Goal: Information Seeking & Learning: Learn about a topic

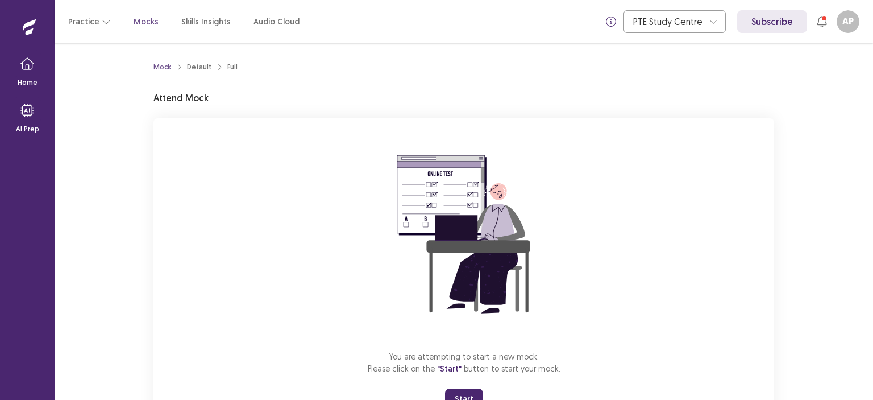
click at [458, 390] on button "Start" at bounding box center [464, 398] width 38 height 20
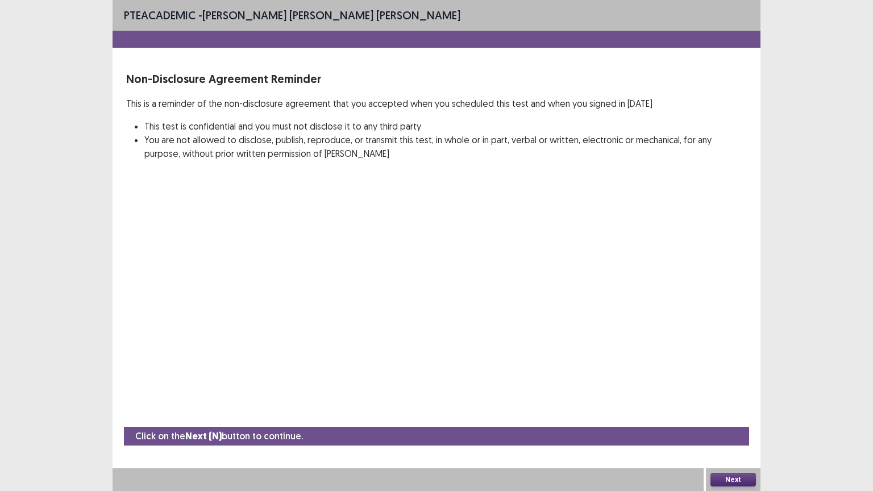
click at [727, 399] on button "Next" at bounding box center [732, 480] width 45 height 14
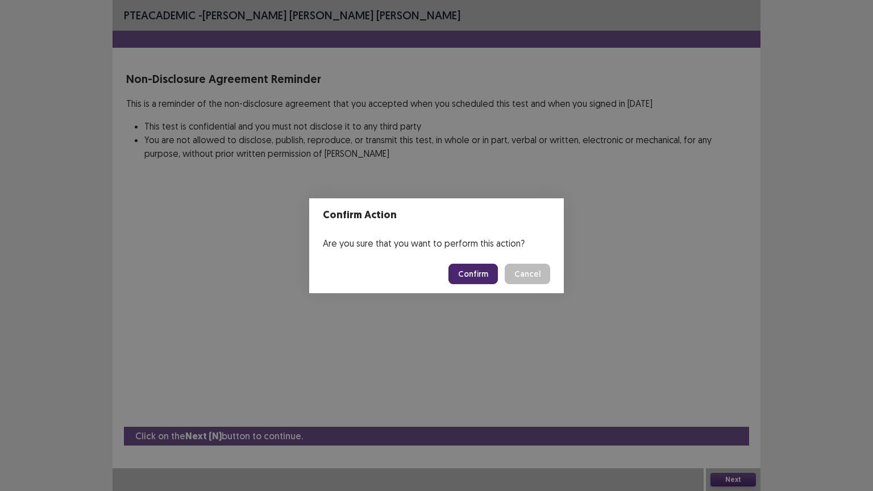
click at [473, 276] on button "Confirm" at bounding box center [472, 274] width 49 height 20
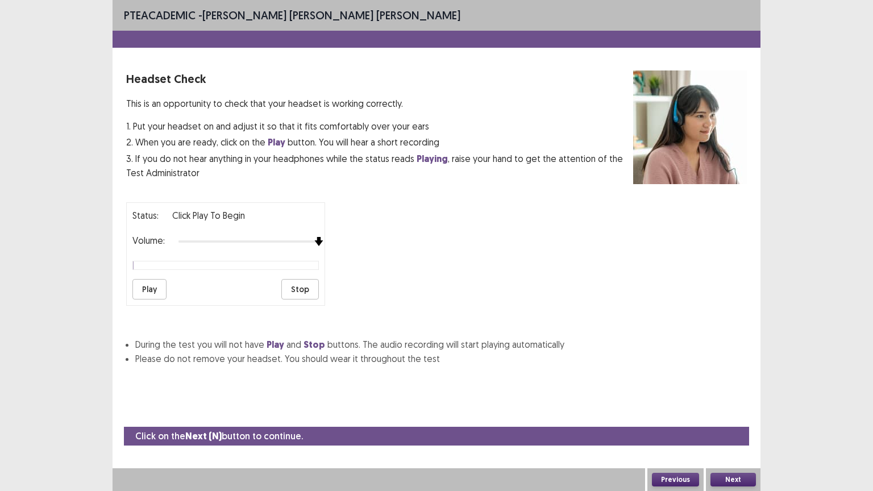
click at [314, 237] on div at bounding box center [248, 241] width 140 height 9
click at [150, 283] on button "Play" at bounding box center [149, 289] width 34 height 20
click at [736, 399] on button "Next" at bounding box center [732, 480] width 45 height 14
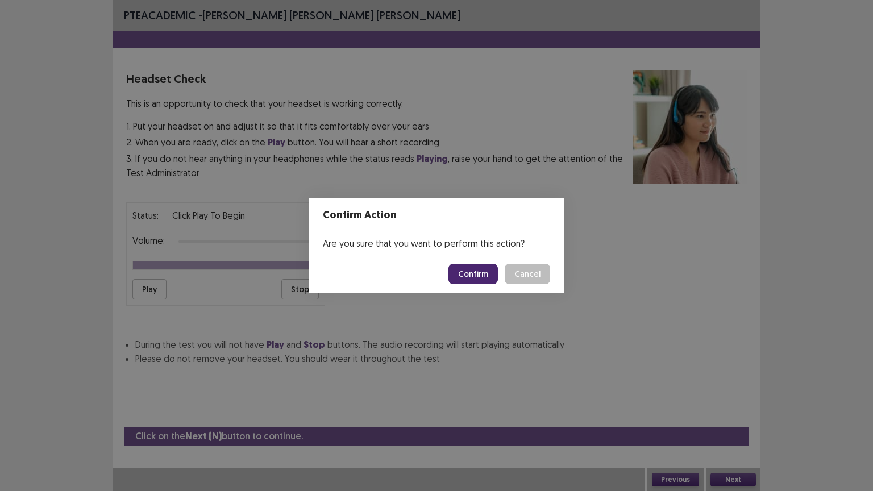
click at [464, 272] on button "Confirm" at bounding box center [472, 274] width 49 height 20
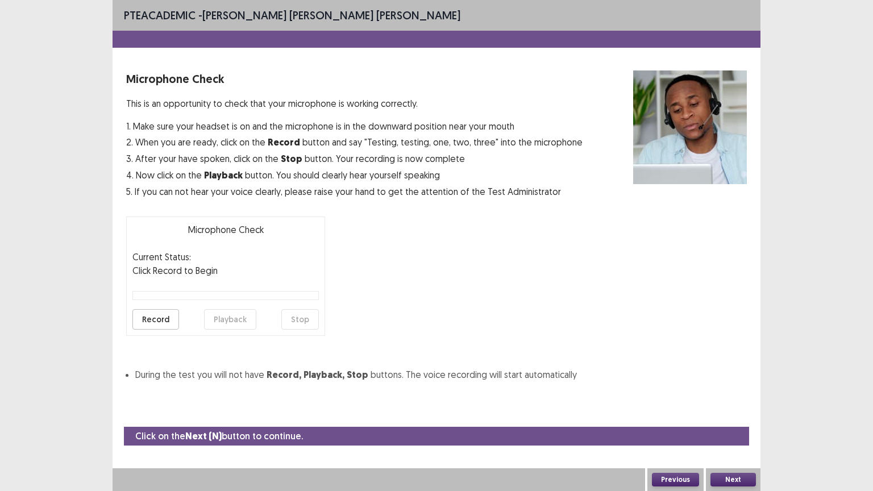
click at [157, 317] on button "Record" at bounding box center [155, 319] width 47 height 20
click at [247, 319] on button "Playback" at bounding box center [230, 319] width 52 height 20
click at [739, 399] on button "Next" at bounding box center [732, 480] width 45 height 14
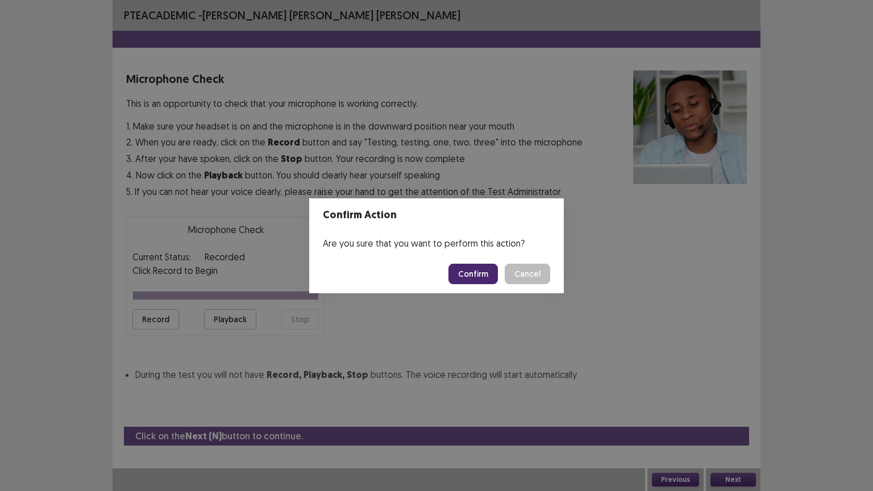
click at [505, 264] on button "Cancel" at bounding box center [527, 274] width 45 height 20
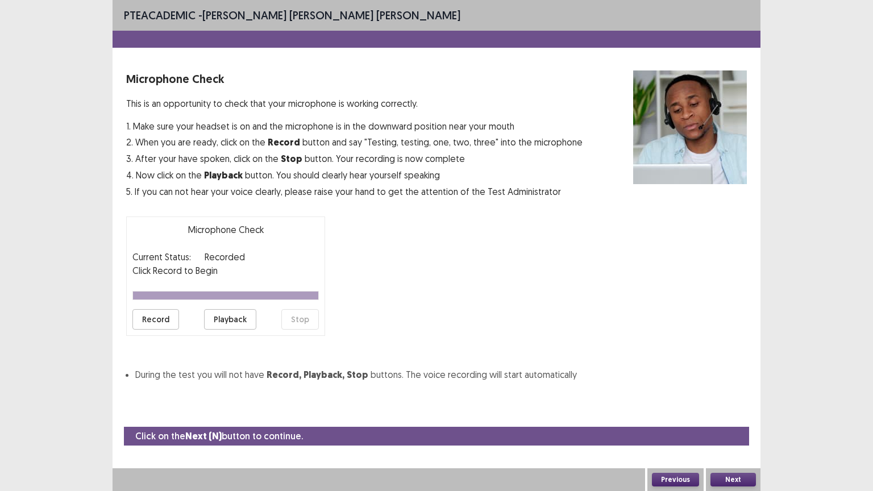
click at [731, 399] on button "Next" at bounding box center [732, 480] width 45 height 14
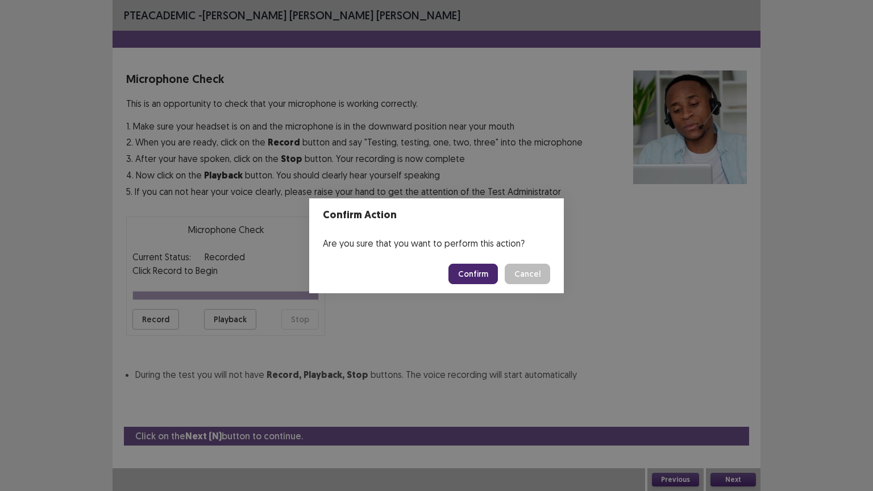
click at [478, 272] on button "Confirm" at bounding box center [472, 274] width 49 height 20
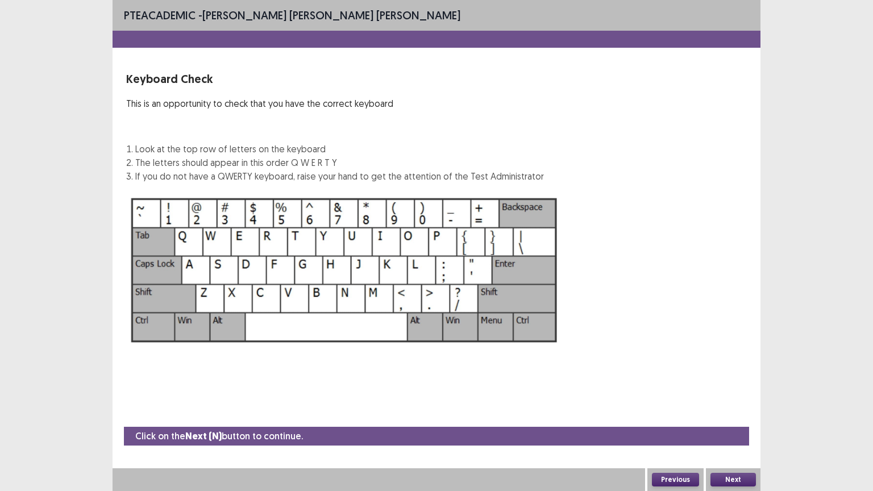
click at [723, 399] on button "Next" at bounding box center [732, 480] width 45 height 14
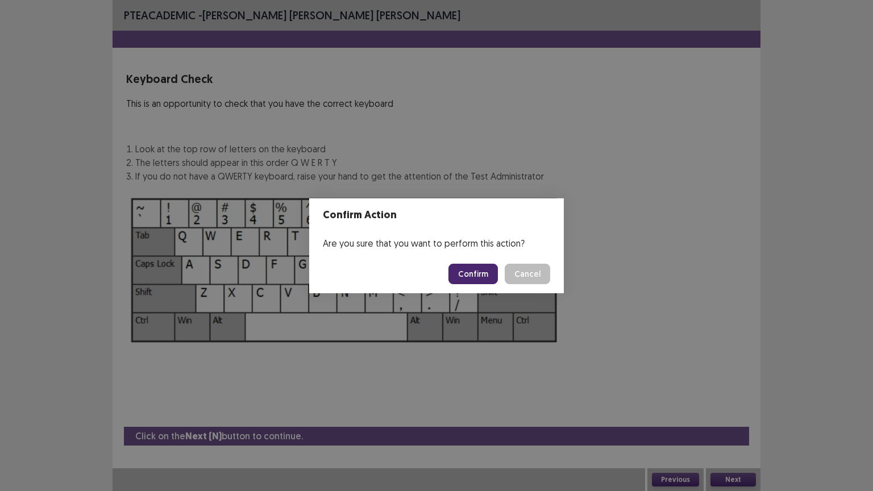
click at [472, 274] on button "Confirm" at bounding box center [472, 274] width 49 height 20
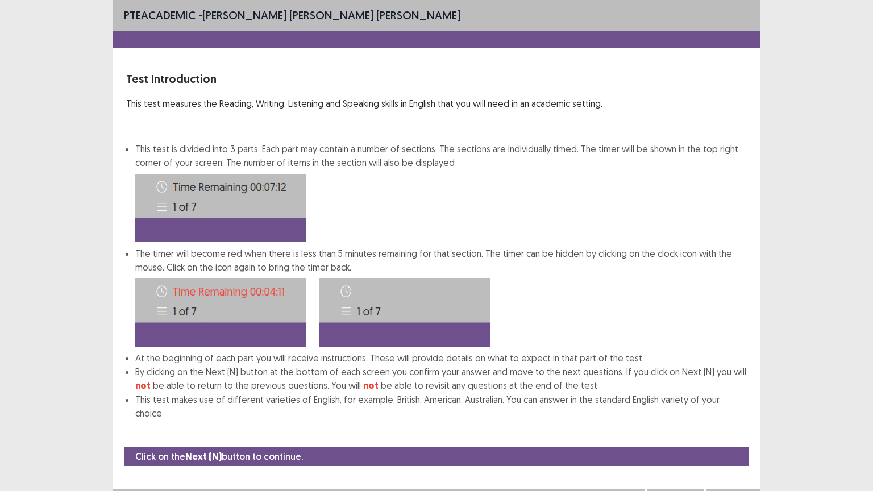
scroll to position [1, 0]
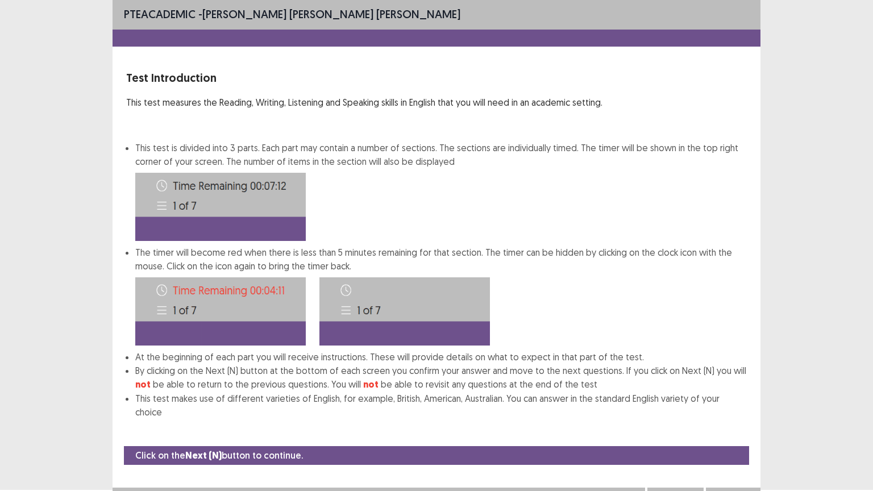
click at [732, 399] on button "Next" at bounding box center [732, 499] width 45 height 14
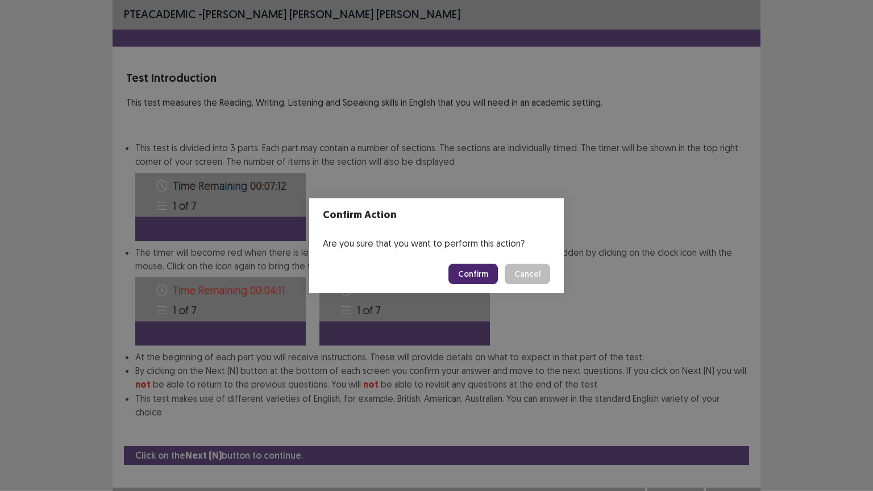
click at [468, 266] on button "Confirm" at bounding box center [472, 274] width 49 height 20
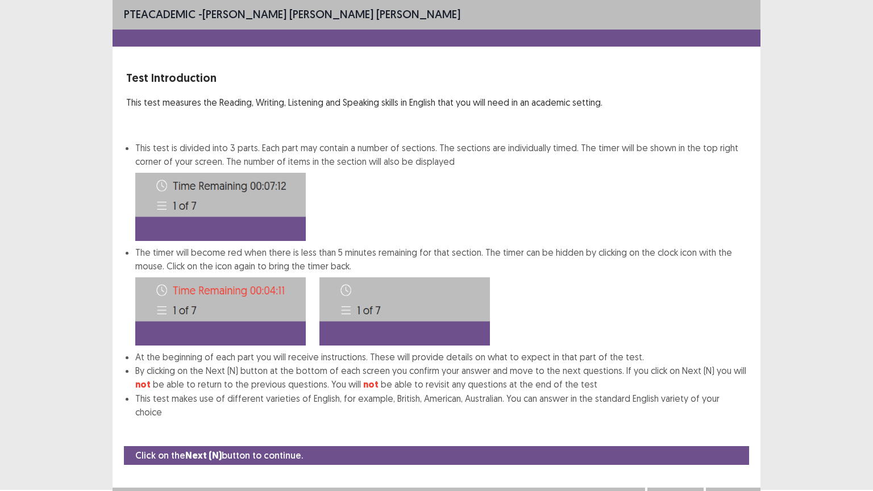
scroll to position [0, 0]
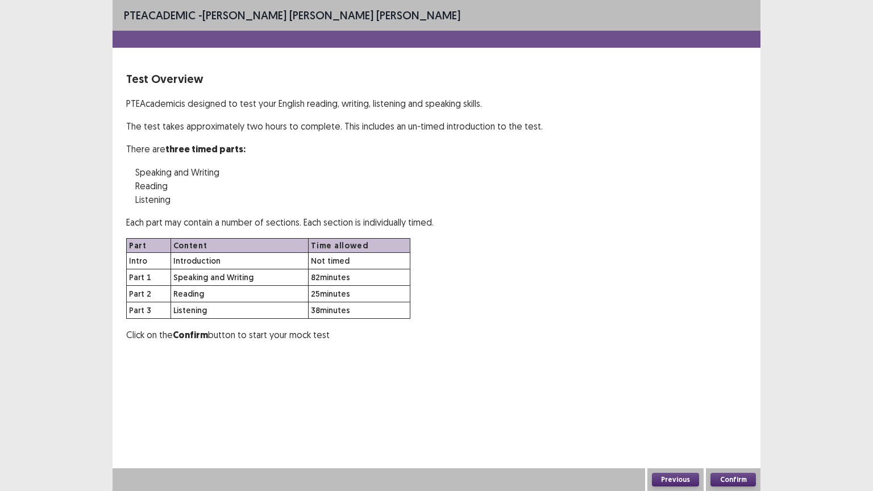
click at [728, 399] on button "Confirm" at bounding box center [732, 480] width 45 height 14
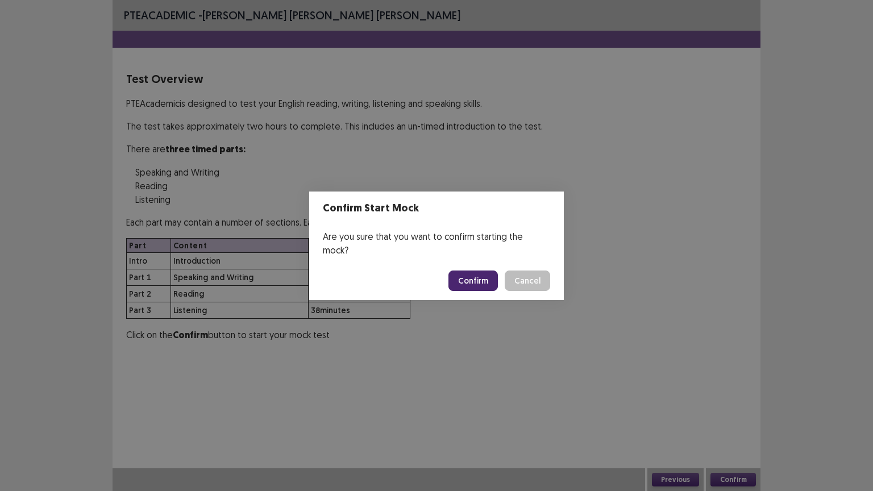
click at [472, 277] on button "Confirm" at bounding box center [472, 281] width 49 height 20
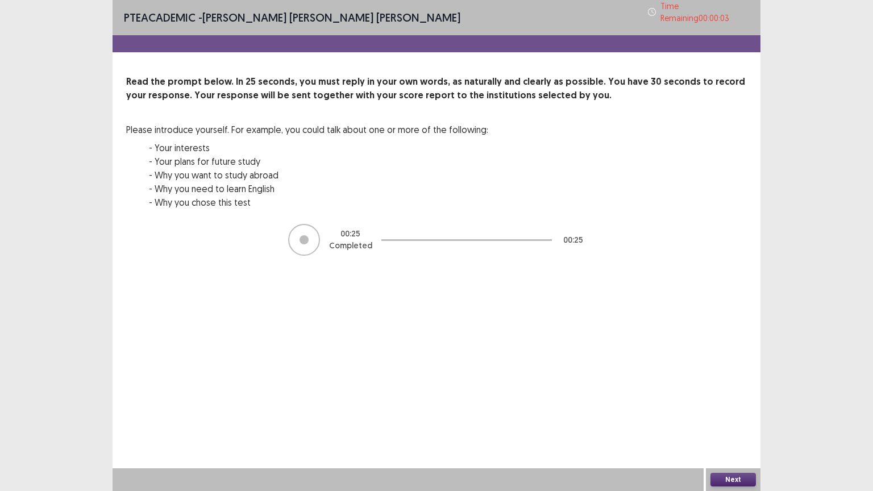
click at [732, 399] on button "Next" at bounding box center [732, 480] width 45 height 14
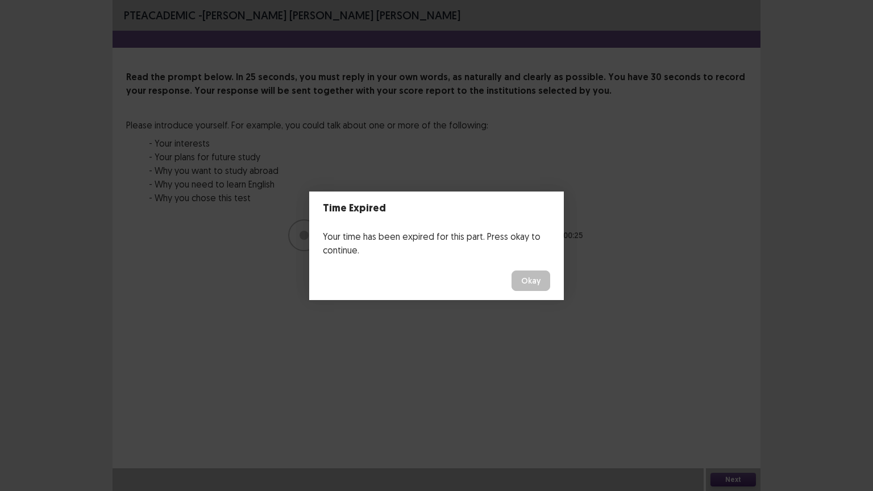
click at [535, 286] on button "Okay" at bounding box center [530, 281] width 39 height 20
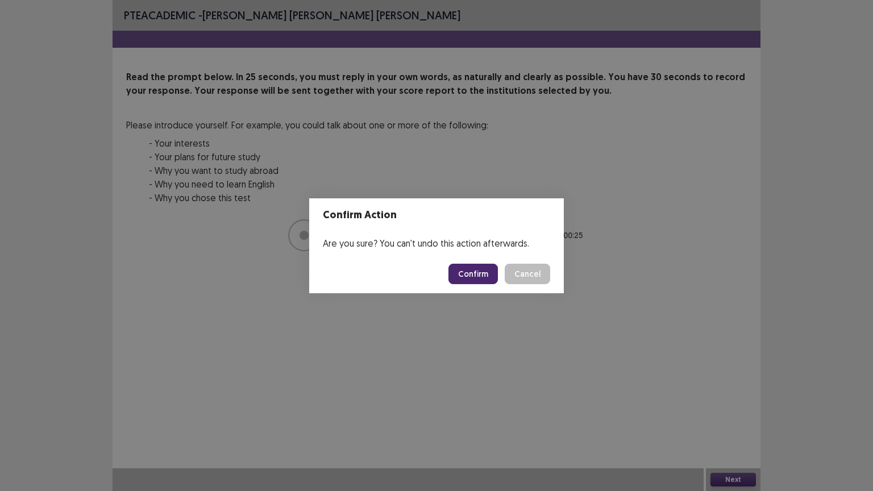
click at [465, 268] on button "Confirm" at bounding box center [472, 274] width 49 height 20
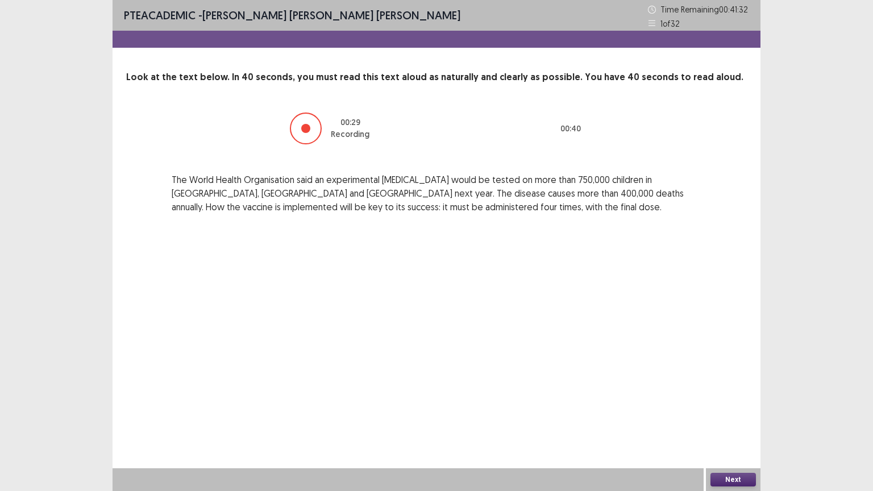
click at [726, 399] on button "Next" at bounding box center [732, 480] width 45 height 14
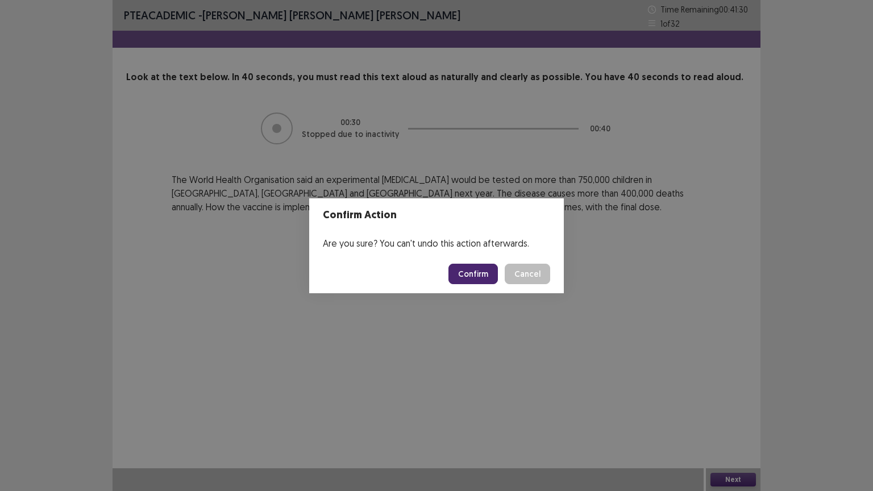
click at [472, 267] on button "Confirm" at bounding box center [472, 274] width 49 height 20
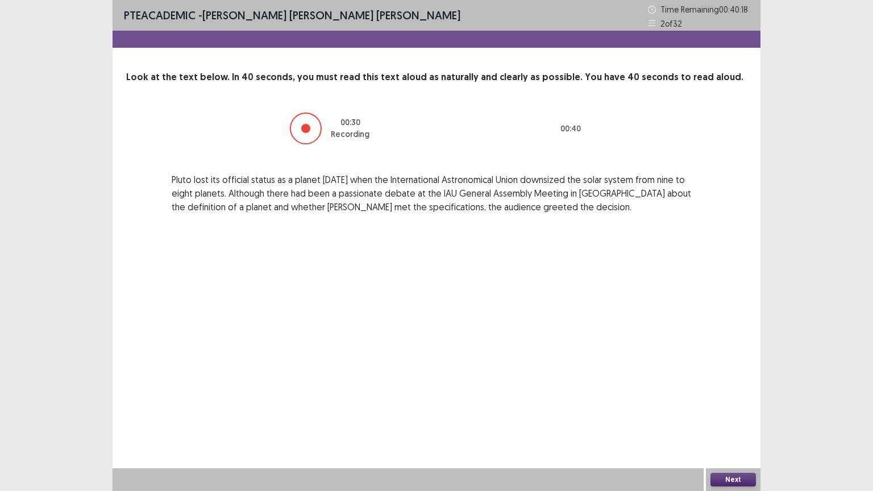
click at [730, 399] on button "Next" at bounding box center [732, 480] width 45 height 14
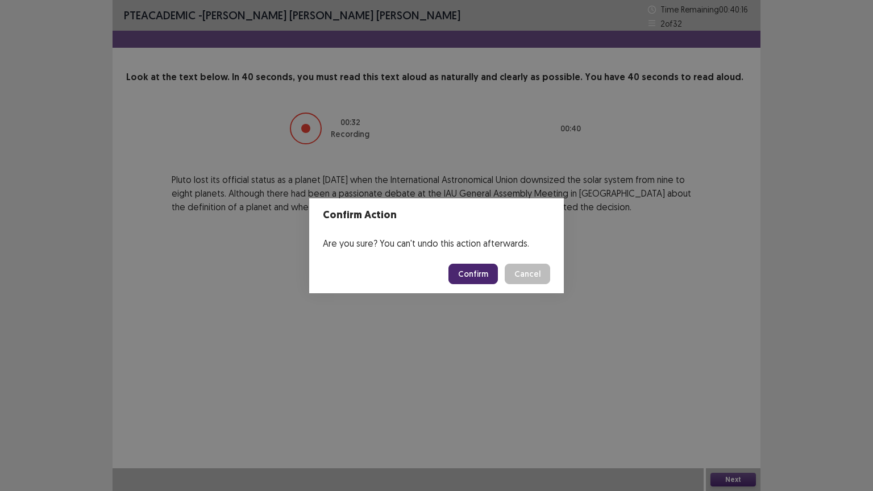
click at [486, 280] on button "Confirm" at bounding box center [472, 274] width 49 height 20
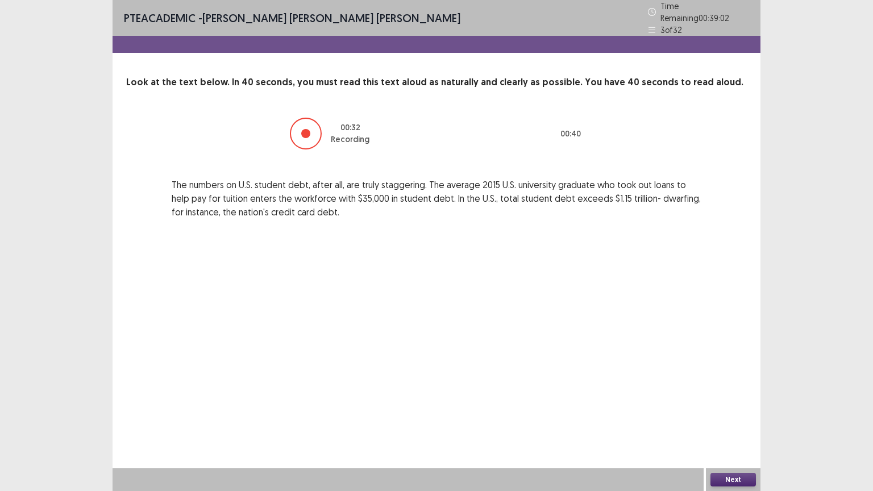
click at [746, 399] on button "Next" at bounding box center [732, 480] width 45 height 14
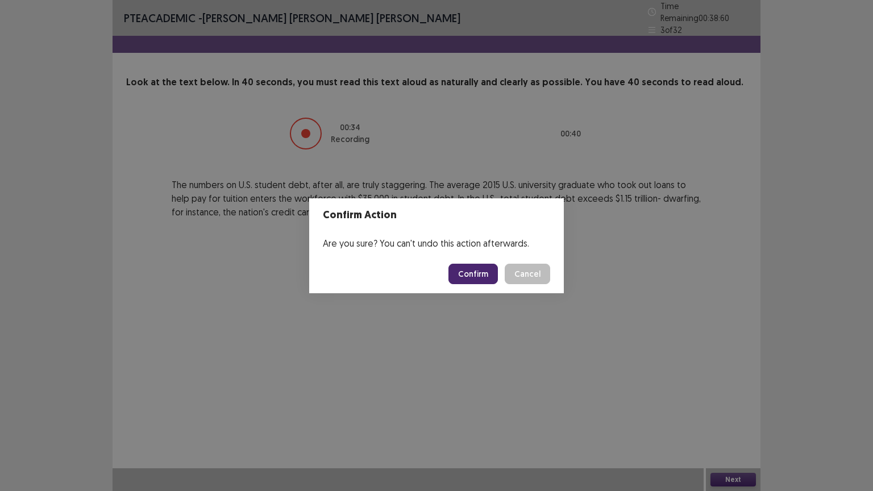
click at [476, 268] on button "Confirm" at bounding box center [472, 274] width 49 height 20
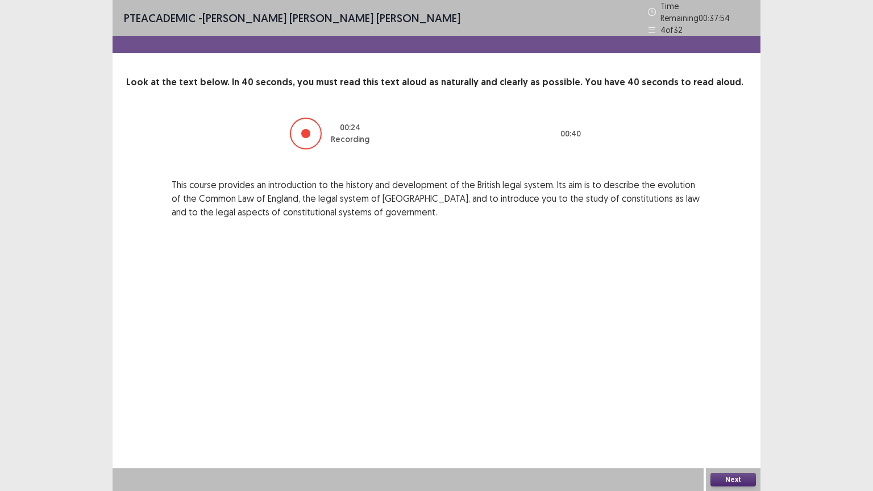
click at [743, 399] on button "Next" at bounding box center [732, 480] width 45 height 14
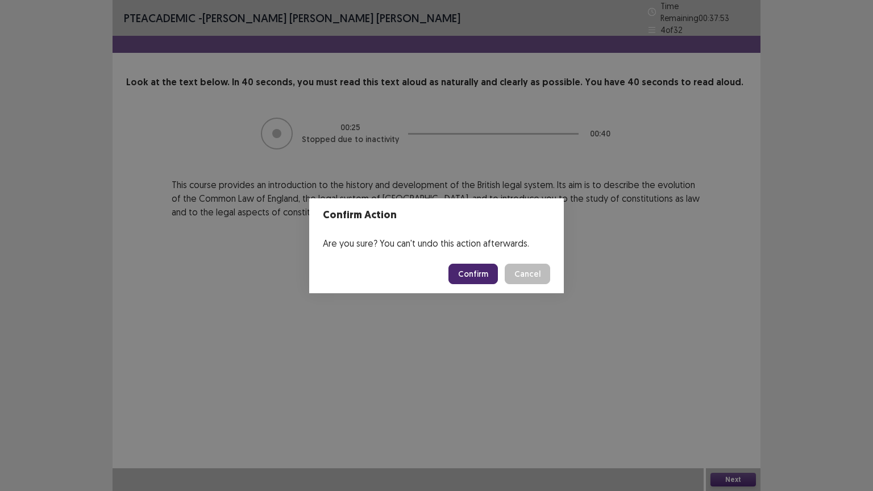
click at [505, 264] on button "Cancel" at bounding box center [527, 274] width 45 height 20
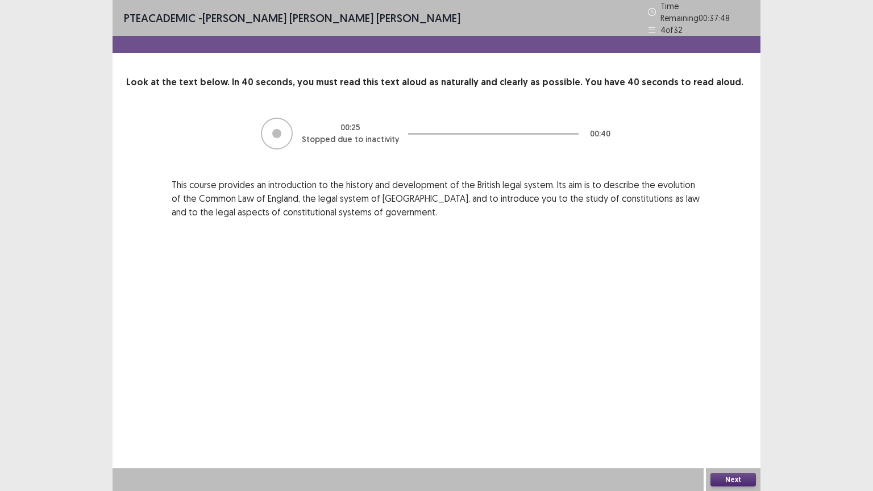
click at [743, 399] on button "Next" at bounding box center [732, 480] width 45 height 14
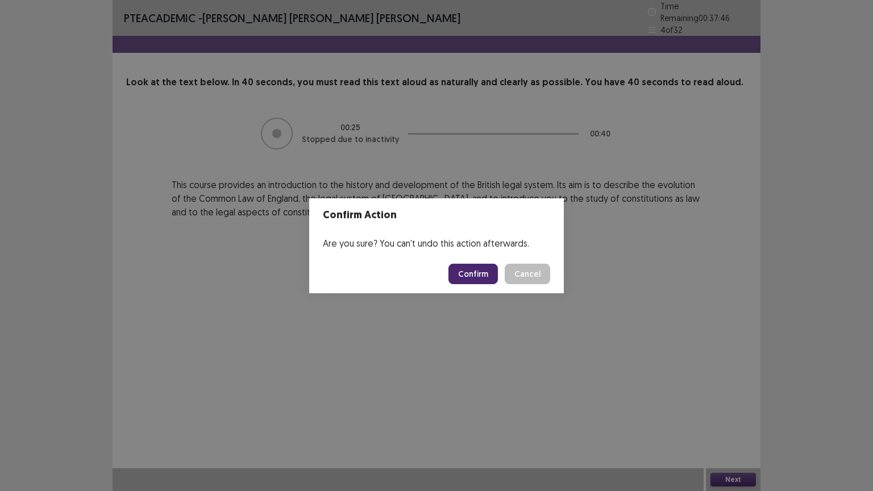
click at [476, 268] on button "Confirm" at bounding box center [472, 274] width 49 height 20
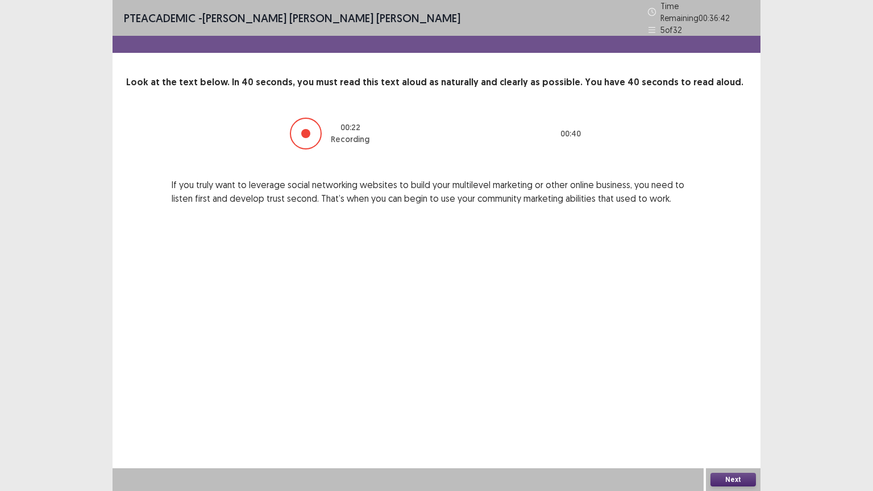
click at [726, 399] on button "Next" at bounding box center [732, 480] width 45 height 14
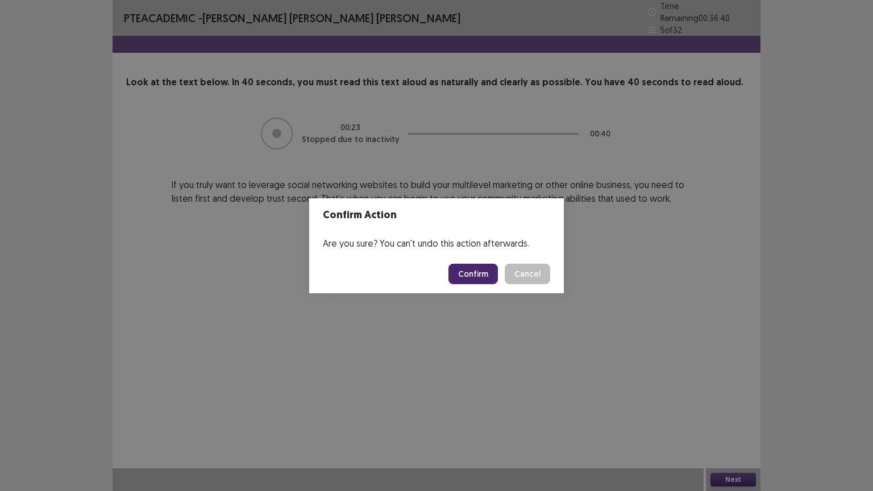
click at [478, 276] on button "Confirm" at bounding box center [472, 274] width 49 height 20
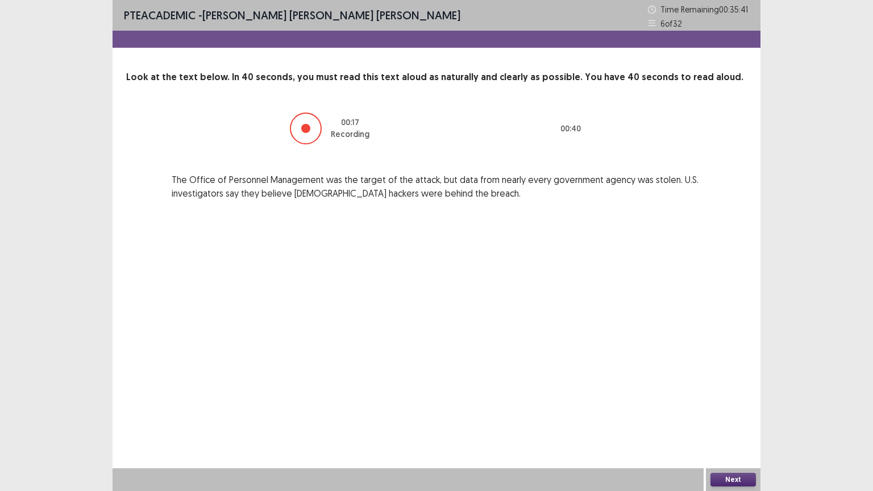
click at [751, 399] on button "Next" at bounding box center [732, 480] width 45 height 14
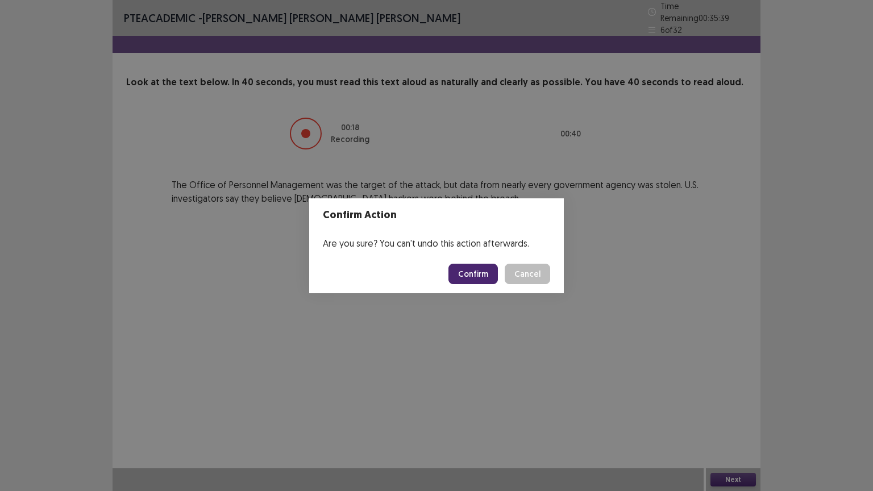
click at [478, 271] on button "Confirm" at bounding box center [472, 274] width 49 height 20
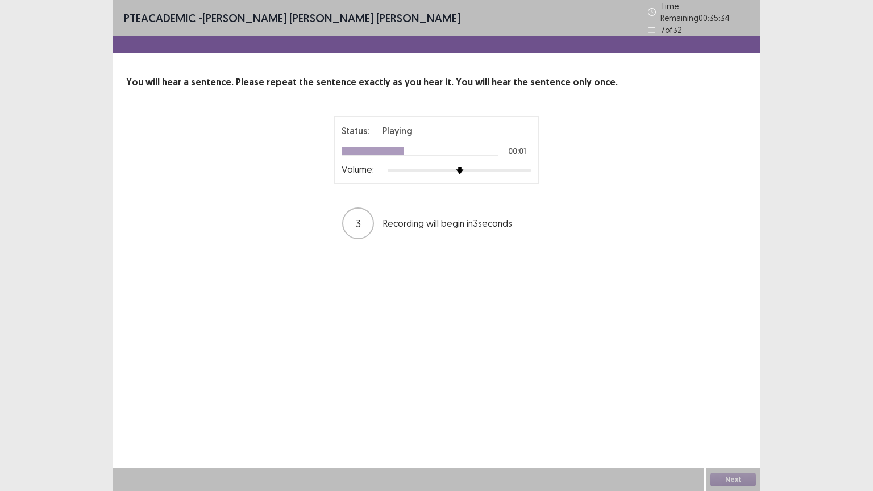
click at [528, 167] on div at bounding box center [460, 170] width 144 height 9
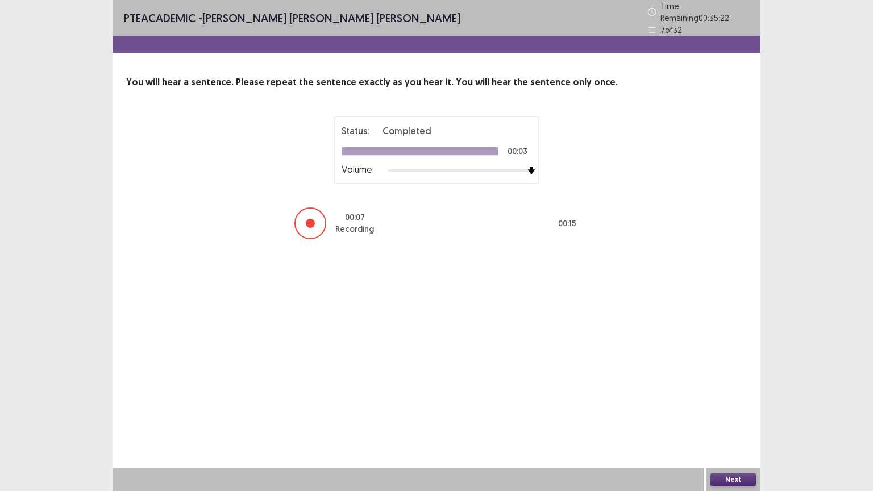
click at [739, 399] on button "Next" at bounding box center [732, 480] width 45 height 14
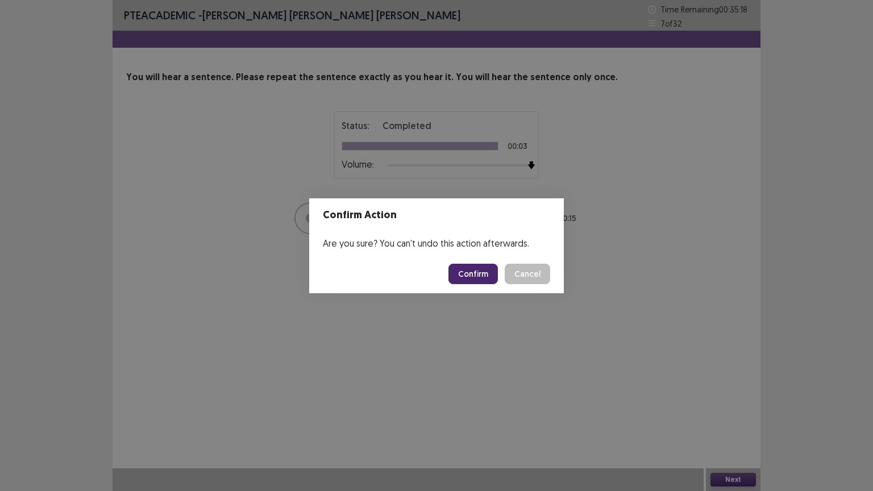
click at [468, 279] on button "Confirm" at bounding box center [472, 274] width 49 height 20
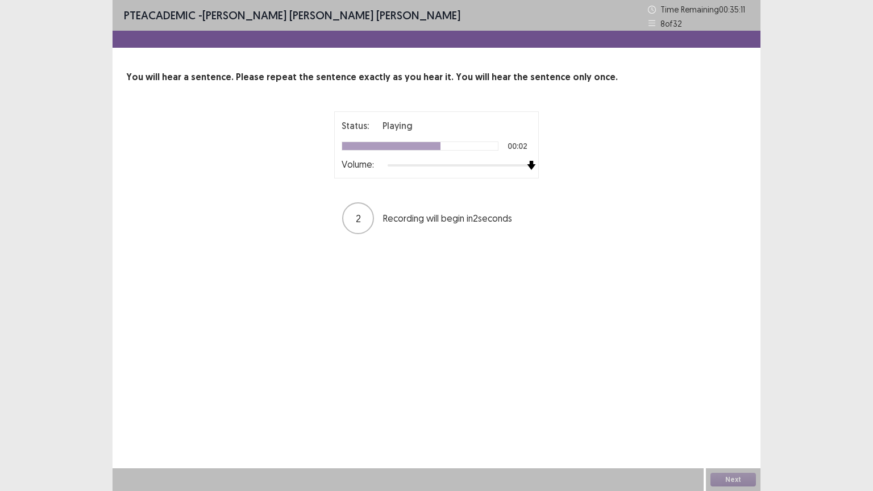
click at [526, 165] on div at bounding box center [460, 165] width 144 height 9
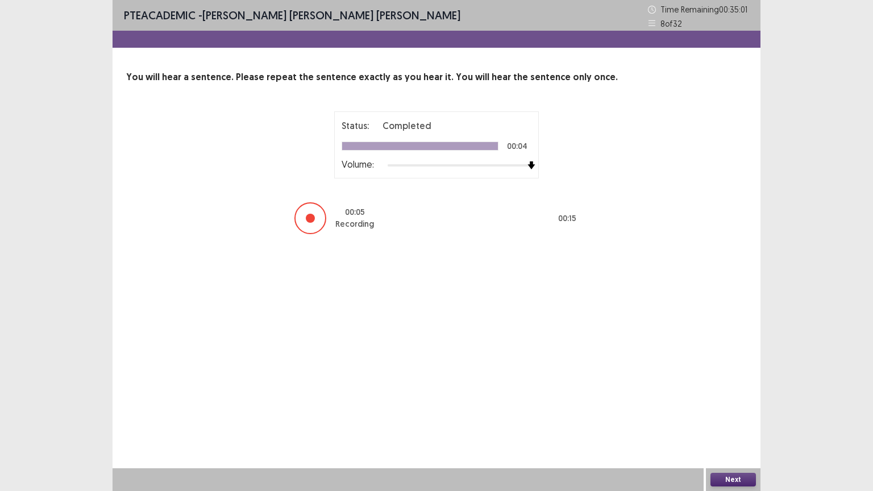
click at [727, 399] on button "Next" at bounding box center [732, 480] width 45 height 14
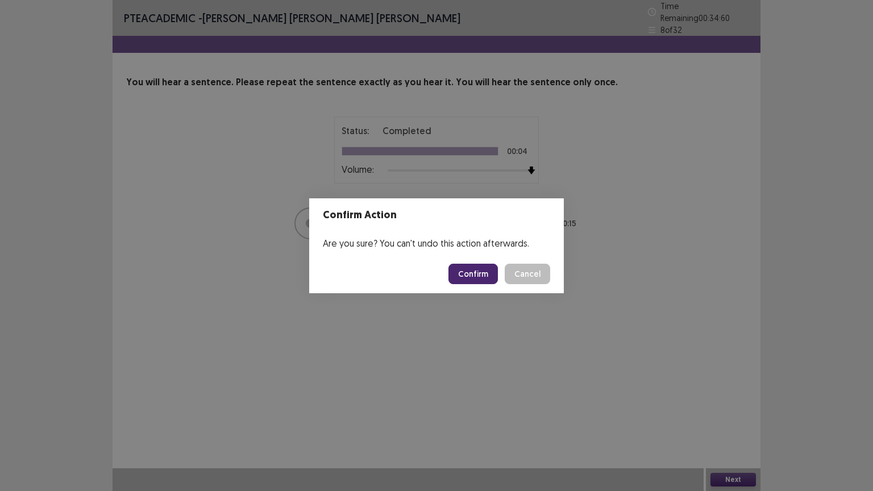
click at [466, 276] on button "Confirm" at bounding box center [472, 274] width 49 height 20
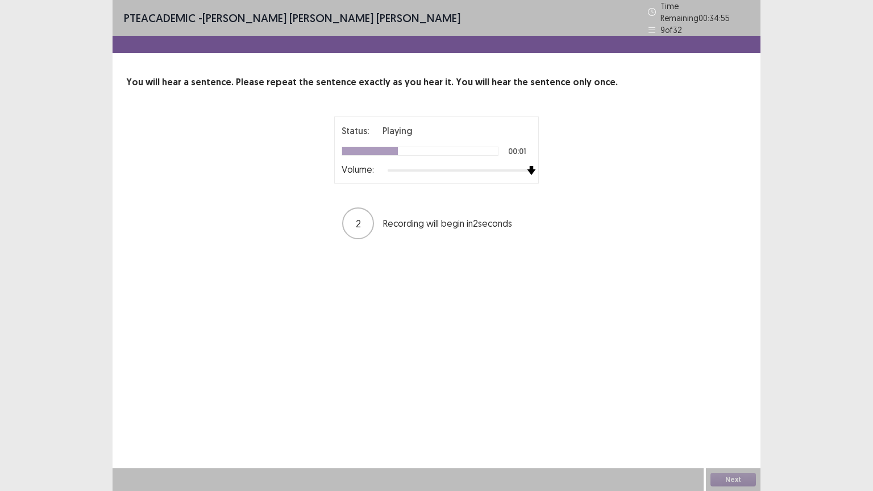
click at [530, 167] on div at bounding box center [460, 170] width 144 height 9
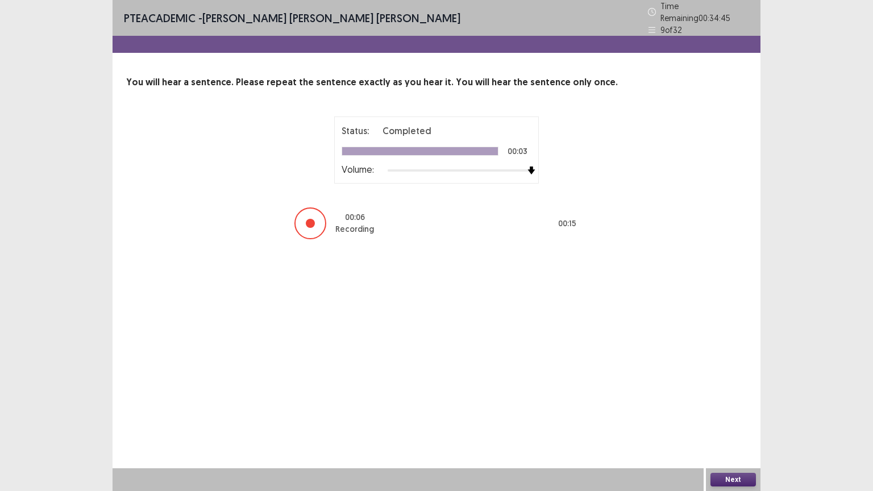
click at [721, 399] on button "Next" at bounding box center [732, 480] width 45 height 14
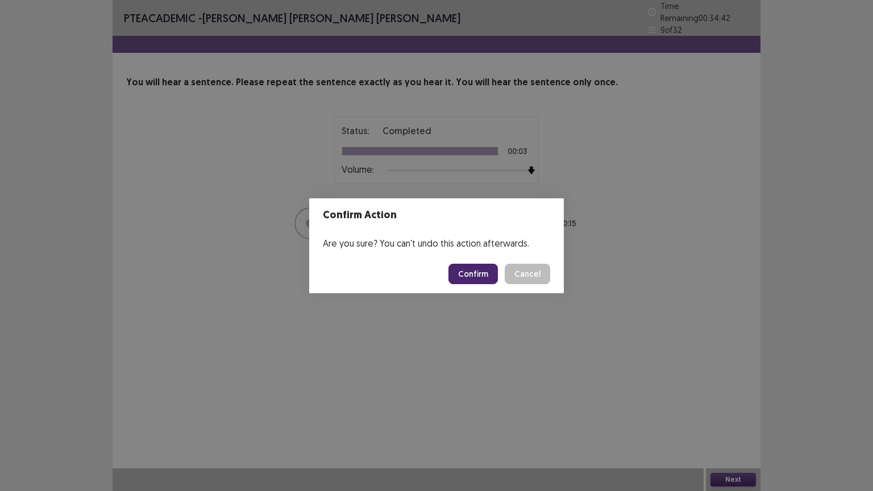
click at [465, 272] on button "Confirm" at bounding box center [472, 274] width 49 height 20
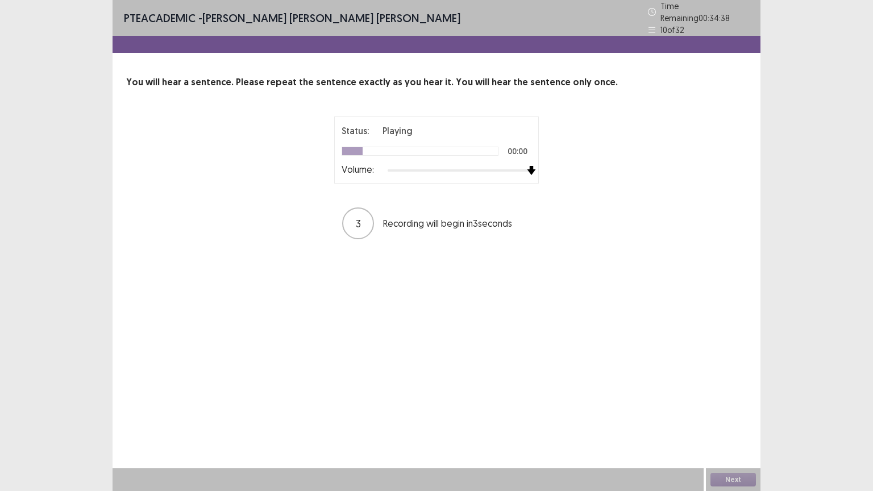
click at [529, 166] on div at bounding box center [460, 170] width 144 height 9
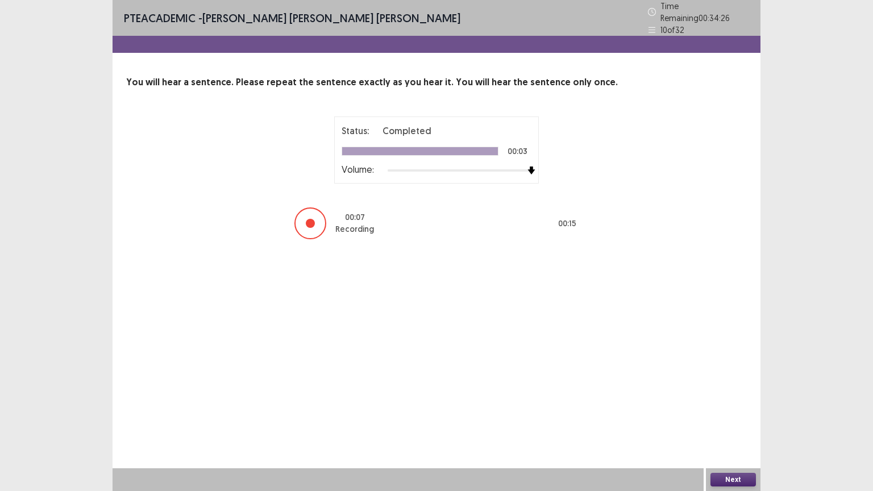
click at [730, 399] on button "Next" at bounding box center [732, 480] width 45 height 14
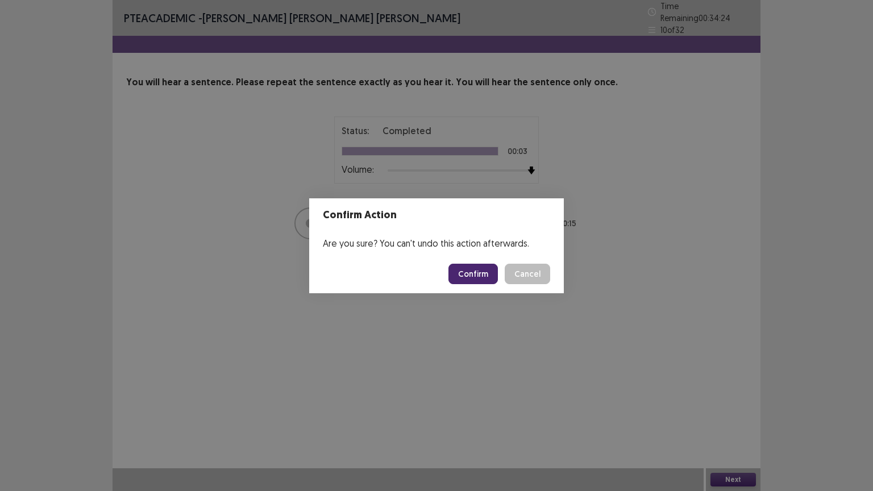
click at [472, 272] on button "Confirm" at bounding box center [472, 274] width 49 height 20
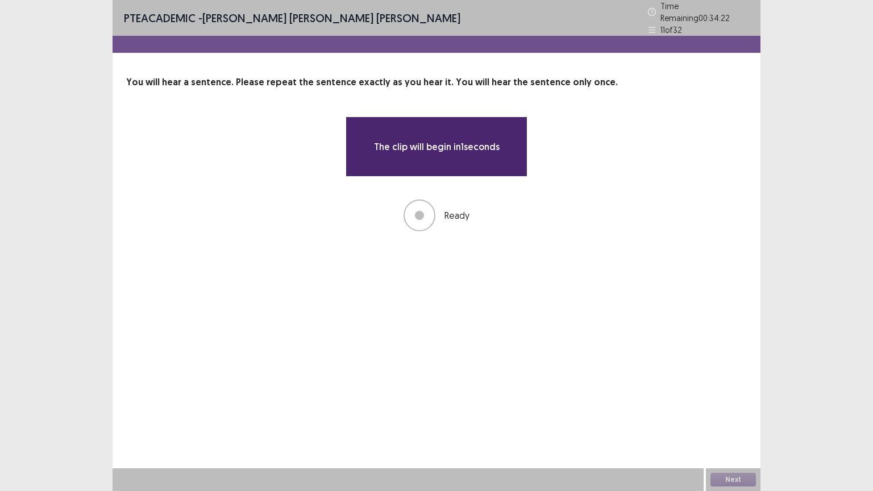
drag, startPoint x: 472, startPoint y: 272, endPoint x: 525, endPoint y: 214, distance: 78.8
click at [525, 214] on div "PTE academic - [PERSON_NAME] [PERSON_NAME] [PERSON_NAME] Time Remaining 00 : 34…" at bounding box center [437, 245] width 648 height 491
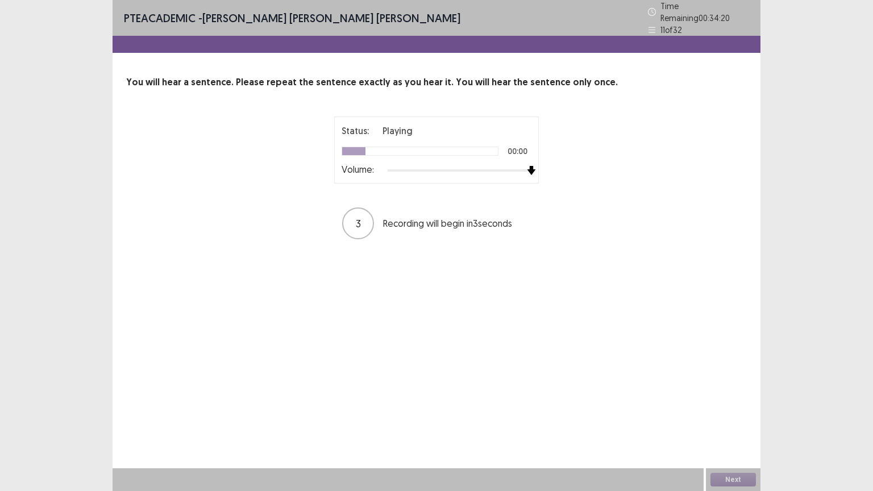
click at [528, 167] on div at bounding box center [460, 170] width 144 height 9
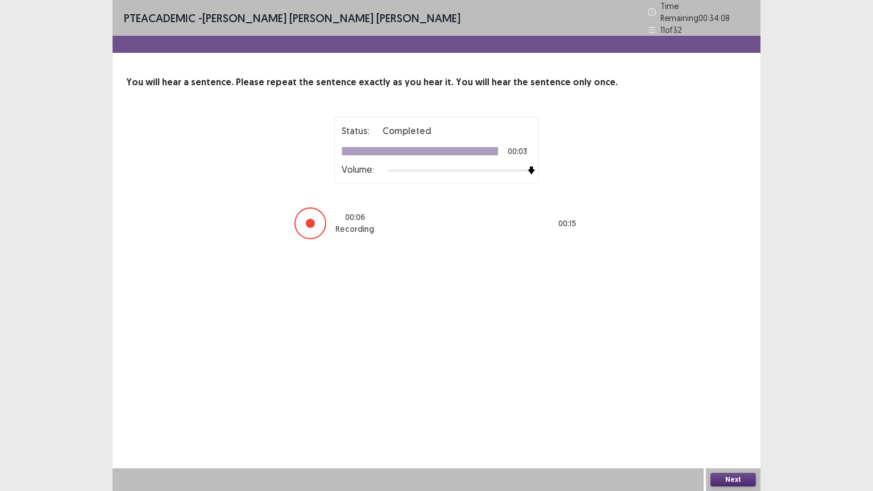
click at [735, 399] on button "Next" at bounding box center [732, 480] width 45 height 14
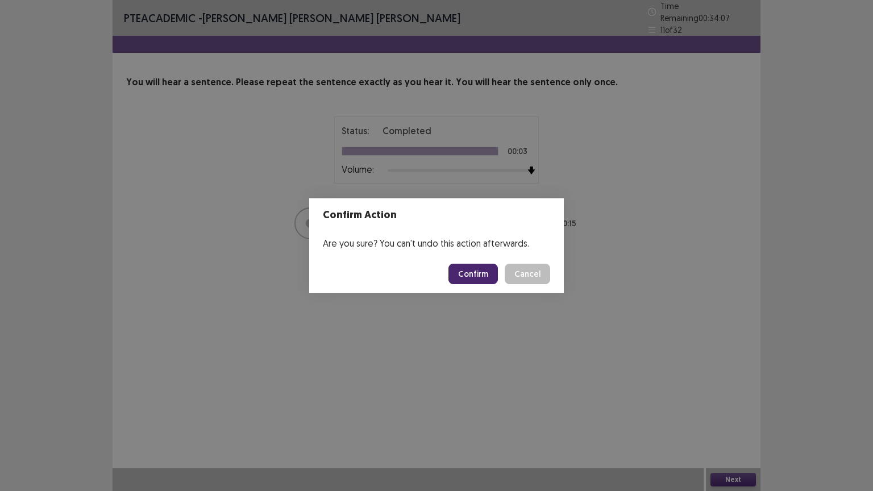
click at [470, 269] on button "Confirm" at bounding box center [472, 274] width 49 height 20
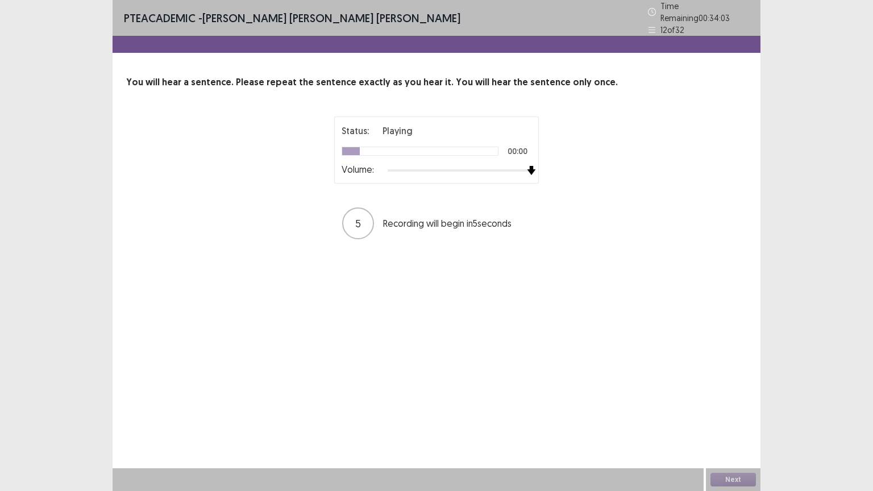
click at [530, 167] on div at bounding box center [460, 170] width 144 height 9
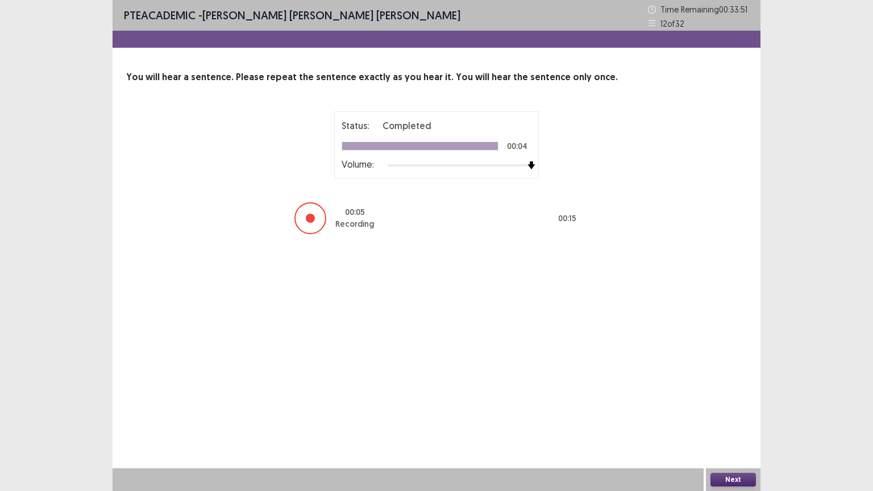
click at [725, 399] on button "Next" at bounding box center [732, 480] width 45 height 14
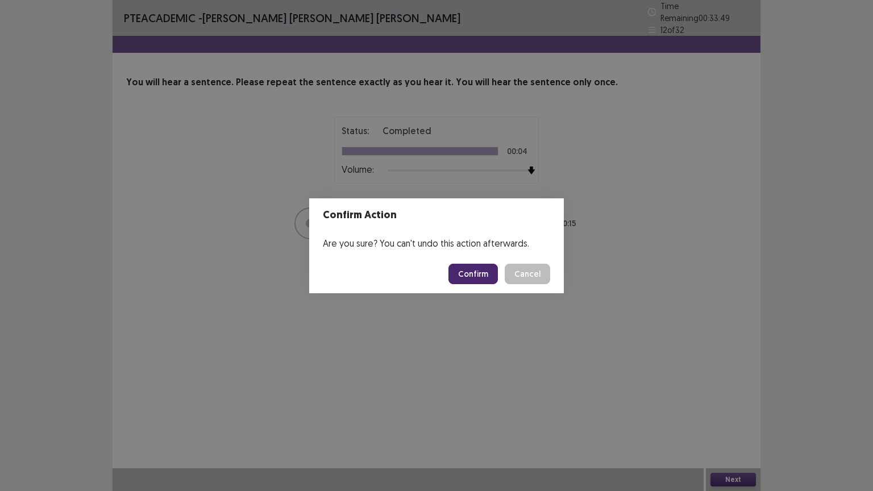
click at [471, 275] on button "Confirm" at bounding box center [472, 274] width 49 height 20
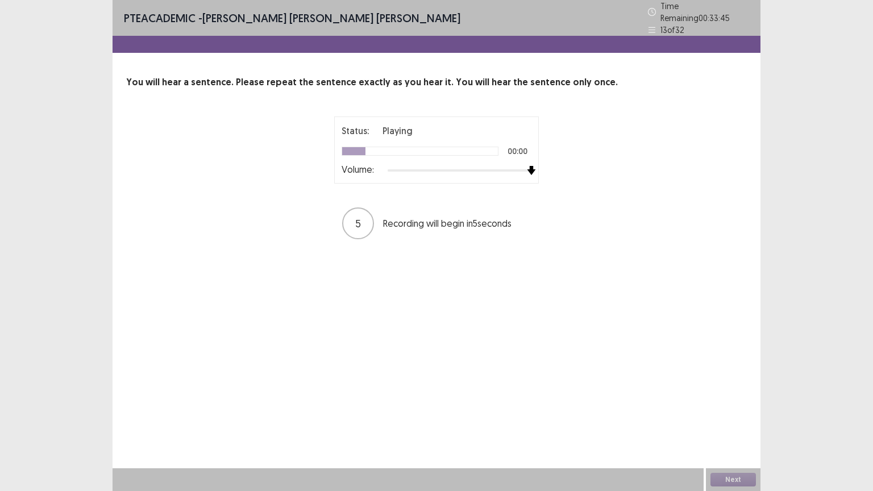
click at [529, 166] on div at bounding box center [460, 170] width 144 height 9
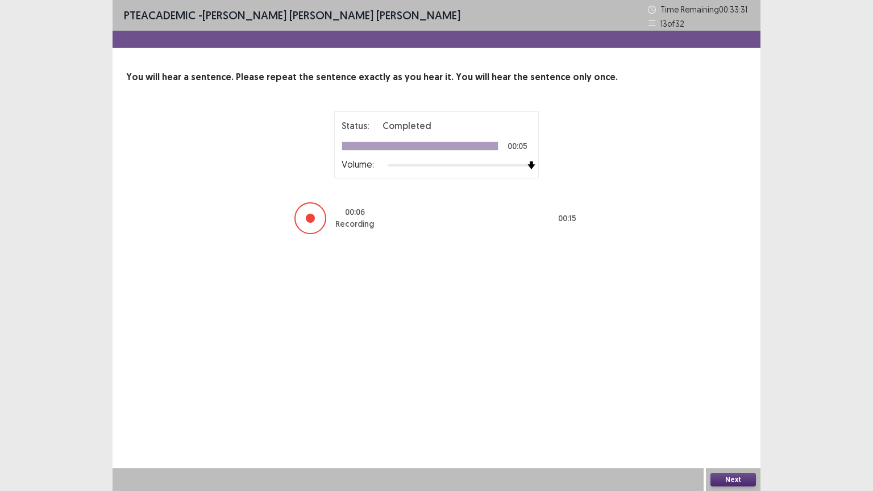
click at [742, 399] on button "Next" at bounding box center [732, 480] width 45 height 14
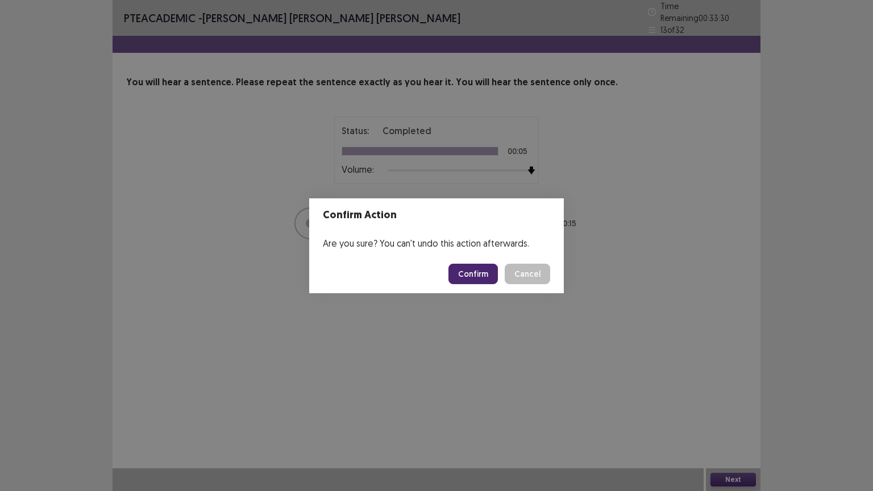
click at [471, 268] on button "Confirm" at bounding box center [472, 274] width 49 height 20
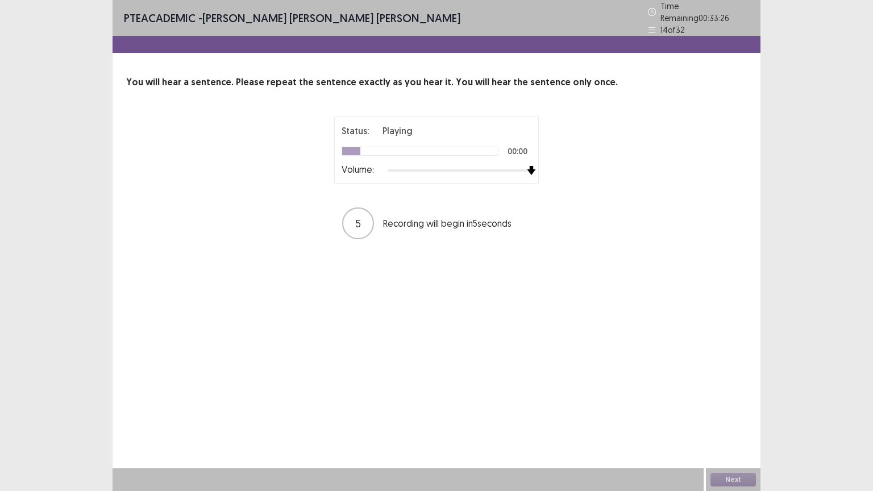
click at [528, 166] on div at bounding box center [460, 170] width 144 height 9
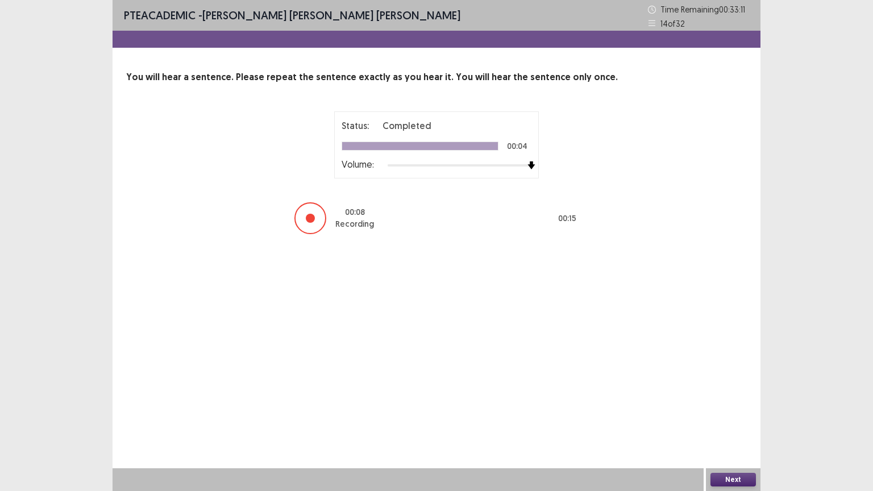
click at [736, 399] on button "Next" at bounding box center [732, 480] width 45 height 14
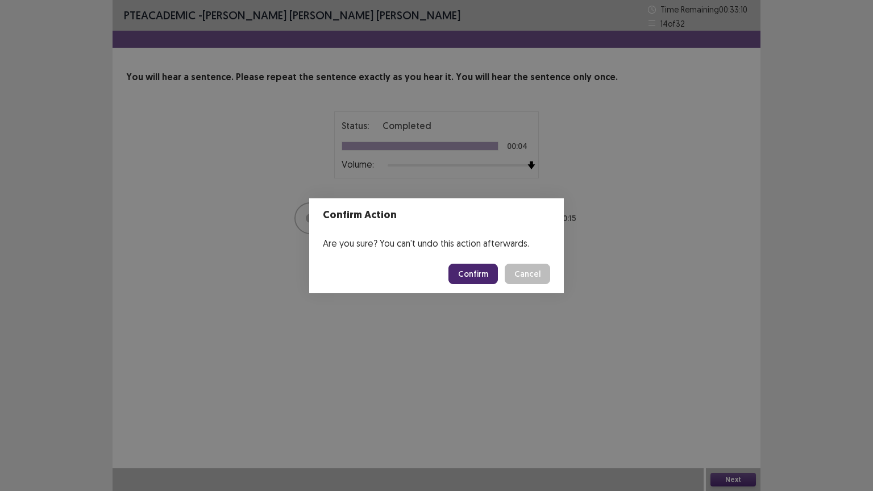
click at [468, 278] on button "Confirm" at bounding box center [472, 274] width 49 height 20
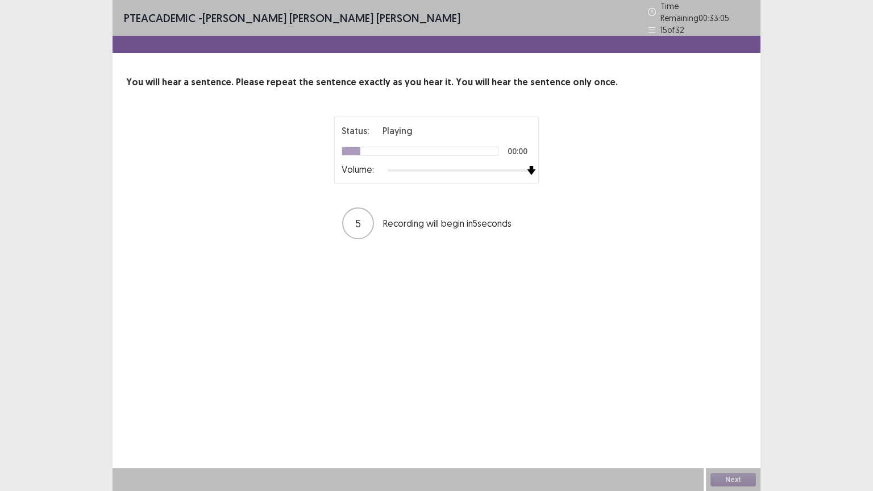
click at [530, 166] on div at bounding box center [460, 170] width 144 height 9
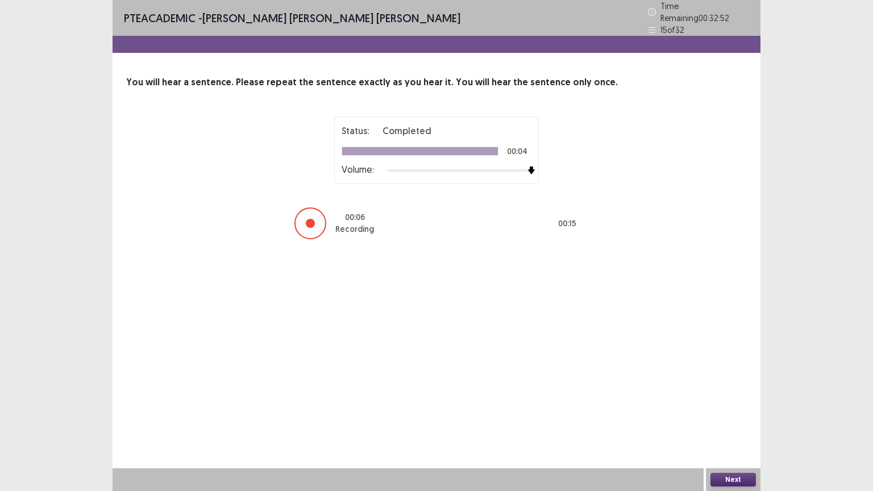
click at [725, 399] on button "Next" at bounding box center [732, 480] width 45 height 14
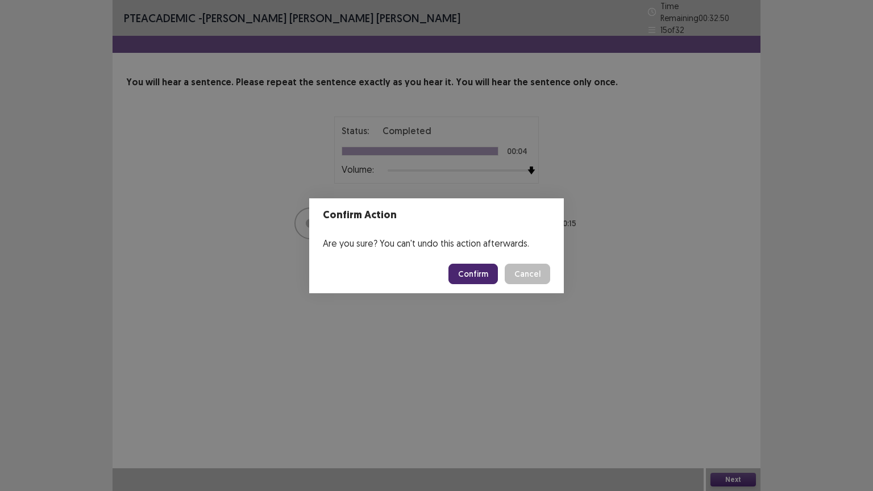
click at [482, 280] on button "Confirm" at bounding box center [472, 274] width 49 height 20
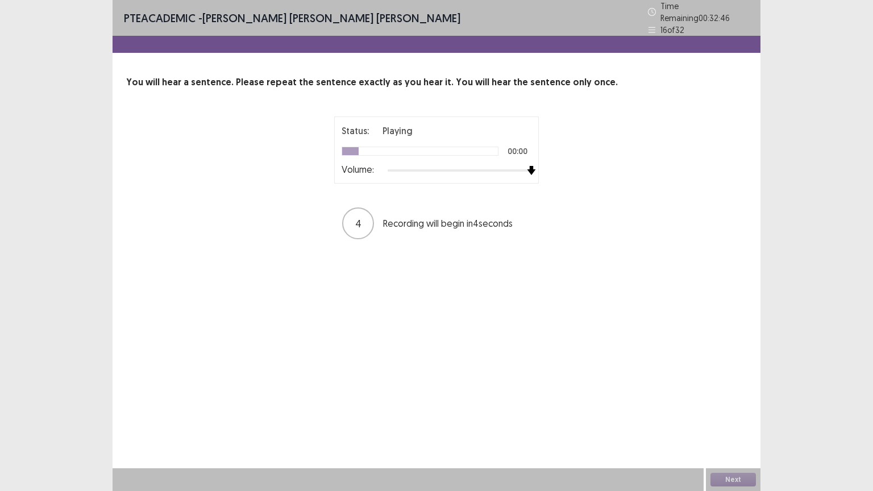
click at [528, 166] on div at bounding box center [460, 170] width 144 height 9
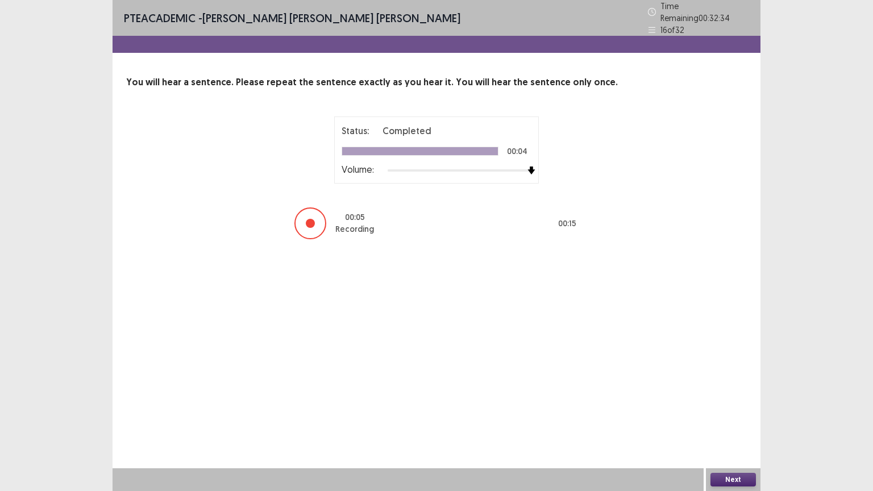
click at [741, 399] on button "Next" at bounding box center [732, 480] width 45 height 14
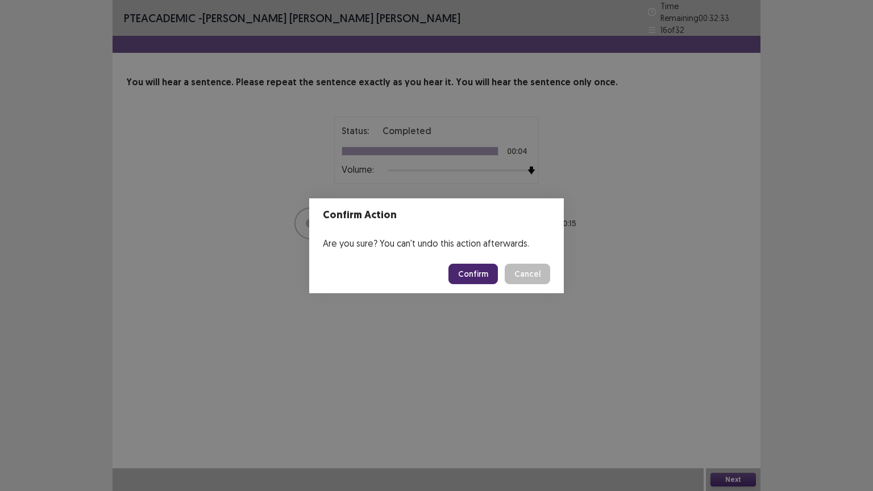
click at [466, 273] on button "Confirm" at bounding box center [472, 274] width 49 height 20
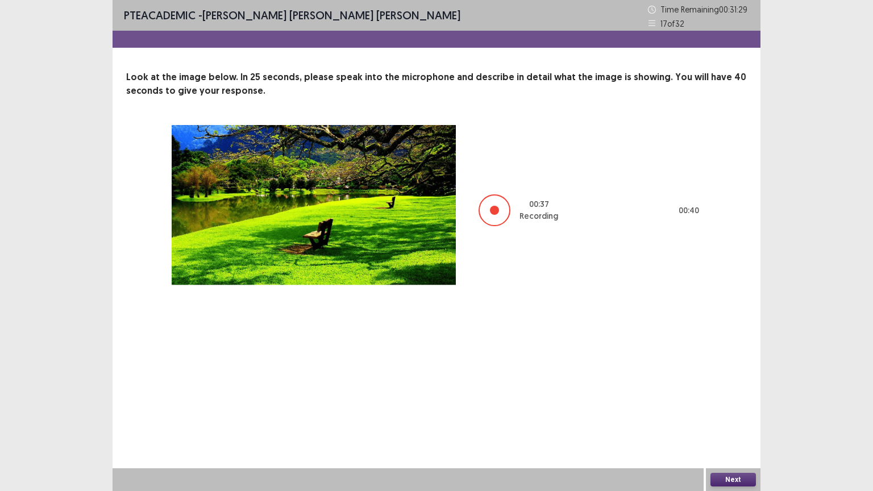
click at [750, 399] on button "Next" at bounding box center [732, 480] width 45 height 14
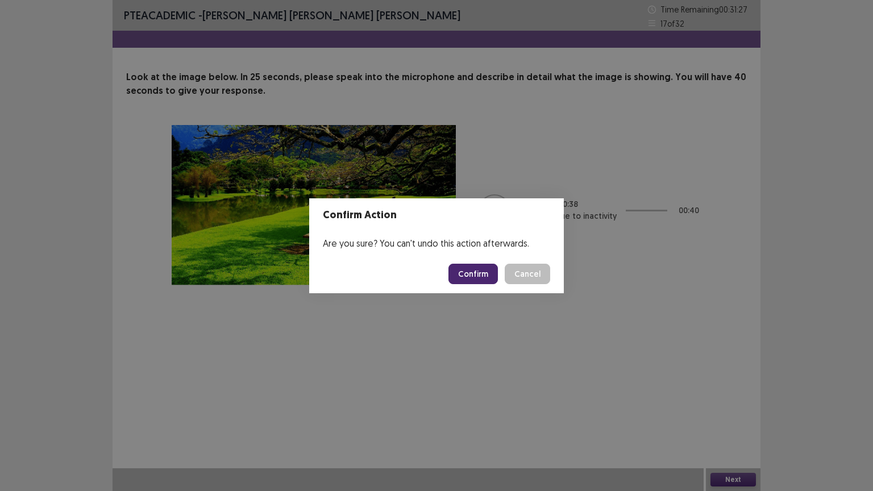
click at [471, 272] on button "Confirm" at bounding box center [472, 274] width 49 height 20
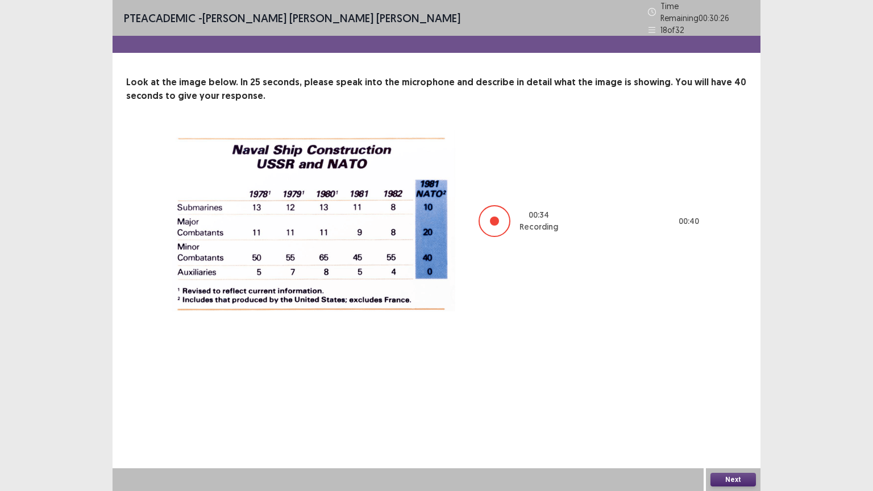
click at [730, 399] on button "Next" at bounding box center [732, 480] width 45 height 14
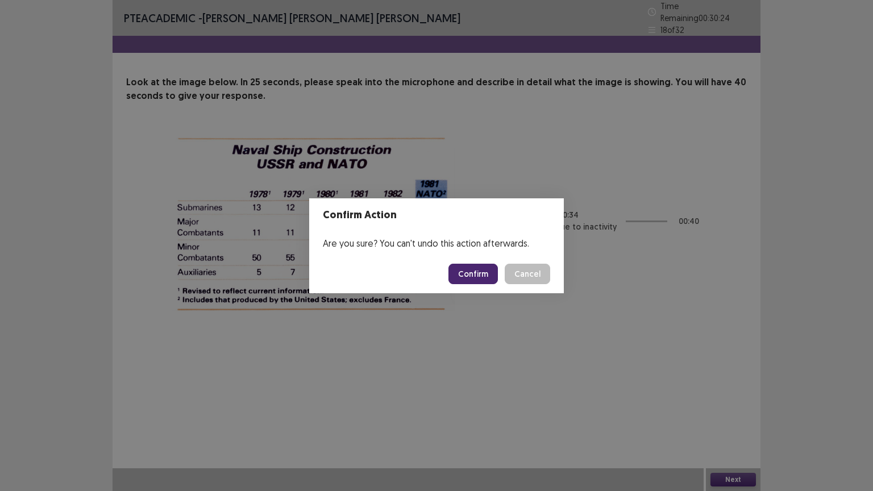
click at [476, 277] on button "Confirm" at bounding box center [472, 274] width 49 height 20
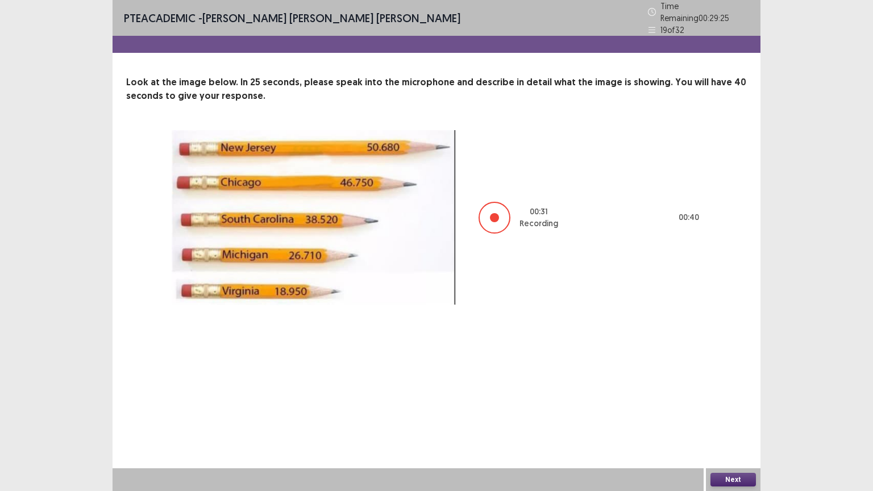
click at [736, 399] on button "Next" at bounding box center [732, 480] width 45 height 14
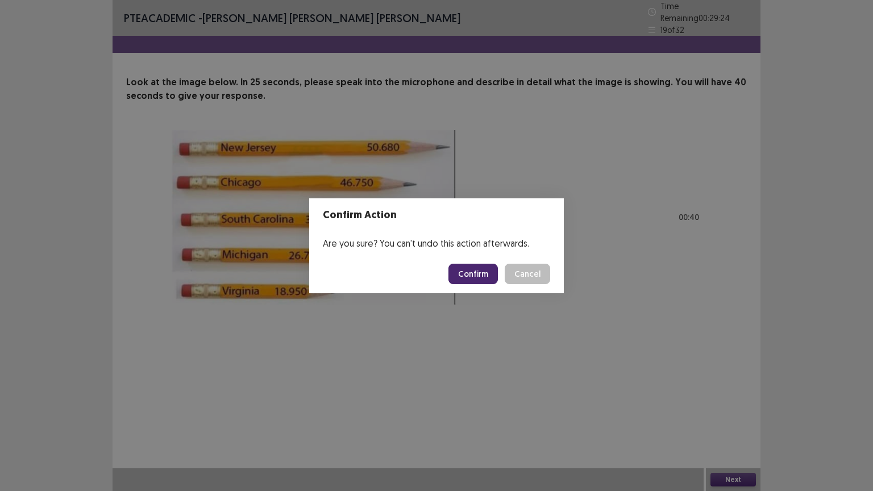
click at [487, 280] on button "Confirm" at bounding box center [472, 274] width 49 height 20
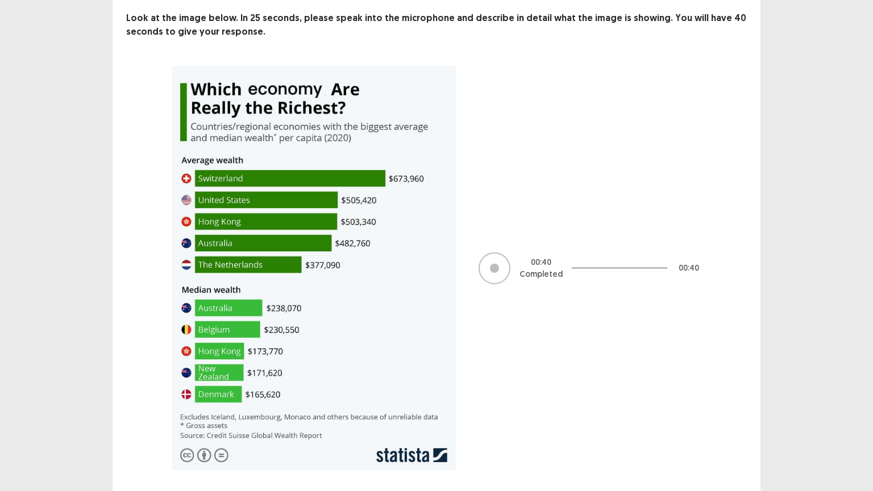
scroll to position [89, 0]
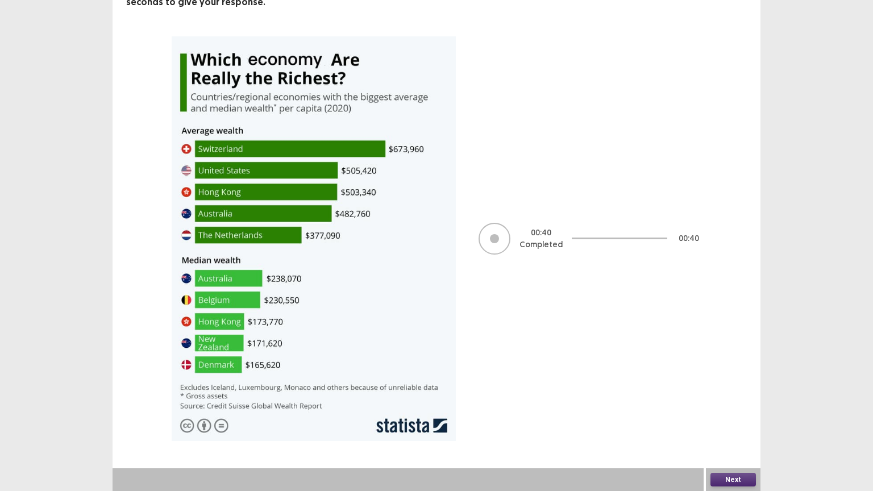
click at [726, 399] on button "Next" at bounding box center [732, 480] width 45 height 14
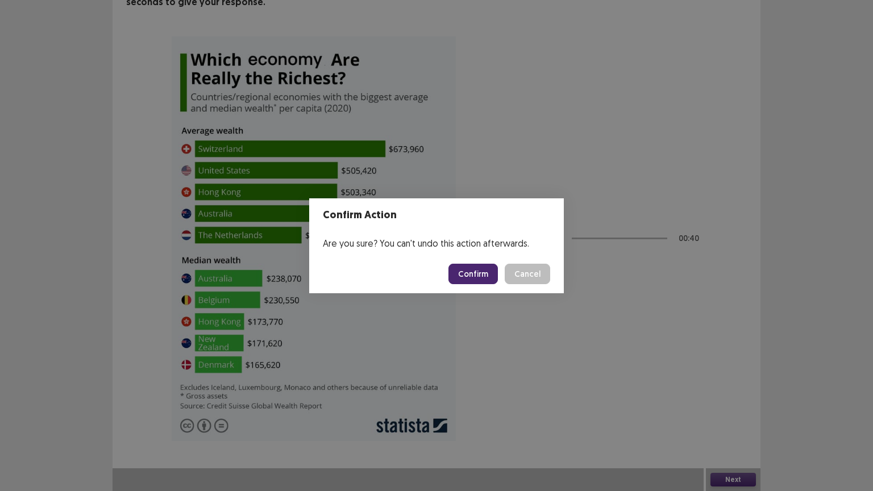
click at [479, 277] on button "Confirm" at bounding box center [472, 274] width 49 height 20
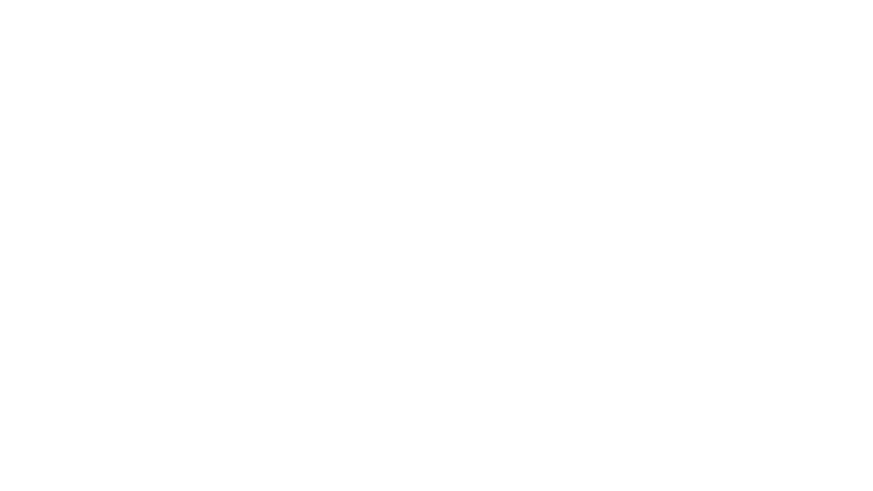
scroll to position [0, 0]
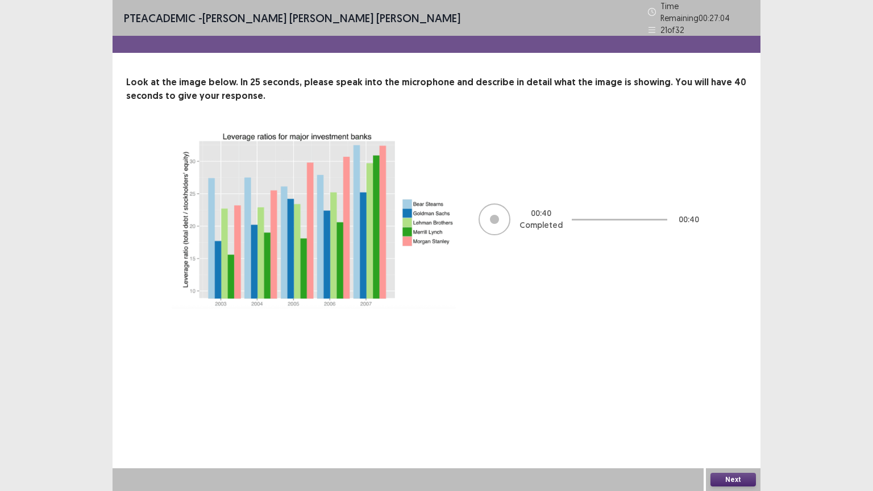
click at [728, 399] on button "Next" at bounding box center [732, 480] width 45 height 14
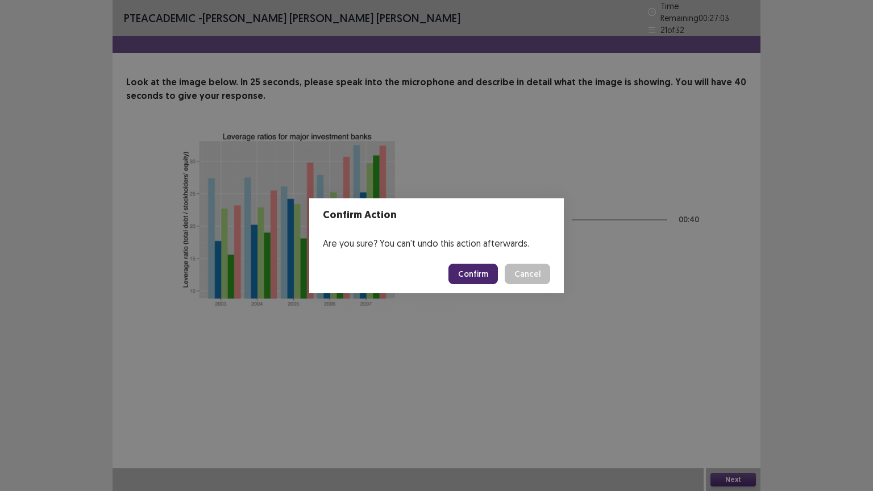
click at [471, 268] on button "Confirm" at bounding box center [472, 274] width 49 height 20
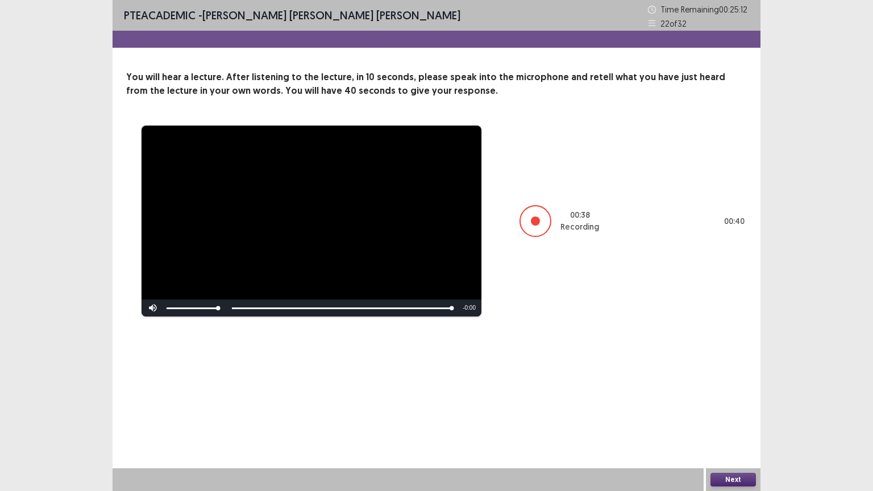
click at [730, 399] on button "Next" at bounding box center [732, 480] width 45 height 14
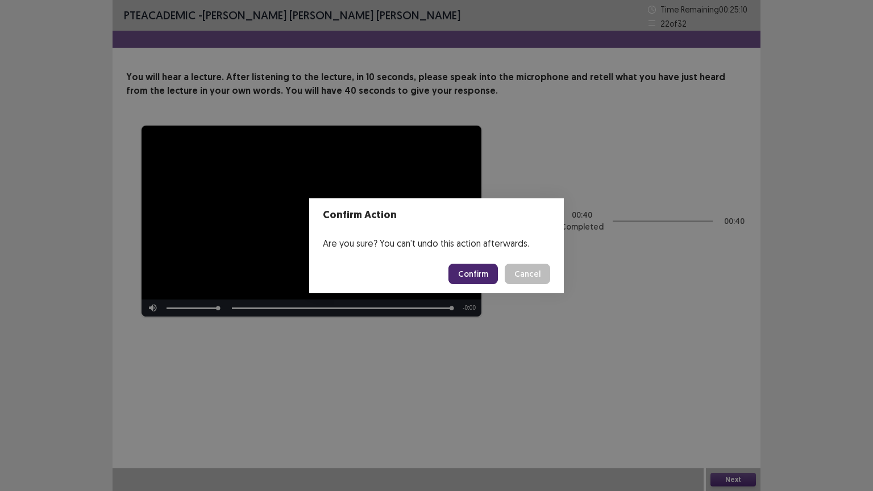
click at [477, 273] on button "Confirm" at bounding box center [472, 274] width 49 height 20
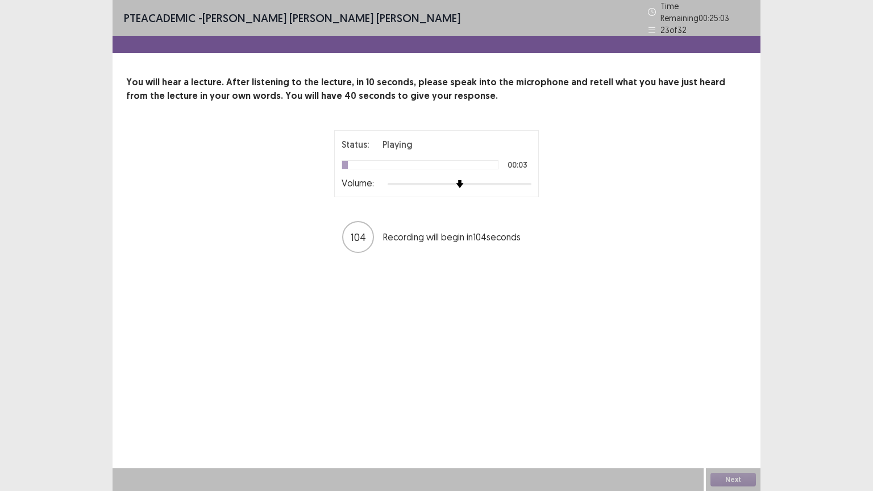
click at [530, 182] on div at bounding box center [460, 184] width 144 height 9
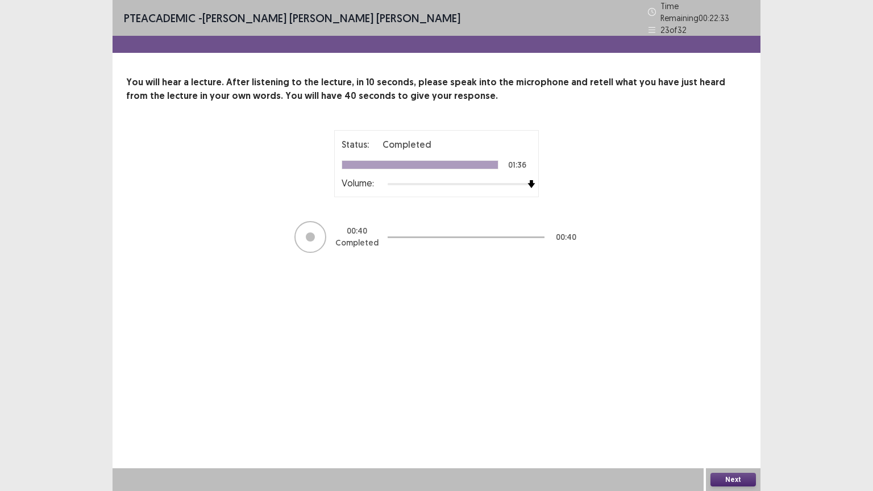
click at [732, 399] on button "Next" at bounding box center [732, 480] width 45 height 14
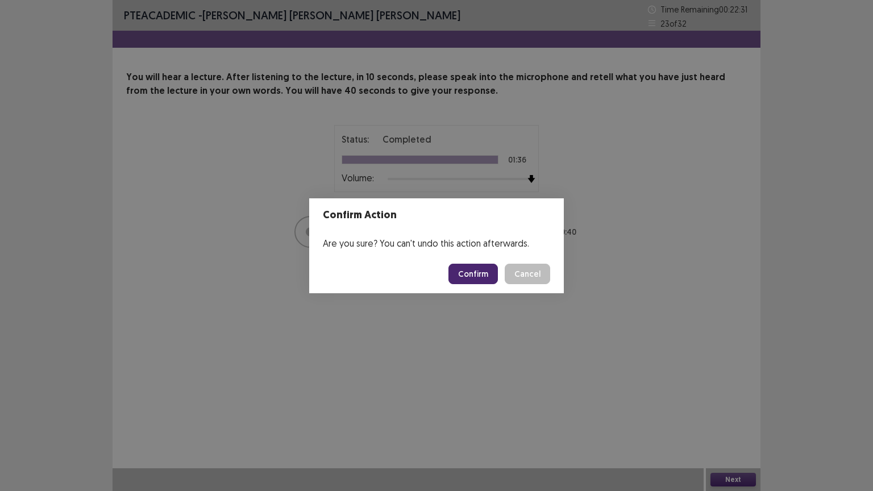
click at [473, 268] on button "Confirm" at bounding box center [472, 274] width 49 height 20
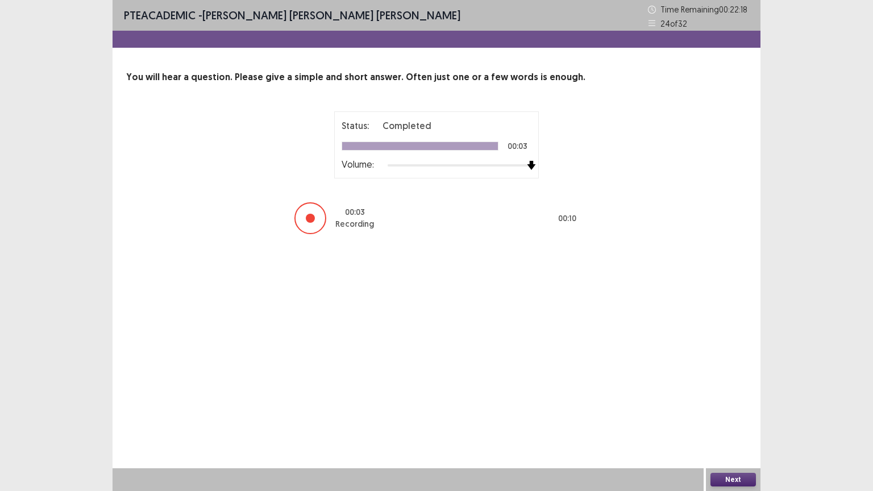
click at [525, 165] on div at bounding box center [460, 165] width 144 height 9
click at [729, 399] on button "Next" at bounding box center [732, 480] width 45 height 14
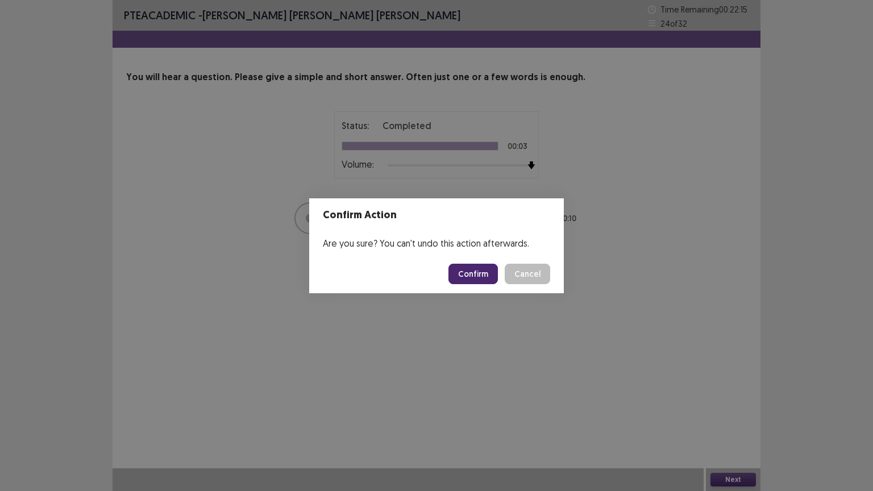
click at [489, 267] on button "Confirm" at bounding box center [472, 274] width 49 height 20
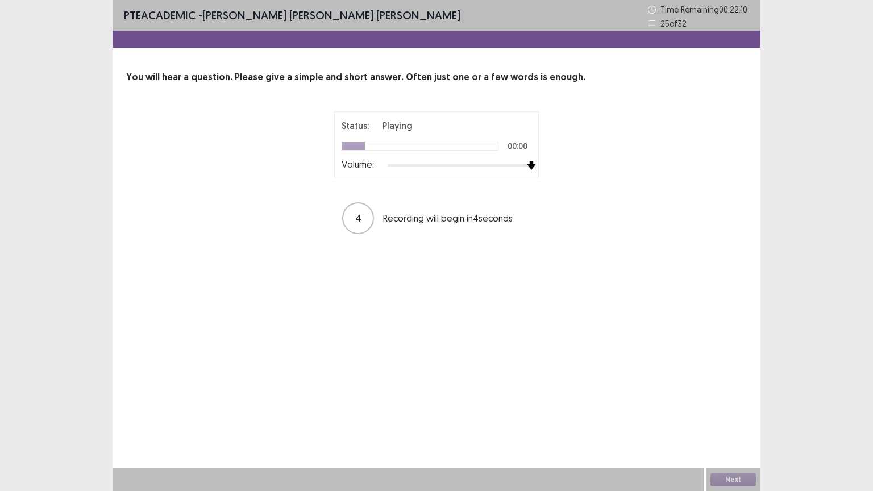
click at [527, 168] on div at bounding box center [460, 165] width 144 height 9
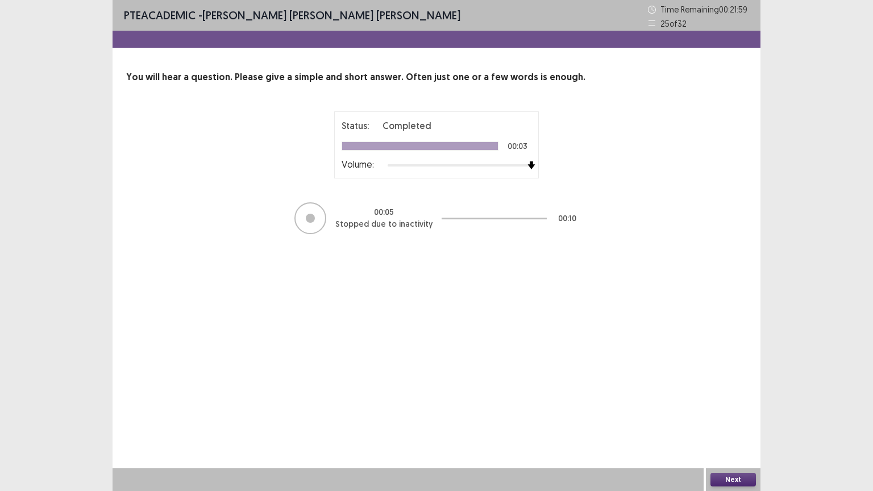
click at [726, 399] on button "Next" at bounding box center [732, 480] width 45 height 14
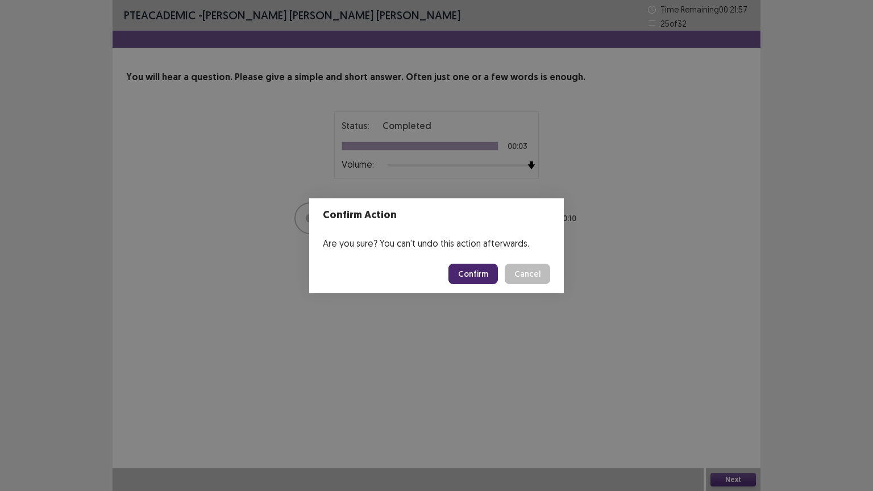
click at [484, 278] on button "Confirm" at bounding box center [472, 274] width 49 height 20
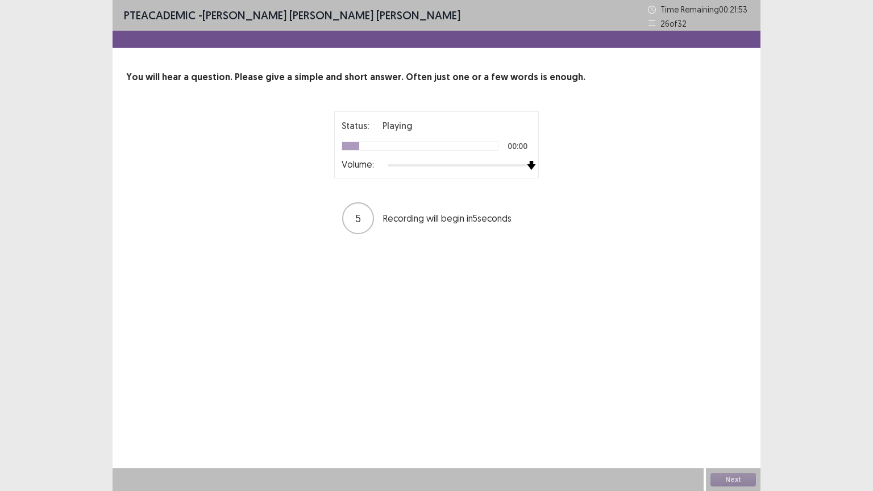
click at [529, 164] on div at bounding box center [460, 165] width 144 height 9
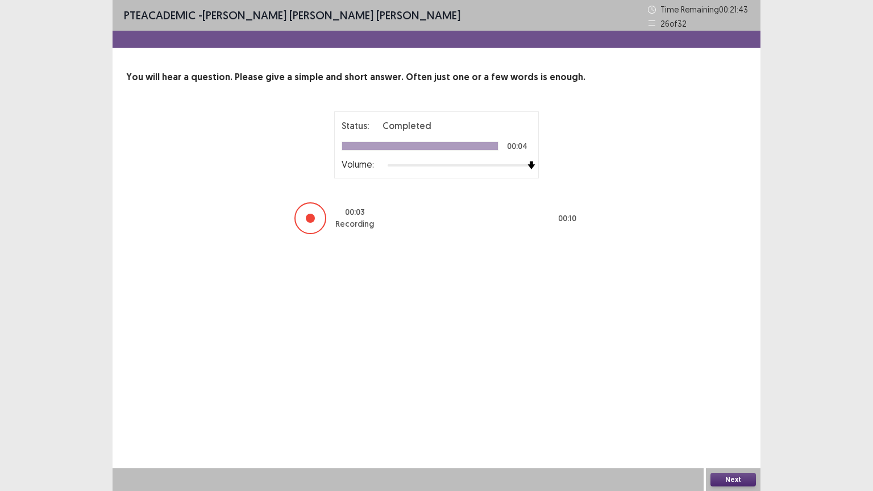
click at [725, 399] on button "Next" at bounding box center [732, 480] width 45 height 14
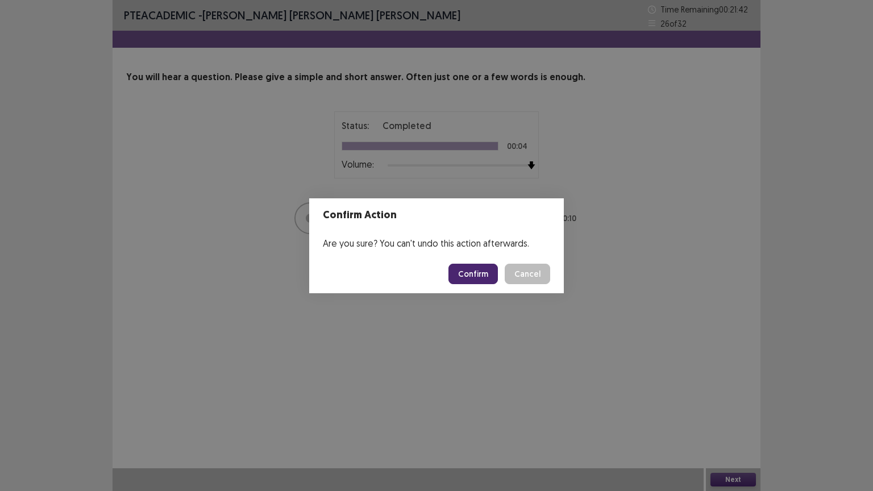
click at [487, 266] on button "Confirm" at bounding box center [472, 274] width 49 height 20
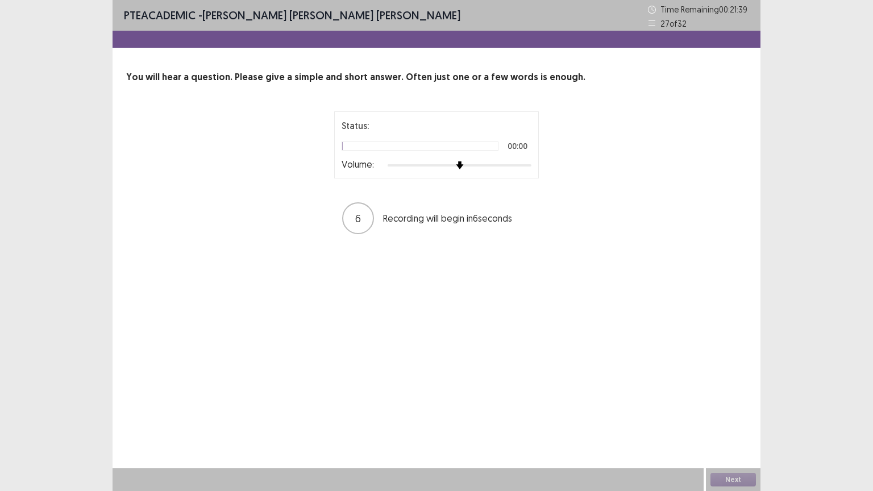
drag, startPoint x: 487, startPoint y: 266, endPoint x: 521, endPoint y: 240, distance: 42.2
click at [521, 240] on div "PTE academic - [PERSON_NAME] [PERSON_NAME] [PERSON_NAME] Time Remaining 00 : 21…" at bounding box center [437, 245] width 648 height 491
click at [529, 167] on div at bounding box center [460, 165] width 144 height 9
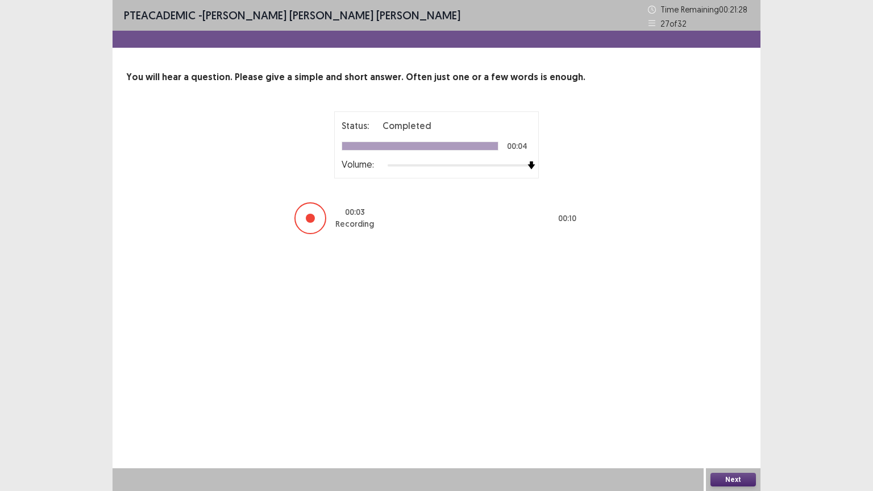
click at [734, 399] on button "Next" at bounding box center [732, 480] width 45 height 14
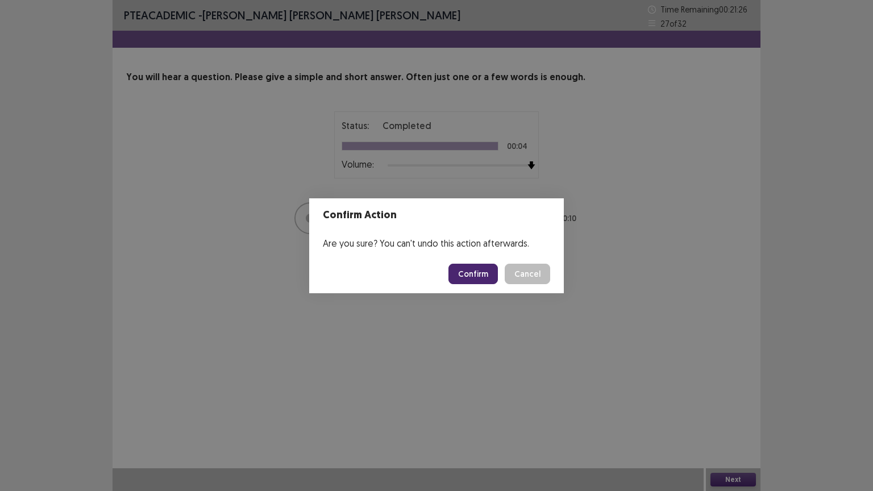
click at [484, 279] on button "Confirm" at bounding box center [472, 274] width 49 height 20
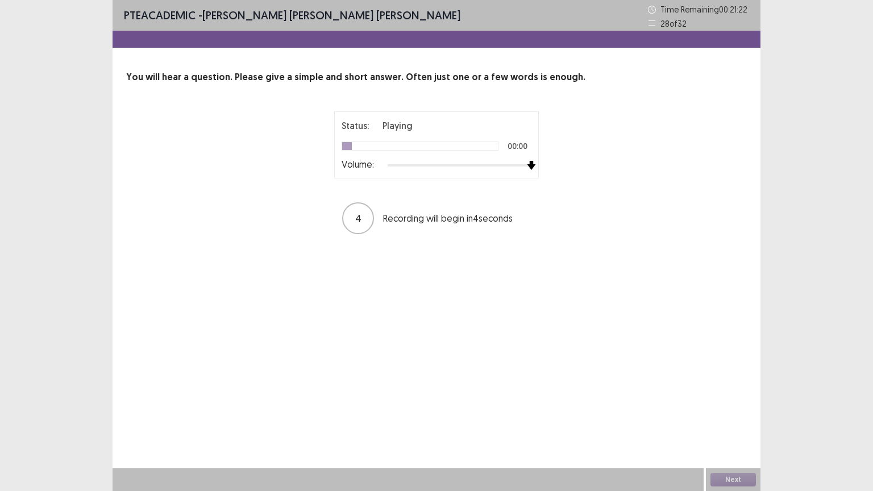
click at [530, 168] on div at bounding box center [460, 165] width 144 height 9
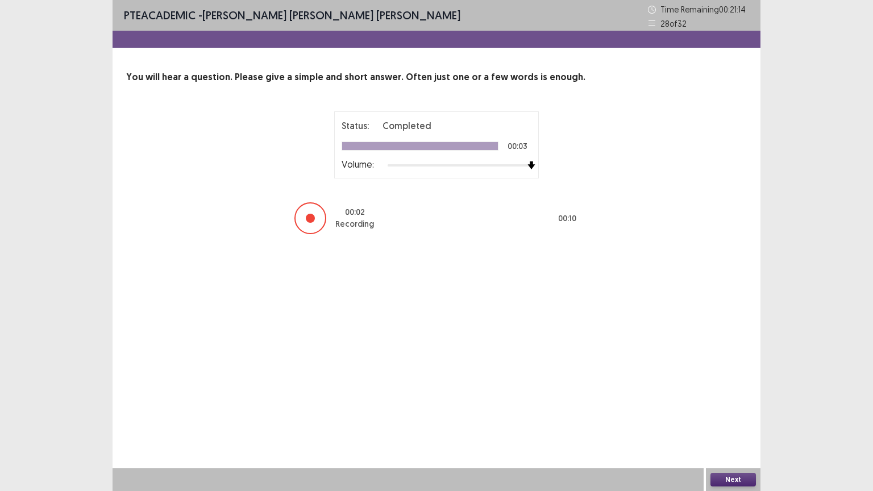
click at [715, 399] on button "Next" at bounding box center [732, 480] width 45 height 14
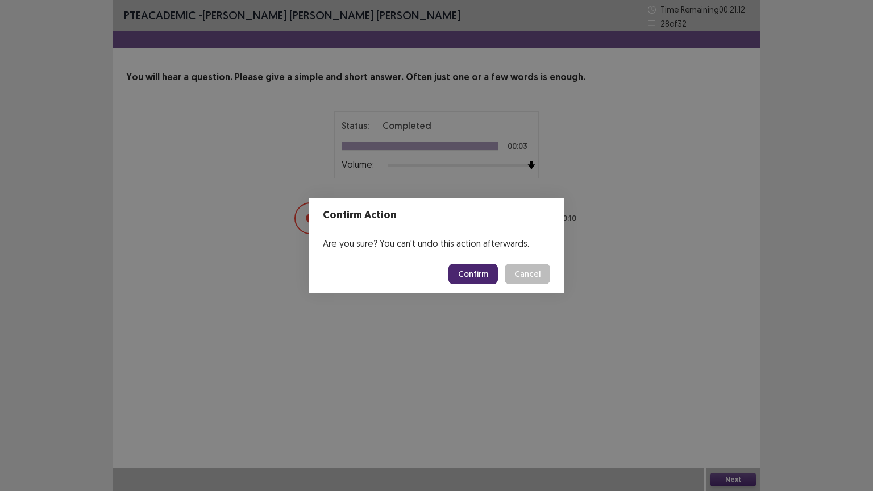
click at [481, 274] on button "Confirm" at bounding box center [472, 274] width 49 height 20
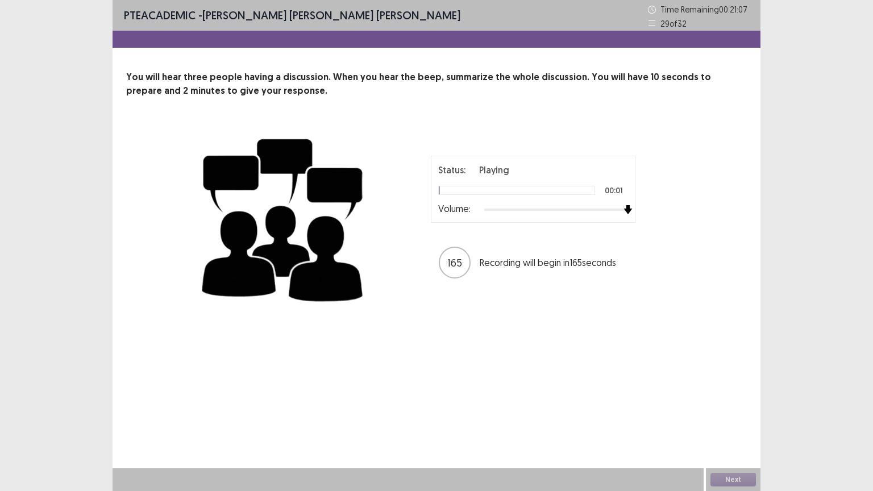
click at [621, 207] on div at bounding box center [556, 209] width 144 height 9
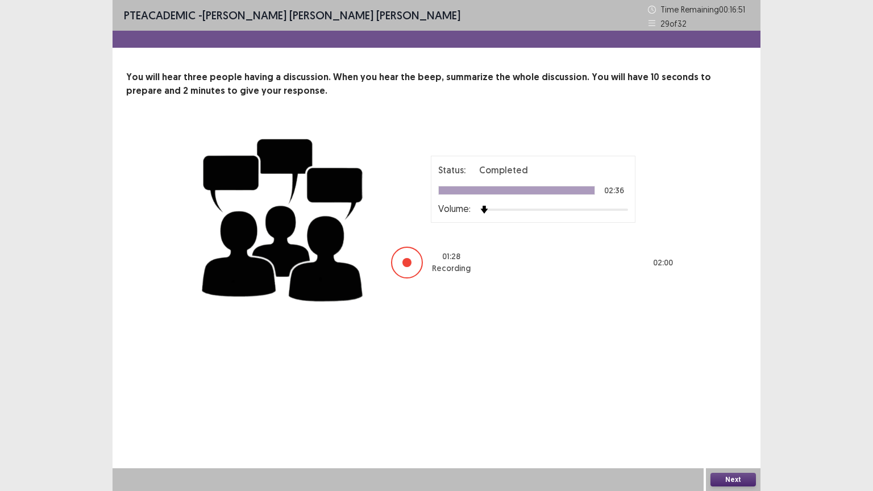
click at [726, 399] on button "Next" at bounding box center [732, 480] width 45 height 14
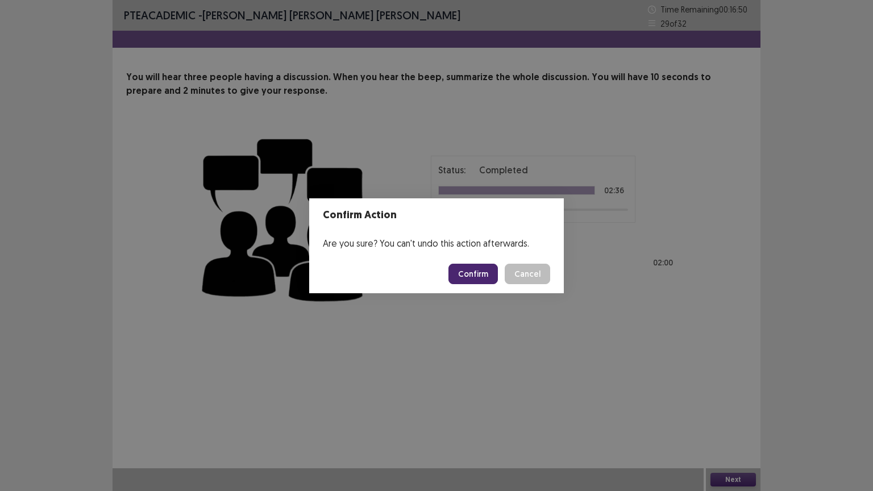
click at [486, 273] on button "Confirm" at bounding box center [472, 274] width 49 height 20
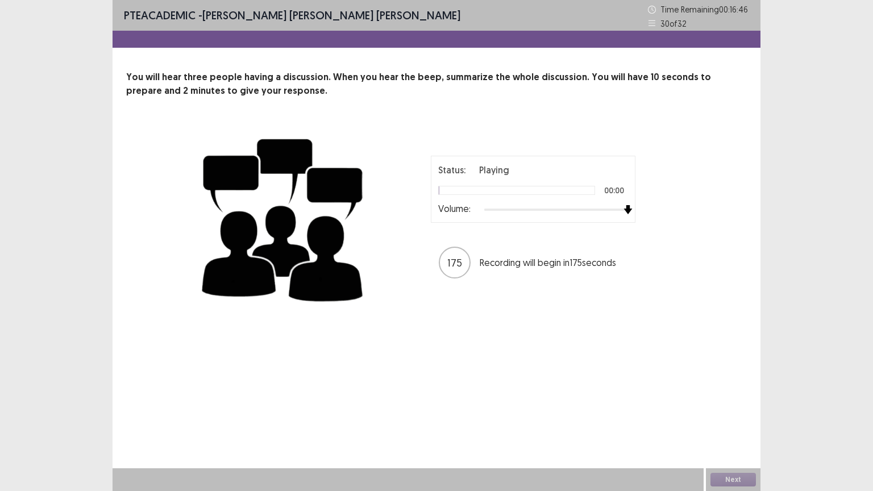
click at [625, 211] on div at bounding box center [556, 209] width 144 height 9
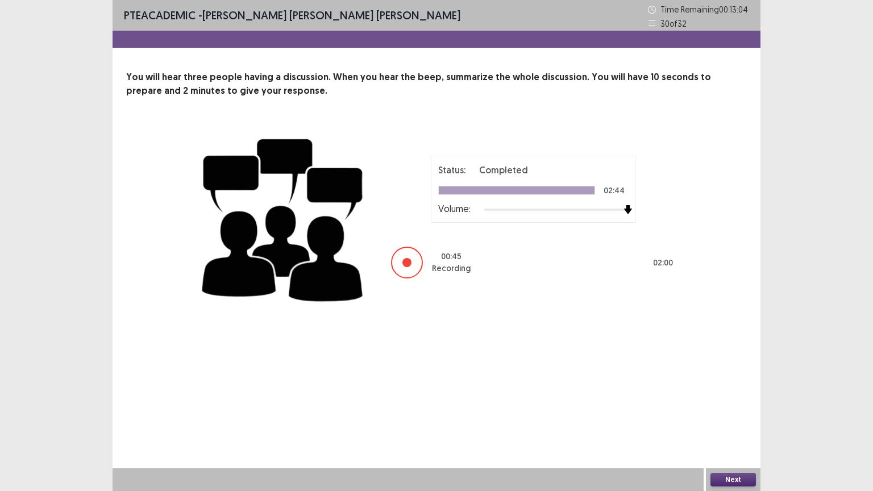
click at [625, 211] on img at bounding box center [627, 209] width 9 height 9
click at [740, 399] on button "Next" at bounding box center [732, 480] width 45 height 14
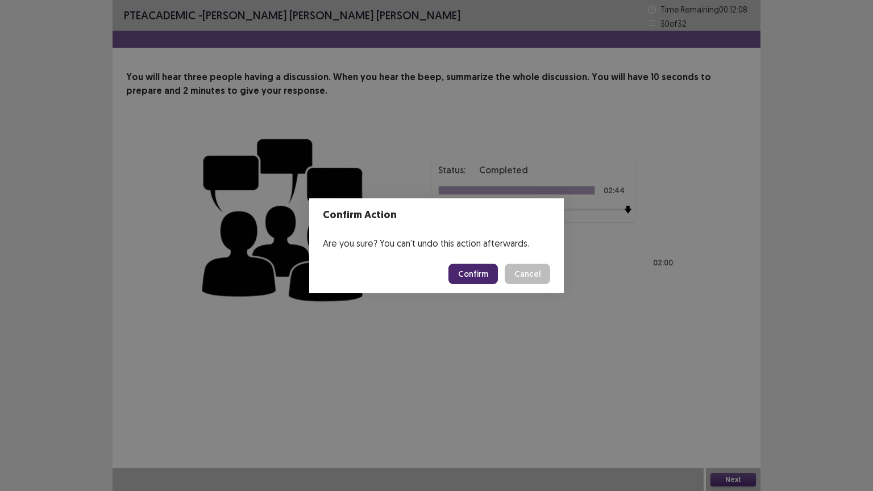
click at [475, 274] on button "Confirm" at bounding box center [472, 274] width 49 height 20
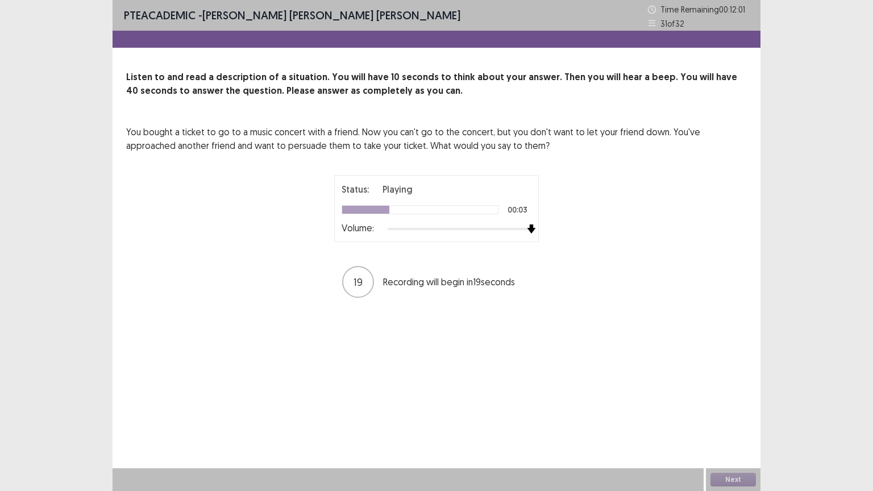
click at [530, 225] on div at bounding box center [460, 228] width 144 height 9
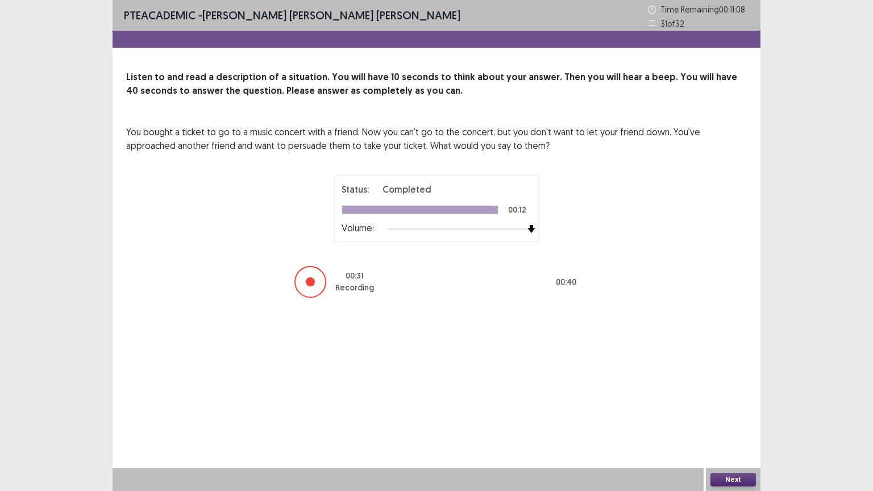
click at [725, 399] on button "Next" at bounding box center [732, 480] width 45 height 14
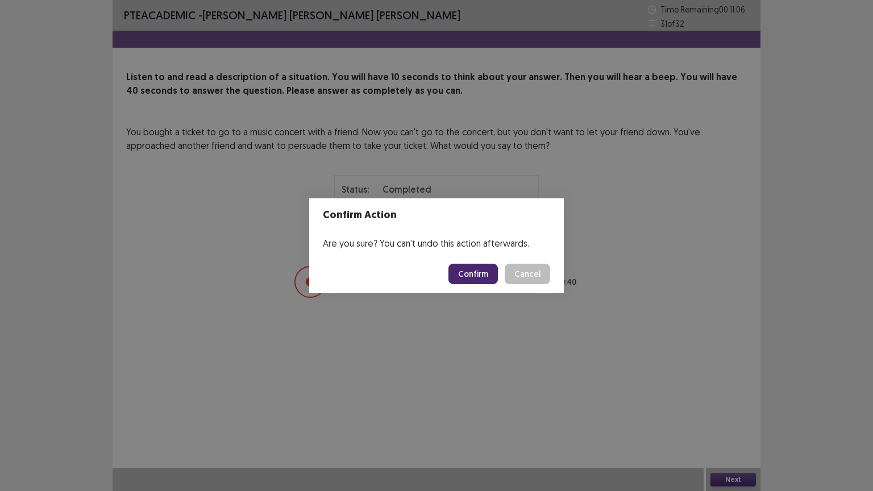
click at [484, 271] on button "Confirm" at bounding box center [472, 274] width 49 height 20
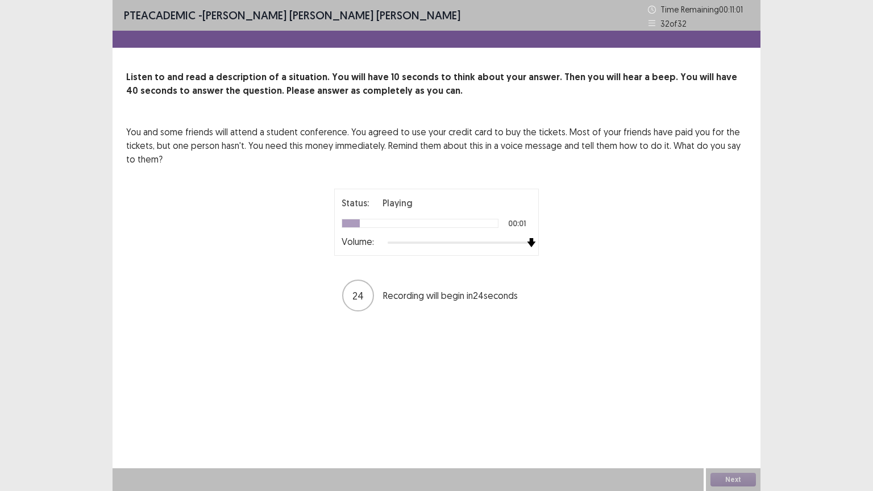
click at [527, 244] on div at bounding box center [460, 242] width 144 height 9
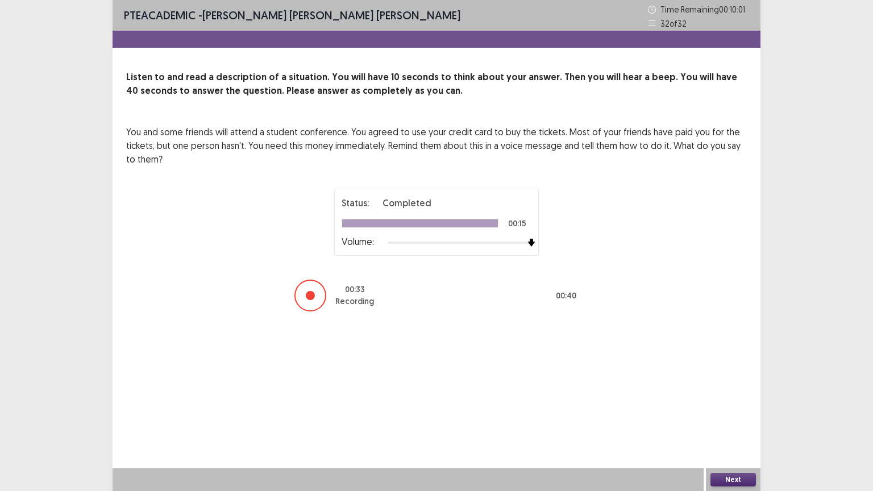
click at [736, 399] on button "Next" at bounding box center [732, 480] width 45 height 14
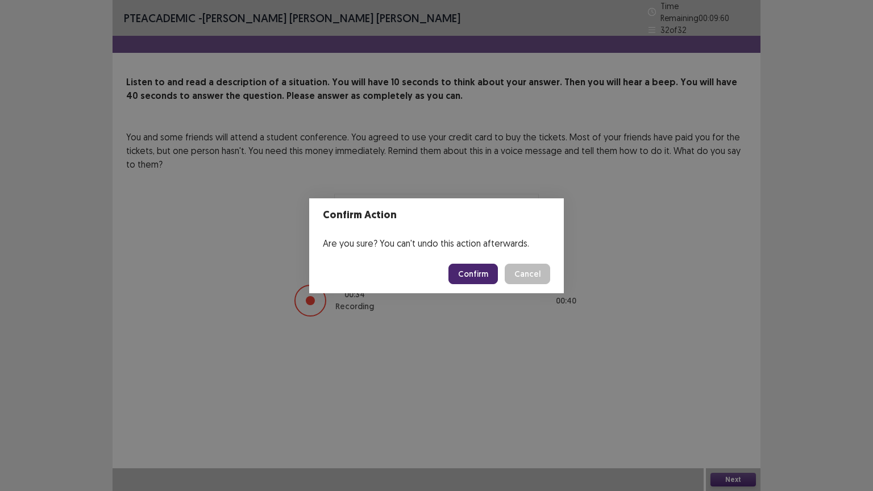
click at [482, 273] on button "Confirm" at bounding box center [472, 274] width 49 height 20
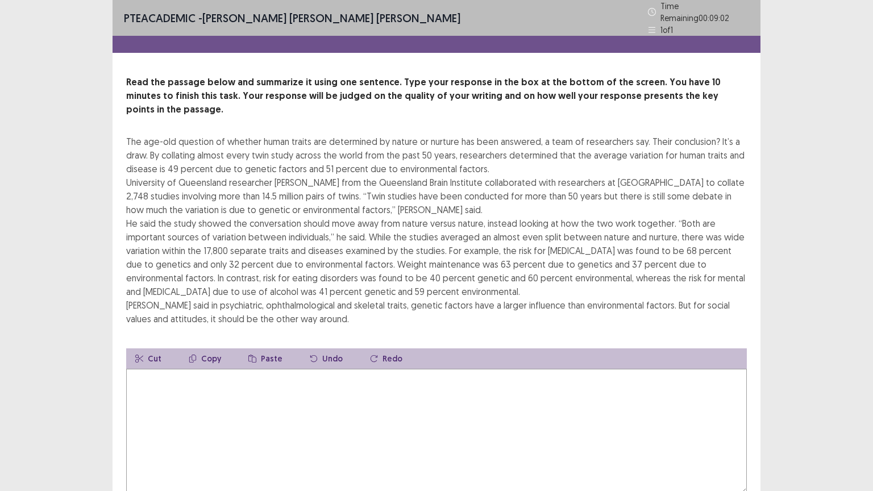
drag, startPoint x: 127, startPoint y: 122, endPoint x: 176, endPoint y: 130, distance: 49.5
click at [176, 135] on div "The age-old question of whether human traits are determined by nature or nurtur…" at bounding box center [436, 230] width 621 height 191
click at [132, 271] on div "The age-old question of whether human traits are determined by nature or nurtur…" at bounding box center [436, 230] width 621 height 191
click at [140, 369] on textarea at bounding box center [436, 431] width 621 height 125
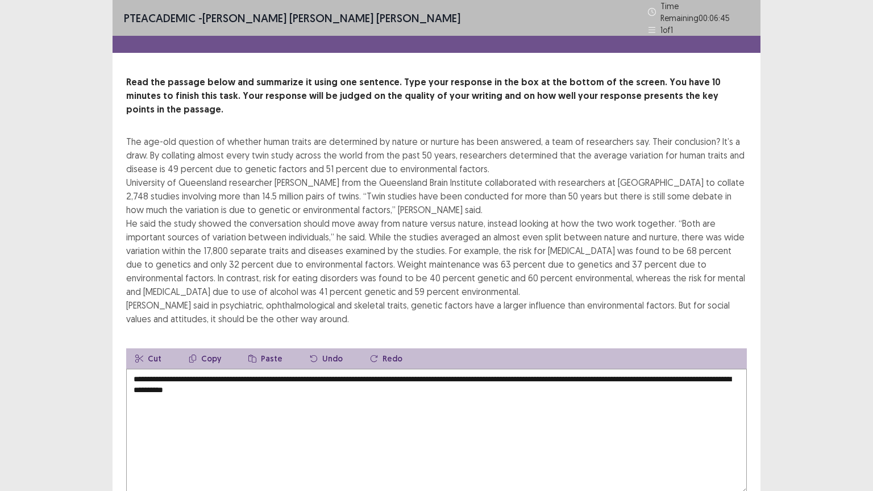
click at [259, 372] on textarea "**********" at bounding box center [436, 431] width 621 height 125
click at [334, 378] on textarea "**********" at bounding box center [436, 431] width 621 height 125
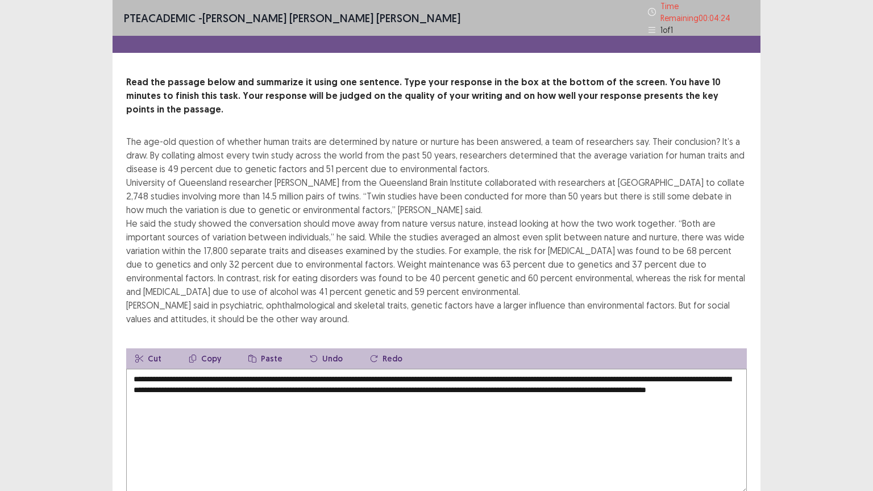
click at [446, 372] on textarea "**********" at bounding box center [436, 431] width 621 height 125
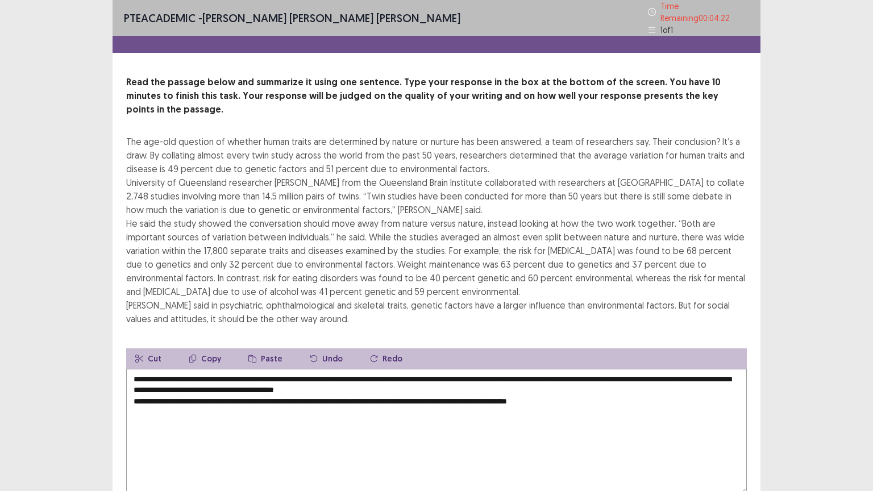
click at [446, 372] on textarea "**********" at bounding box center [436, 431] width 621 height 125
click at [131, 386] on textarea "**********" at bounding box center [436, 431] width 621 height 125
click at [452, 370] on textarea "**********" at bounding box center [436, 431] width 621 height 125
click at [132, 382] on textarea "**********" at bounding box center [436, 431] width 621 height 125
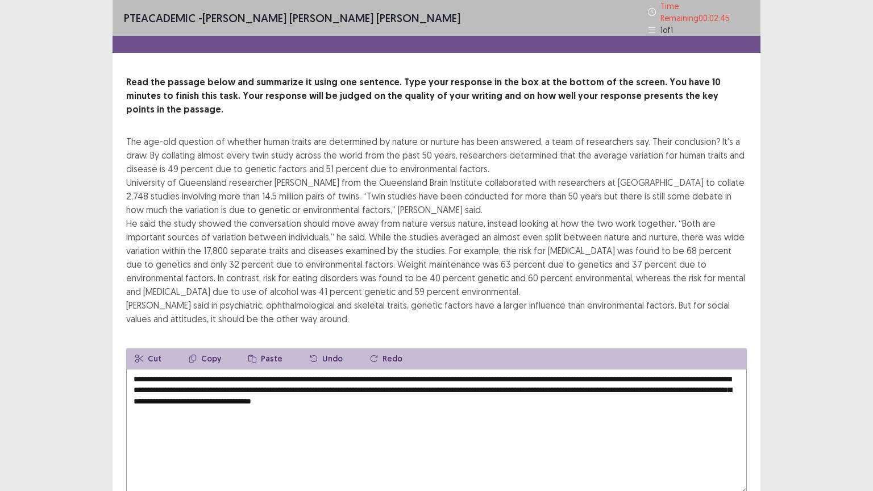
click at [791, 336] on div "PTE academic - [PERSON_NAME] [PERSON_NAME] [PERSON_NAME] Time Remaining 00 : 02…" at bounding box center [436, 282] width 873 height 564
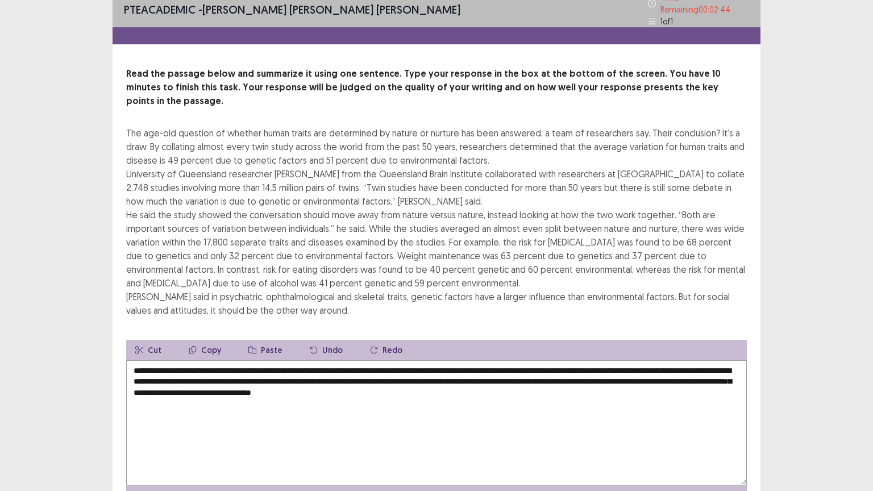
scroll to position [55, 0]
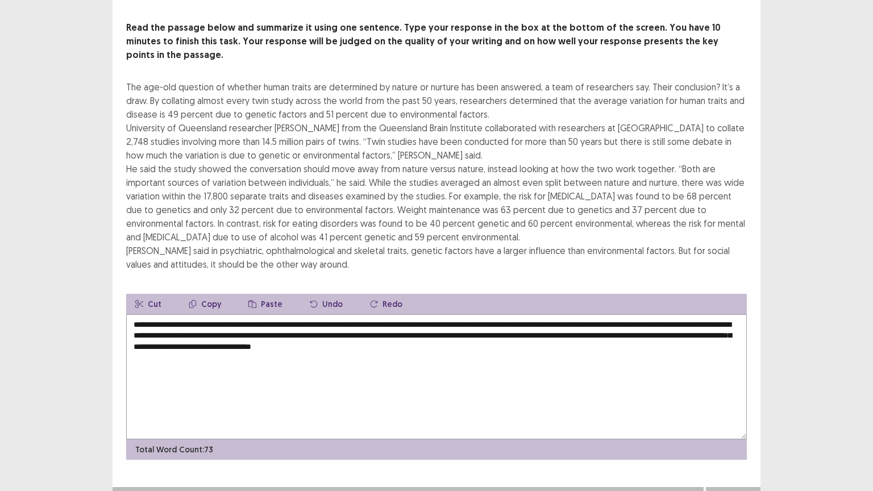
click at [504, 330] on textarea "**********" at bounding box center [436, 376] width 621 height 125
type textarea "**********"
click at [725, 399] on button "Next" at bounding box center [732, 499] width 45 height 14
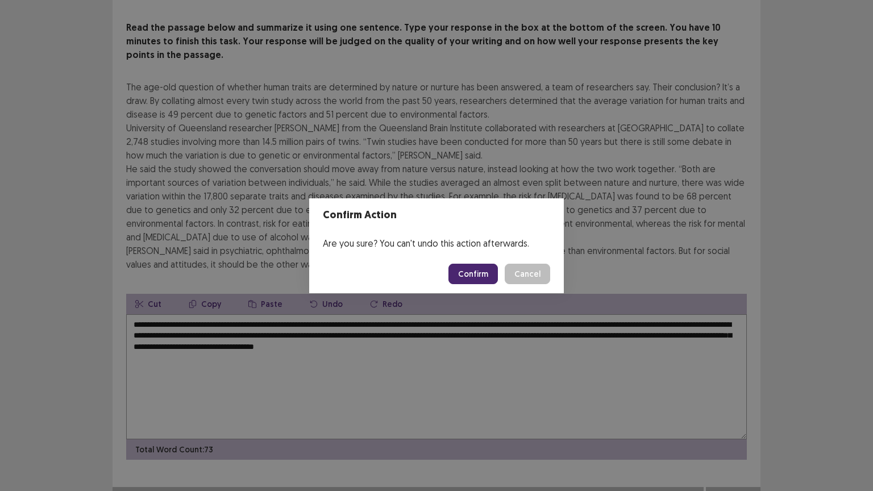
click at [473, 273] on button "Confirm" at bounding box center [472, 274] width 49 height 20
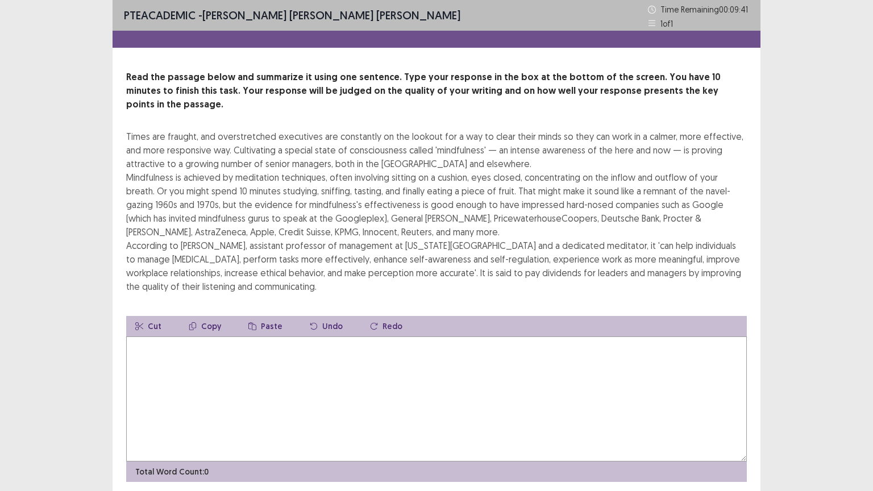
click at [268, 349] on textarea at bounding box center [436, 398] width 621 height 125
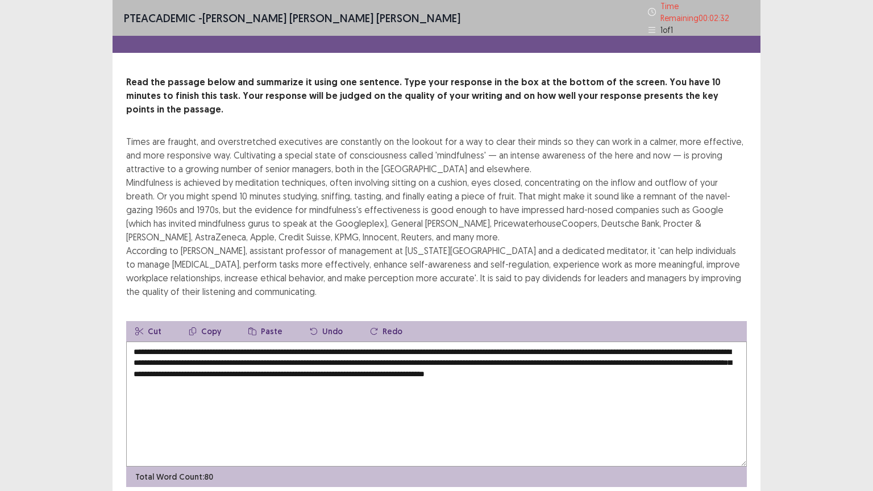
drag, startPoint x: 496, startPoint y: 355, endPoint x: 718, endPoint y: 353, distance: 222.2
click at [718, 353] on textarea "**********" at bounding box center [436, 404] width 621 height 125
click at [609, 360] on textarea "**********" at bounding box center [436, 404] width 621 height 125
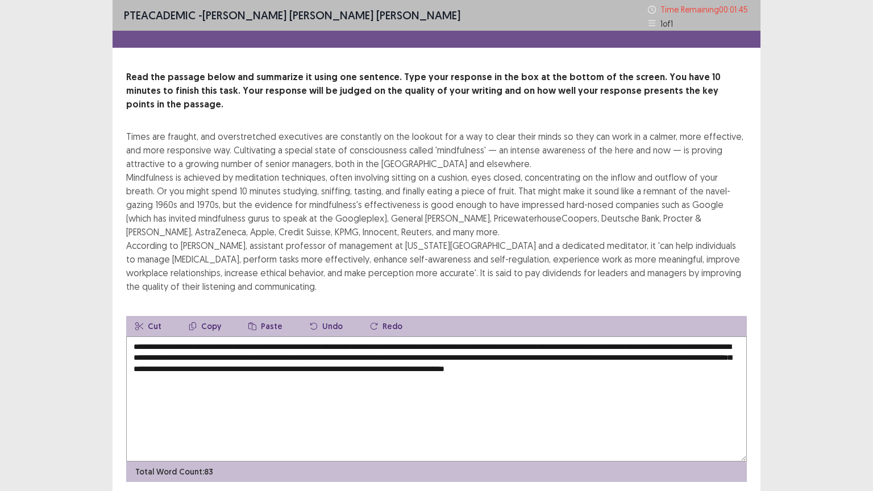
click at [239, 368] on textarea "**********" at bounding box center [436, 398] width 621 height 125
drag, startPoint x: 275, startPoint y: 357, endPoint x: 492, endPoint y: 354, distance: 217.1
click at [492, 354] on textarea "**********" at bounding box center [436, 398] width 621 height 125
drag, startPoint x: 509, startPoint y: 343, endPoint x: 663, endPoint y: 343, distance: 153.4
click at [663, 343] on textarea "**********" at bounding box center [436, 398] width 621 height 125
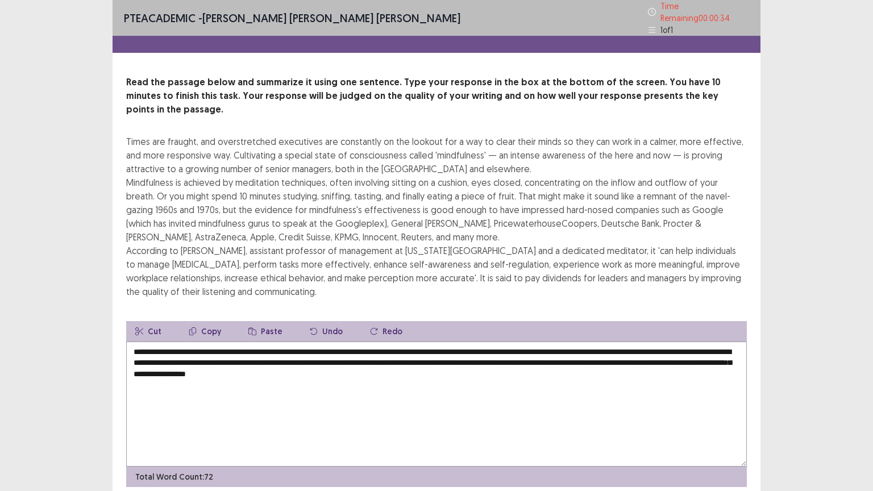
drag, startPoint x: 706, startPoint y: 331, endPoint x: 680, endPoint y: 332, distance: 26.2
click at [680, 342] on textarea "**********" at bounding box center [436, 404] width 621 height 125
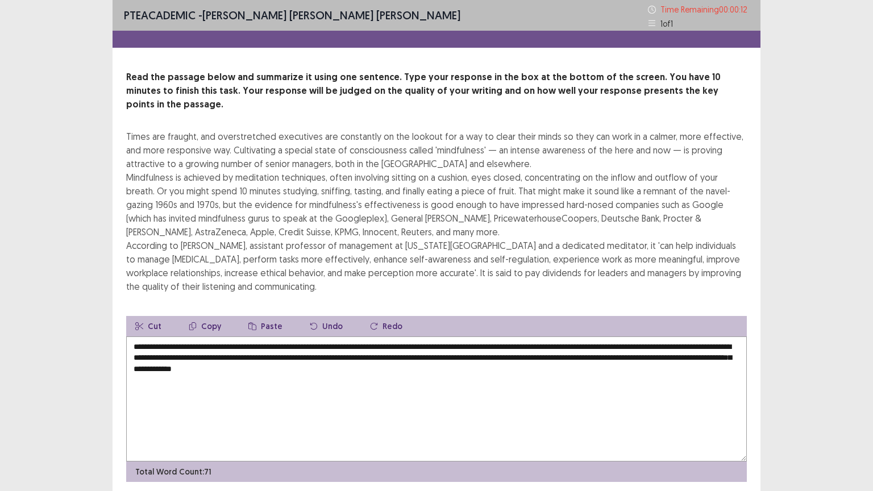
scroll to position [27, 0]
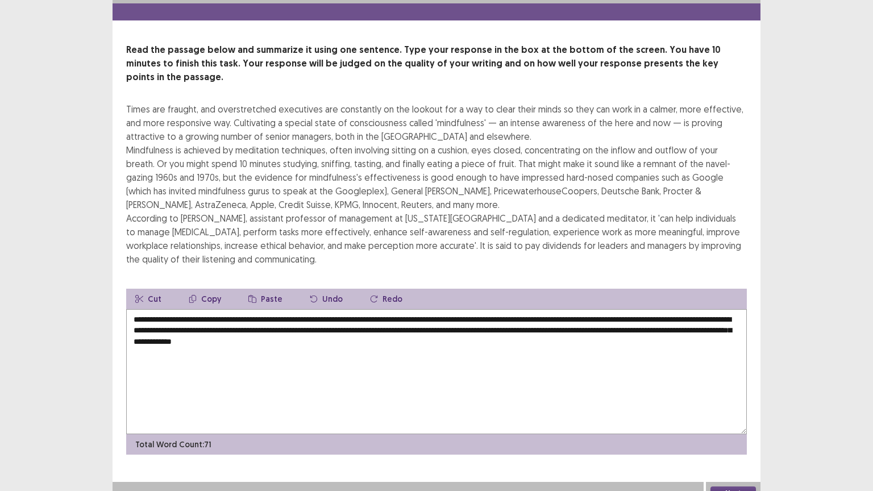
type textarea "**********"
click at [742, 399] on button "Next" at bounding box center [732, 493] width 45 height 14
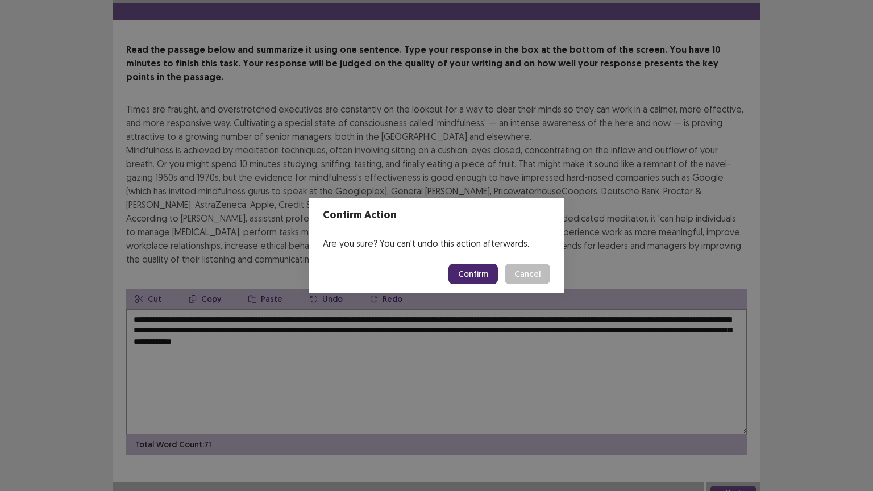
click at [461, 273] on button "Confirm" at bounding box center [472, 274] width 49 height 20
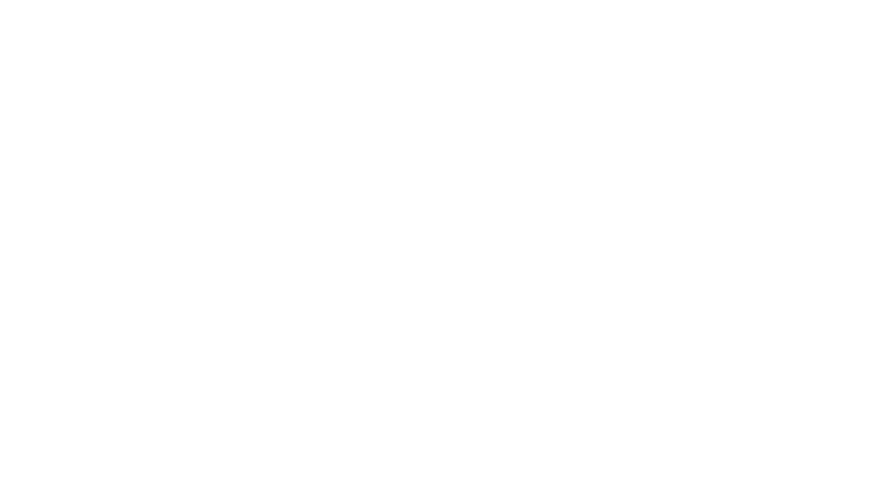
scroll to position [0, 0]
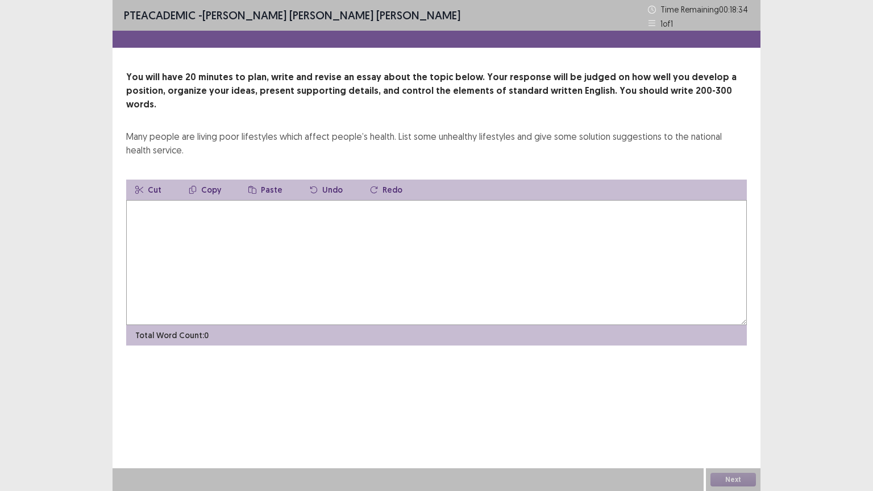
click at [454, 240] on textarea at bounding box center [436, 262] width 621 height 125
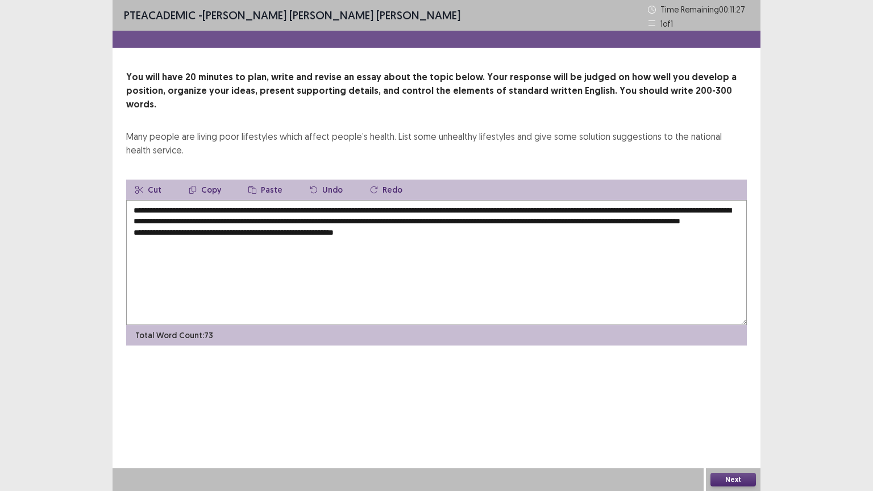
click at [366, 236] on textarea "**********" at bounding box center [436, 262] width 621 height 125
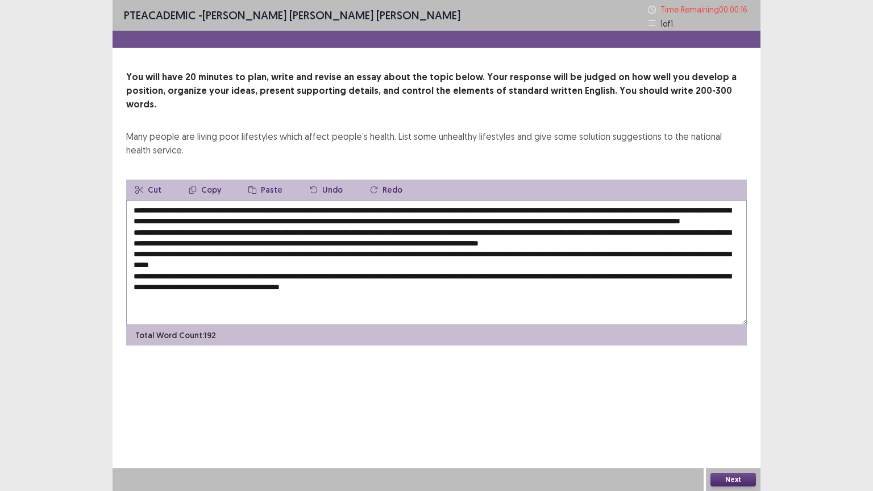
click at [411, 241] on textarea at bounding box center [436, 262] width 621 height 125
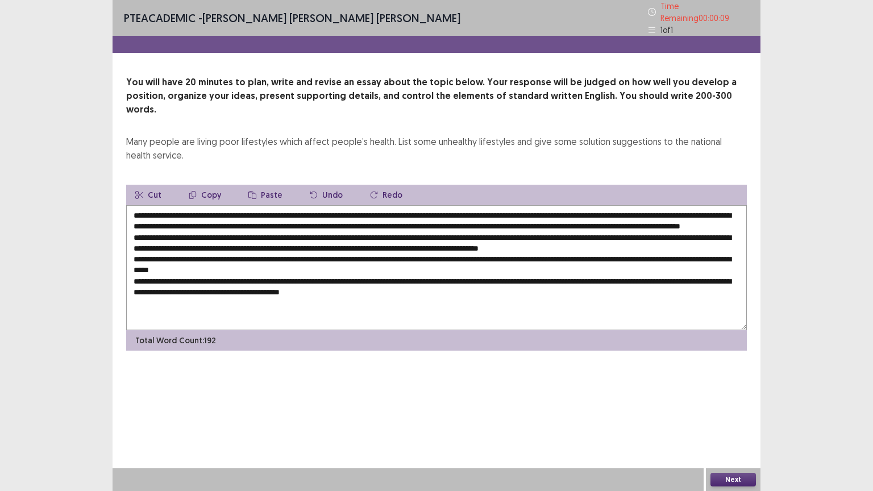
click at [133, 205] on textarea at bounding box center [436, 267] width 621 height 125
click at [136, 205] on textarea at bounding box center [436, 267] width 621 height 125
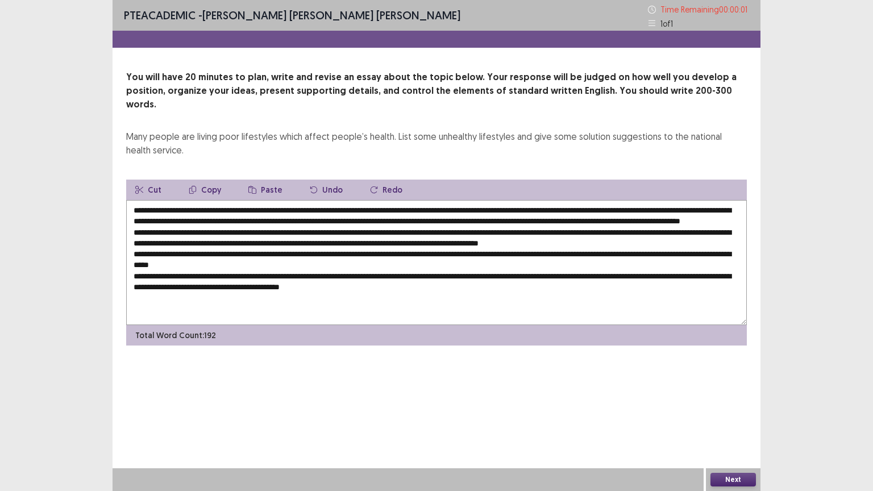
type textarea "**********"
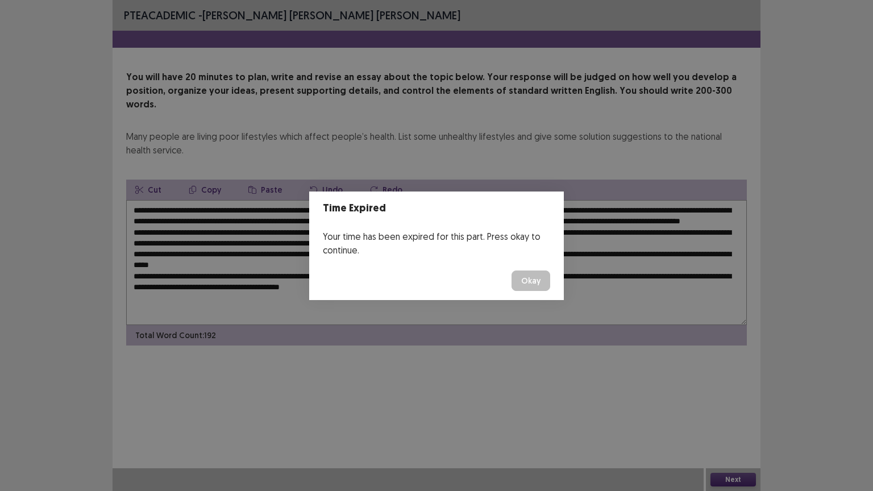
click at [523, 275] on button "Okay" at bounding box center [530, 281] width 39 height 20
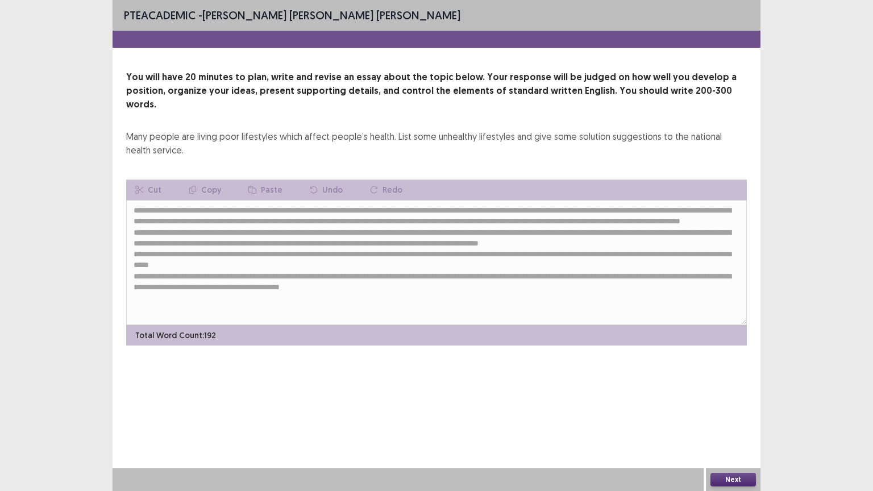
click at [734, 399] on button "Next" at bounding box center [732, 480] width 45 height 14
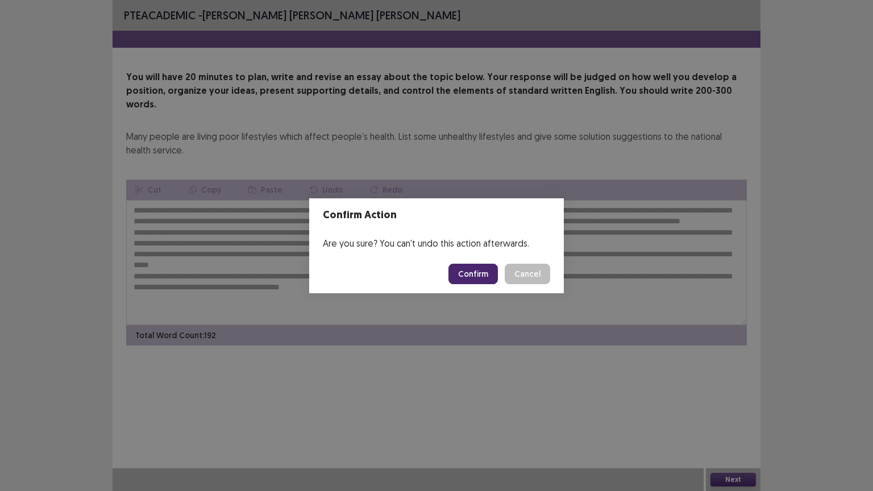
click at [475, 274] on button "Confirm" at bounding box center [472, 274] width 49 height 20
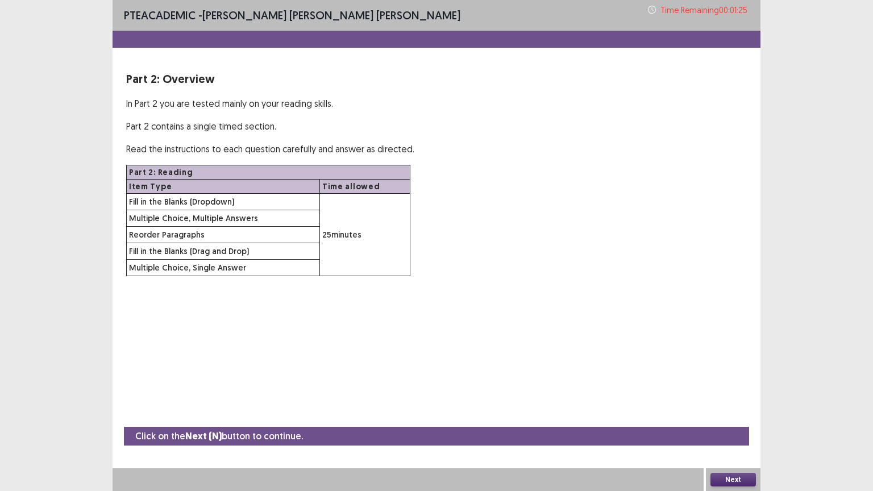
click at [727, 399] on button "Next" at bounding box center [732, 480] width 45 height 14
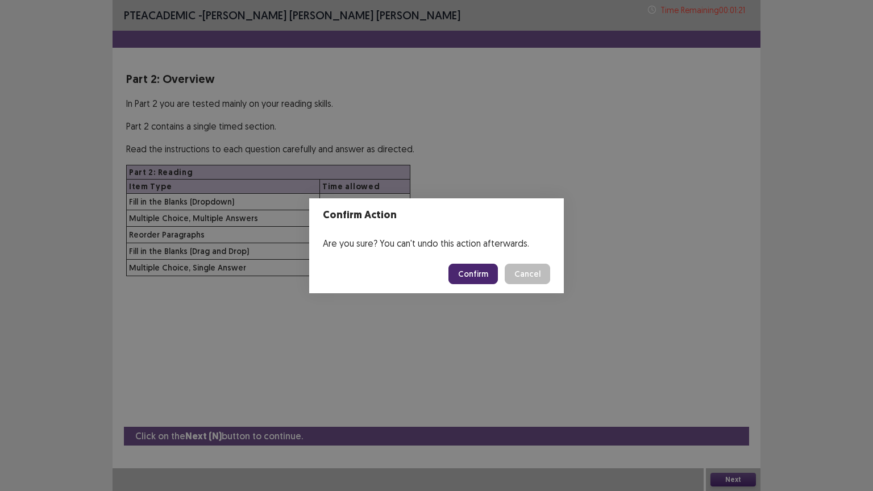
click at [466, 271] on button "Confirm" at bounding box center [472, 274] width 49 height 20
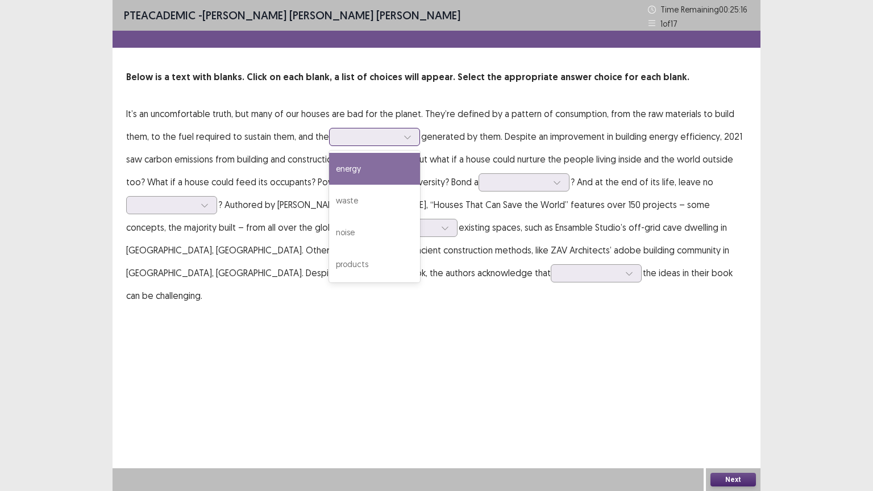
click at [351, 139] on div at bounding box center [368, 136] width 59 height 11
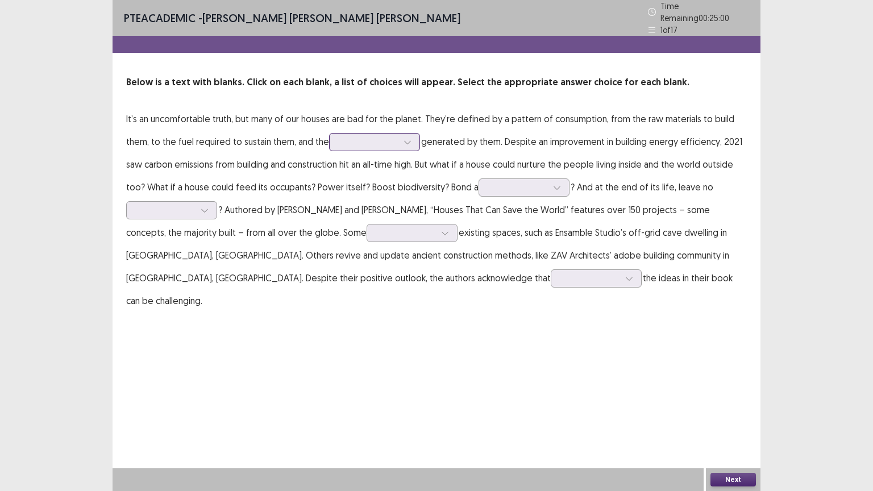
click at [339, 144] on div at bounding box center [374, 142] width 91 height 18
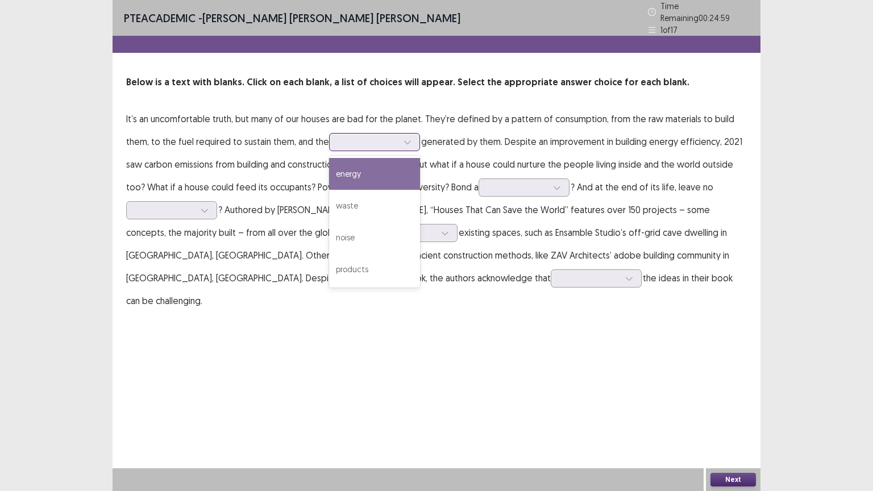
click at [339, 144] on div at bounding box center [374, 142] width 91 height 18
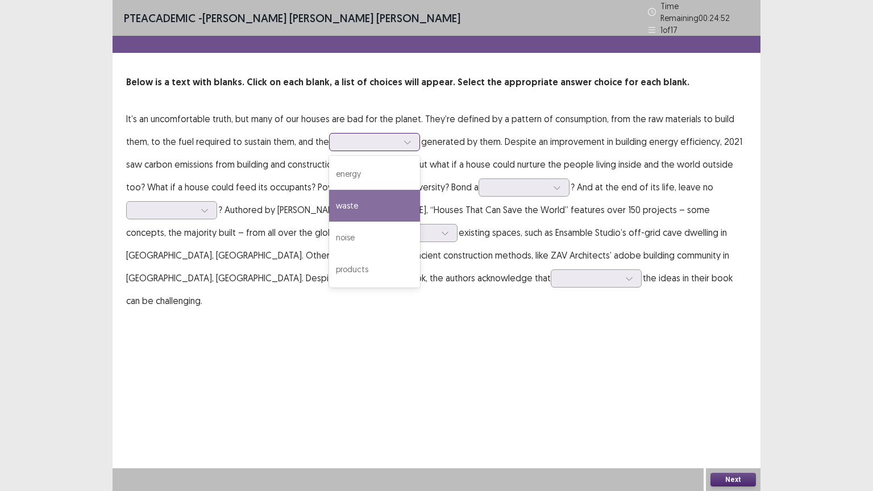
click at [343, 197] on div "waste" at bounding box center [374, 206] width 91 height 32
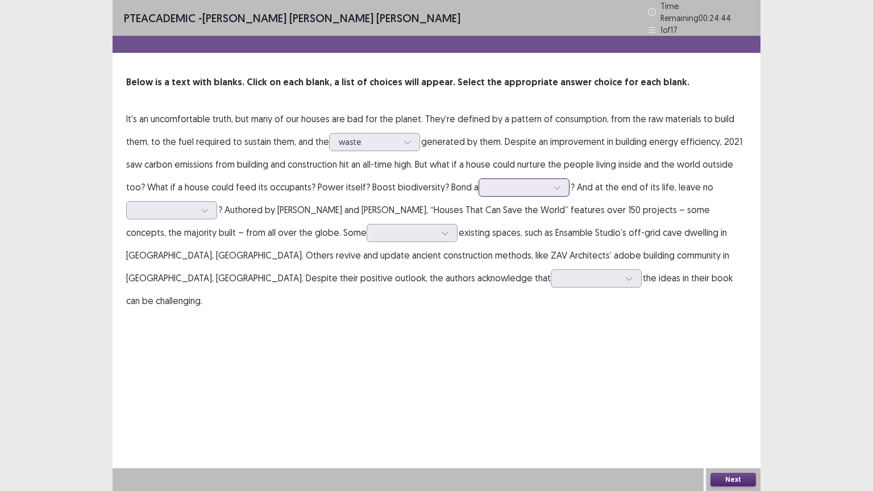
click at [491, 185] on div at bounding box center [517, 187] width 59 height 11
drag, startPoint x: 491, startPoint y: 185, endPoint x: 525, endPoint y: 191, distance: 34.1
click at [525, 191] on p "It’s an uncomfortable truth, but many of our houses are bad for the planet. The…" at bounding box center [436, 209] width 621 height 205
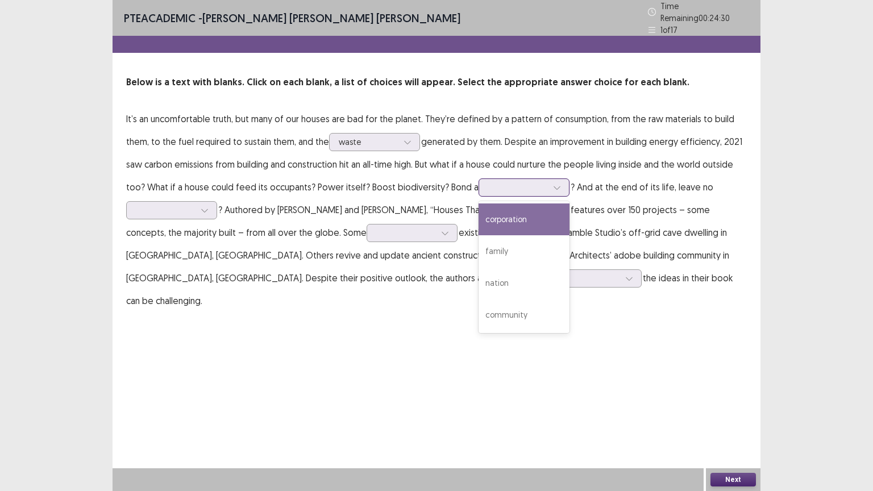
click at [510, 186] on div at bounding box center [517, 187] width 59 height 11
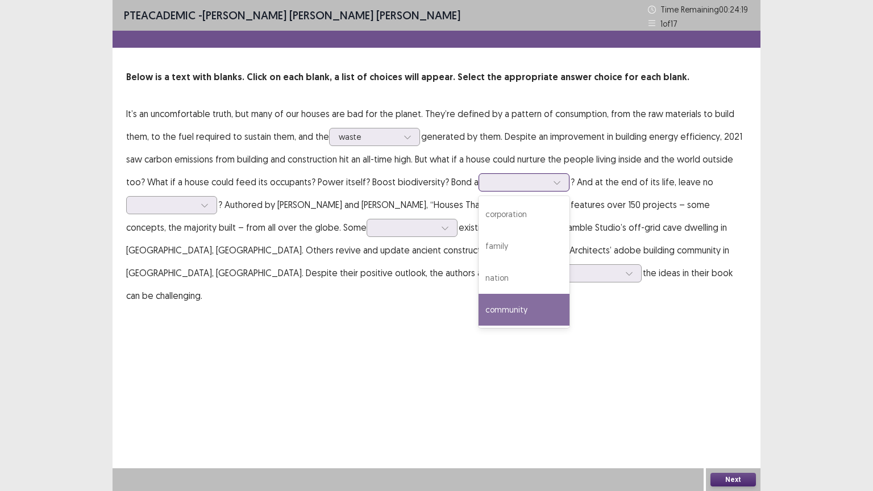
click at [507, 309] on div "community" at bounding box center [523, 310] width 91 height 32
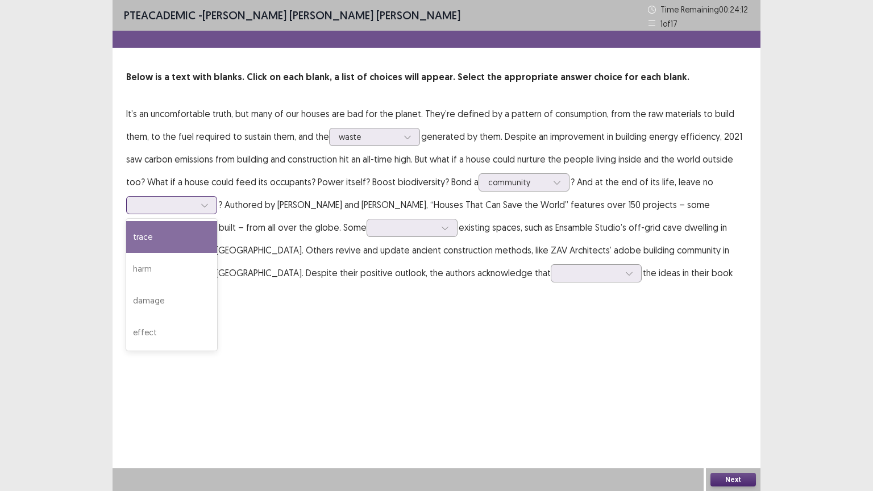
click at [197, 207] on div at bounding box center [204, 205] width 17 height 17
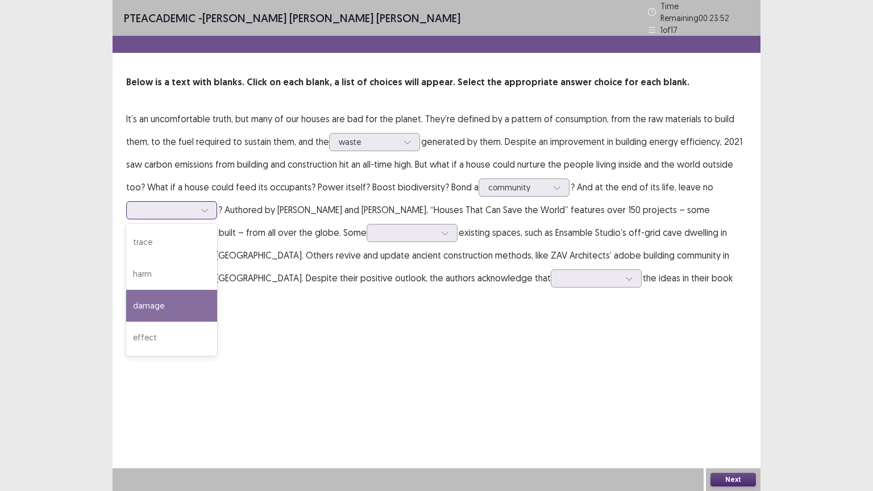
click at [160, 304] on div "damage" at bounding box center [171, 306] width 91 height 32
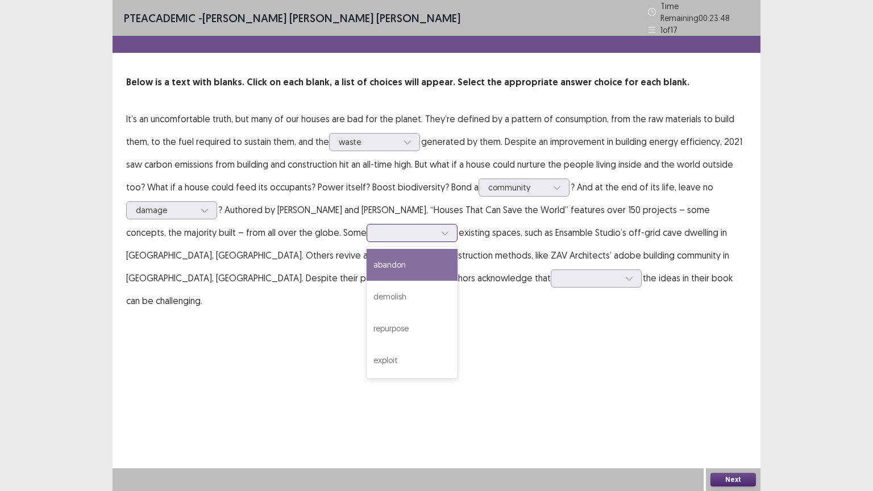
click at [441, 229] on icon at bounding box center [445, 233] width 8 height 8
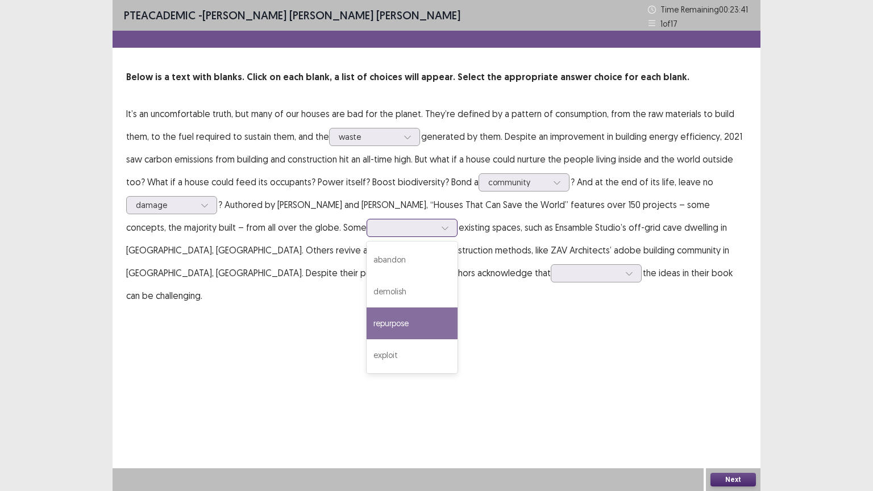
click at [367, 327] on div "repurpose" at bounding box center [412, 323] width 91 height 32
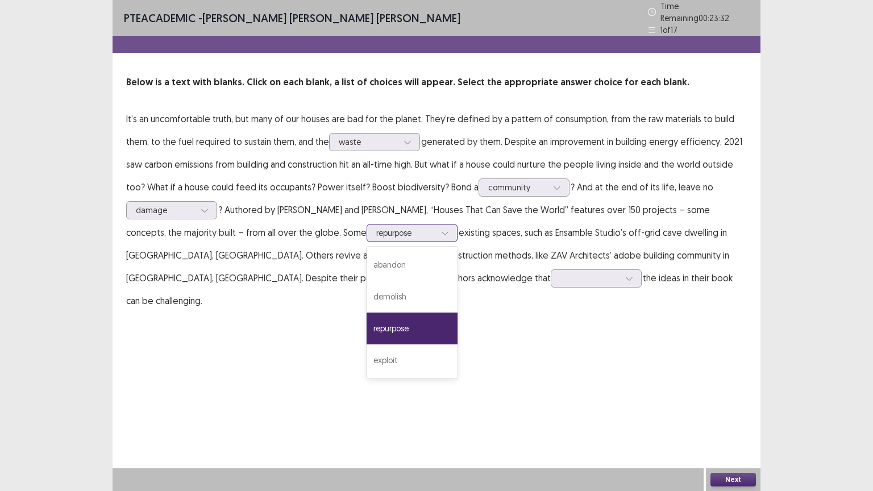
click at [376, 227] on div at bounding box center [405, 232] width 59 height 11
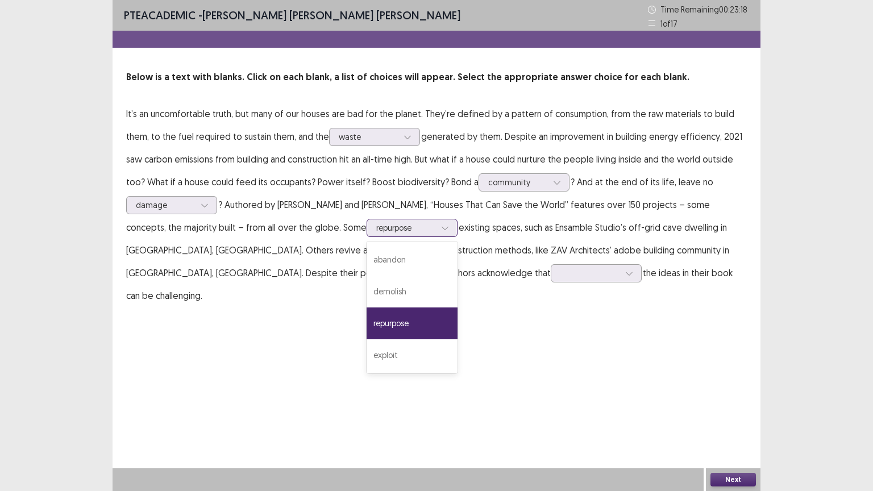
click at [367, 323] on div "repurpose" at bounding box center [412, 323] width 91 height 32
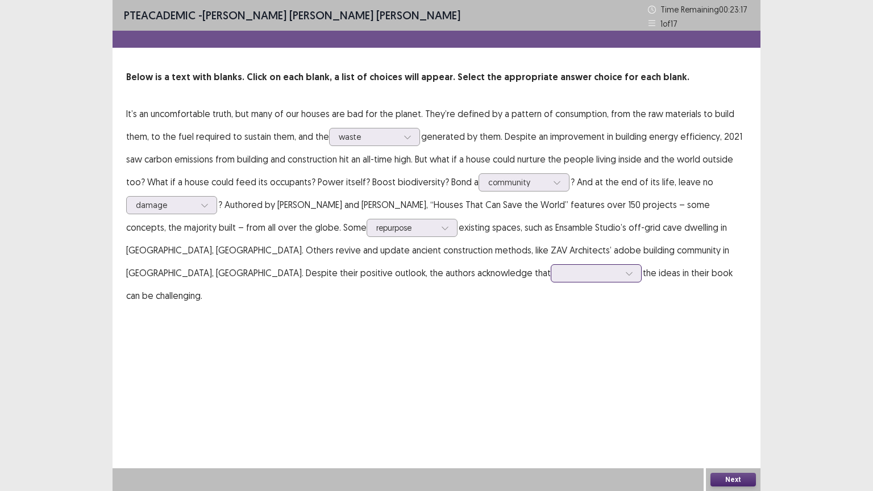
click at [625, 269] on icon at bounding box center [629, 273] width 8 height 8
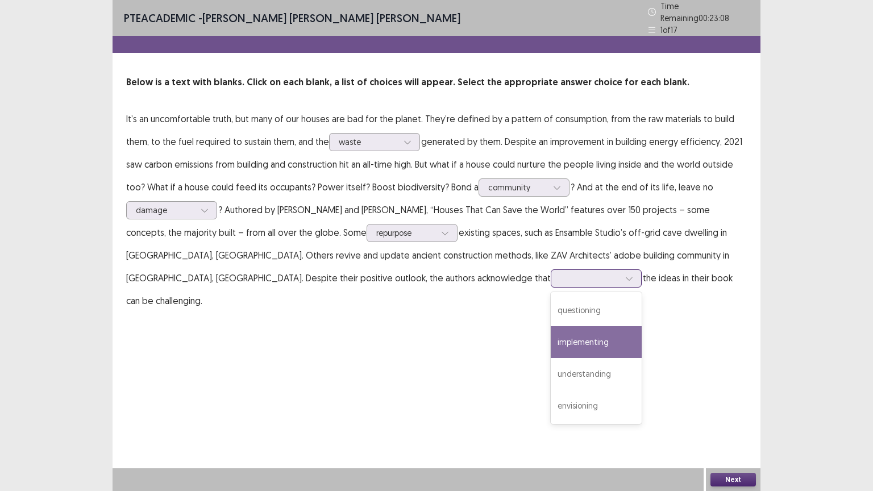
click at [551, 335] on div "implementing" at bounding box center [596, 342] width 91 height 32
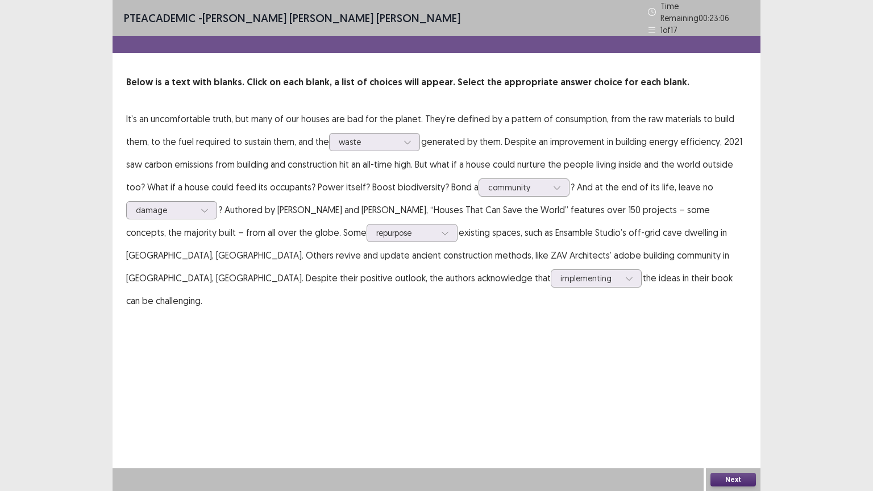
click at [732, 399] on button "Next" at bounding box center [732, 480] width 45 height 14
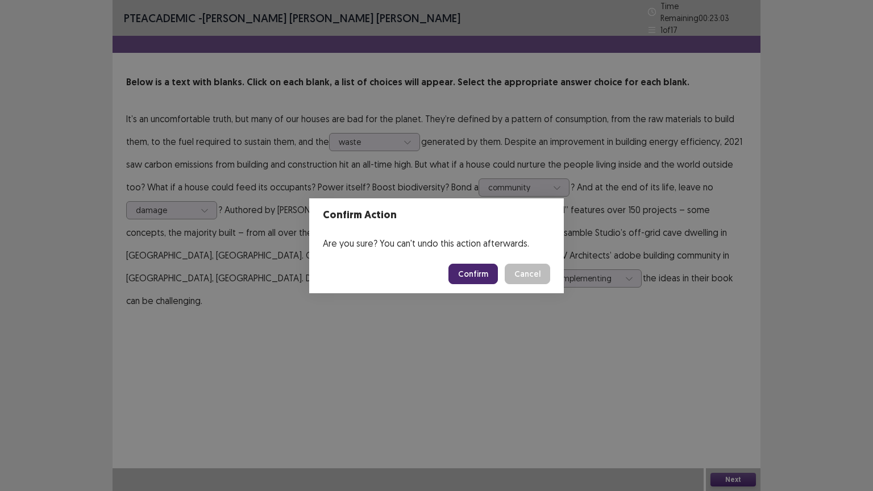
click at [473, 271] on button "Confirm" at bounding box center [472, 274] width 49 height 20
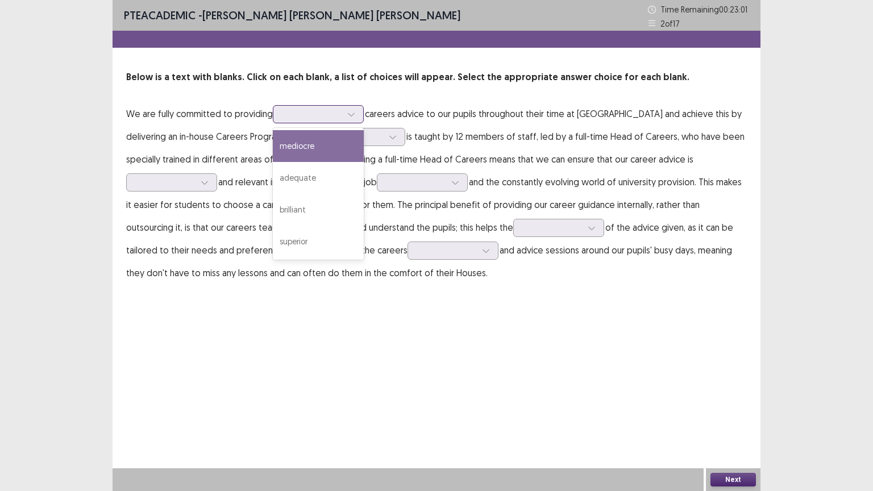
click at [302, 113] on div at bounding box center [311, 114] width 59 height 11
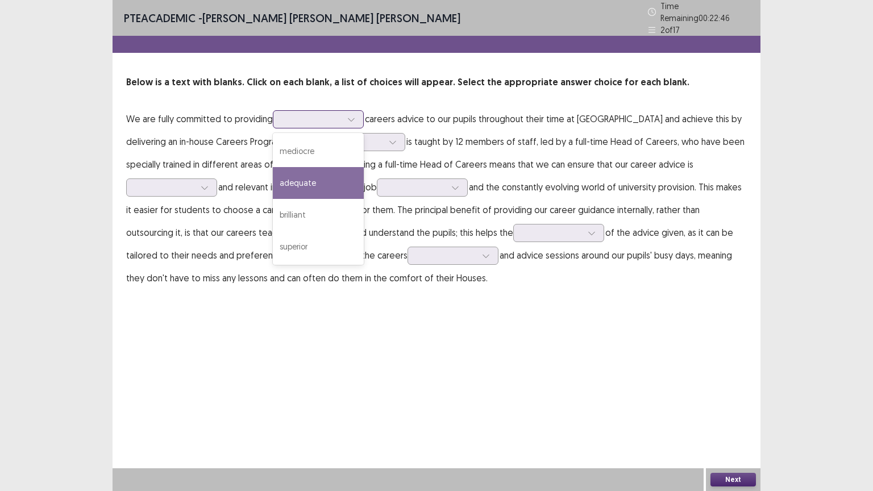
click at [303, 181] on div "adequate" at bounding box center [318, 183] width 91 height 32
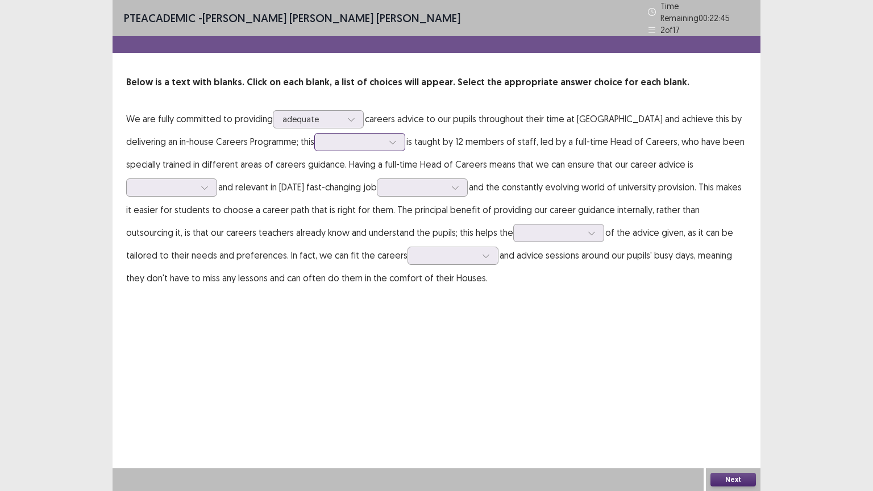
click at [323, 143] on div at bounding box center [353, 141] width 61 height 13
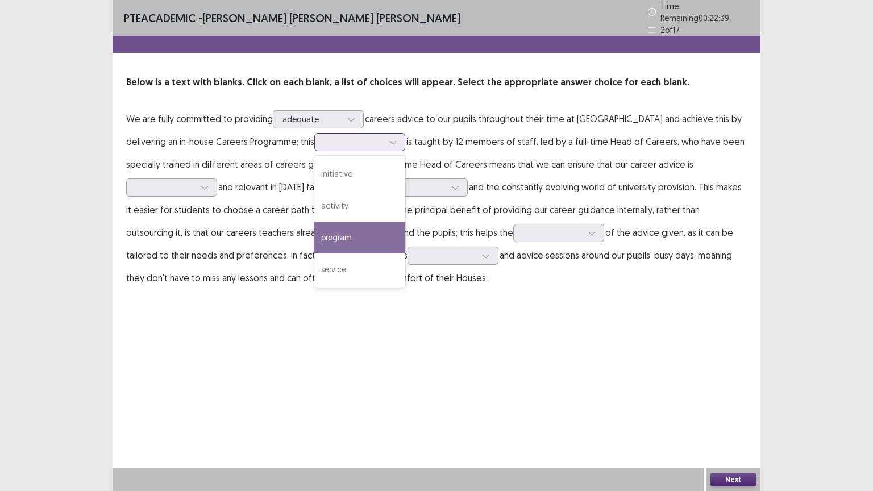
click at [314, 225] on div "program" at bounding box center [359, 238] width 91 height 32
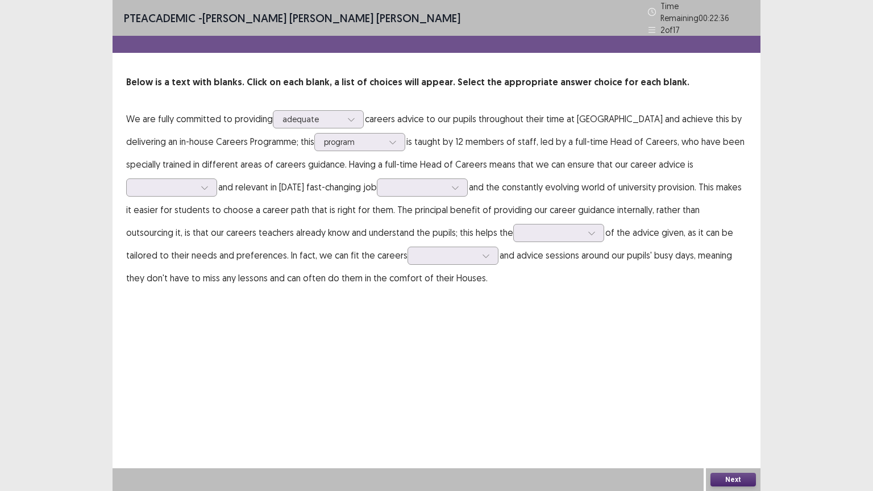
click at [327, 148] on p "We are fully committed to providing adequate careers advice to our pupils throu…" at bounding box center [436, 198] width 621 height 182
click at [324, 143] on div "program" at bounding box center [353, 142] width 59 height 17
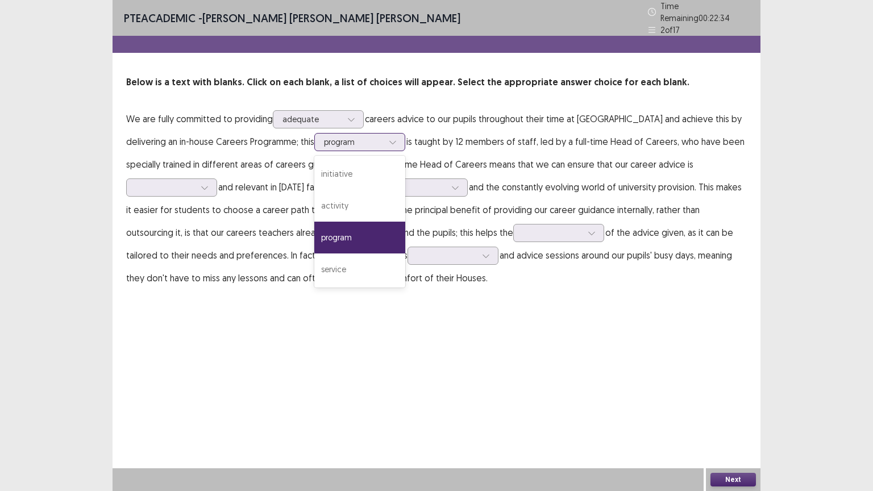
click at [315, 224] on div "program" at bounding box center [359, 238] width 91 height 32
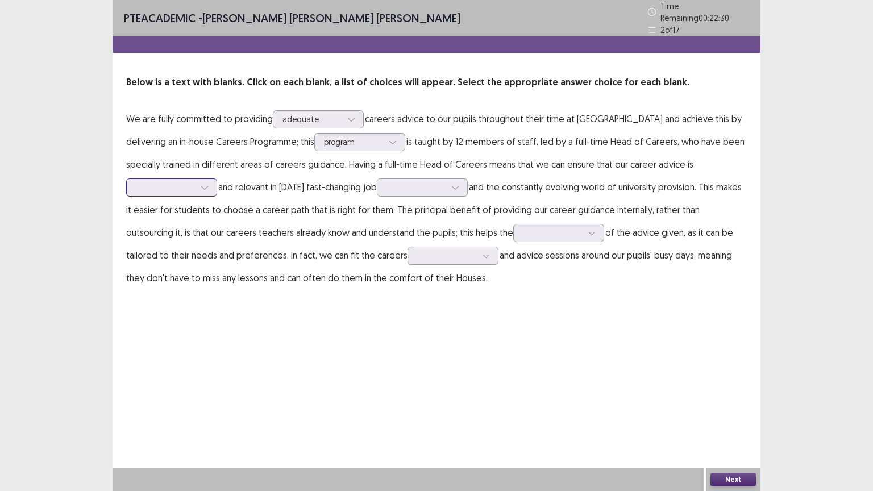
click at [195, 182] on div at bounding box center [165, 187] width 59 height 11
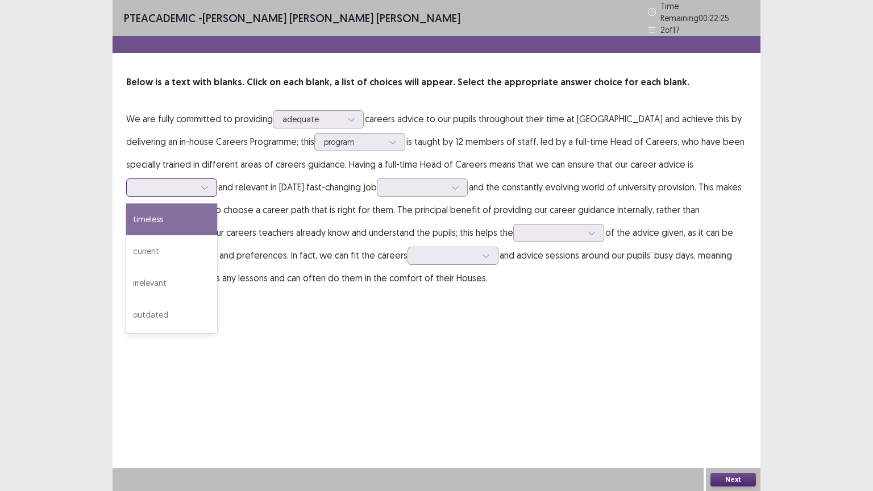
click at [217, 203] on div "timeless" at bounding box center [171, 219] width 91 height 32
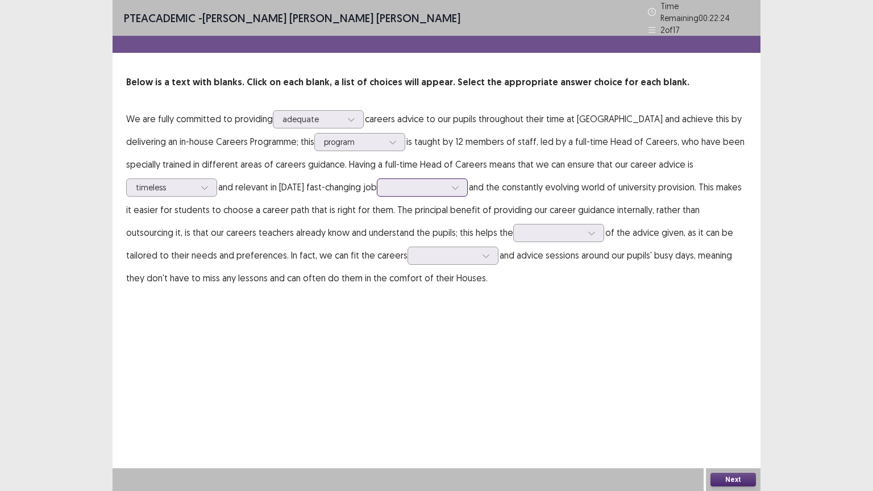
click at [386, 182] on div at bounding box center [415, 187] width 59 height 11
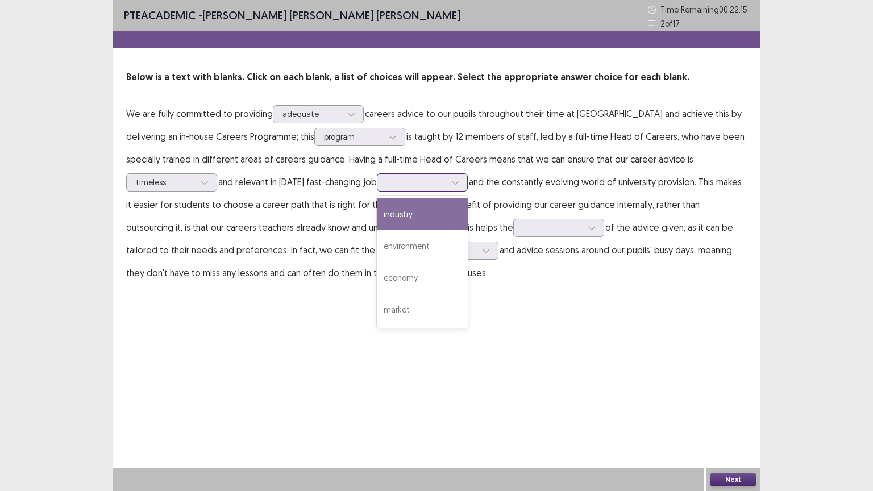
click at [377, 222] on div "industry" at bounding box center [422, 214] width 91 height 32
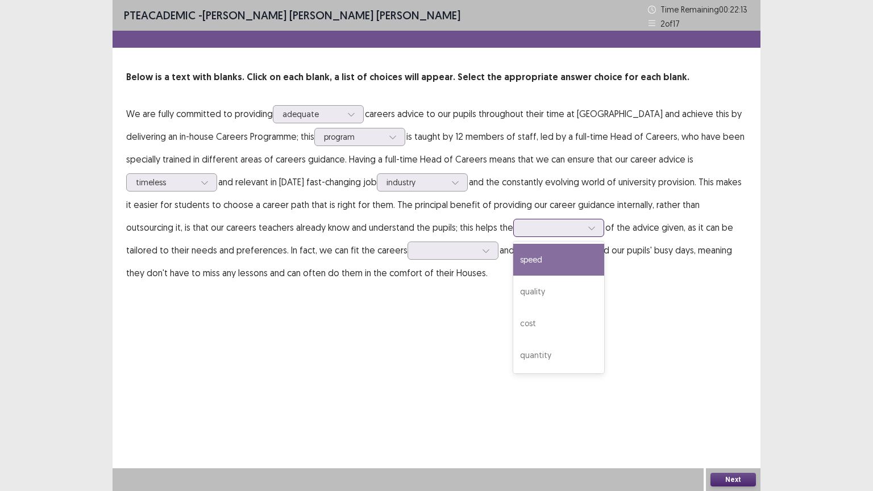
click at [523, 231] on div at bounding box center [552, 227] width 59 height 11
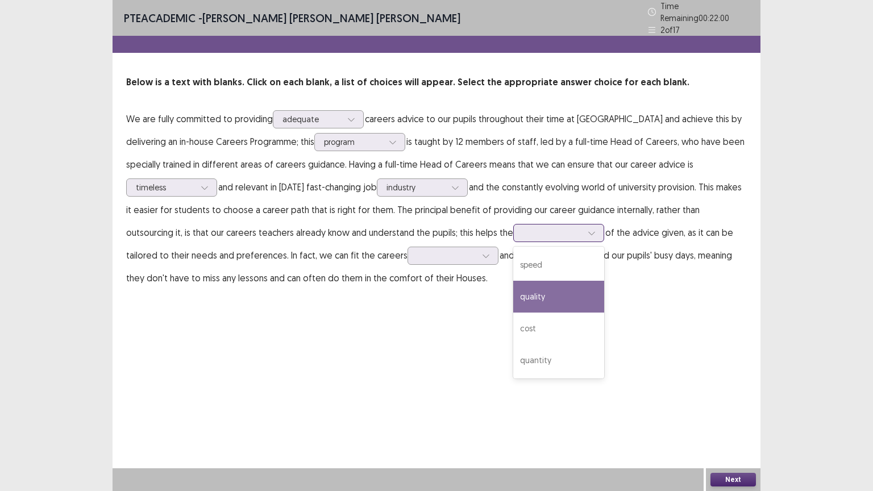
click at [513, 292] on div "quality" at bounding box center [558, 297] width 91 height 32
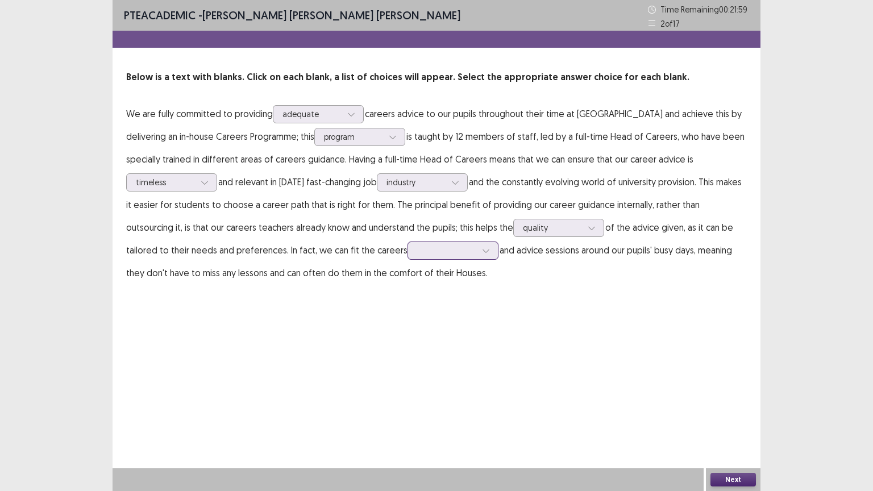
click at [477, 250] on div at bounding box center [485, 250] width 17 height 17
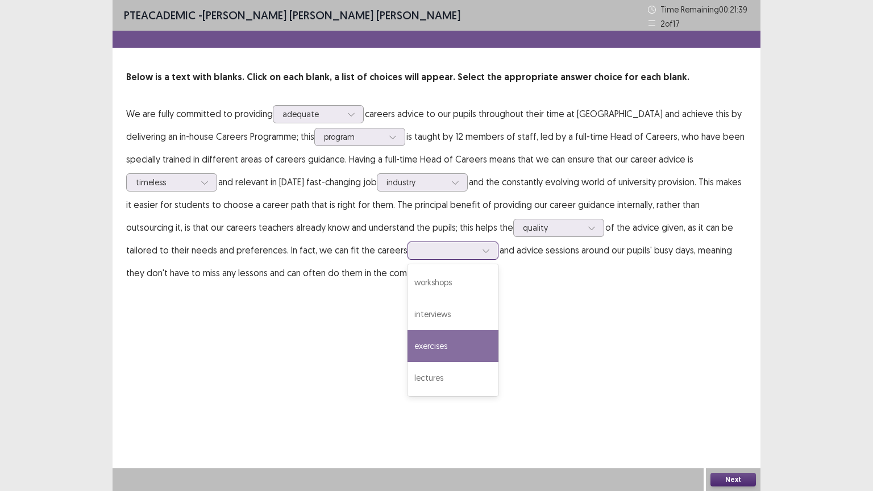
click at [407, 341] on div "exercises" at bounding box center [452, 346] width 91 height 32
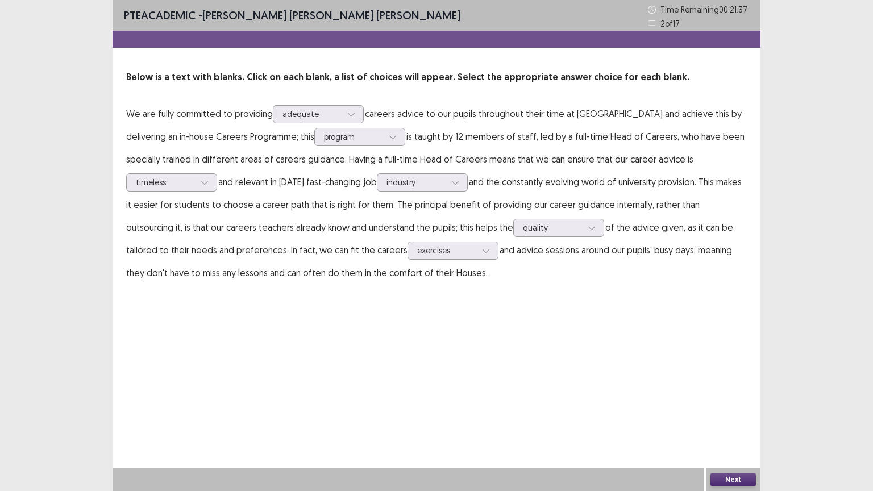
click at [726, 399] on button "Next" at bounding box center [732, 480] width 45 height 14
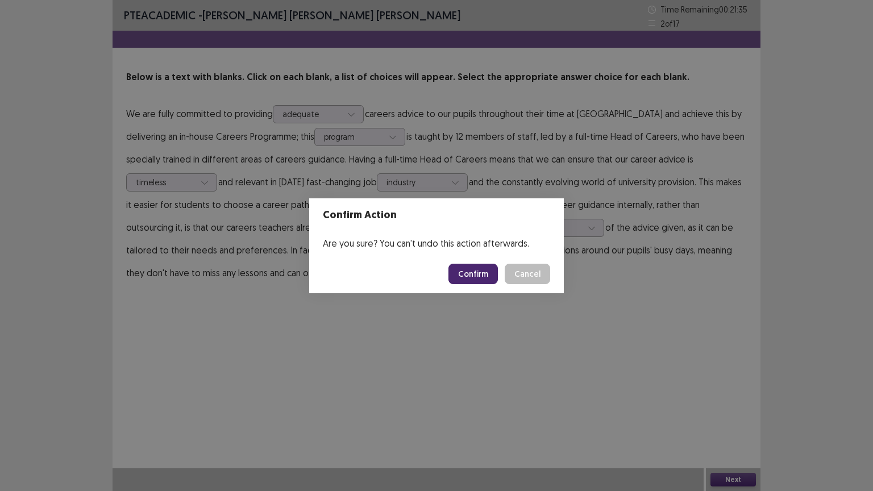
click at [490, 276] on button "Confirm" at bounding box center [472, 274] width 49 height 20
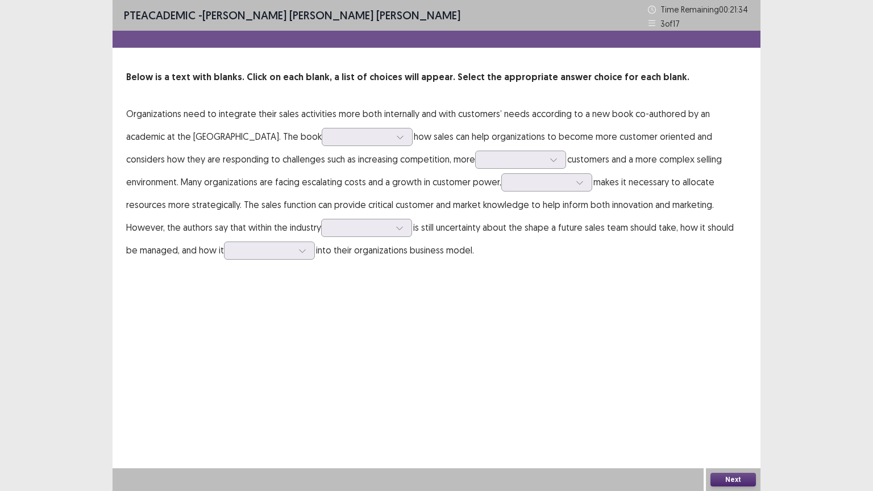
click at [364, 146] on p "Organizations need to integrate their sales activities more both internally and…" at bounding box center [436, 181] width 621 height 159
click at [392, 143] on div at bounding box center [400, 136] width 17 height 17
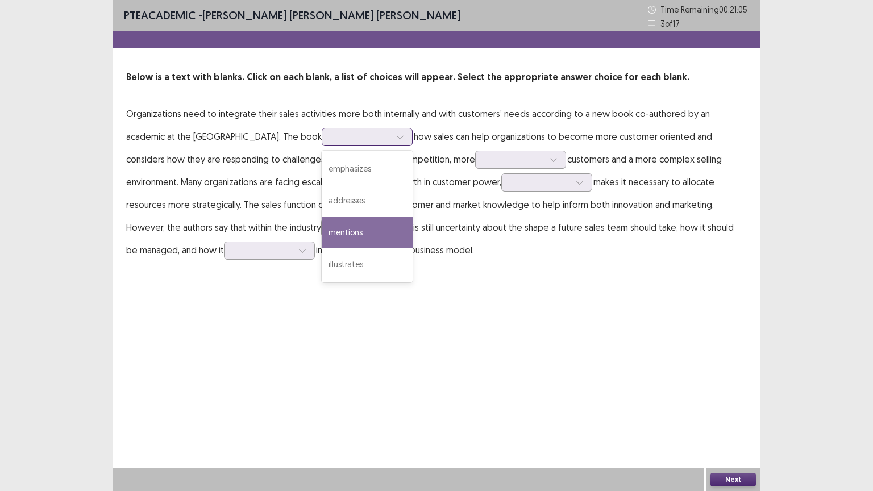
click at [332, 234] on div "mentions" at bounding box center [367, 233] width 91 height 32
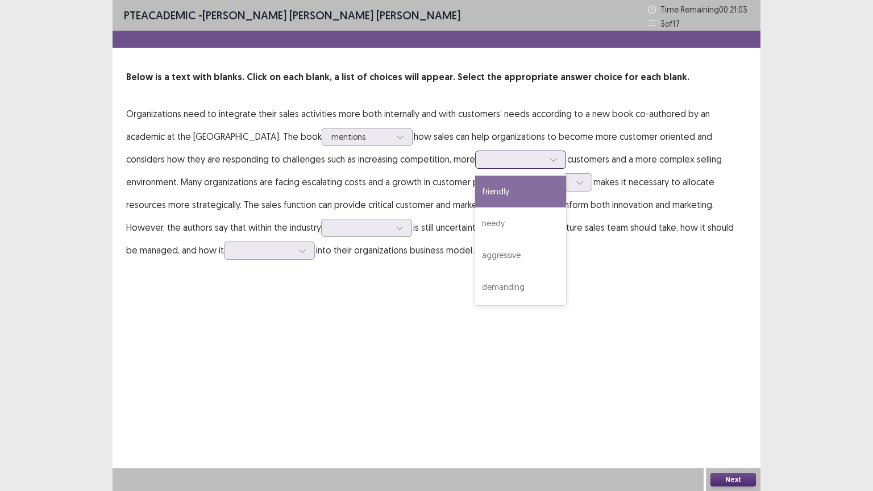
click at [485, 157] on div at bounding box center [514, 159] width 59 height 11
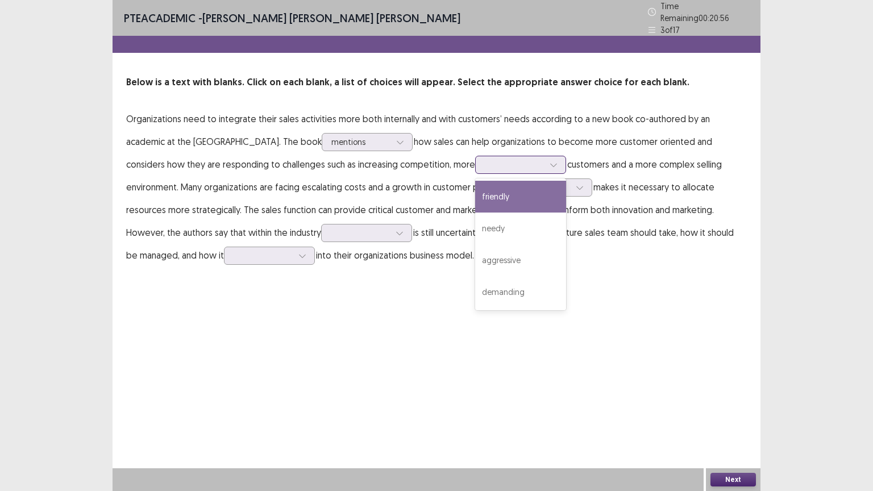
click at [475, 190] on div "friendly" at bounding box center [520, 197] width 91 height 32
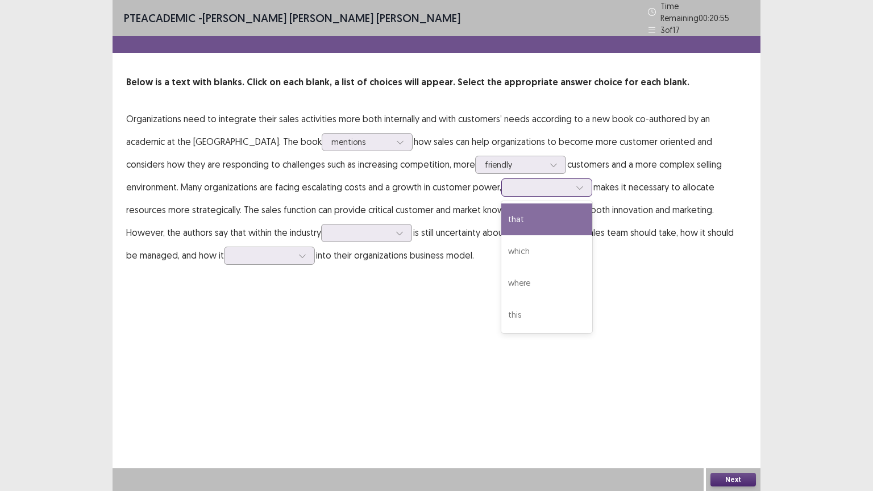
click at [501, 190] on div at bounding box center [546, 187] width 91 height 18
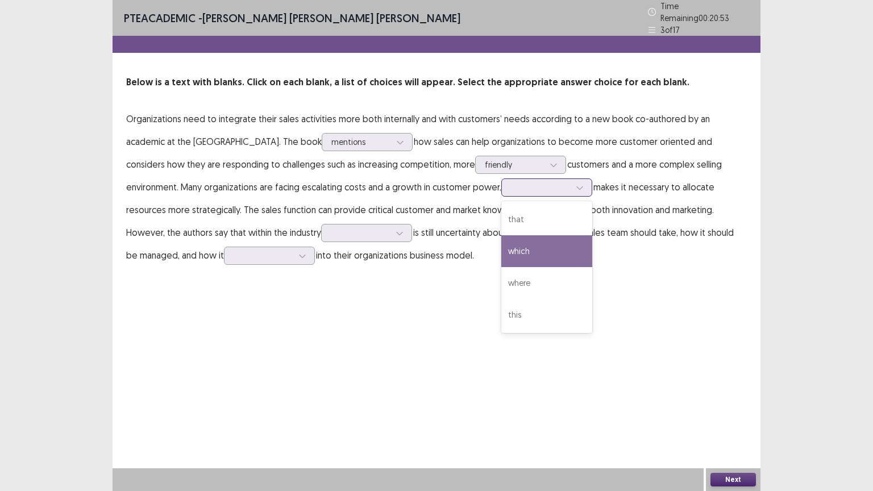
click at [501, 241] on div "which" at bounding box center [546, 251] width 91 height 32
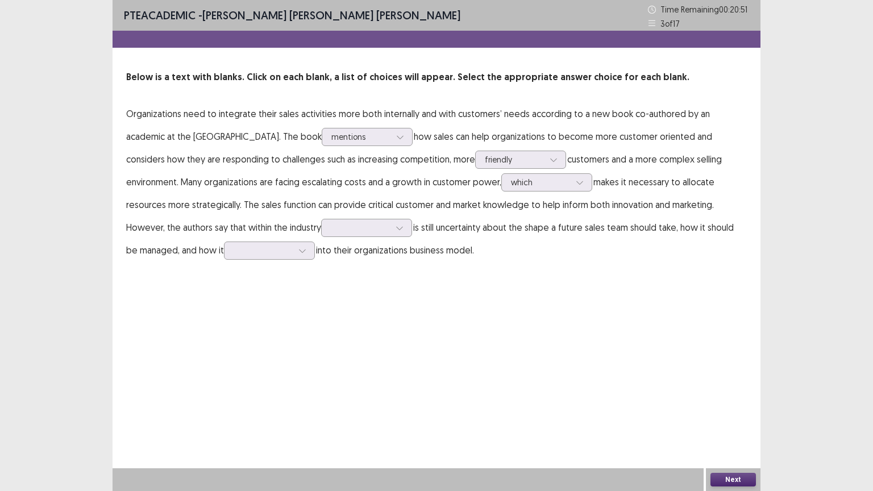
click at [313, 217] on p "Organizations need to integrate their sales activities more both internally and…" at bounding box center [436, 181] width 621 height 159
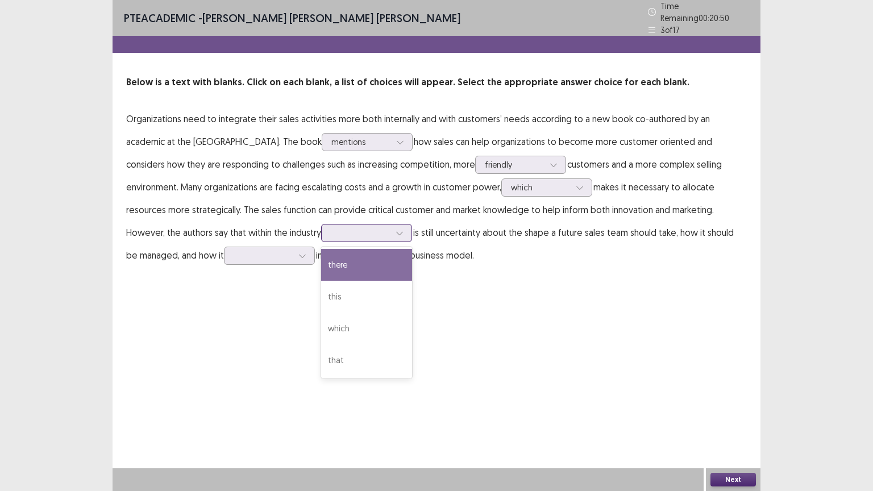
click at [391, 224] on div at bounding box center [399, 232] width 17 height 17
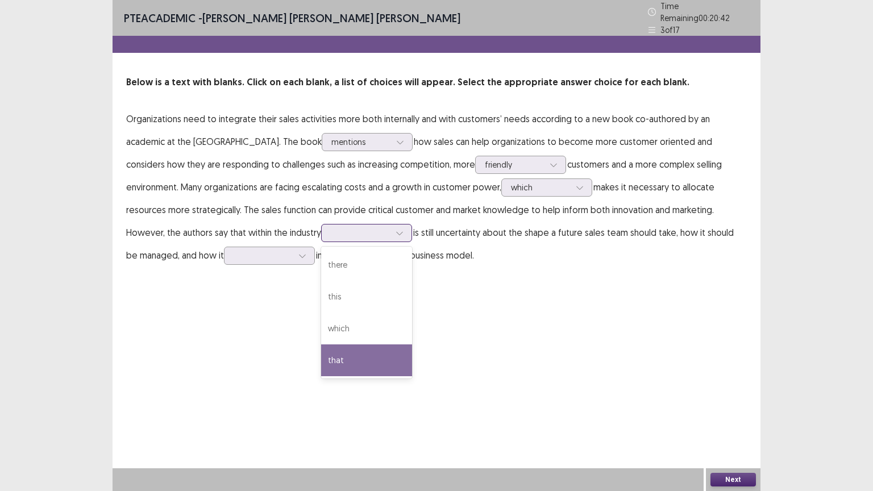
click at [321, 356] on div "that" at bounding box center [366, 360] width 91 height 32
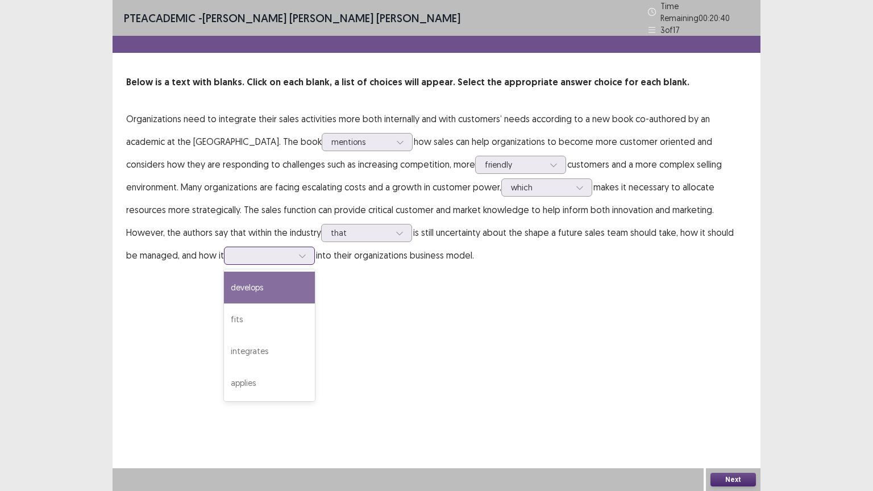
click at [298, 252] on icon at bounding box center [302, 256] width 8 height 8
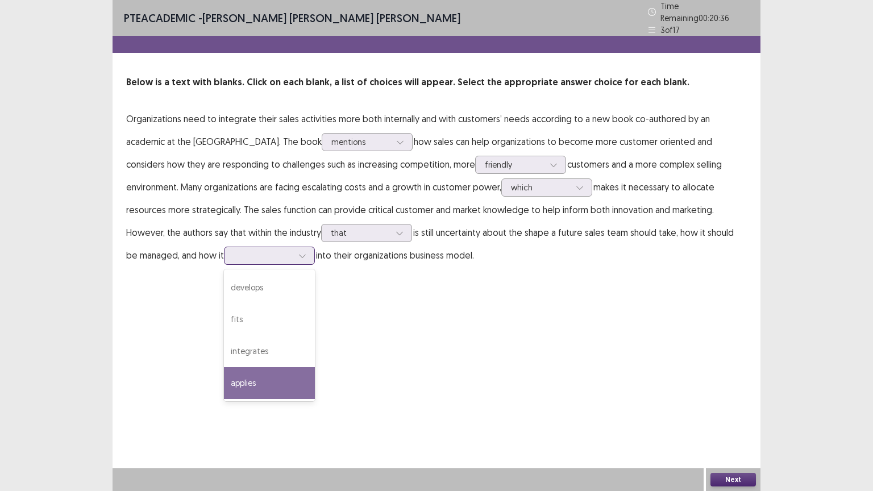
click at [224, 378] on div "applies" at bounding box center [269, 383] width 91 height 32
click at [234, 250] on div at bounding box center [263, 255] width 59 height 11
click at [224, 380] on div "applies" at bounding box center [269, 383] width 91 height 32
click at [733, 399] on button "Next" at bounding box center [732, 480] width 45 height 14
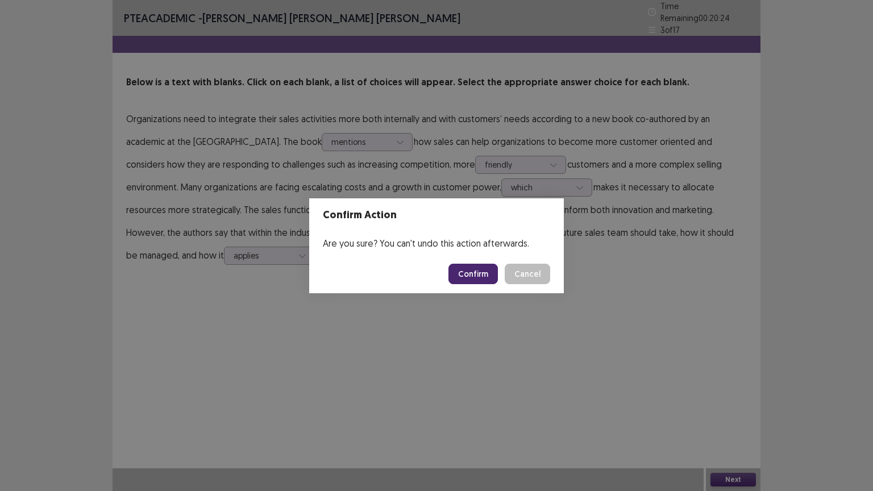
click at [478, 273] on button "Confirm" at bounding box center [472, 274] width 49 height 20
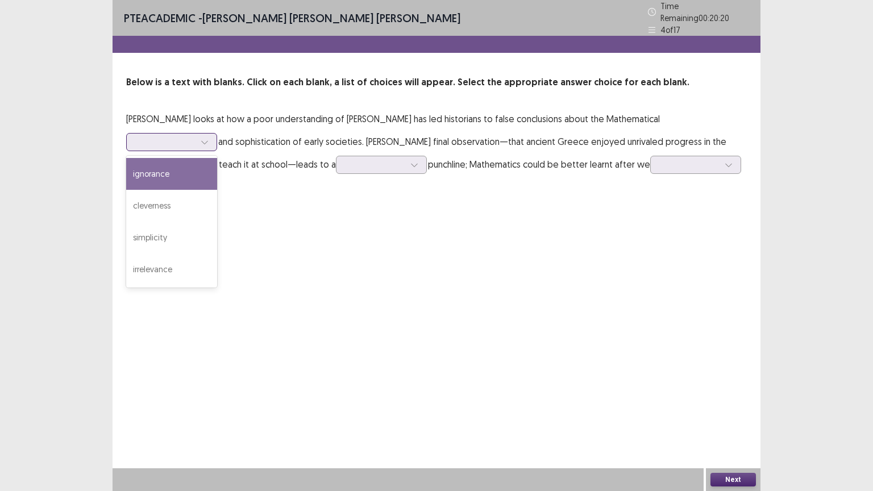
click at [195, 136] on div at bounding box center [165, 141] width 59 height 11
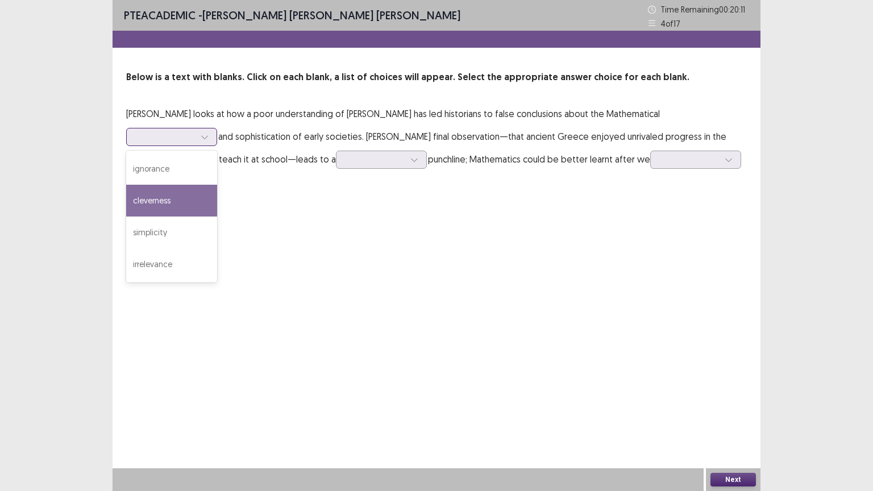
click at [217, 185] on div "cleverness" at bounding box center [171, 201] width 91 height 32
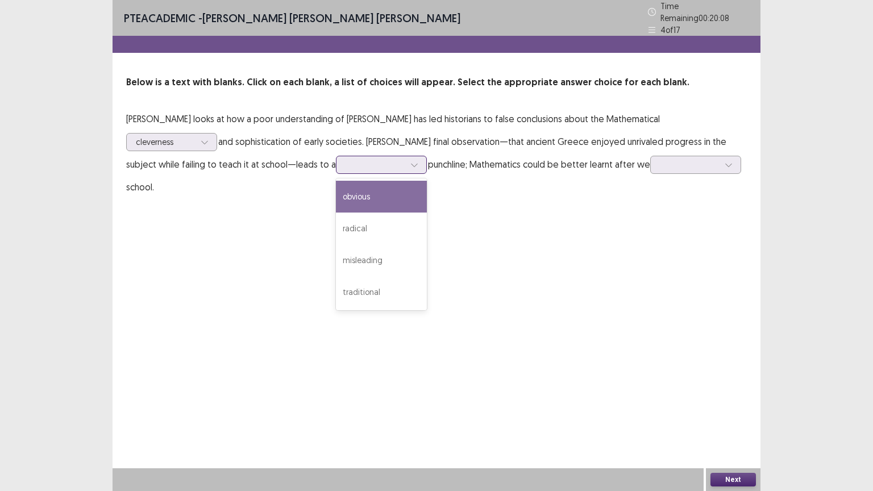
click at [410, 161] on icon at bounding box center [414, 165] width 8 height 8
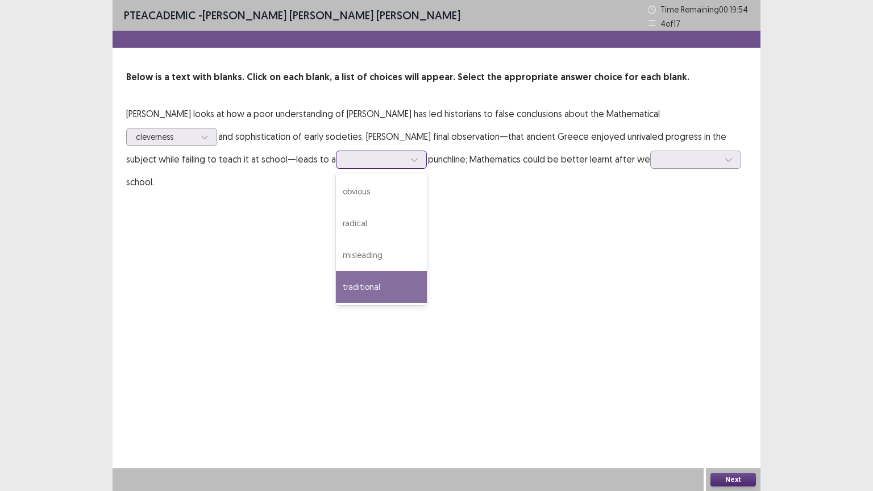
click at [336, 289] on div "traditional" at bounding box center [381, 287] width 91 height 32
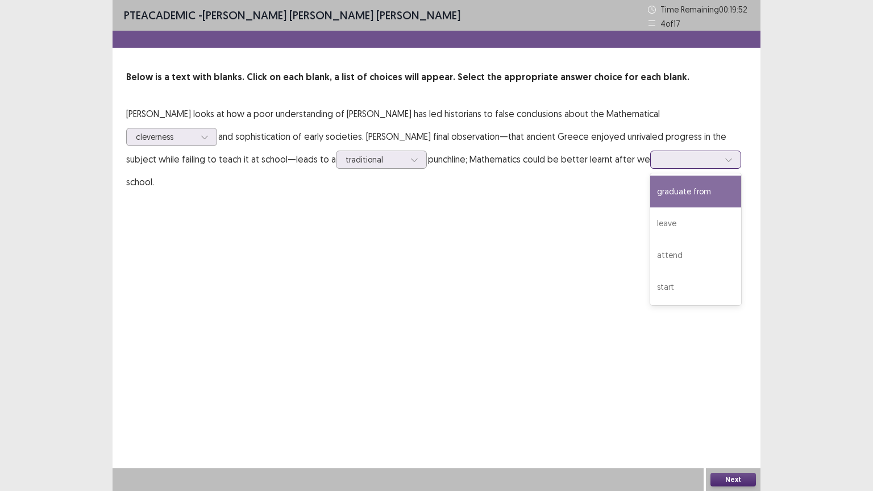
click at [720, 167] on div at bounding box center [728, 159] width 17 height 17
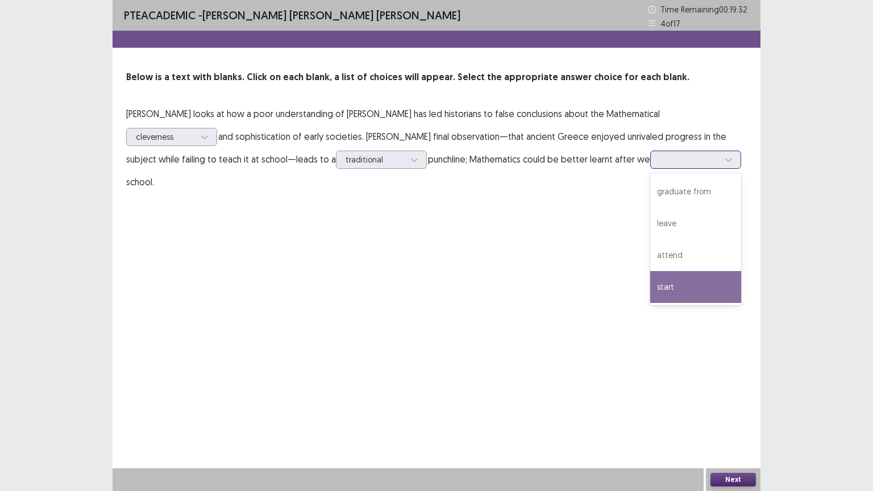
click at [650, 287] on div "start" at bounding box center [695, 287] width 91 height 32
click at [660, 154] on div at bounding box center [689, 159] width 59 height 11
click at [650, 285] on div "start" at bounding box center [695, 287] width 91 height 32
click at [726, 399] on button "Next" at bounding box center [732, 480] width 45 height 14
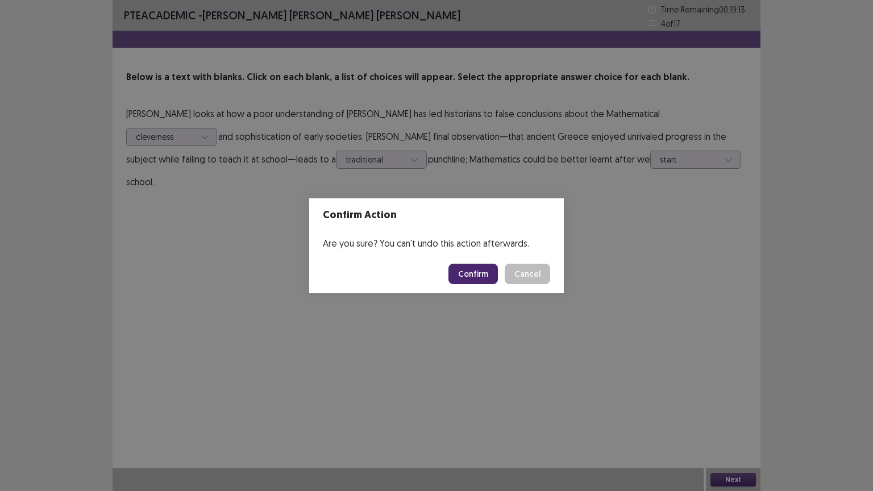
click at [466, 280] on button "Confirm" at bounding box center [472, 274] width 49 height 20
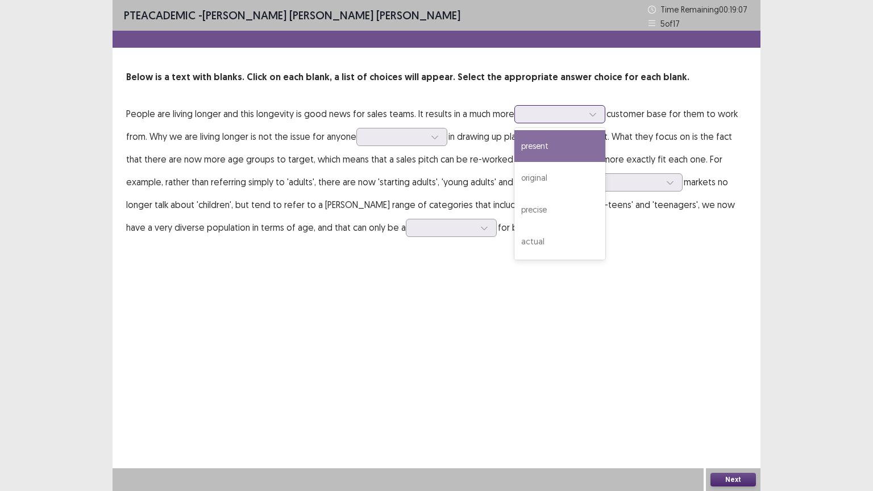
click at [549, 113] on div at bounding box center [553, 114] width 59 height 11
click at [548, 147] on div "present" at bounding box center [559, 146] width 91 height 32
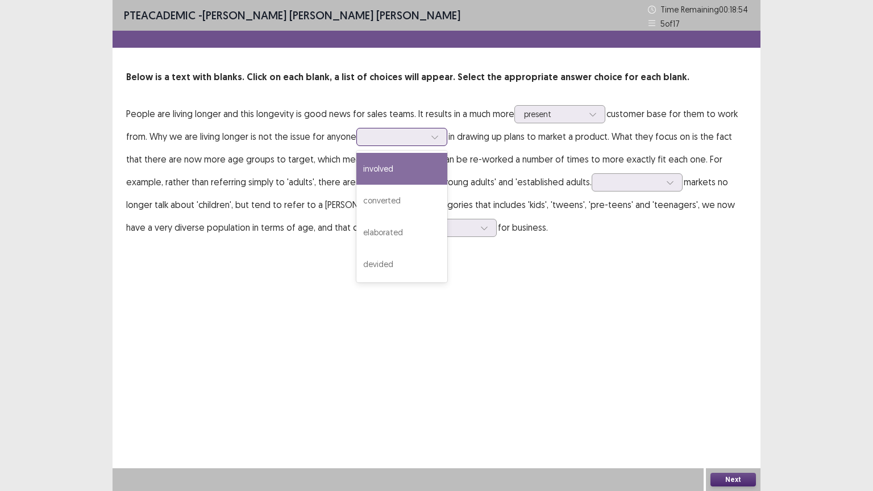
click at [390, 144] on div at bounding box center [401, 137] width 91 height 18
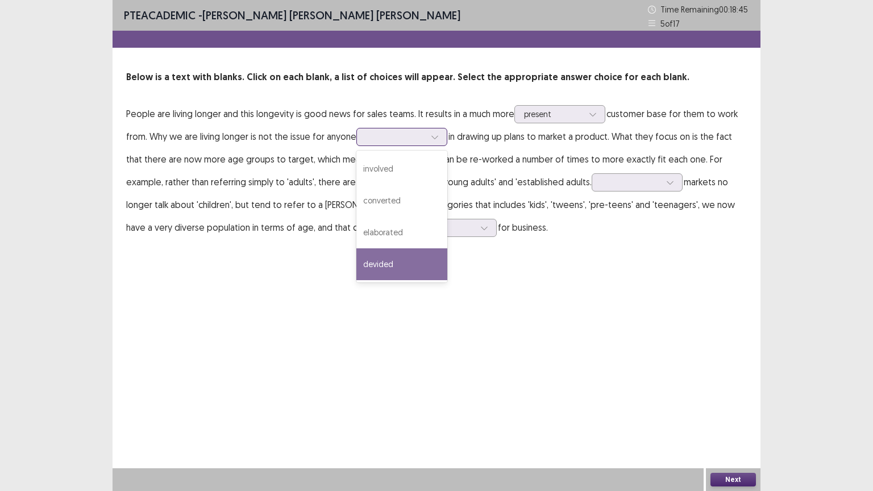
click at [401, 264] on div "devided" at bounding box center [401, 264] width 91 height 32
click at [414, 136] on div at bounding box center [395, 136] width 59 height 11
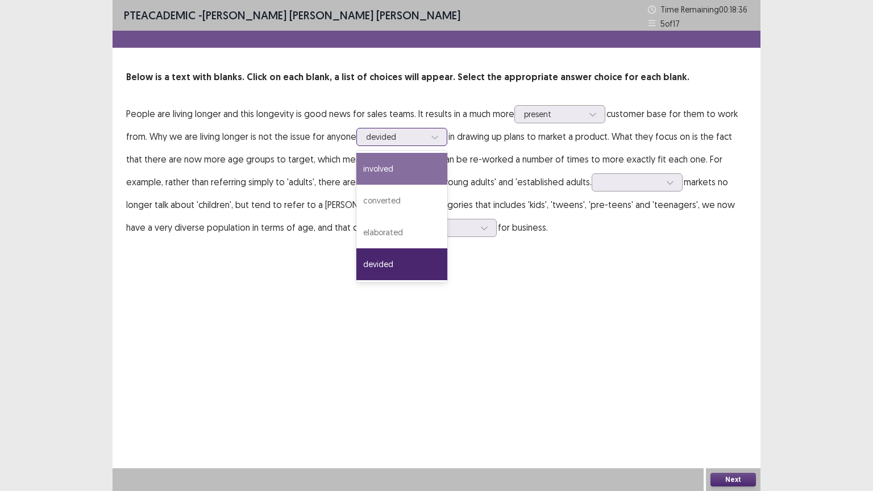
click at [392, 165] on div "involved" at bounding box center [401, 169] width 91 height 32
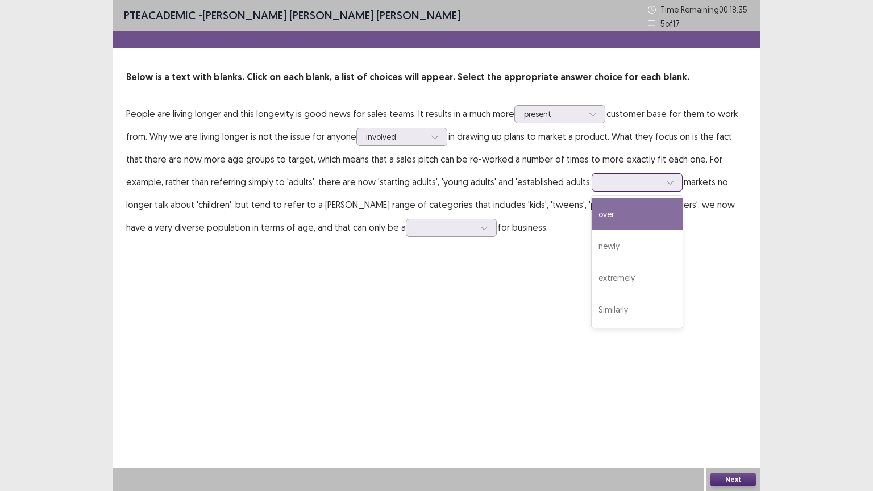
click at [639, 188] on div at bounding box center [630, 182] width 59 height 11
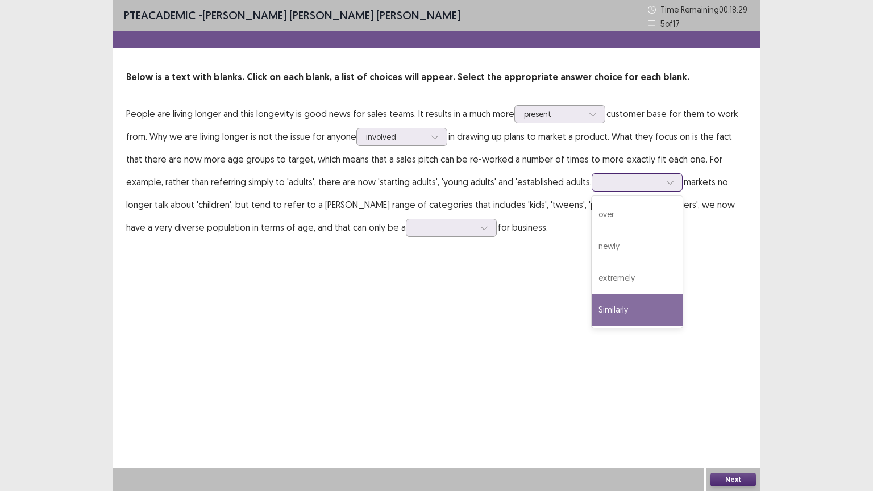
click at [611, 314] on div "Similarly" at bounding box center [637, 310] width 91 height 32
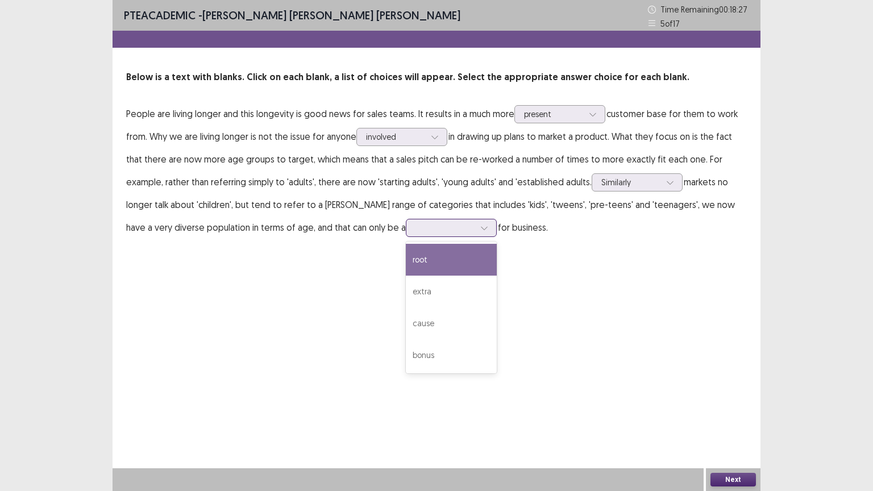
click at [415, 230] on div at bounding box center [444, 227] width 59 height 11
click at [406, 259] on div "root" at bounding box center [451, 260] width 91 height 32
click at [734, 399] on button "Next" at bounding box center [732, 480] width 45 height 14
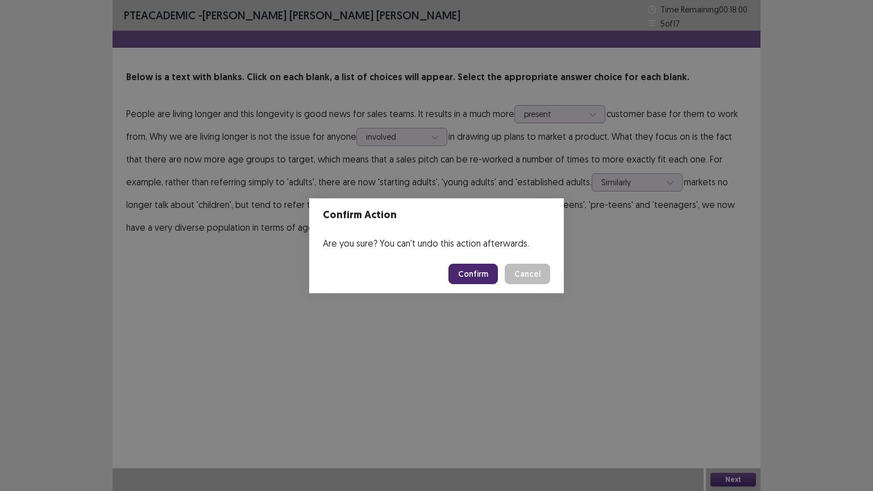
click at [484, 267] on button "Confirm" at bounding box center [472, 274] width 49 height 20
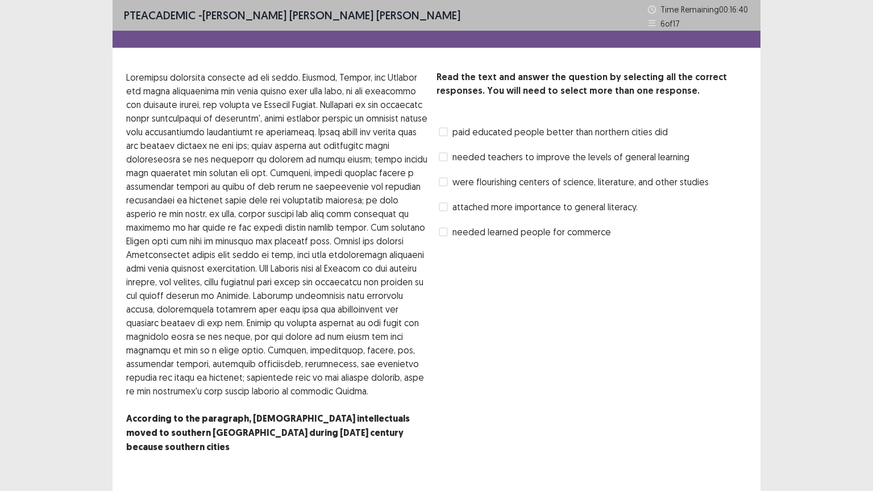
click at [592, 236] on span "needed learned people for commerce" at bounding box center [531, 232] width 159 height 14
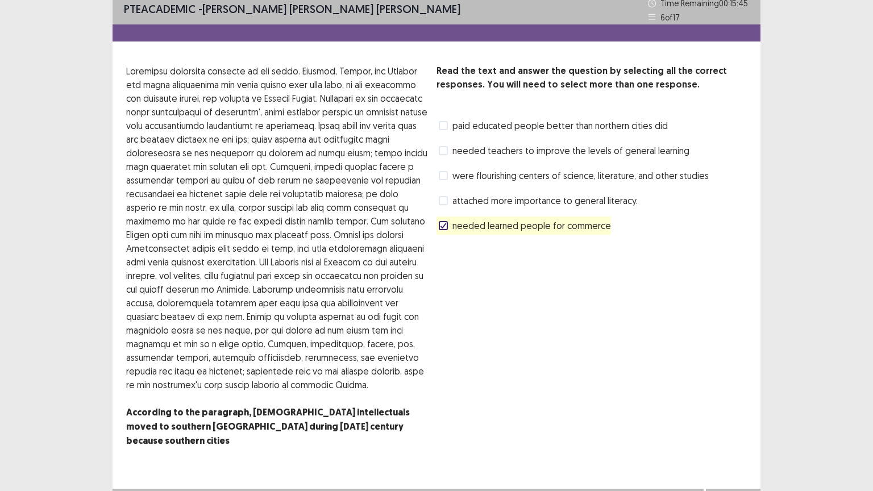
scroll to position [11, 0]
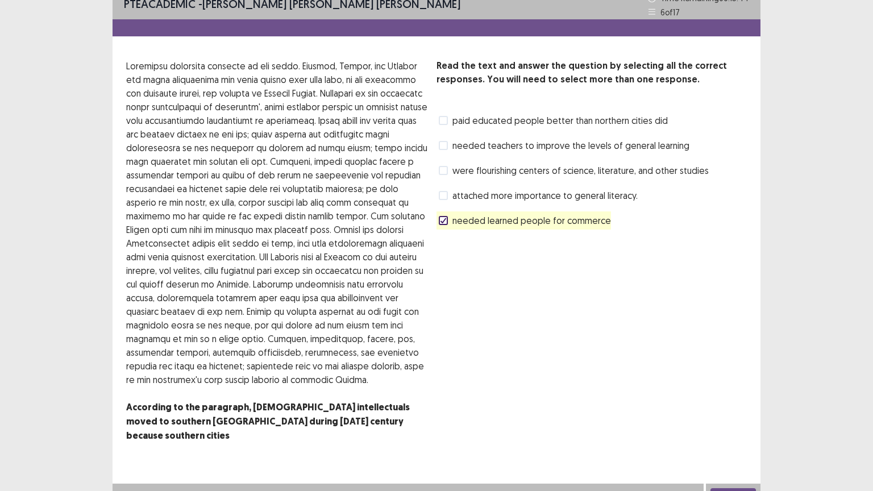
click at [738, 399] on button "Next" at bounding box center [732, 495] width 45 height 14
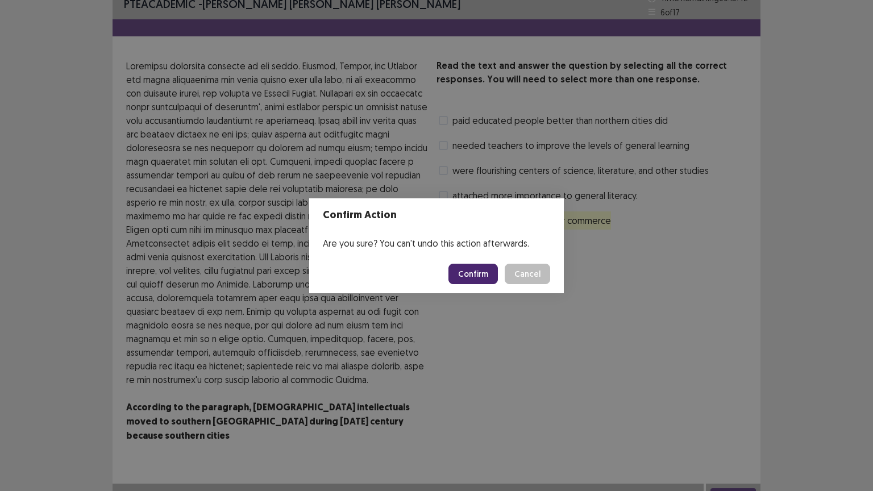
click at [476, 276] on button "Confirm" at bounding box center [472, 274] width 49 height 20
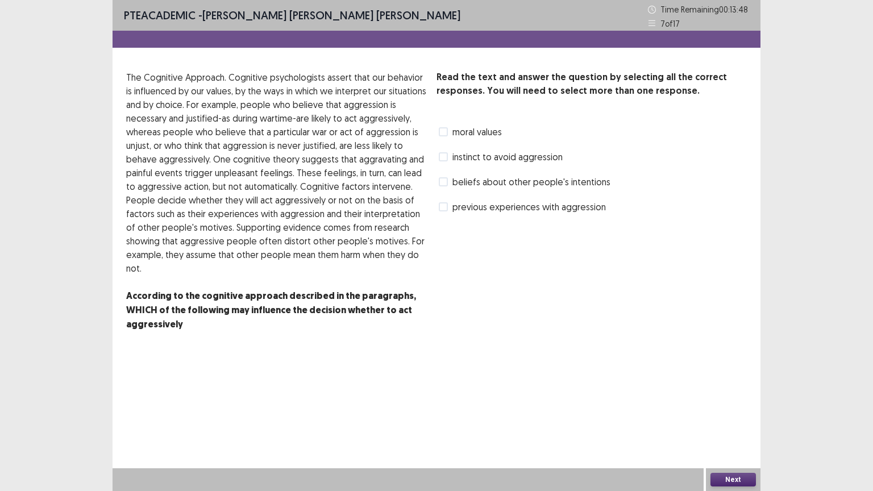
click at [467, 205] on span "previous experiences with aggression" at bounding box center [528, 207] width 153 height 14
click at [740, 399] on button "Next" at bounding box center [732, 480] width 45 height 14
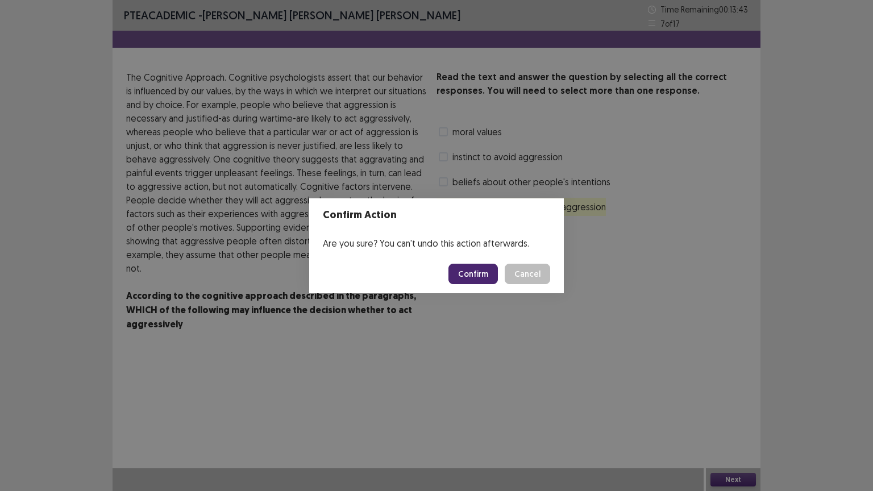
click at [481, 274] on button "Confirm" at bounding box center [472, 274] width 49 height 20
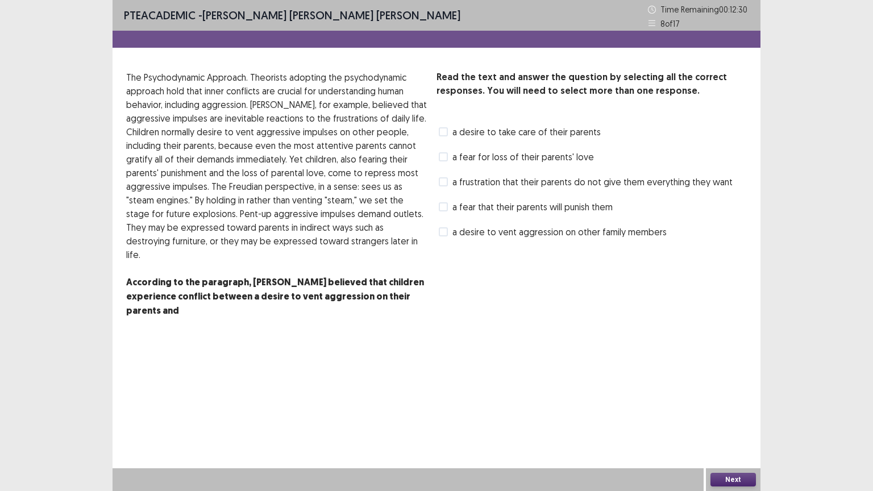
click at [632, 184] on span "a frustration that their parents do not give them everything they want" at bounding box center [592, 182] width 280 height 14
click at [599, 190] on div "a frustration that their parents do not give them everything they want" at bounding box center [584, 182] width 296 height 18
click at [730, 399] on button "Next" at bounding box center [732, 480] width 45 height 14
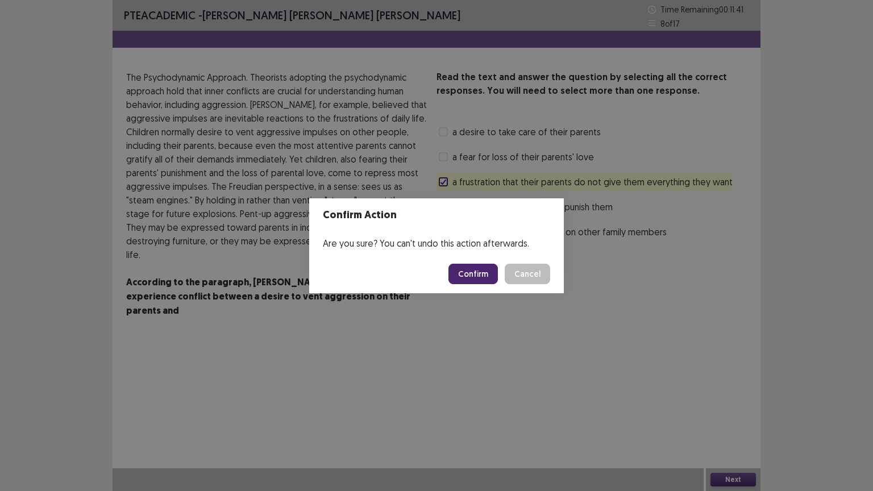
click at [480, 274] on button "Confirm" at bounding box center [472, 274] width 49 height 20
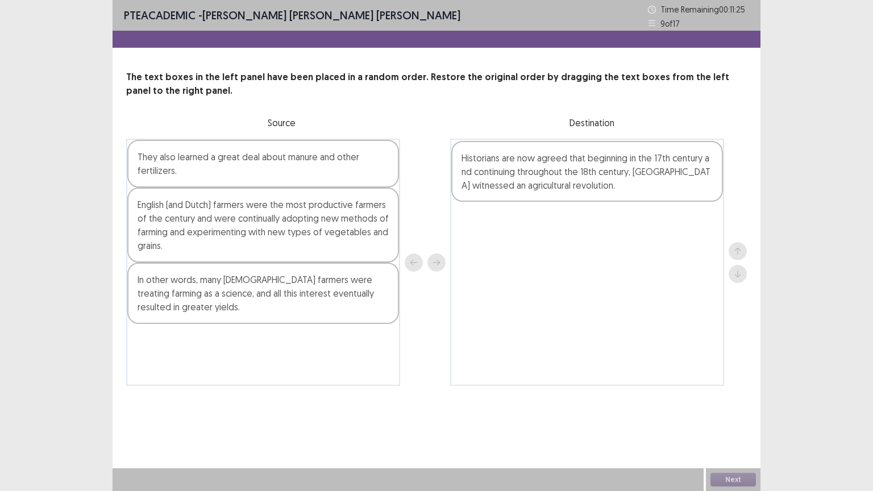
drag, startPoint x: 169, startPoint y: 312, endPoint x: 522, endPoint y: 187, distance: 374.4
click at [522, 187] on div "They also learned a great deal about manure and other fertilizers. English (and…" at bounding box center [436, 262] width 621 height 247
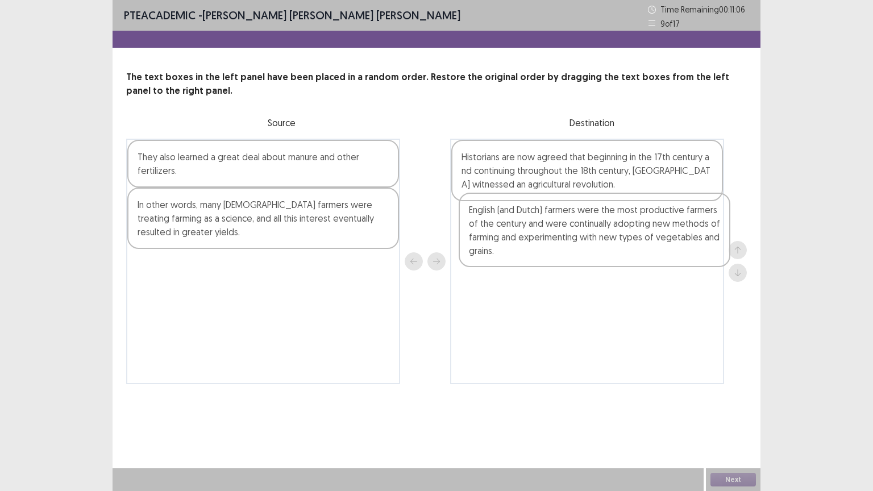
drag, startPoint x: 291, startPoint y: 255, endPoint x: 627, endPoint y: 265, distance: 336.0
click at [627, 265] on div "They also learned a great deal about manure and other fertilizers. English (and…" at bounding box center [436, 261] width 621 height 245
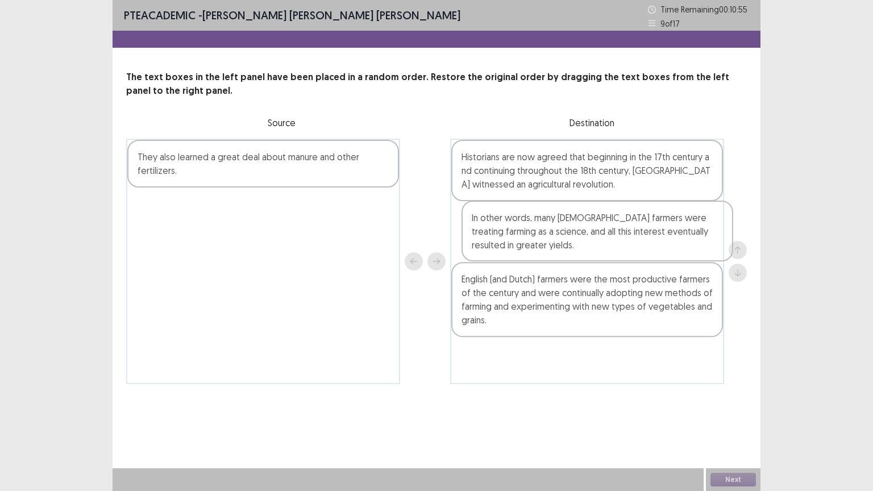
drag, startPoint x: 245, startPoint y: 218, endPoint x: 584, endPoint y: 232, distance: 338.4
click at [584, 232] on div "They also learned a great deal about manure and other fertilizers. In other wor…" at bounding box center [436, 261] width 621 height 245
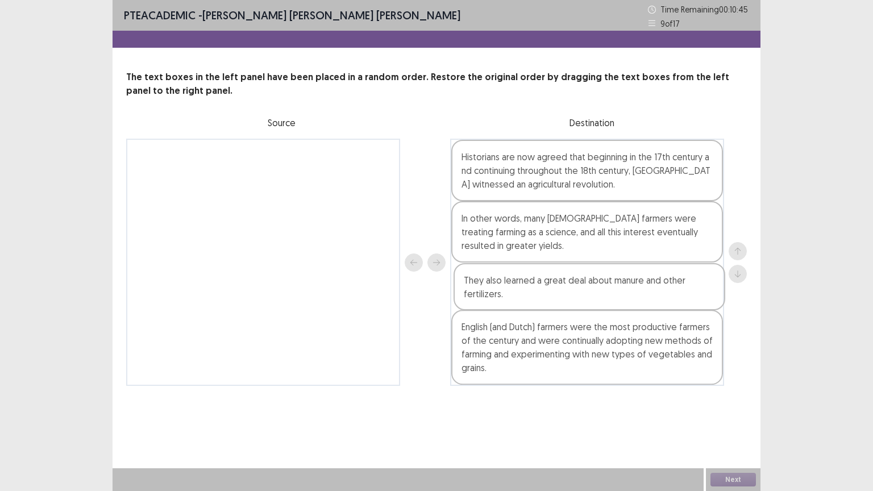
drag, startPoint x: 259, startPoint y: 151, endPoint x: 597, endPoint y: 280, distance: 361.6
click at [597, 280] on div "They also learned a great deal about manure and other fertilizers. Historians a…" at bounding box center [436, 262] width 621 height 247
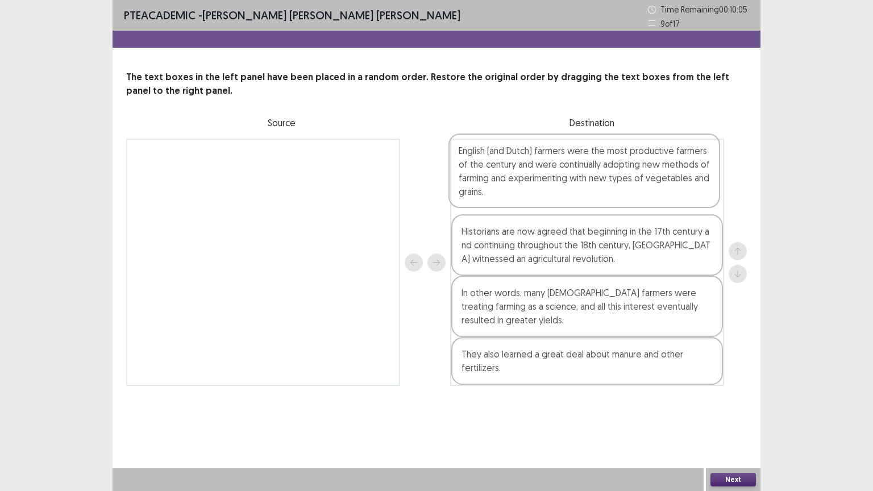
drag, startPoint x: 585, startPoint y: 339, endPoint x: 582, endPoint y: 157, distance: 181.3
click at [582, 157] on div "Historians are now agreed that beginning in the 17th century and continuing thr…" at bounding box center [587, 262] width 274 height 247
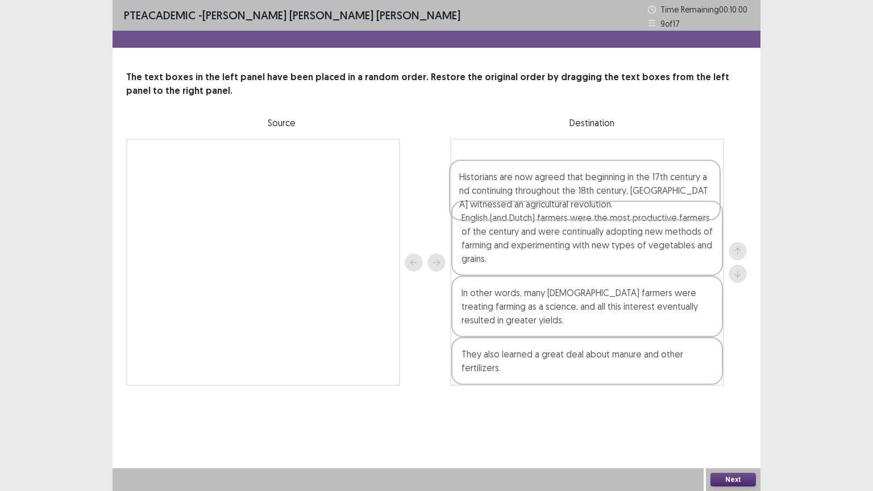
drag, startPoint x: 546, startPoint y: 256, endPoint x: 546, endPoint y: 189, distance: 67.1
click at [543, 196] on div "English (and Dutch) farmers were the most productive farmers of the century and…" at bounding box center [587, 262] width 274 height 247
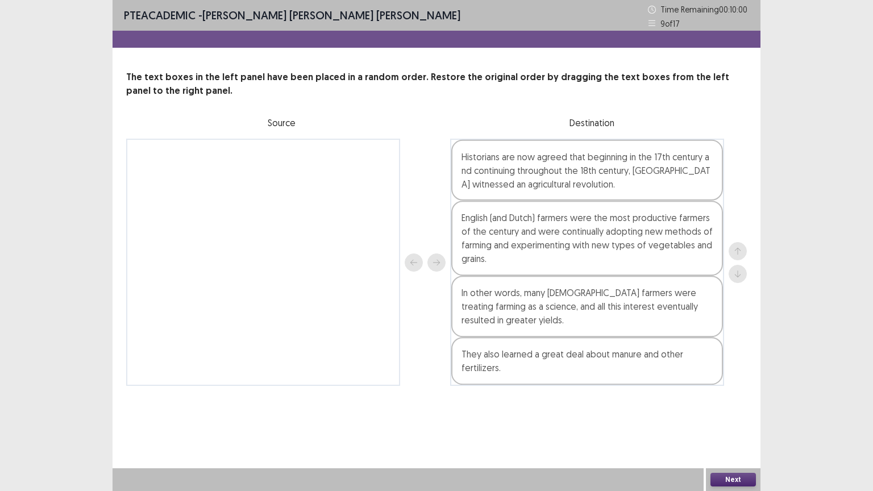
click at [547, 188] on div "English (and Dutch) farmers were the most productive farmers of the century and…" at bounding box center [587, 262] width 274 height 247
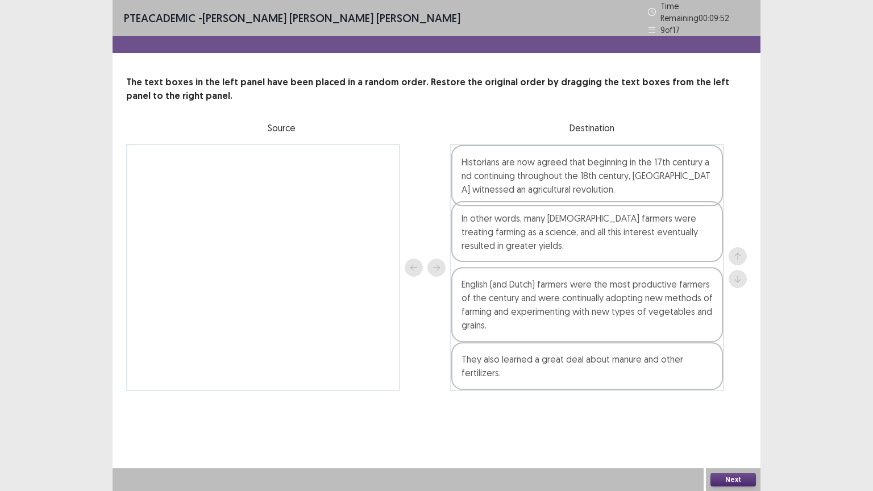
drag, startPoint x: 519, startPoint y: 320, endPoint x: 520, endPoint y: 239, distance: 80.7
click at [520, 239] on div "Historians are now agreed that beginning in the 17th century and continuing thr…" at bounding box center [587, 267] width 274 height 247
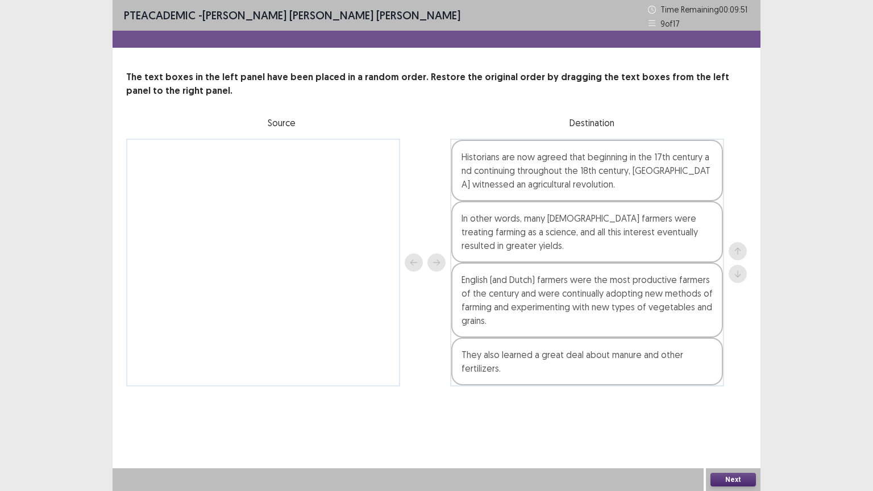
click at [721, 399] on button "Next" at bounding box center [732, 480] width 45 height 14
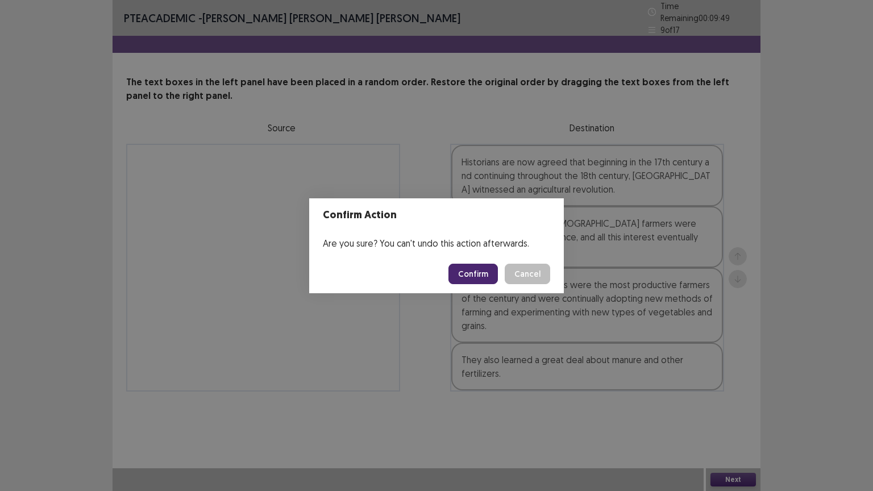
click at [475, 270] on button "Confirm" at bounding box center [472, 274] width 49 height 20
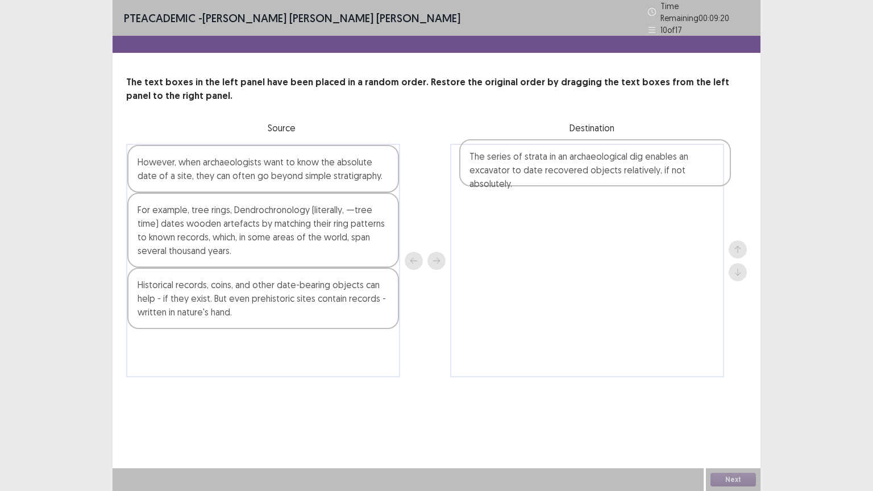
drag, startPoint x: 217, startPoint y: 344, endPoint x: 548, endPoint y: 164, distance: 376.6
click at [548, 164] on div "However, when archaeologists want to know the absolute date of a site, they can…" at bounding box center [436, 261] width 621 height 234
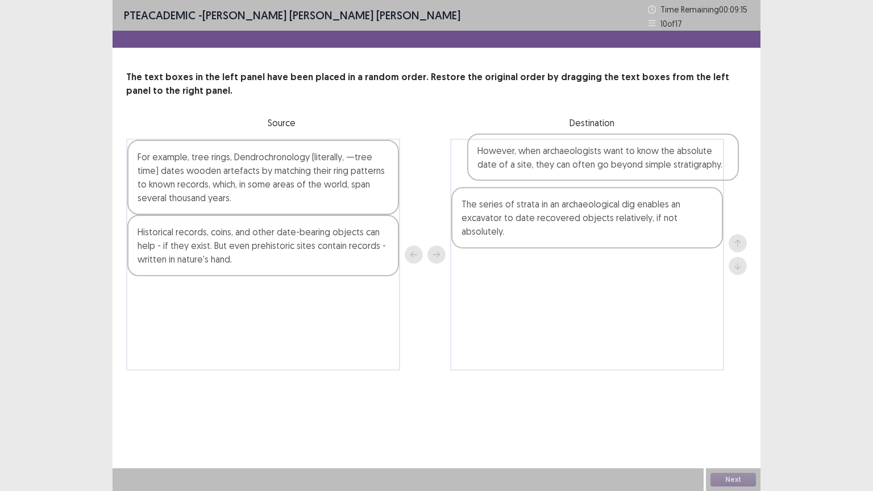
drag, startPoint x: 247, startPoint y: 159, endPoint x: 623, endPoint y: 153, distance: 375.7
click at [623, 153] on div "However, when archaeologists want to know the absolute date of a site, they can…" at bounding box center [436, 255] width 621 height 232
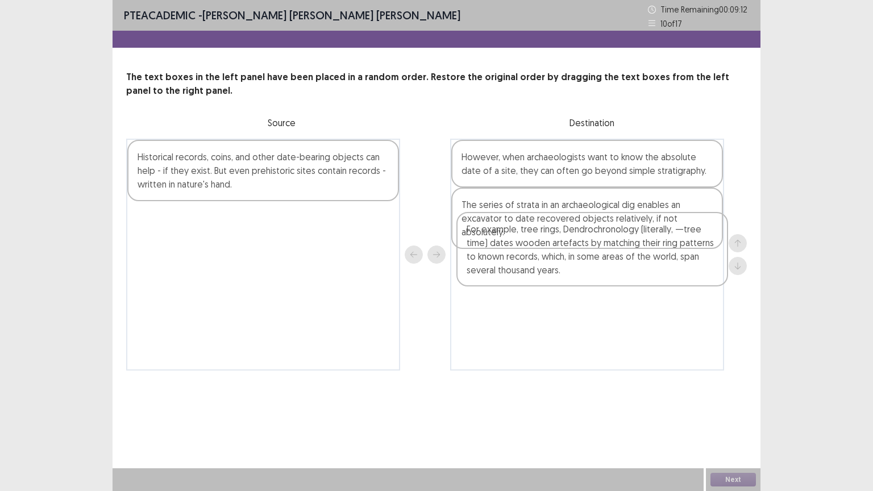
drag, startPoint x: 268, startPoint y: 177, endPoint x: 598, endPoint y: 250, distance: 338.6
click at [598, 250] on div "For example, tree rings, Dendrochronology (literally, —tree time) dates wooden …" at bounding box center [436, 255] width 621 height 232
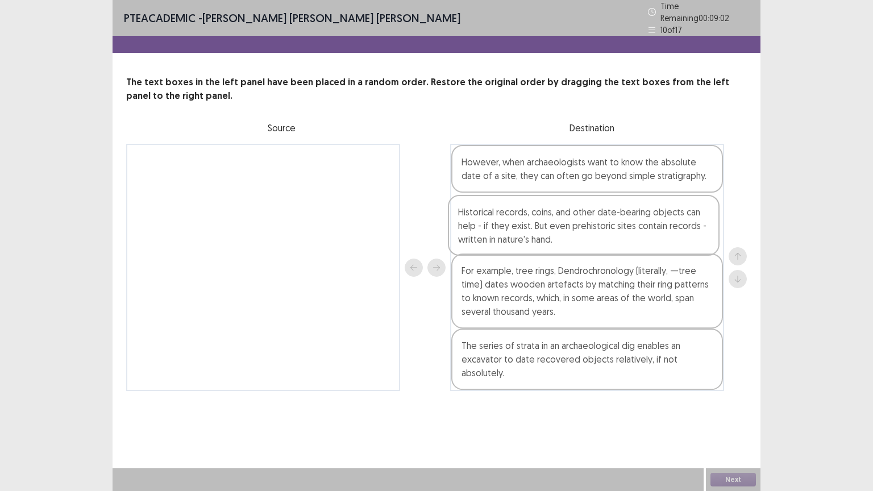
drag, startPoint x: 305, startPoint y: 157, endPoint x: 630, endPoint y: 214, distance: 330.0
click at [630, 214] on div "Historical records, coins, and other date-bearing objects can help - if they ex…" at bounding box center [436, 267] width 621 height 247
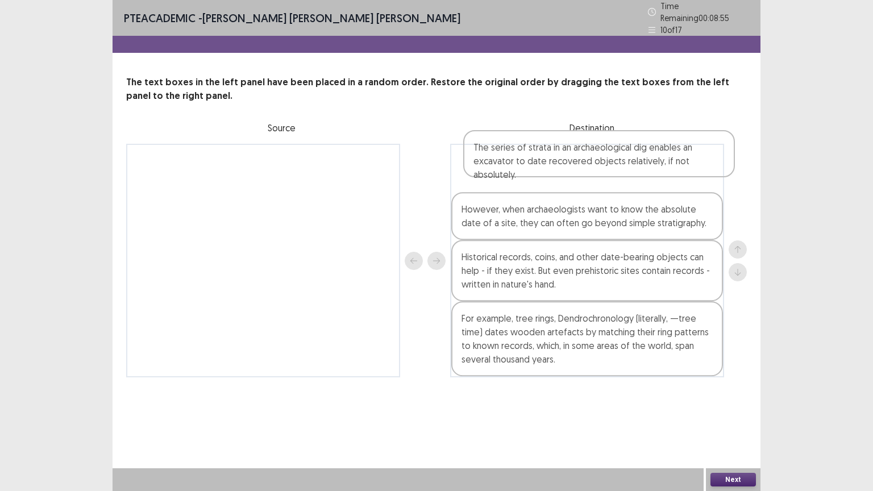
drag, startPoint x: 518, startPoint y: 356, endPoint x: 521, endPoint y: 166, distance: 190.4
click at [521, 166] on div "However, when archaeologists want to know the absolute date of a site, they can…" at bounding box center [587, 261] width 274 height 234
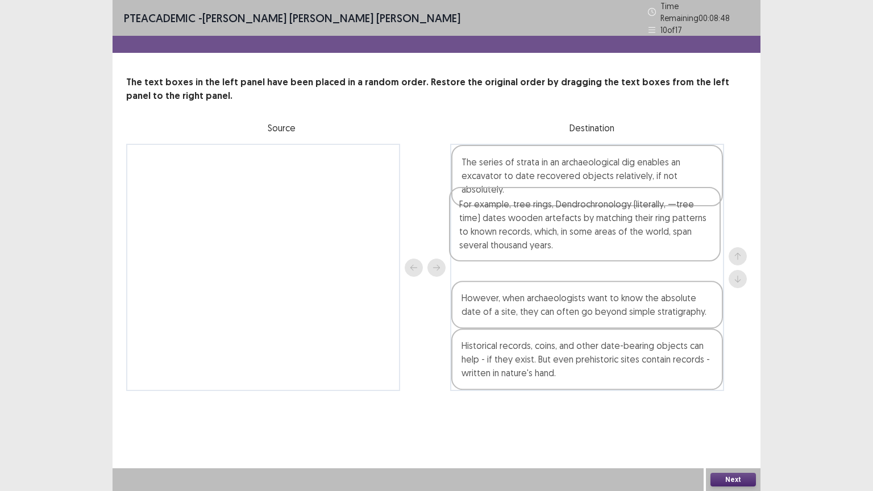
drag, startPoint x: 584, startPoint y: 331, endPoint x: 583, endPoint y: 215, distance: 115.4
click at [583, 215] on div "The series of strata in an archaeological dig enables an excavator to date reco…" at bounding box center [587, 267] width 274 height 247
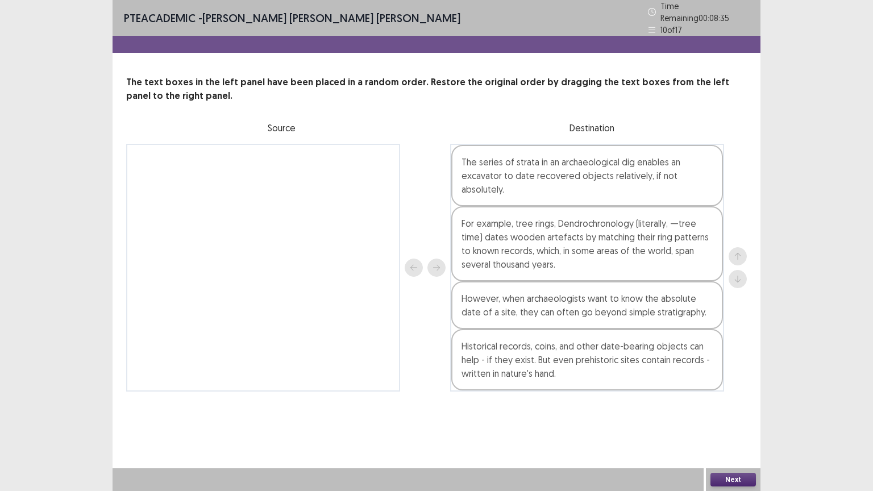
click at [726, 399] on div "Next" at bounding box center [733, 479] width 55 height 23
click at [726, 399] on button "Next" at bounding box center [732, 480] width 45 height 14
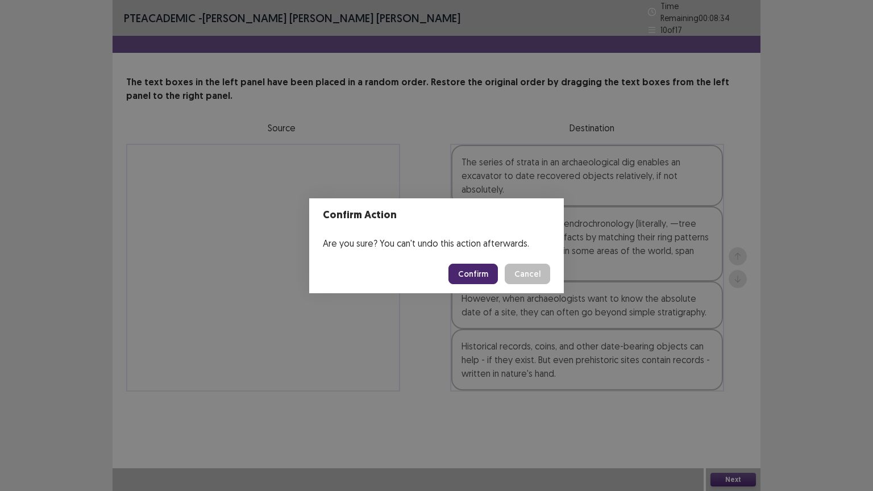
click at [475, 274] on button "Confirm" at bounding box center [472, 274] width 49 height 20
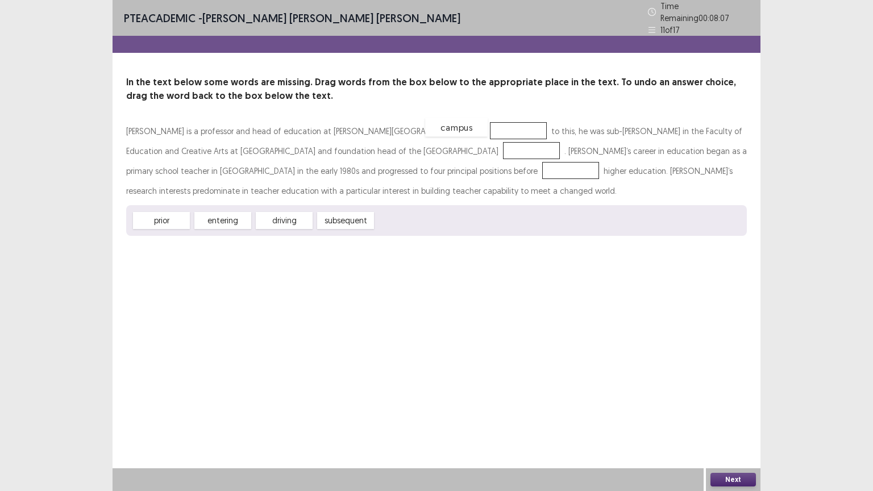
drag, startPoint x: 402, startPoint y: 211, endPoint x: 451, endPoint y: 118, distance: 105.2
drag, startPoint x: 444, startPoint y: 125, endPoint x: 425, endPoint y: 149, distance: 31.2
drag, startPoint x: 218, startPoint y: 218, endPoint x: 443, endPoint y: 125, distance: 242.8
drag, startPoint x: 225, startPoint y: 218, endPoint x: 220, endPoint y: 214, distance: 6.4
click at [220, 214] on div "driving" at bounding box center [217, 215] width 63 height 19
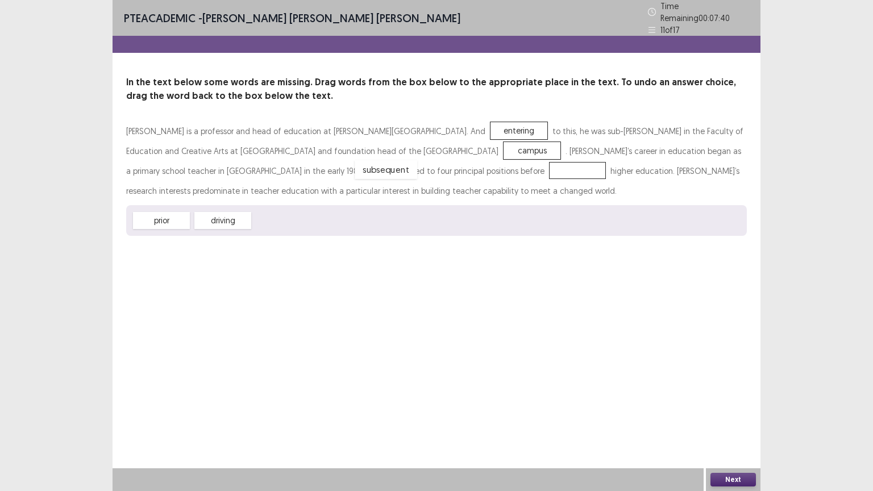
drag, startPoint x: 291, startPoint y: 219, endPoint x: 393, endPoint y: 168, distance: 113.9
drag, startPoint x: 377, startPoint y: 178, endPoint x: 350, endPoint y: 213, distance: 43.3
click at [350, 213] on div "[PERSON_NAME] is a professor and head of education at [PERSON_NAME][GEOGRAPHIC_…" at bounding box center [436, 178] width 621 height 115
drag, startPoint x: 386, startPoint y: 161, endPoint x: 298, endPoint y: 204, distance: 98.6
drag, startPoint x: 181, startPoint y: 214, endPoint x: 414, endPoint y: 166, distance: 238.0
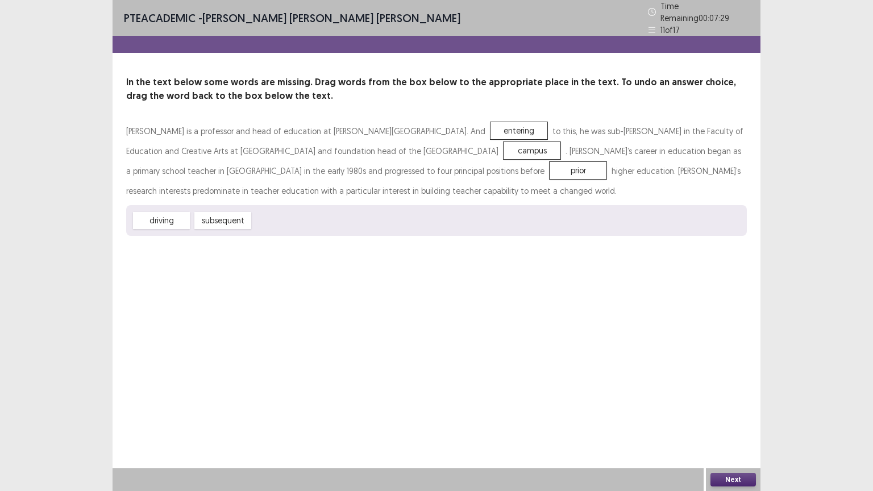
click at [745, 399] on button "Next" at bounding box center [732, 480] width 45 height 14
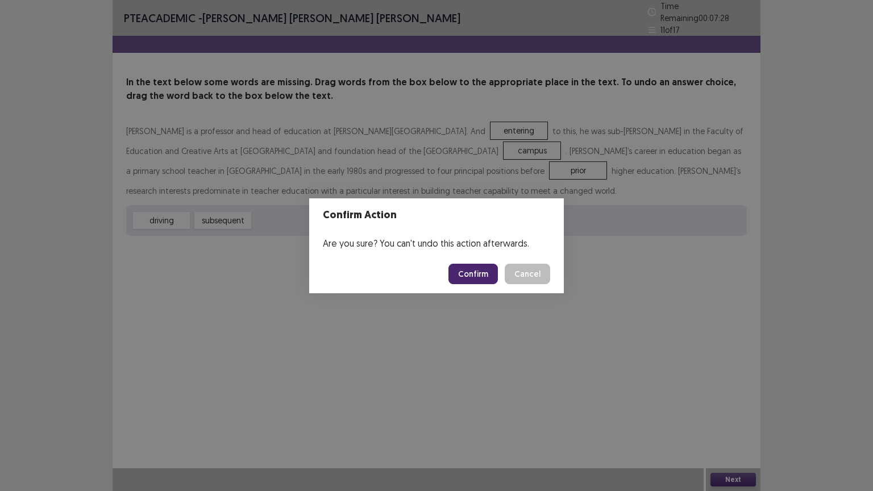
click at [485, 273] on button "Confirm" at bounding box center [472, 274] width 49 height 20
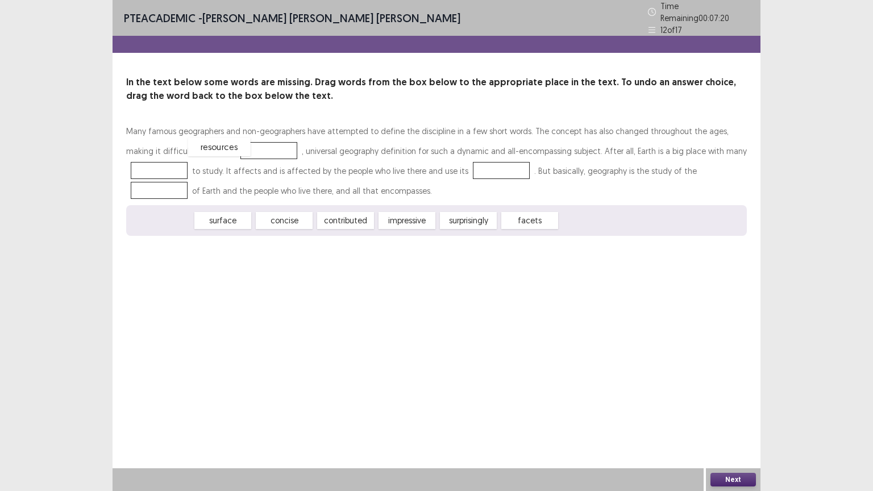
drag, startPoint x: 164, startPoint y: 216, endPoint x: 222, endPoint y: 144, distance: 92.9
drag, startPoint x: 238, startPoint y: 198, endPoint x: 530, endPoint y: 171, distance: 293.9
drag, startPoint x: 403, startPoint y: 212, endPoint x: 155, endPoint y: 161, distance: 254.0
drag, startPoint x: 478, startPoint y: 165, endPoint x: 408, endPoint y: 218, distance: 88.1
drag, startPoint x: 343, startPoint y: 214, endPoint x: 469, endPoint y: 166, distance: 135.1
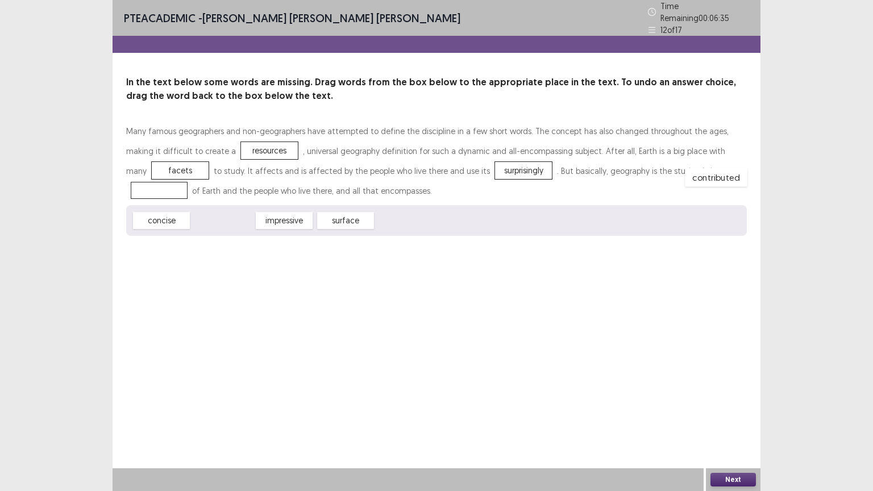
drag, startPoint x: 229, startPoint y: 217, endPoint x: 716, endPoint y: 170, distance: 489.2
click at [741, 399] on button "Next" at bounding box center [732, 480] width 45 height 14
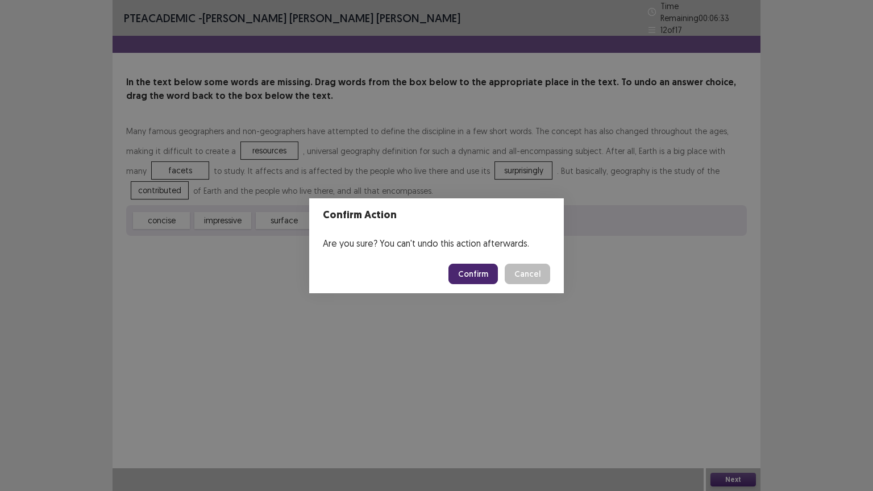
click at [474, 273] on button "Confirm" at bounding box center [472, 274] width 49 height 20
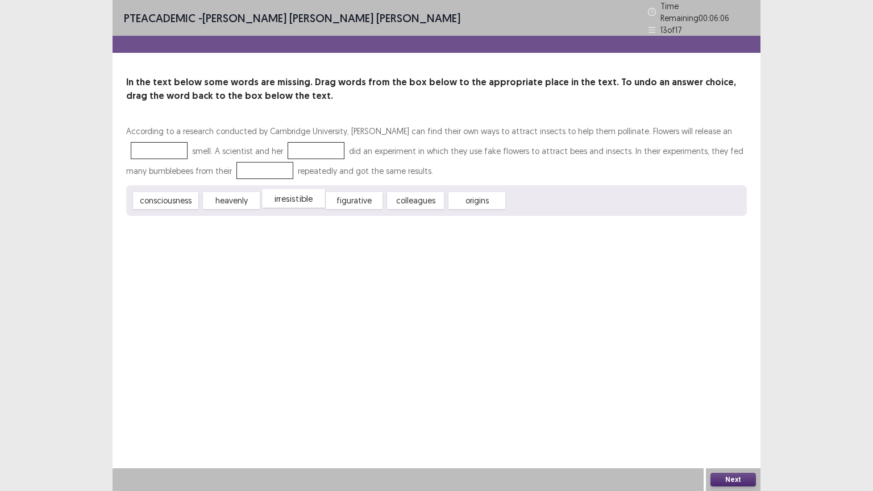
click at [296, 192] on div "irresistible" at bounding box center [294, 198] width 63 height 19
drag, startPoint x: 483, startPoint y: 194, endPoint x: 706, endPoint y: 125, distance: 233.1
drag, startPoint x: 161, startPoint y: 198, endPoint x: 234, endPoint y: 159, distance: 82.4
click at [242, 151] on div "According to a research conducted by Cambridge University, [PERSON_NAME] can fi…" at bounding box center [436, 168] width 621 height 95
drag, startPoint x: 166, startPoint y: 198, endPoint x: 252, endPoint y: 147, distance: 100.1
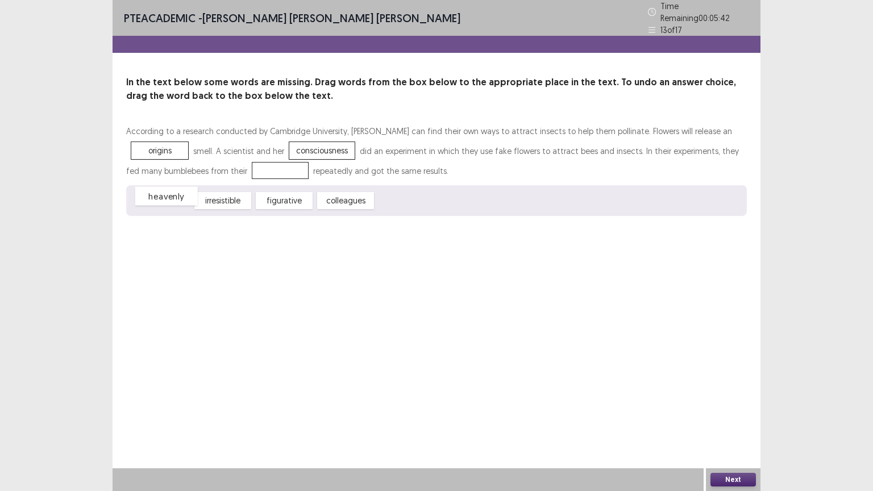
drag, startPoint x: 160, startPoint y: 199, endPoint x: 165, endPoint y: 194, distance: 6.8
click at [165, 194] on div "heavenly" at bounding box center [166, 196] width 63 height 19
drag, startPoint x: 352, startPoint y: 191, endPoint x: 189, endPoint y: 165, distance: 165.2
click at [732, 399] on button "Next" at bounding box center [732, 480] width 45 height 14
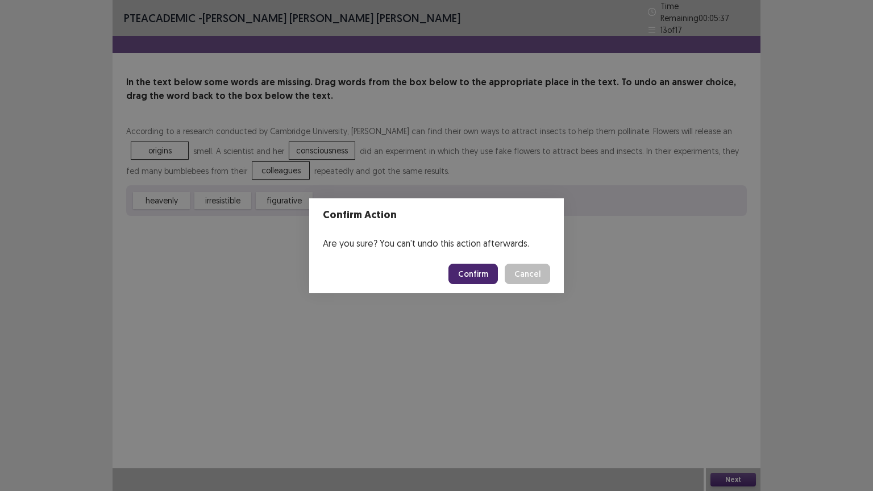
click at [481, 271] on button "Confirm" at bounding box center [472, 274] width 49 height 20
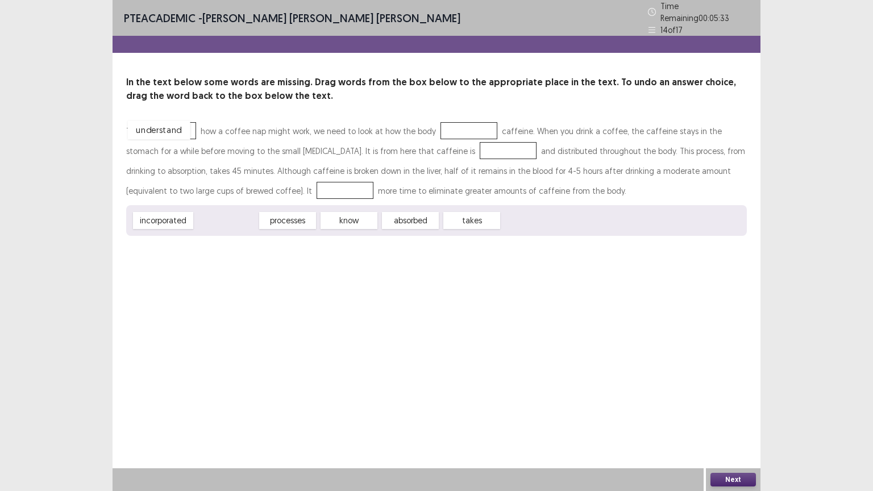
drag, startPoint x: 242, startPoint y: 217, endPoint x: 188, endPoint y: 124, distance: 106.9
drag, startPoint x: 348, startPoint y: 213, endPoint x: 465, endPoint y: 116, distance: 151.9
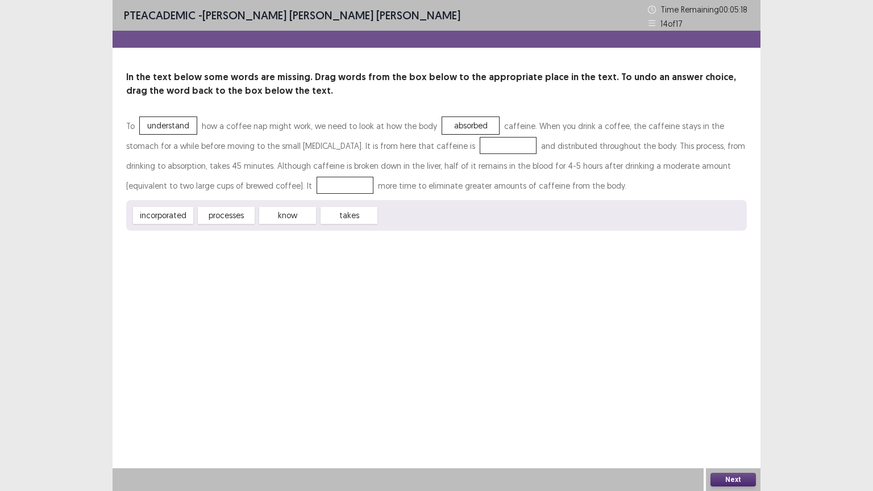
drag, startPoint x: 455, startPoint y: 119, endPoint x: 411, endPoint y: 143, distance: 50.3
click at [411, 143] on div "To understand how a coffee nap might work, we need to look at how the body abso…" at bounding box center [436, 156] width 621 height 80
drag, startPoint x: 462, startPoint y: 126, endPoint x: 426, endPoint y: 150, distance: 43.3
drag, startPoint x: 172, startPoint y: 219, endPoint x: 473, endPoint y: 125, distance: 316.2
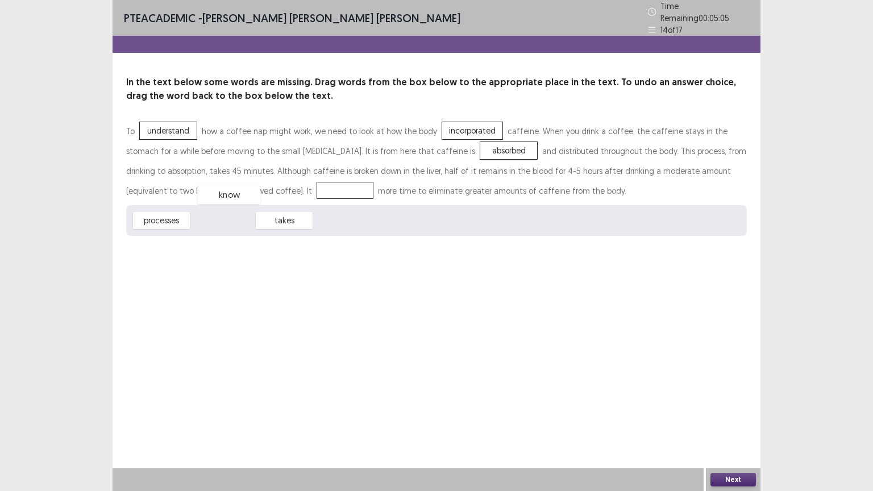
drag, startPoint x: 224, startPoint y: 213, endPoint x: 229, endPoint y: 184, distance: 29.4
drag, startPoint x: 229, startPoint y: 184, endPoint x: 239, endPoint y: 226, distance: 42.6
click at [174, 210] on div "processes" at bounding box center [171, 219] width 63 height 19
drag, startPoint x: 232, startPoint y: 210, endPoint x: 227, endPoint y: 177, distance: 33.3
click at [742, 399] on button "Next" at bounding box center [732, 480] width 45 height 14
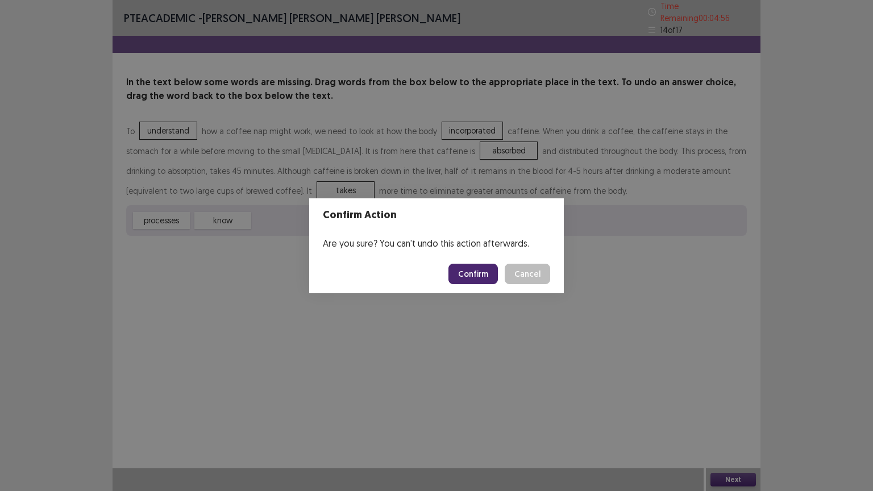
click at [478, 272] on button "Confirm" at bounding box center [472, 274] width 49 height 20
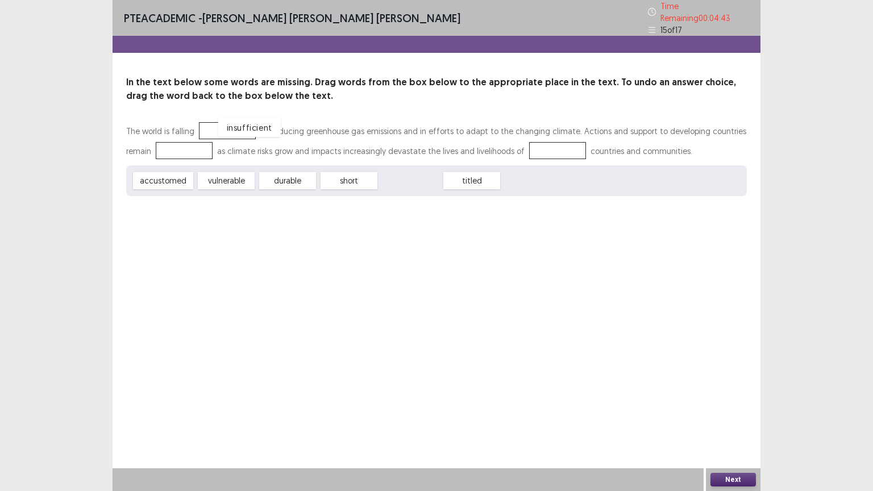
drag, startPoint x: 412, startPoint y: 180, endPoint x: 255, endPoint y: 125, distance: 166.6
drag, startPoint x: 235, startPoint y: 179, endPoint x: 196, endPoint y: 145, distance: 51.2
click at [206, 148] on div "vulnerable" at bounding box center [237, 156] width 63 height 19
click at [201, 148] on div "vulnerable" at bounding box center [220, 150] width 57 height 17
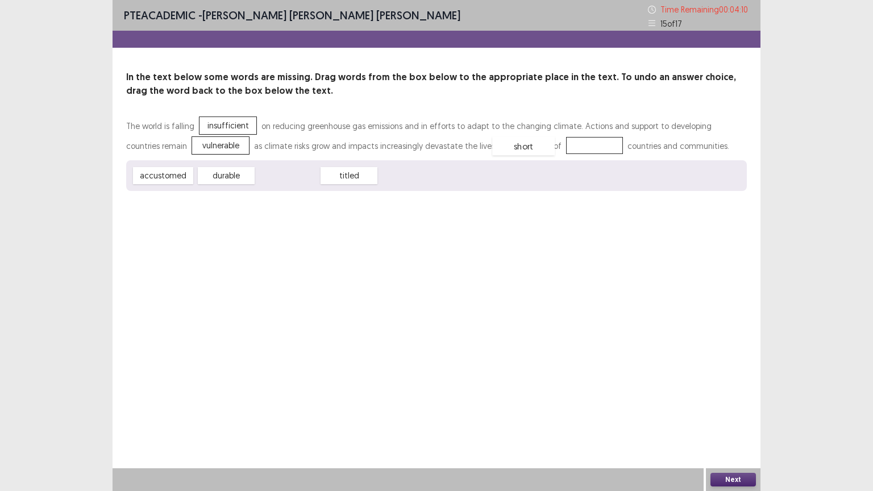
drag, startPoint x: 281, startPoint y: 173, endPoint x: 547, endPoint y: 140, distance: 267.5
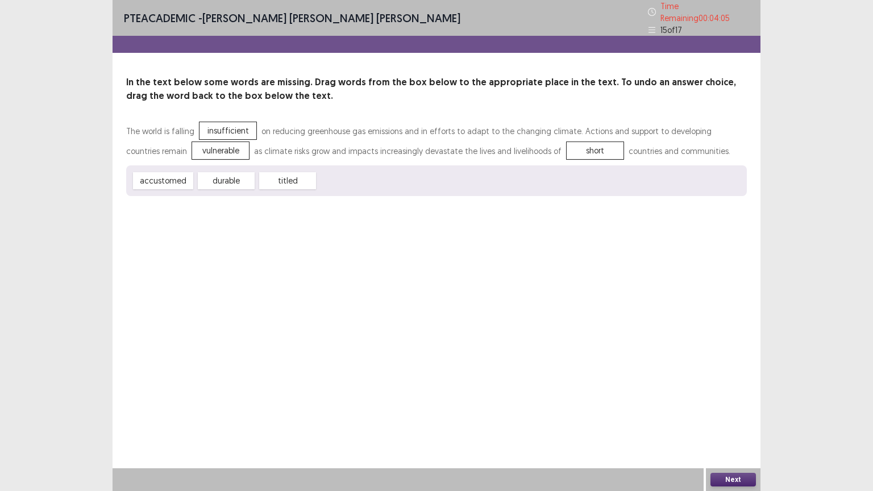
drag, startPoint x: 552, startPoint y: 141, endPoint x: 419, endPoint y: 185, distance: 140.0
click at [419, 185] on div "The world is falling insufficient on reducing greenhouse gas emissions and in e…" at bounding box center [436, 158] width 621 height 75
drag, startPoint x: 289, startPoint y: 175, endPoint x: 564, endPoint y: 144, distance: 277.3
drag, startPoint x: 165, startPoint y: 176, endPoint x: 561, endPoint y: 148, distance: 397.1
click at [723, 399] on button "Next" at bounding box center [732, 480] width 45 height 14
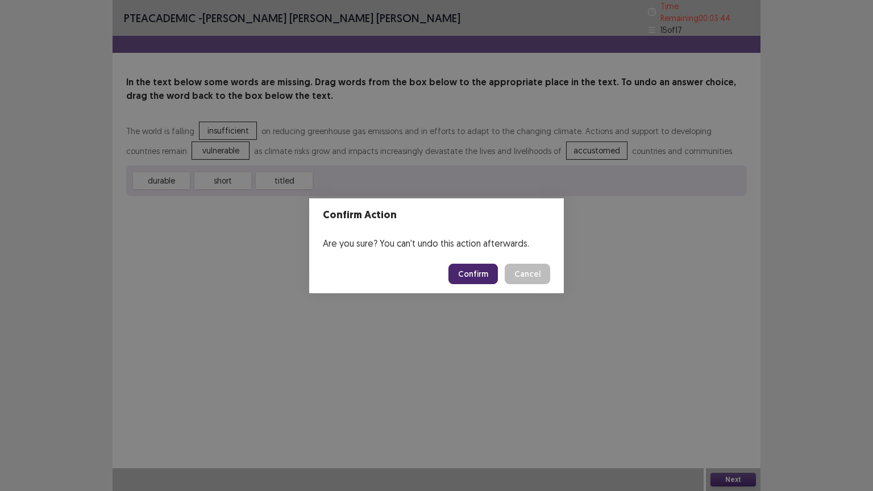
click at [473, 276] on button "Confirm" at bounding box center [472, 274] width 49 height 20
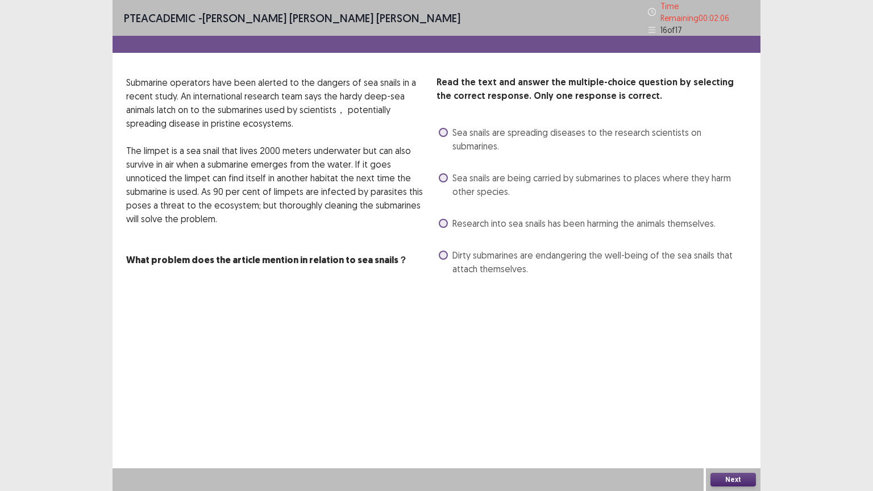
click at [476, 248] on span "Dirty submarines are endangering the well-being of the sea snails that attach t…" at bounding box center [599, 261] width 294 height 27
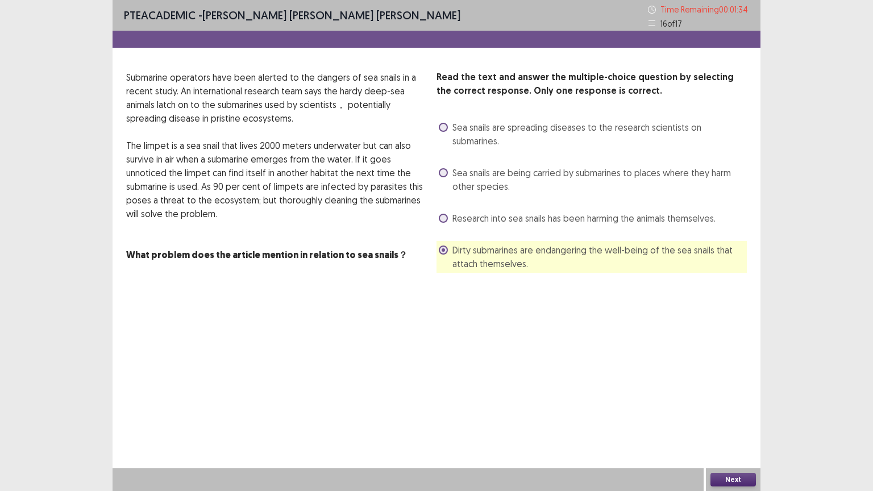
click at [734, 399] on button "Next" at bounding box center [732, 480] width 45 height 14
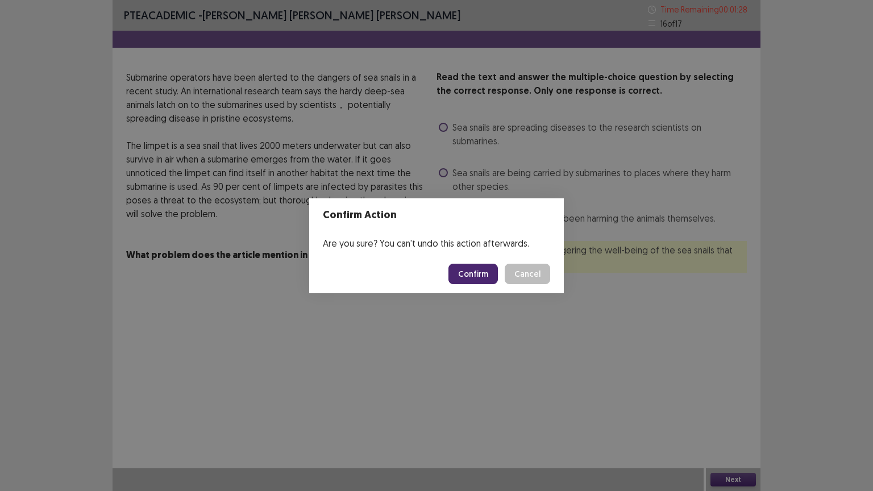
click at [482, 267] on button "Confirm" at bounding box center [472, 274] width 49 height 20
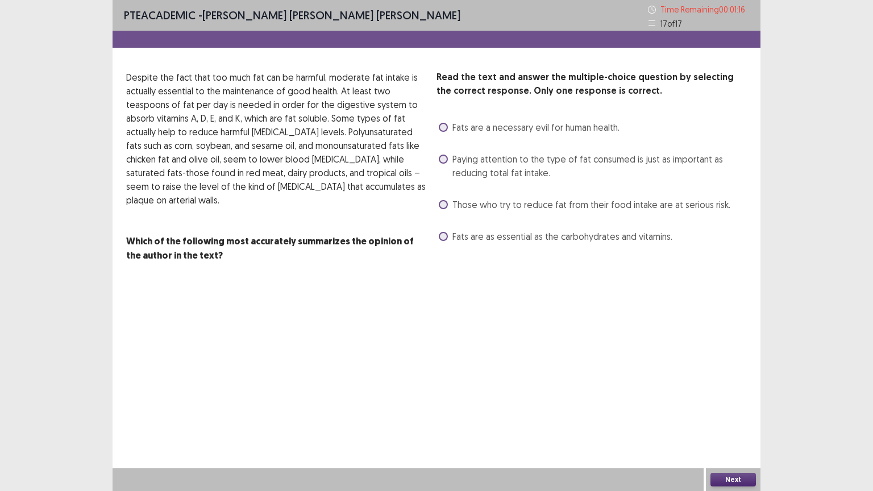
click at [480, 236] on span "Fats are as essential as the carbohydrates and vitamins." at bounding box center [562, 237] width 220 height 14
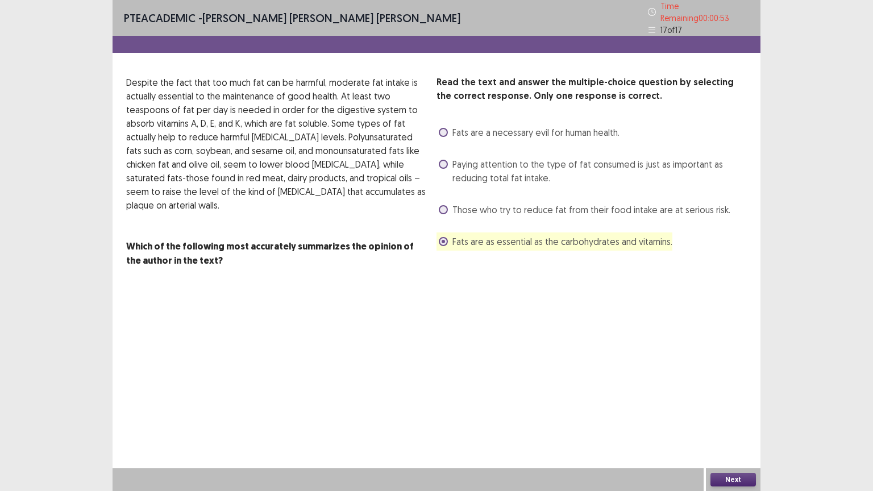
click at [476, 126] on span "Fats are a necessary evil for human health." at bounding box center [535, 133] width 167 height 14
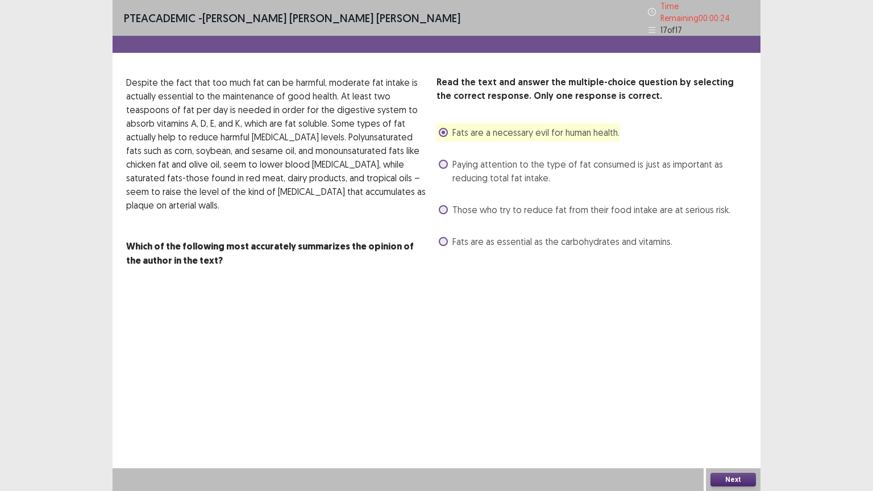
click at [731, 399] on button "Next" at bounding box center [732, 480] width 45 height 14
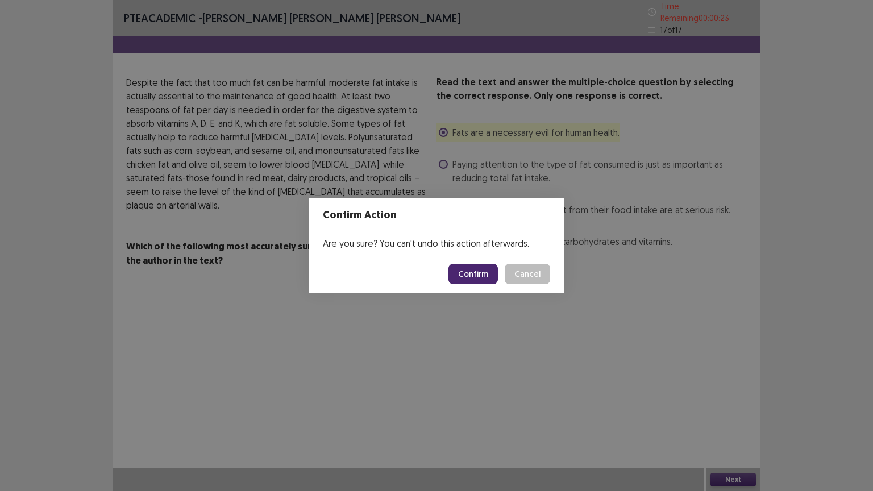
click at [478, 275] on button "Confirm" at bounding box center [472, 274] width 49 height 20
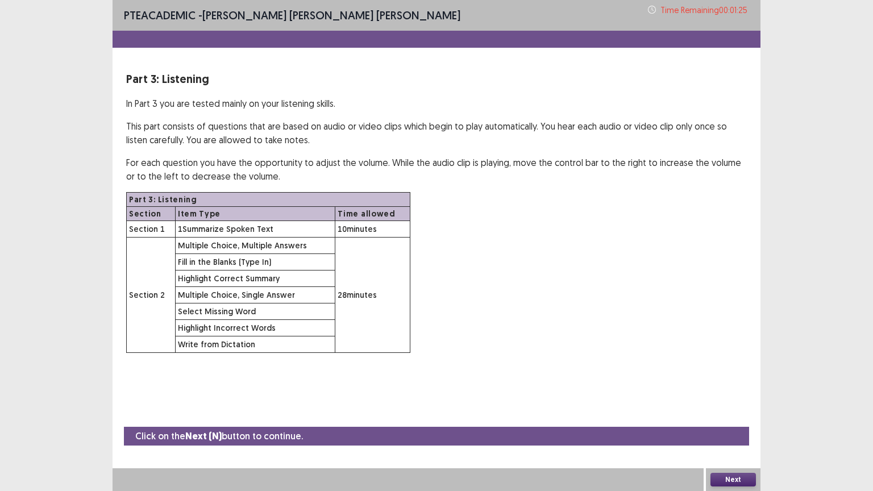
click at [728, 399] on button "Next" at bounding box center [732, 480] width 45 height 14
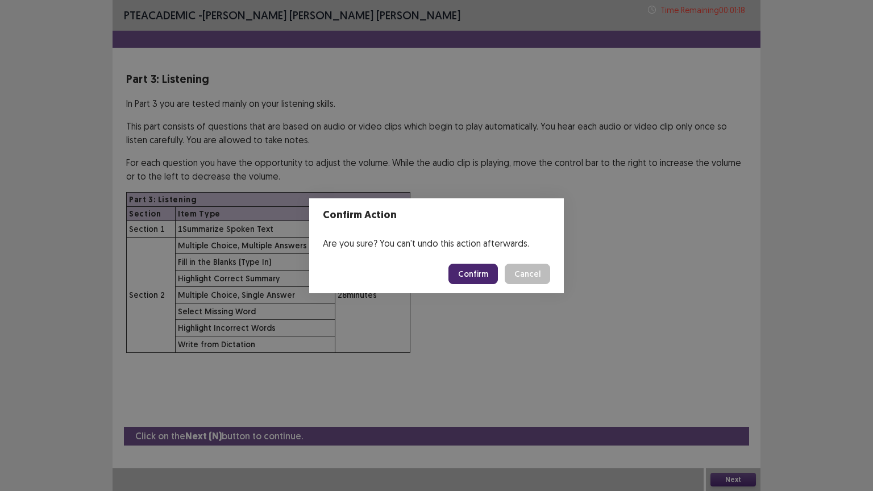
click at [484, 271] on button "Confirm" at bounding box center [472, 274] width 49 height 20
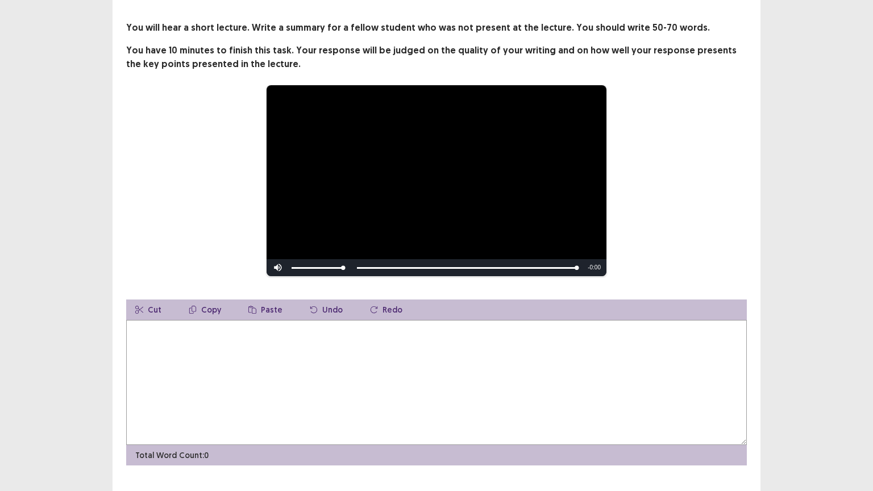
scroll to position [68, 0]
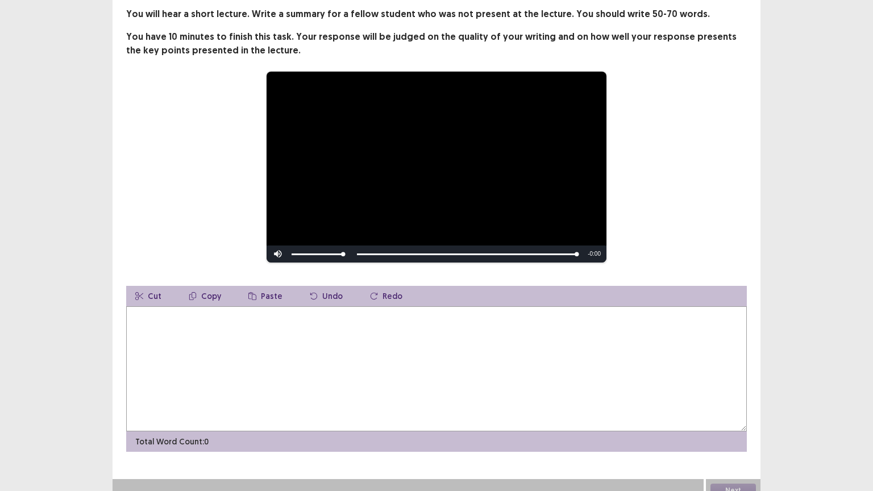
click at [293, 321] on textarea at bounding box center [436, 368] width 621 height 125
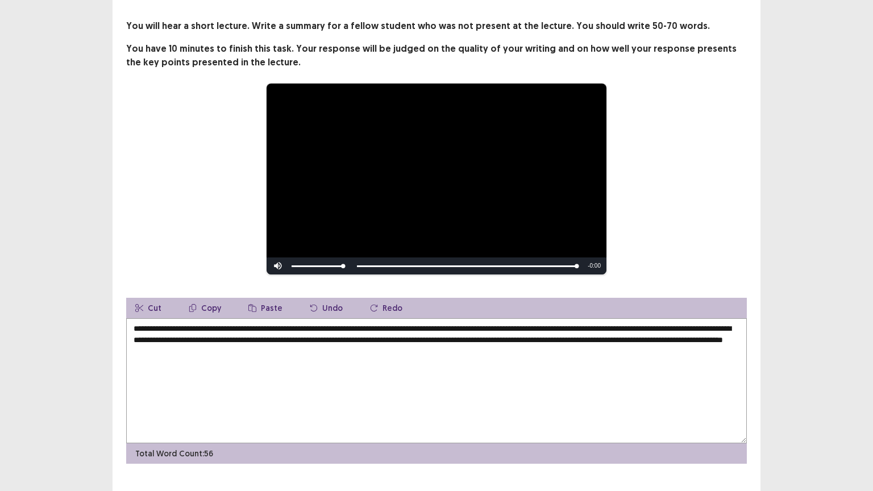
scroll to position [57, 0]
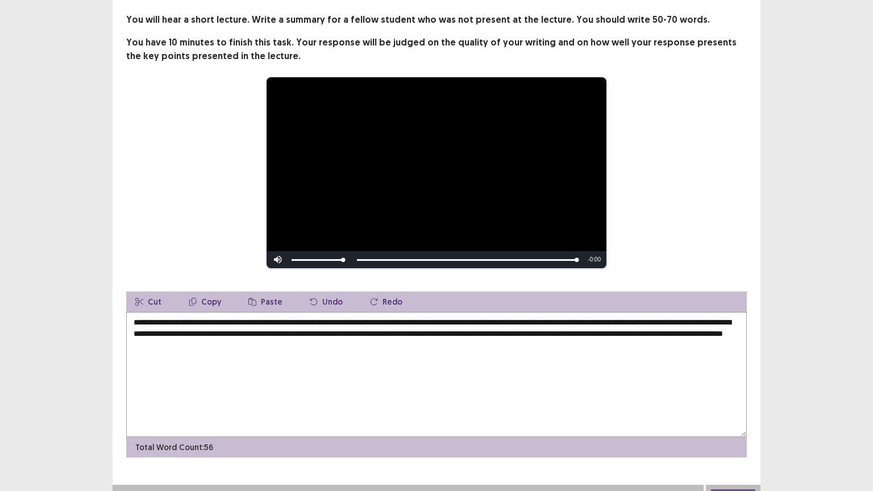
click at [482, 331] on textarea "**********" at bounding box center [436, 374] width 621 height 125
click at [450, 332] on textarea "**********" at bounding box center [436, 374] width 621 height 125
click at [569, 338] on textarea "**********" at bounding box center [436, 374] width 621 height 125
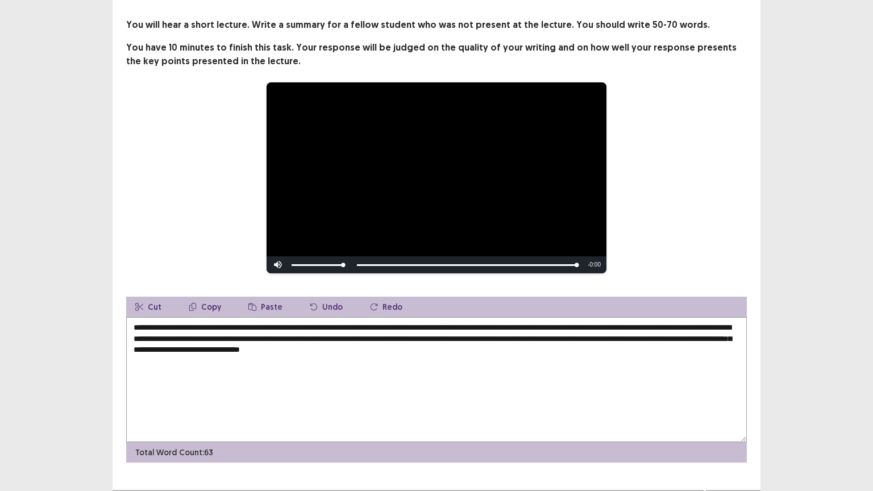
click at [623, 336] on textarea "**********" at bounding box center [436, 379] width 621 height 125
click at [593, 348] on textarea "**********" at bounding box center [436, 379] width 621 height 125
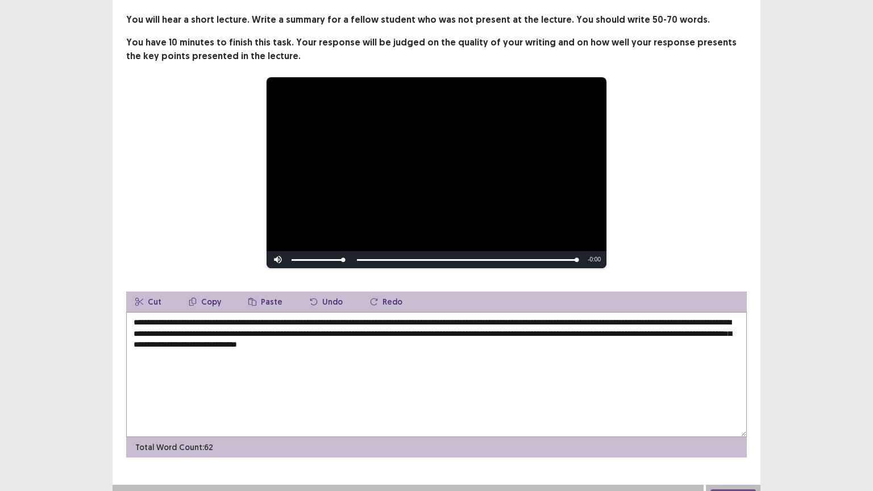
scroll to position [74, 0]
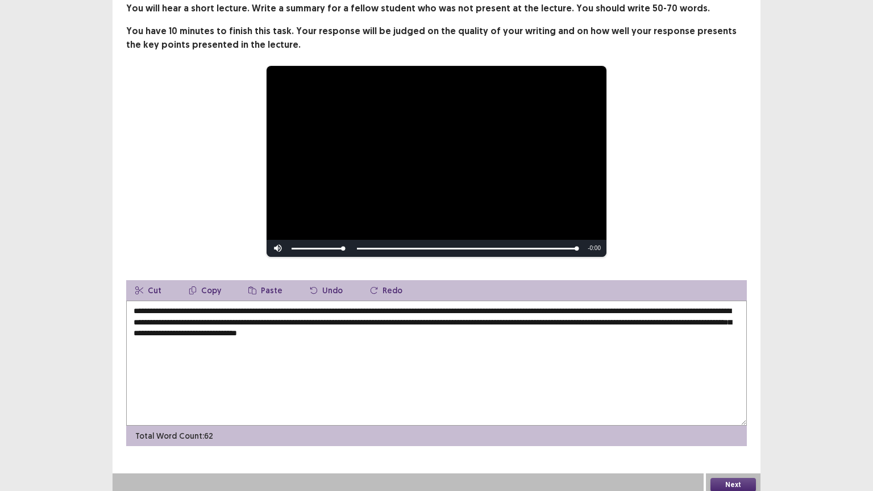
type textarea "**********"
click at [728, 399] on button "Next" at bounding box center [732, 485] width 45 height 14
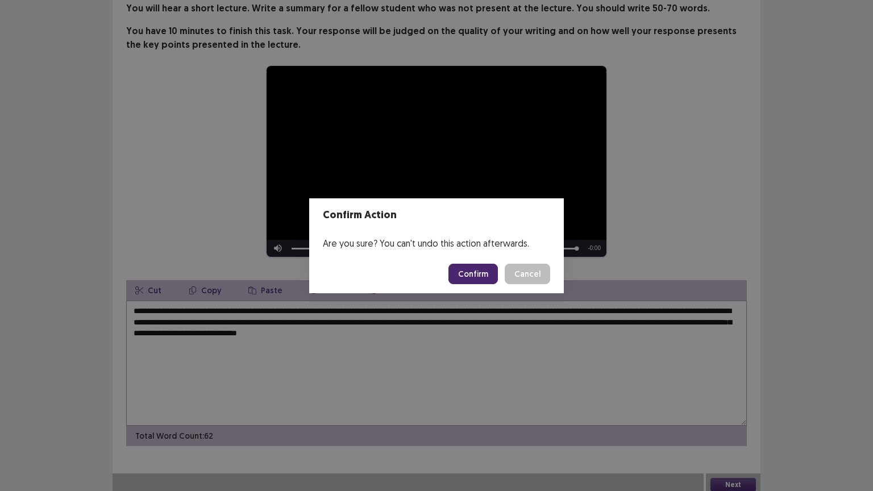
click at [477, 276] on button "Confirm" at bounding box center [472, 274] width 49 height 20
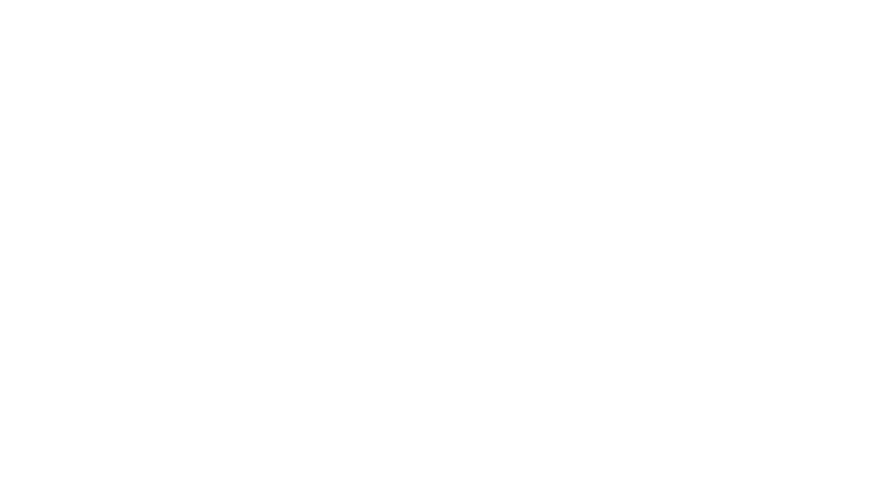
scroll to position [0, 0]
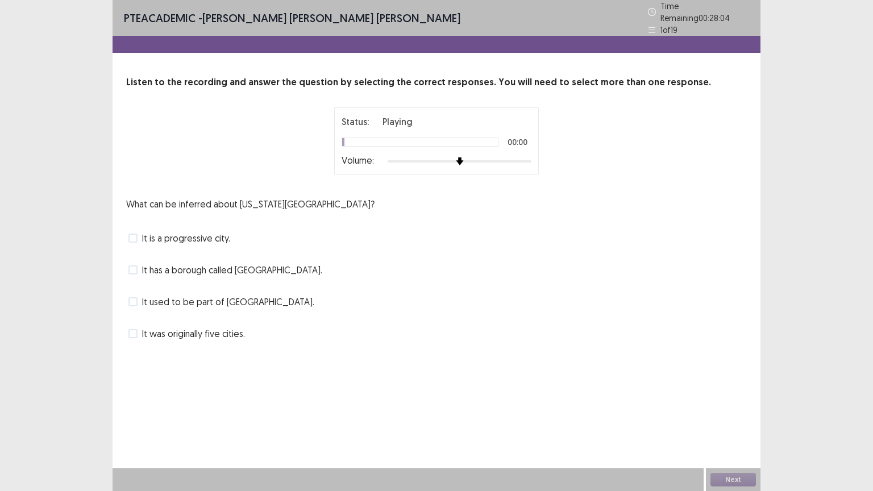
click at [526, 157] on div at bounding box center [460, 161] width 144 height 9
click at [177, 234] on span "It is a progressive city." at bounding box center [186, 238] width 88 height 14
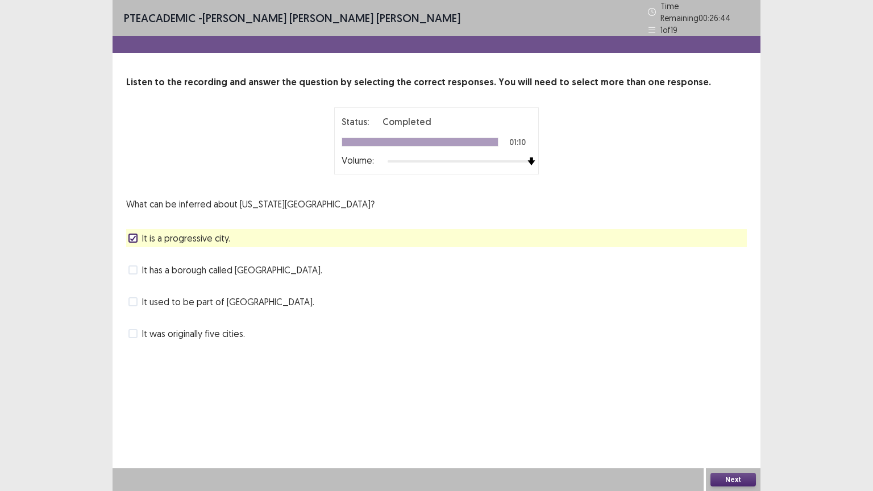
click at [740, 399] on button "Next" at bounding box center [732, 480] width 45 height 14
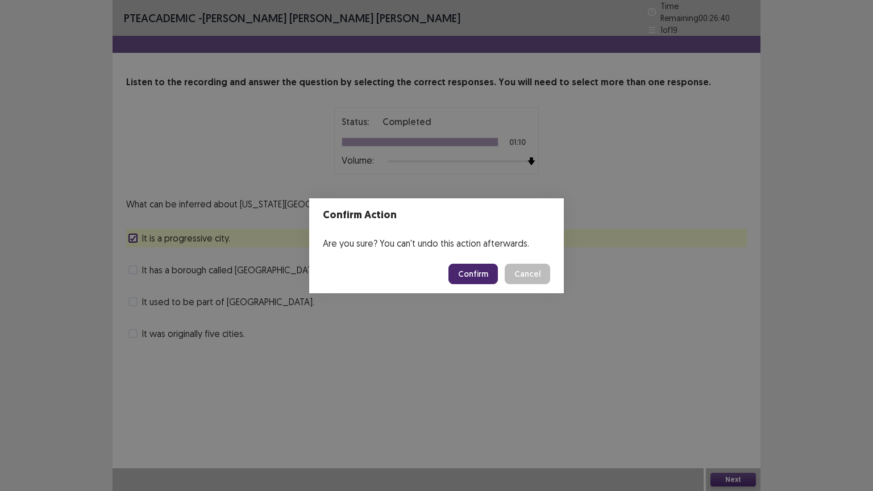
click at [464, 281] on button "Confirm" at bounding box center [472, 274] width 49 height 20
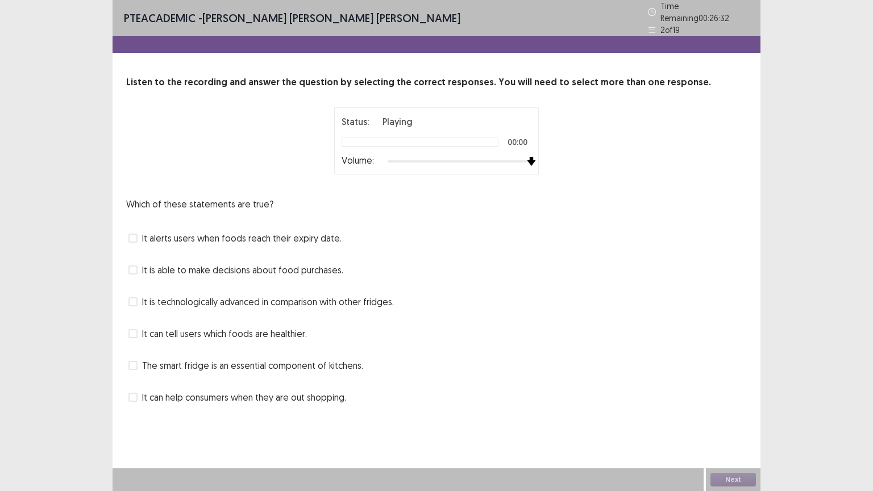
click at [526, 157] on div at bounding box center [460, 161] width 144 height 9
click at [259, 295] on span "It is technologically advanced in comparison with other fridges." at bounding box center [268, 302] width 252 height 14
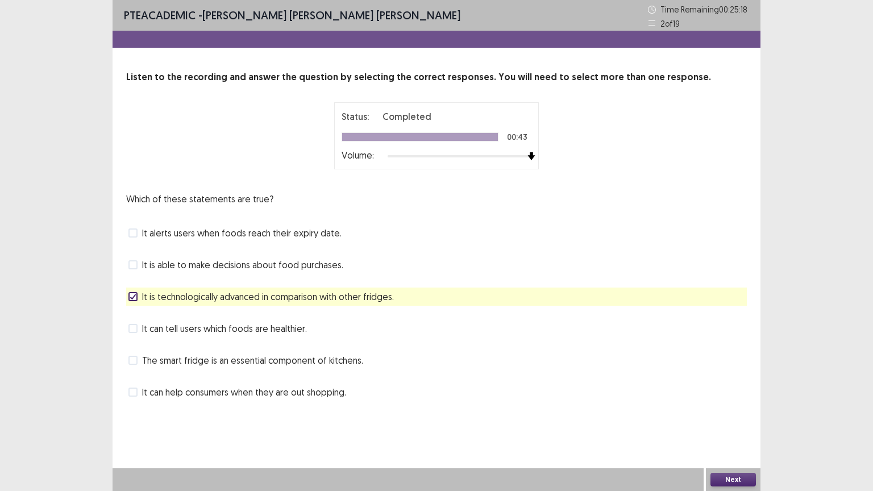
click at [351, 355] on span "The smart fridge is an essential component of kitchens." at bounding box center [252, 360] width 221 height 14
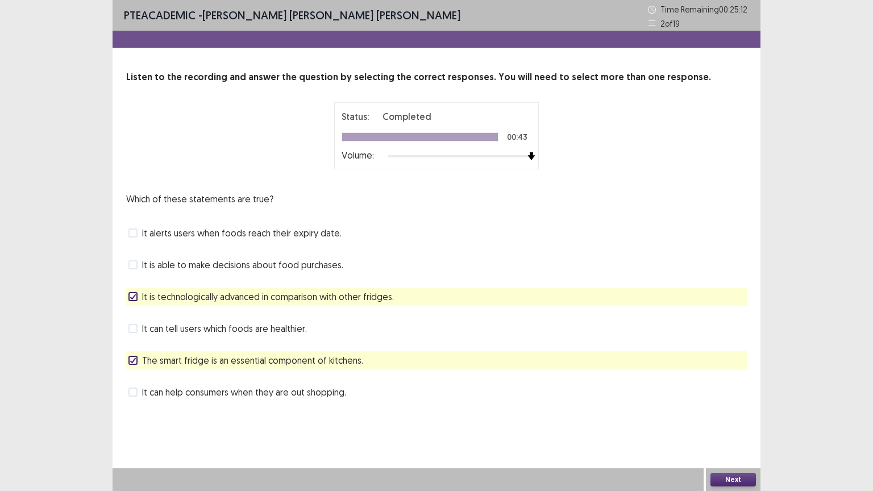
click at [360, 295] on span "It is technologically advanced in comparison with other fridges." at bounding box center [268, 297] width 252 height 14
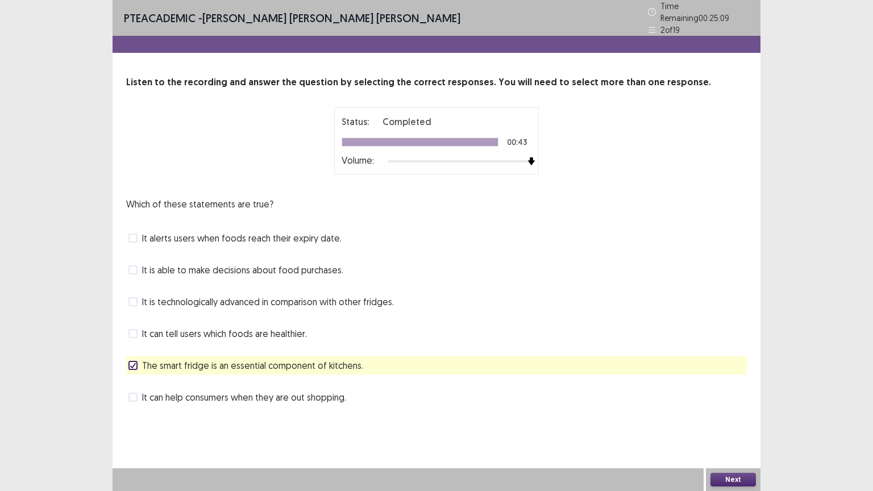
click at [360, 295] on span "It is technologically advanced in comparison with other fridges." at bounding box center [268, 302] width 252 height 14
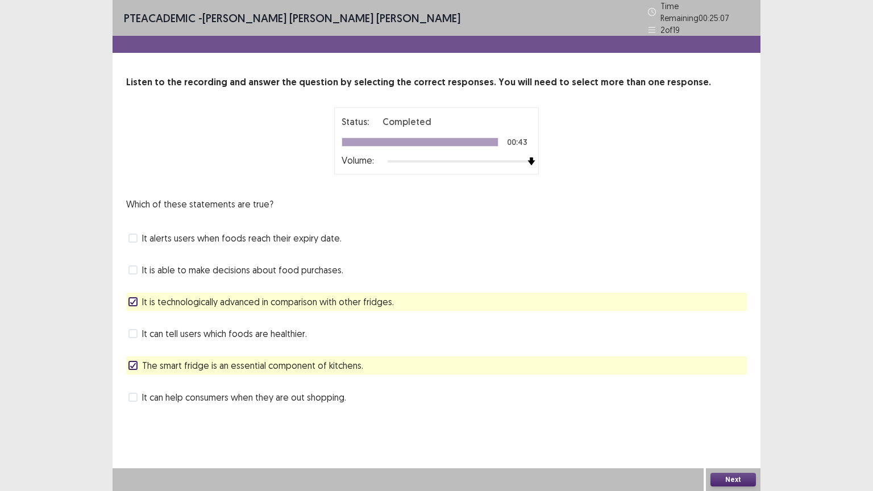
click at [343, 359] on span "The smart fridge is an essential component of kitchens." at bounding box center [252, 366] width 221 height 14
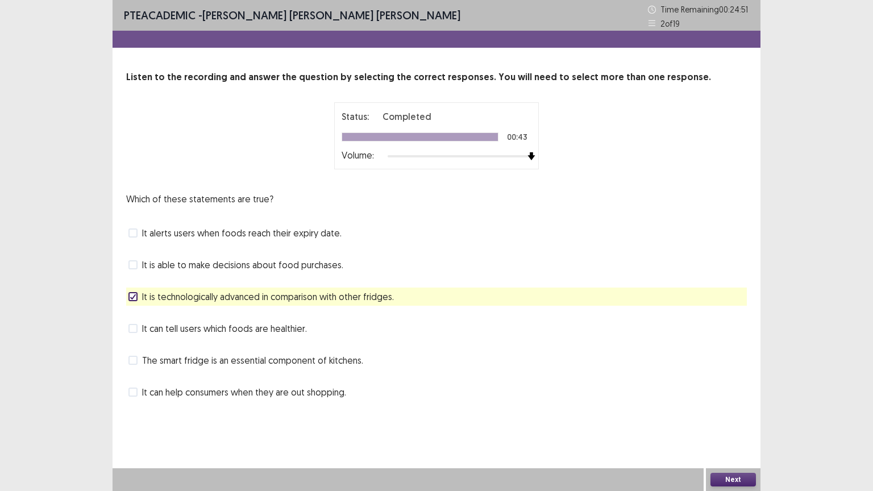
click at [225, 393] on span "It can help consumers when they are out shopping." at bounding box center [244, 392] width 204 height 14
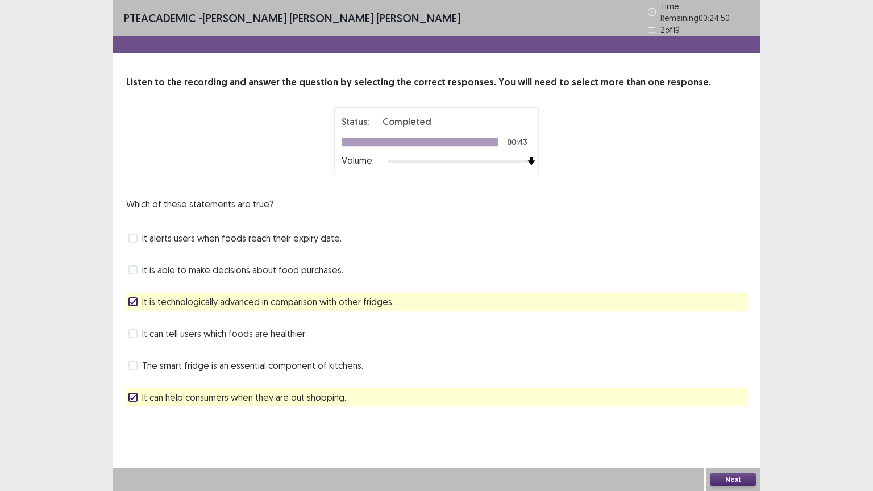
click at [243, 298] on span "It is technologically advanced in comparison with other fridges." at bounding box center [268, 302] width 252 height 14
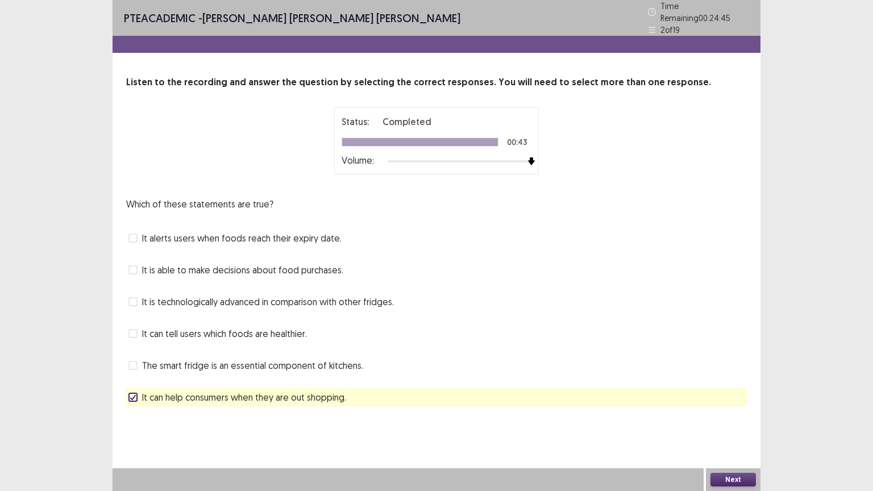
click at [724, 399] on button "Next" at bounding box center [732, 480] width 45 height 14
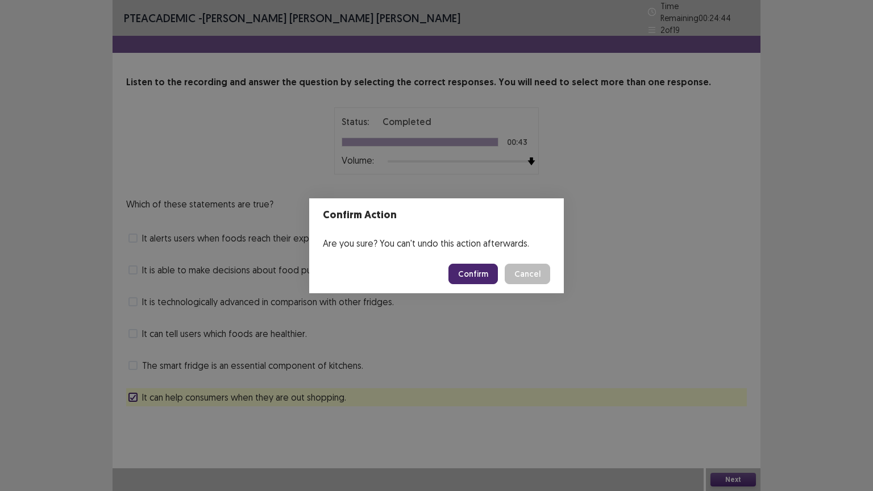
click at [486, 269] on button "Confirm" at bounding box center [472, 274] width 49 height 20
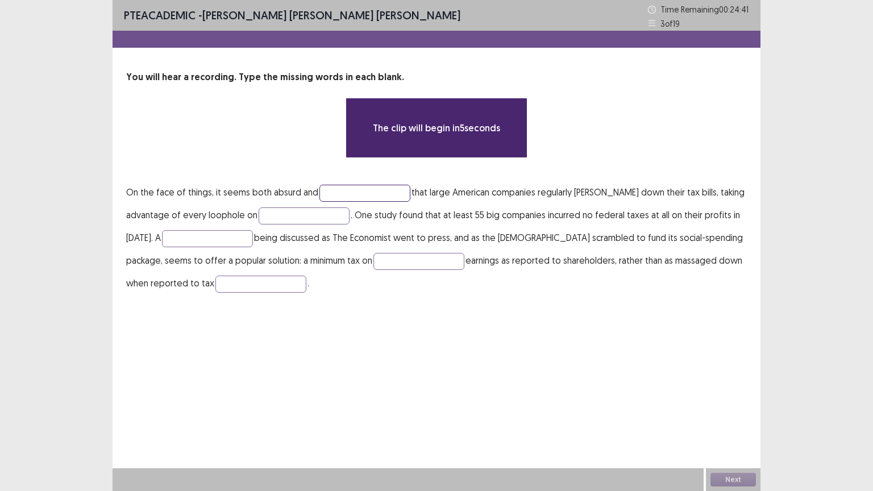
click at [366, 195] on input "text" at bounding box center [364, 193] width 91 height 17
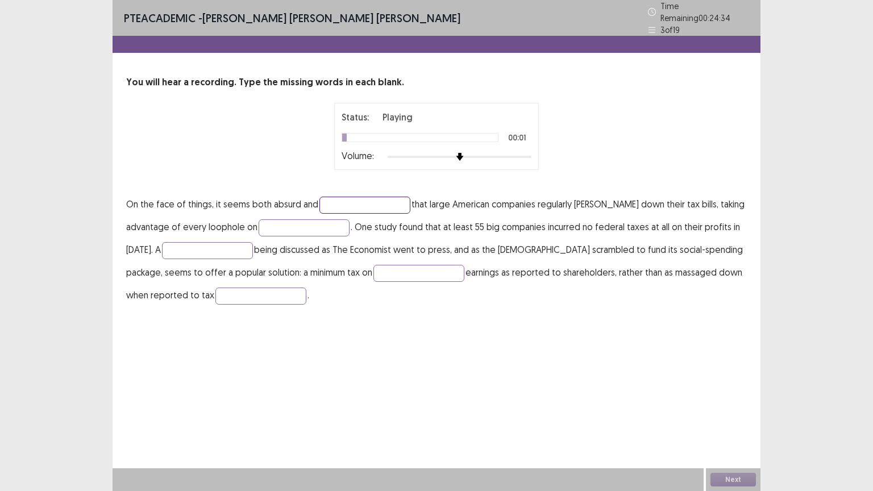
drag, startPoint x: 366, startPoint y: 195, endPoint x: 528, endPoint y: 149, distance: 168.4
click at [528, 149] on div "You will hear a recording. Type the missing words in each blank. Status: Playin…" at bounding box center [437, 191] width 648 height 231
click at [528, 152] on div at bounding box center [460, 156] width 144 height 9
click at [349, 197] on input "text" at bounding box center [364, 205] width 91 height 17
type input "*******"
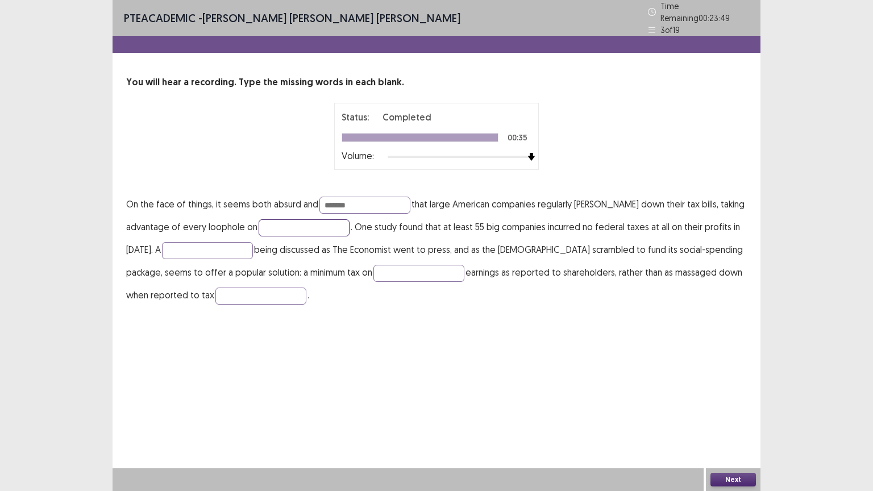
click at [314, 230] on input "text" at bounding box center [304, 227] width 91 height 17
click at [217, 250] on input "text" at bounding box center [207, 250] width 91 height 17
type input "*******"
click at [246, 288] on input "text" at bounding box center [260, 296] width 91 height 17
type input "*********"
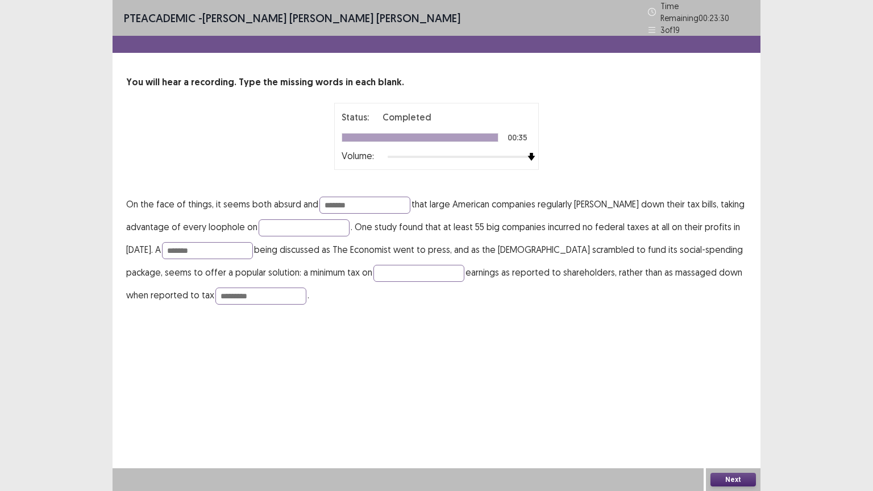
click at [733, 399] on button "Next" at bounding box center [732, 480] width 45 height 14
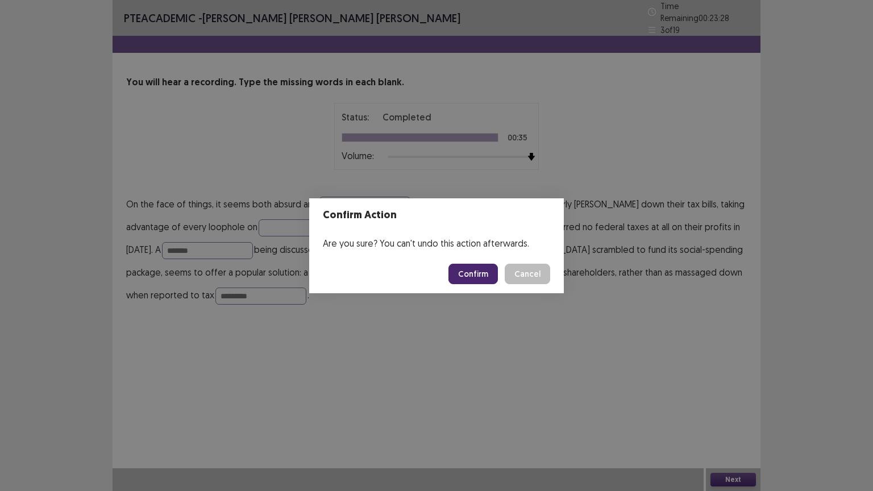
click at [475, 277] on button "Confirm" at bounding box center [472, 274] width 49 height 20
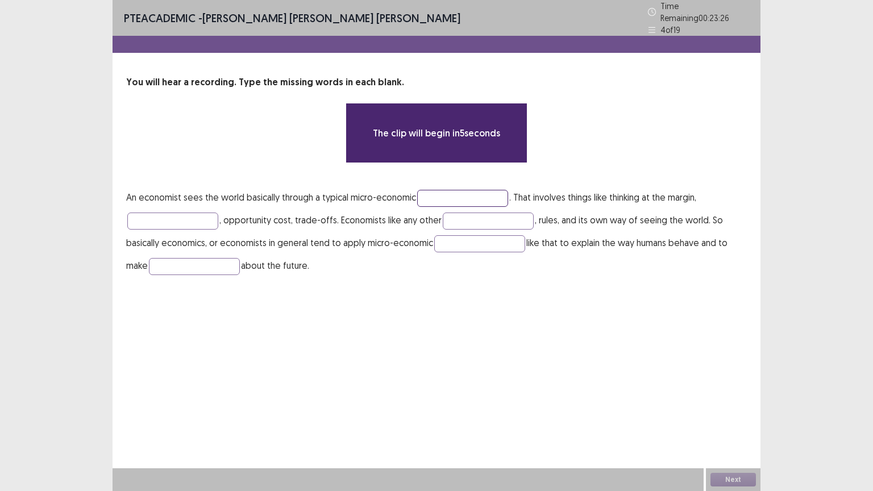
click at [456, 194] on input "text" at bounding box center [462, 198] width 91 height 17
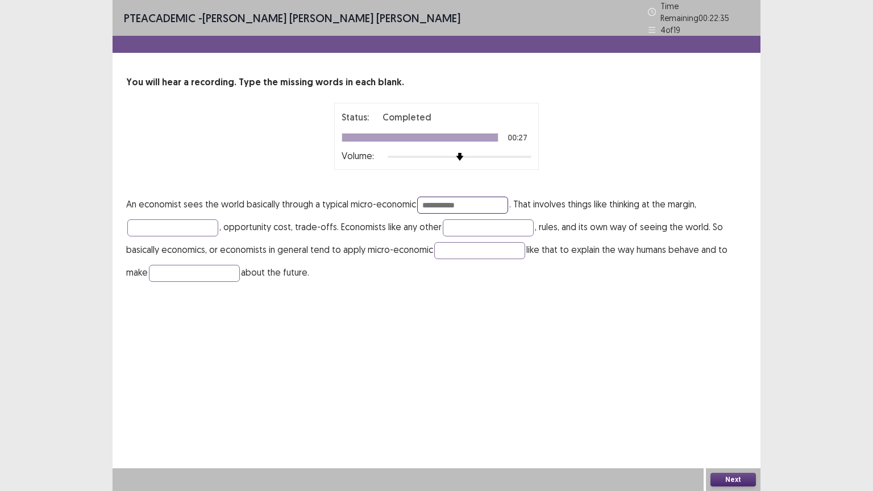
click at [455, 201] on input "**********" at bounding box center [462, 205] width 91 height 17
type input "**********"
drag, startPoint x: 472, startPoint y: 199, endPoint x: 373, endPoint y: 205, distance: 99.0
click at [373, 205] on p "**********" at bounding box center [436, 238] width 621 height 91
click at [139, 225] on input "text" at bounding box center [172, 227] width 91 height 17
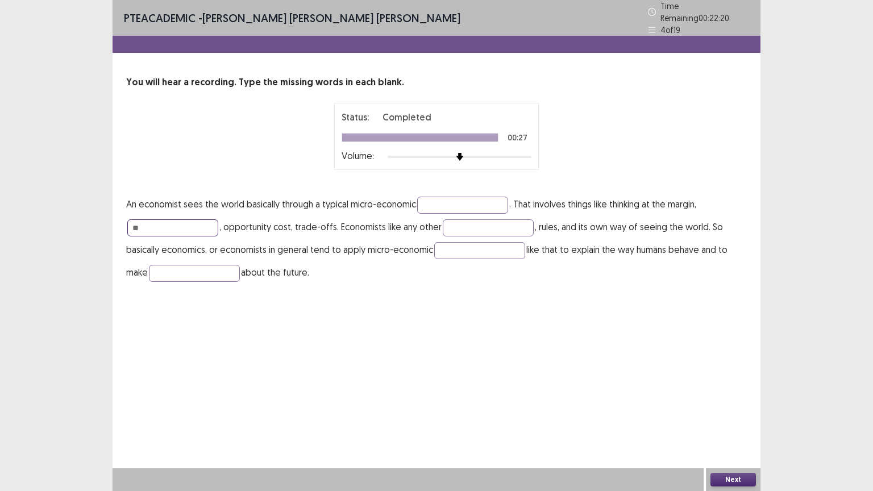
type input "*"
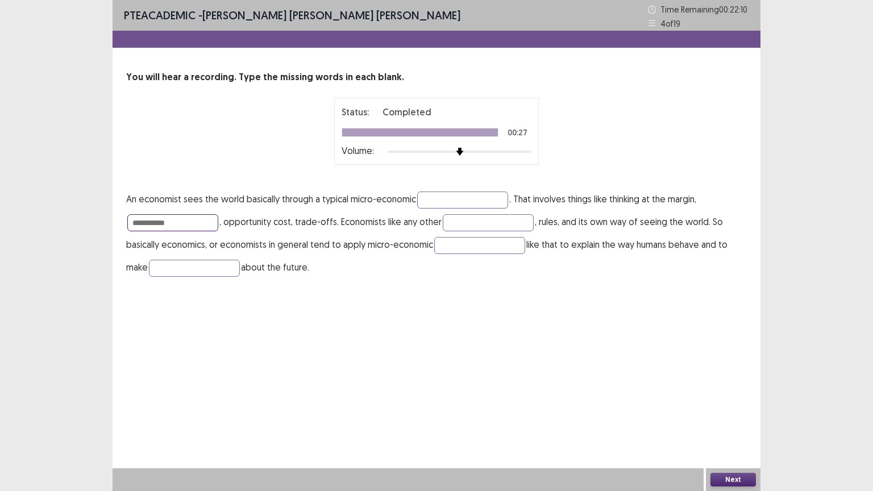
type input "**********"
click at [468, 228] on input "text" at bounding box center [488, 222] width 91 height 17
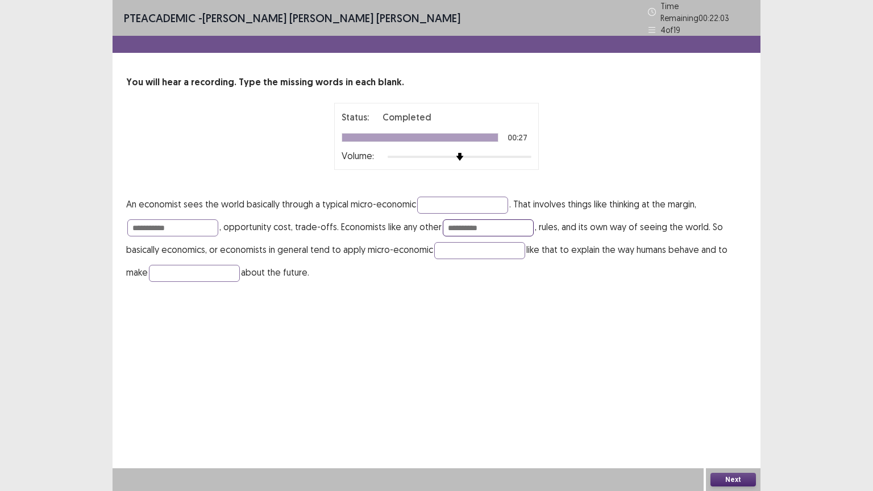
type input "**********"
click at [469, 243] on input "text" at bounding box center [479, 250] width 91 height 17
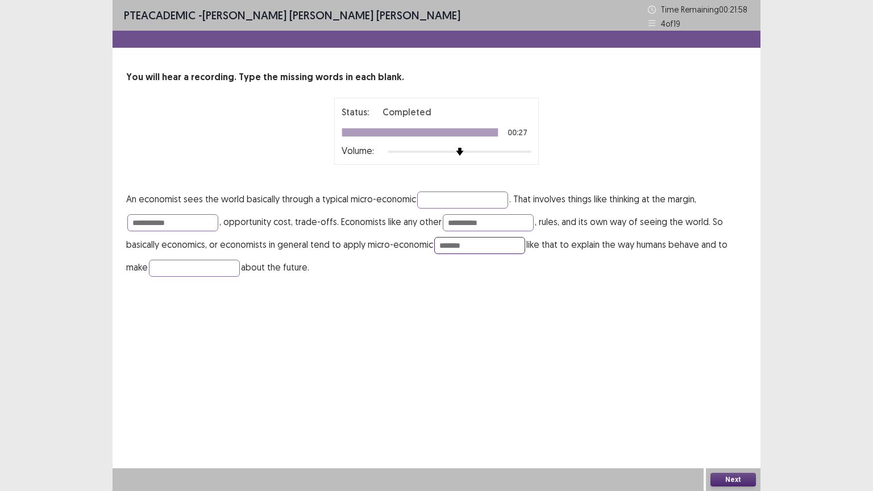
type input "*******"
click at [220, 273] on input "text" at bounding box center [194, 268] width 91 height 17
type input "**********"
click at [145, 227] on input "**********" at bounding box center [172, 222] width 91 height 17
type input "**********"
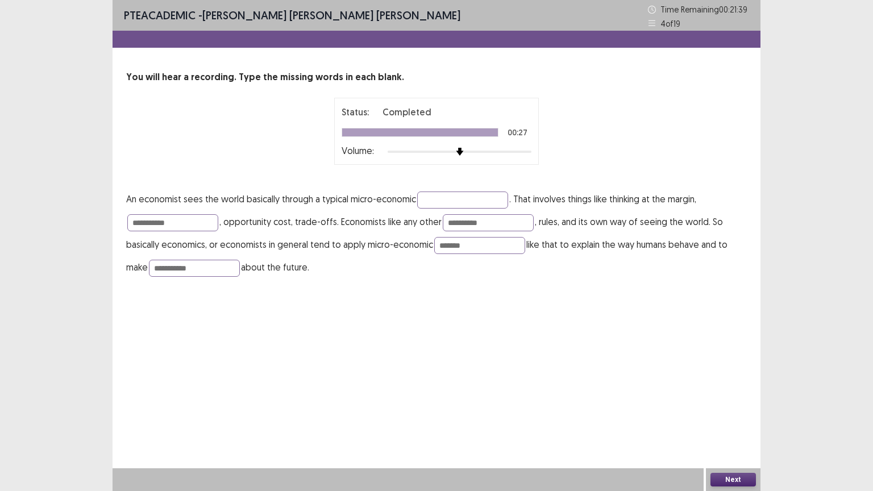
click at [735, 399] on button "Next" at bounding box center [732, 480] width 45 height 14
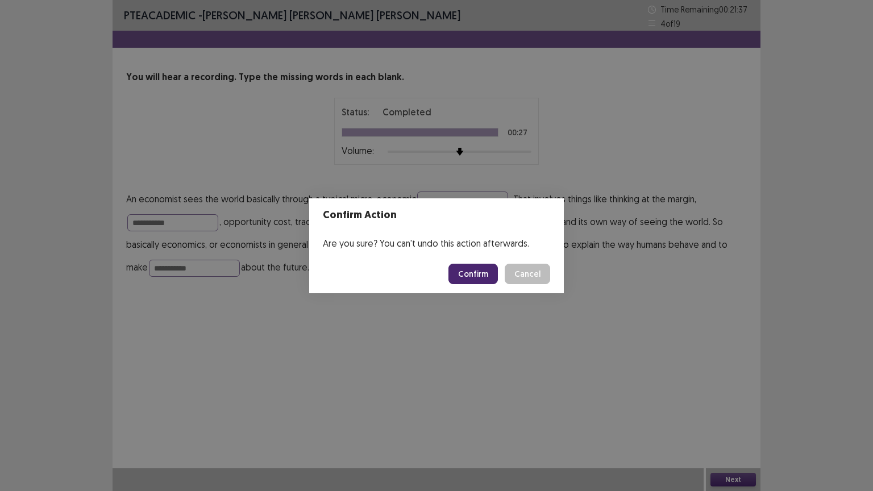
click at [482, 267] on button "Confirm" at bounding box center [472, 274] width 49 height 20
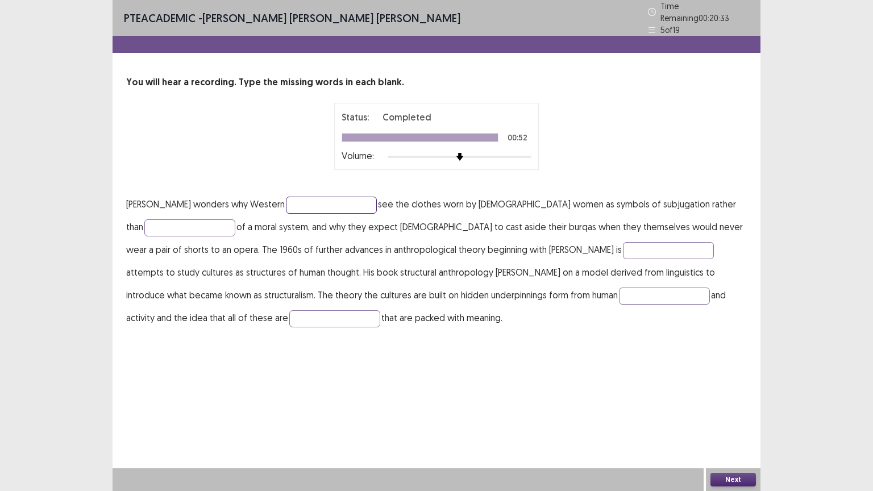
click at [286, 198] on input "text" at bounding box center [331, 205] width 91 height 17
type input "********"
click at [502, 280] on p "[PERSON_NAME] wonders why Western ******** see the clothes worn by [DEMOGRAPHIC…" at bounding box center [436, 261] width 621 height 136
click at [619, 292] on input "text" at bounding box center [664, 296] width 91 height 17
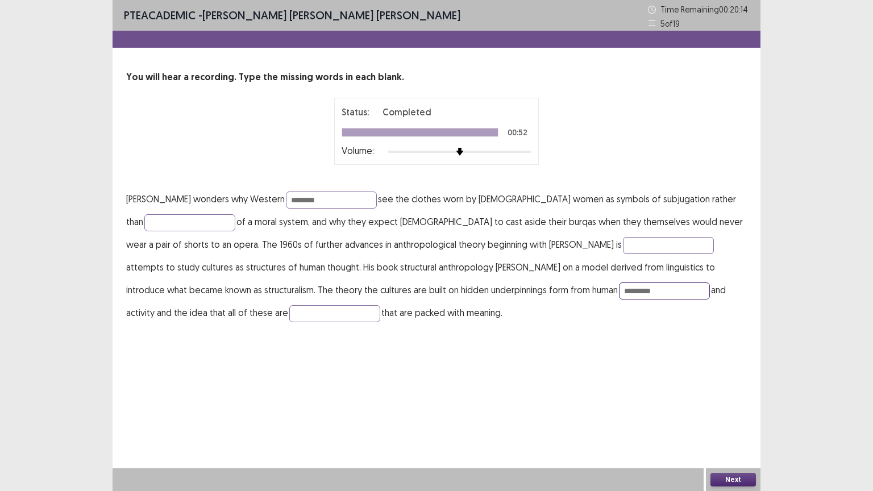
click at [619, 289] on input "*********" at bounding box center [664, 290] width 91 height 17
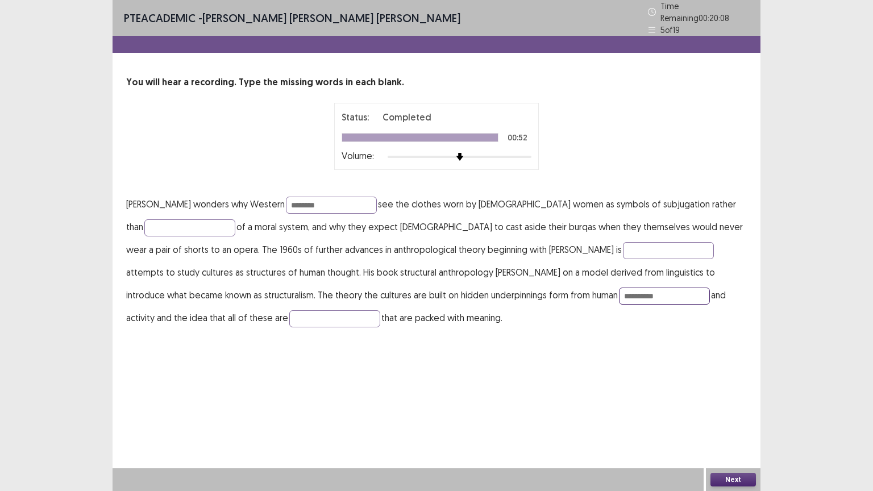
click at [619, 290] on input "**********" at bounding box center [664, 296] width 91 height 17
type input "**********"
click at [736, 399] on button "Next" at bounding box center [732, 480] width 45 height 14
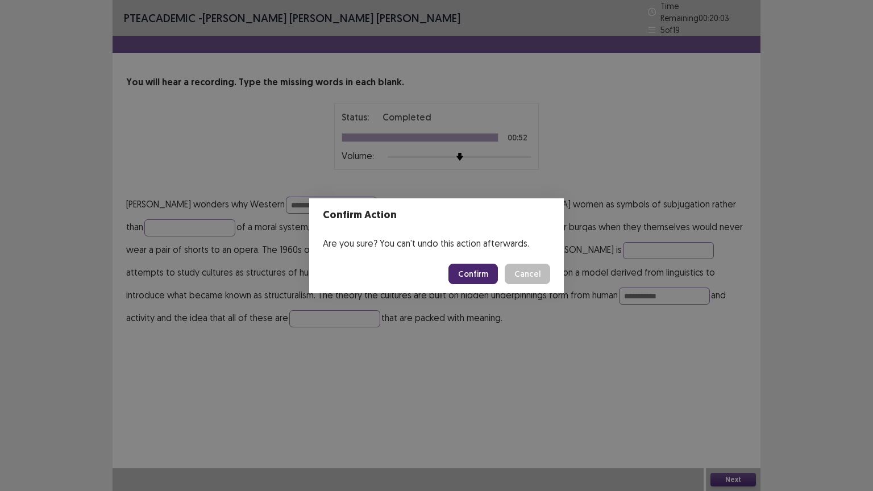
click at [480, 282] on button "Confirm" at bounding box center [472, 274] width 49 height 20
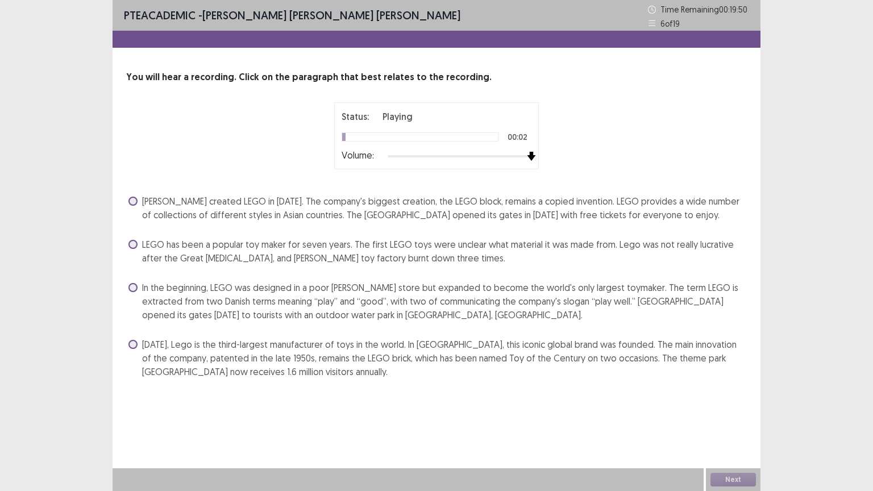
click at [529, 156] on div at bounding box center [460, 156] width 144 height 9
click at [306, 201] on span "[PERSON_NAME] created LEGO in [DATE]. The company's biggest creation, the LEGO …" at bounding box center [444, 207] width 605 height 27
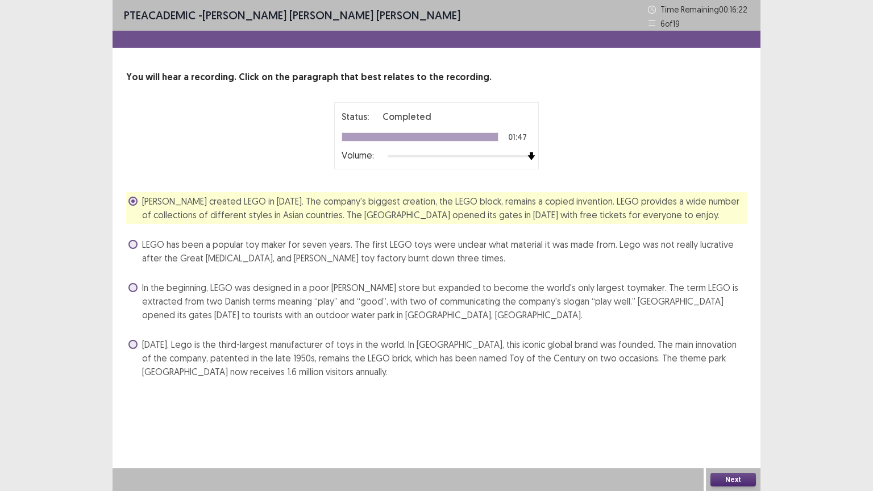
click at [742, 399] on button "Next" at bounding box center [732, 480] width 45 height 14
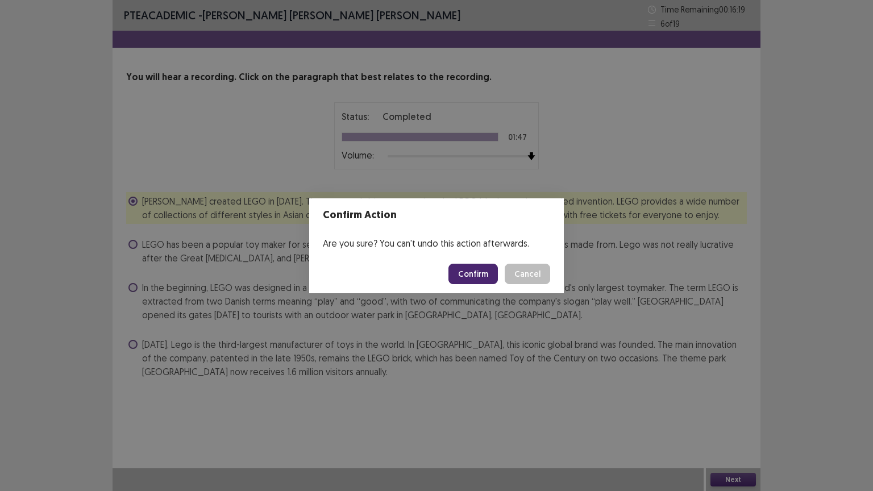
click at [473, 264] on button "Confirm" at bounding box center [472, 274] width 49 height 20
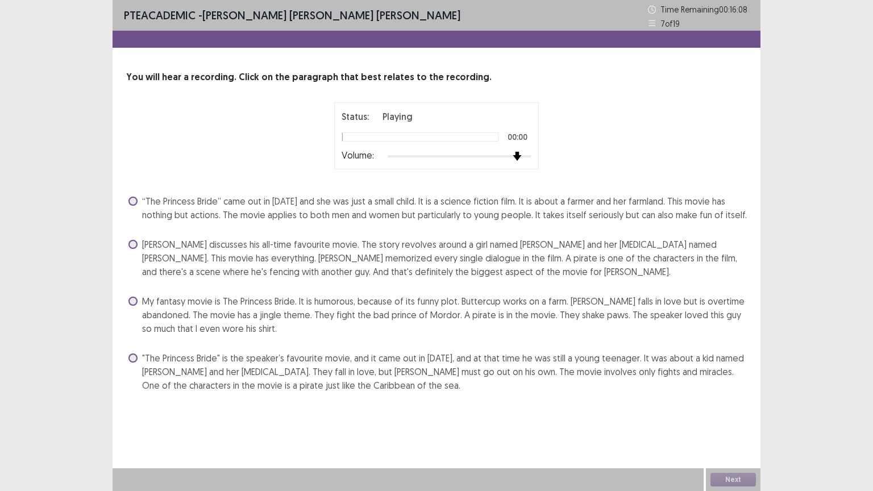
click at [522, 158] on div at bounding box center [460, 156] width 144 height 9
click at [532, 156] on div "Status: Playing 00:01 Volume:" at bounding box center [436, 135] width 205 height 67
click at [529, 157] on div at bounding box center [460, 156] width 144 height 9
click at [131, 243] on span at bounding box center [132, 244] width 9 height 9
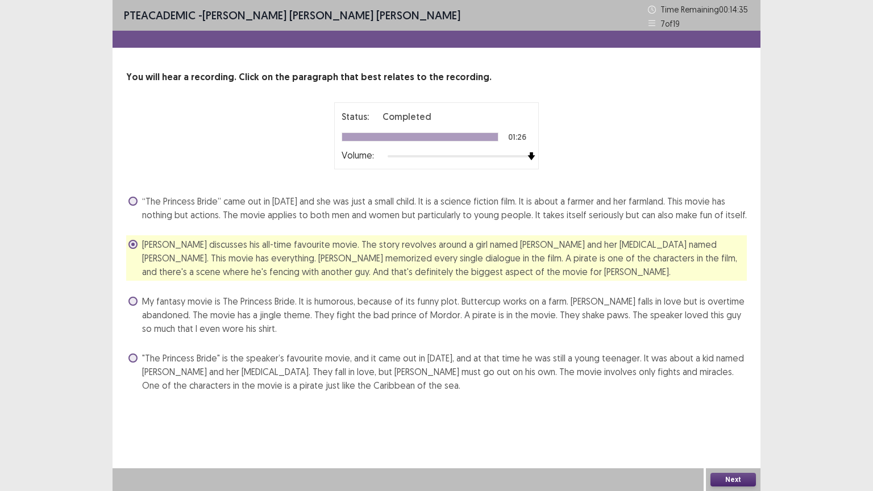
click at [735, 399] on button "Next" at bounding box center [732, 480] width 45 height 14
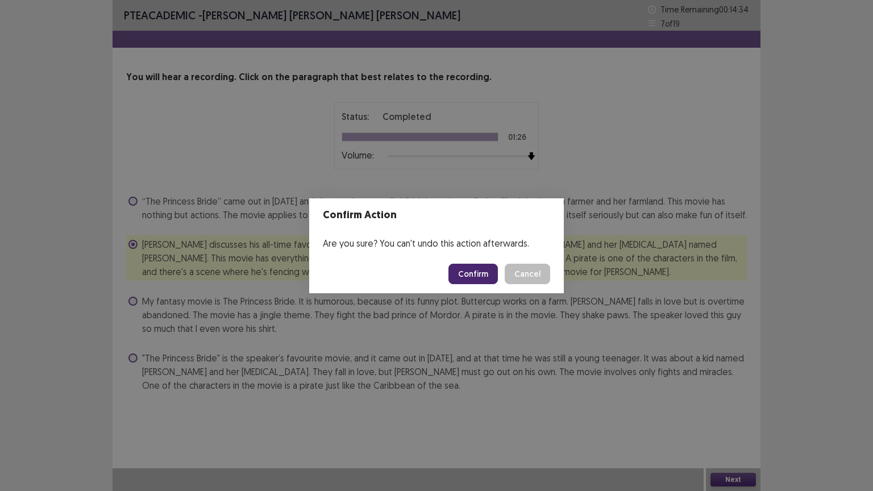
click at [735, 399] on div "Confirm Action Are you sure? You can't undo this action afterwards. Confirm Can…" at bounding box center [436, 245] width 873 height 491
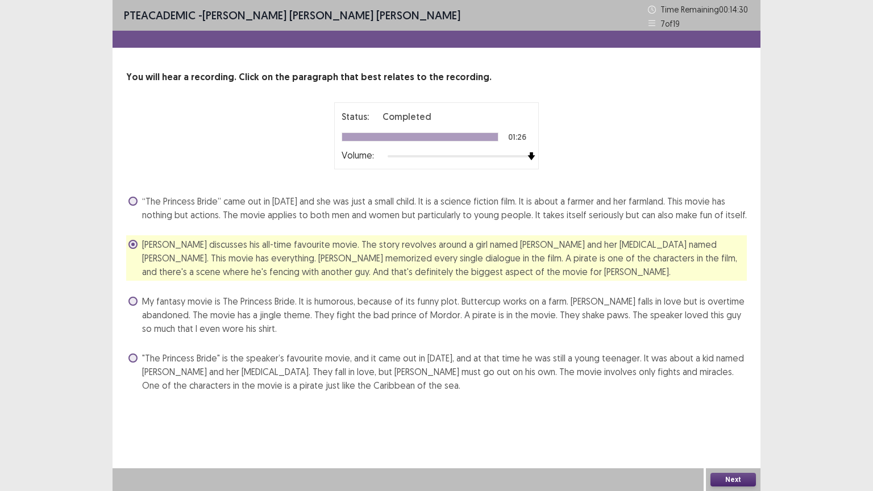
click at [726, 399] on button "Next" at bounding box center [732, 480] width 45 height 14
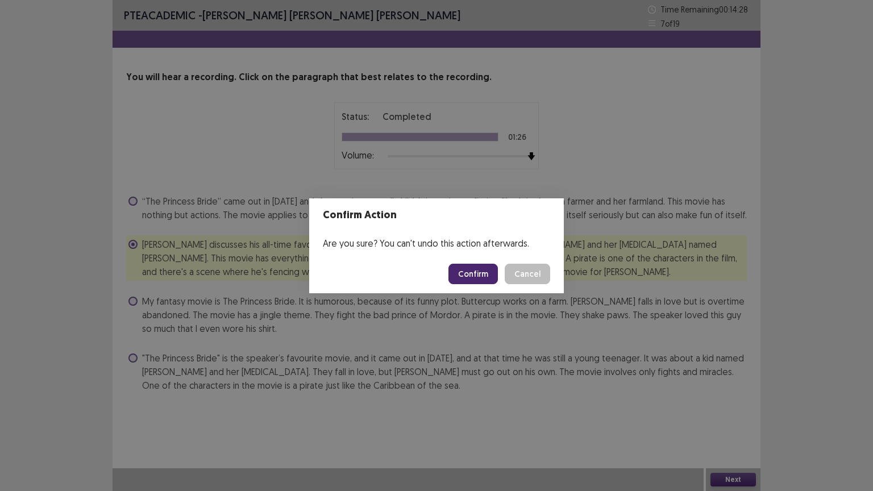
click at [471, 269] on button "Confirm" at bounding box center [472, 274] width 49 height 20
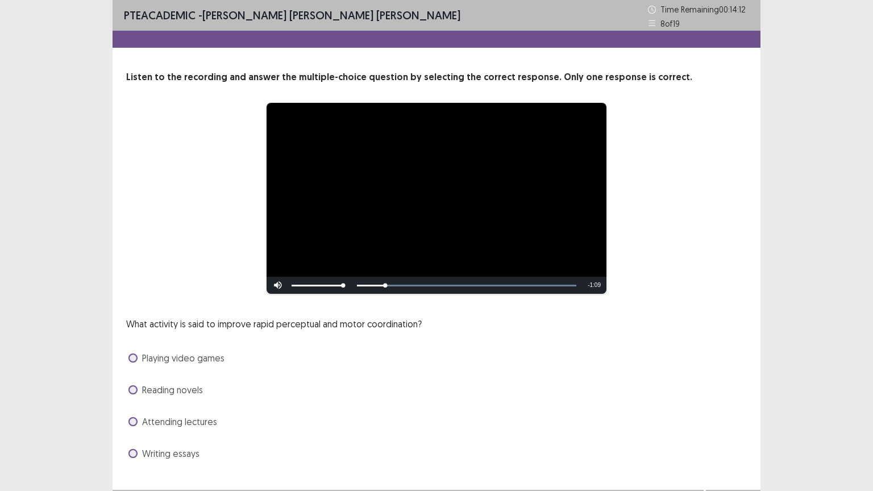
click at [207, 355] on span "Playing video games" at bounding box center [183, 358] width 82 height 14
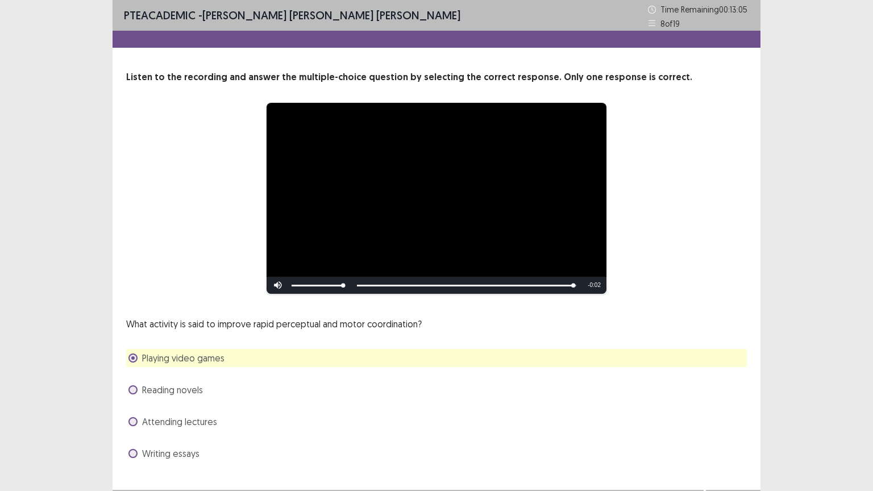
scroll to position [22, 0]
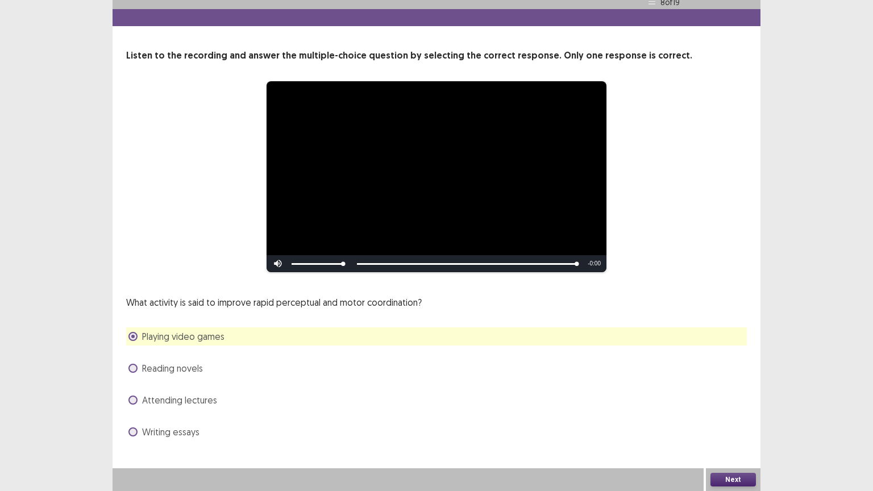
click at [737, 399] on button "Next" at bounding box center [732, 480] width 45 height 14
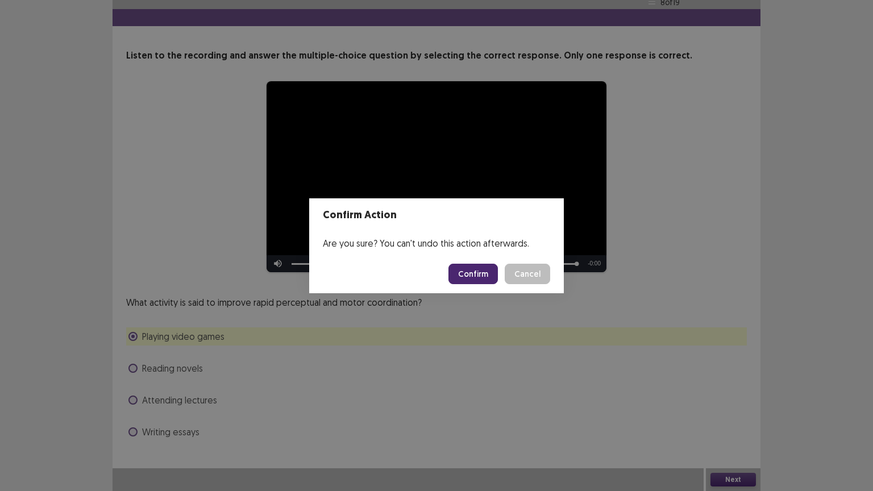
click at [490, 268] on button "Confirm" at bounding box center [472, 274] width 49 height 20
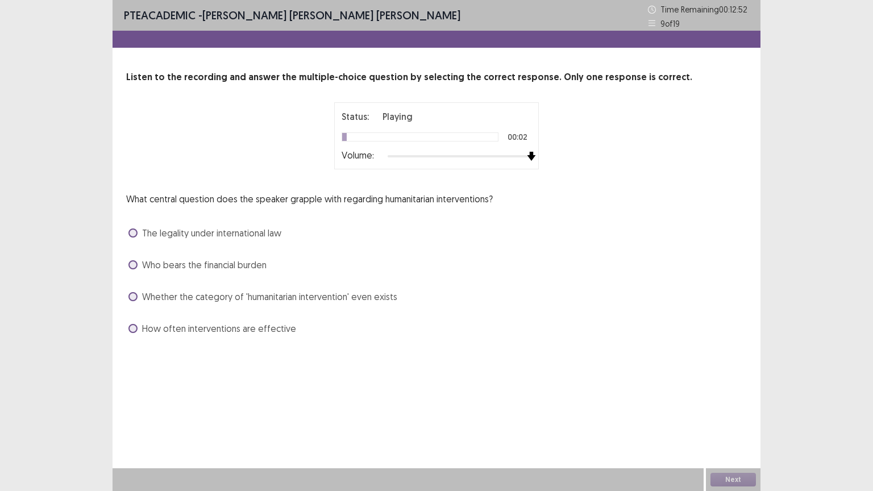
click at [527, 155] on div at bounding box center [460, 156] width 144 height 9
click at [193, 296] on span "Whether the category of 'humanitarian intervention' even exists" at bounding box center [269, 297] width 255 height 14
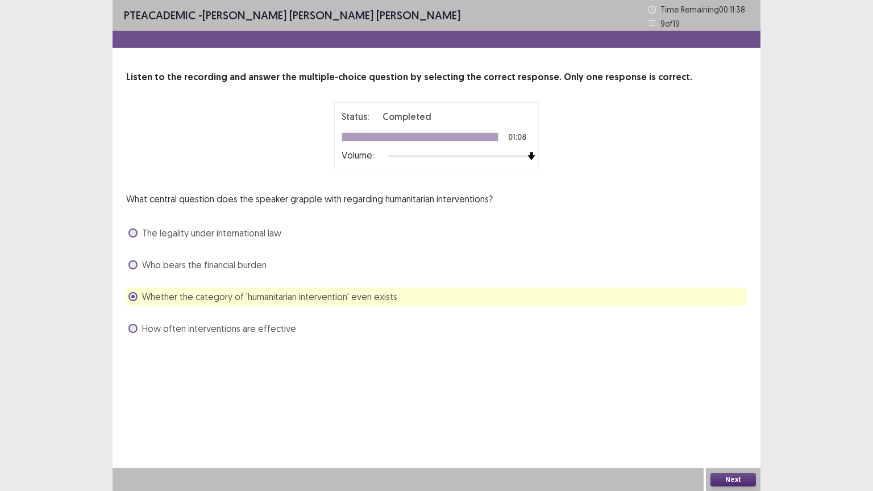
click at [725, 399] on button "Next" at bounding box center [732, 480] width 45 height 14
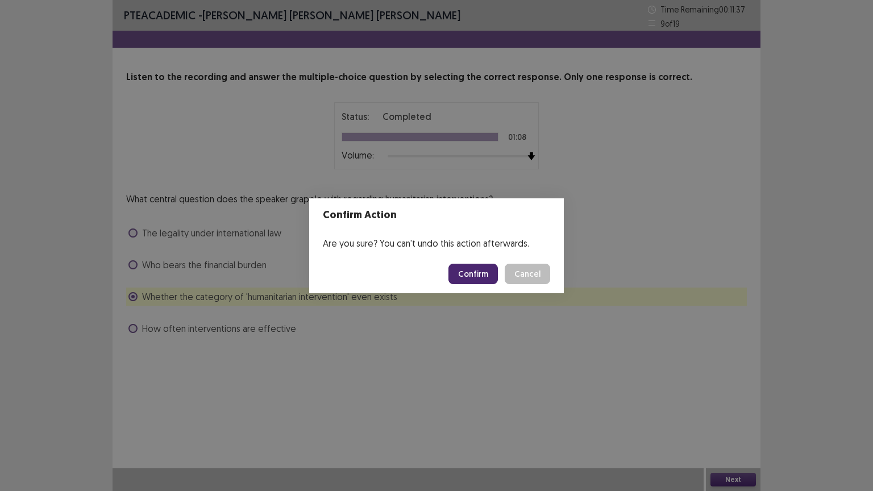
click at [477, 267] on button "Confirm" at bounding box center [472, 274] width 49 height 20
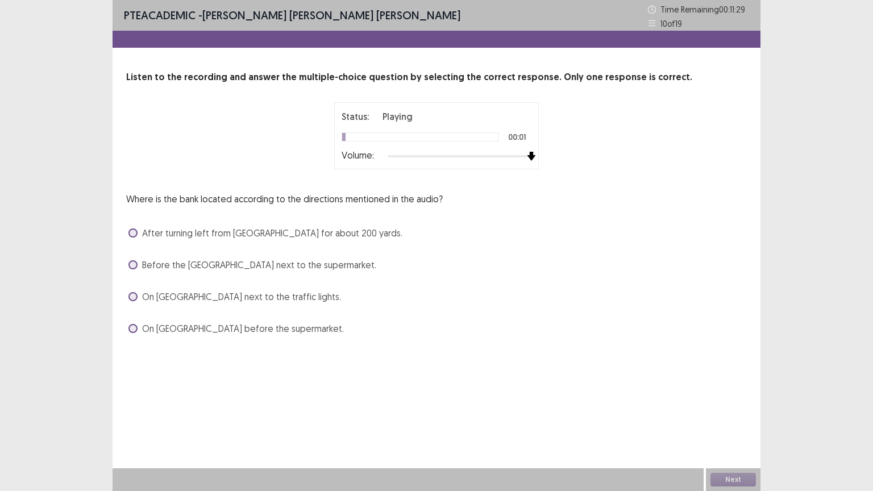
click at [530, 155] on div at bounding box center [460, 156] width 144 height 9
click at [341, 232] on span "After turning left from [GEOGRAPHIC_DATA] for about 200 yards." at bounding box center [272, 233] width 260 height 14
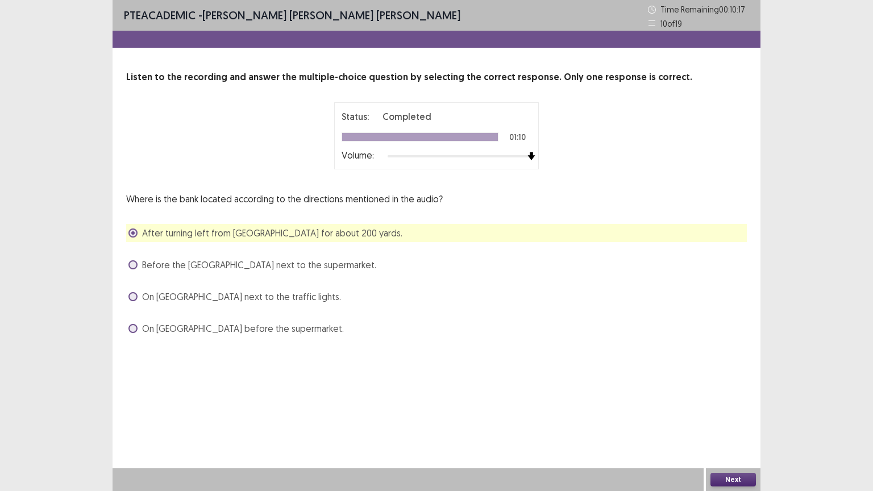
click at [733, 399] on button "Next" at bounding box center [732, 480] width 45 height 14
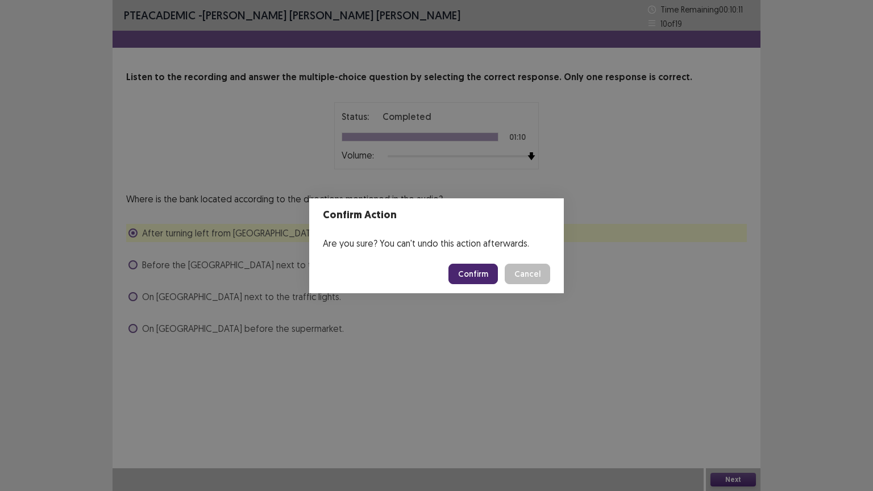
click at [480, 273] on button "Confirm" at bounding box center [472, 274] width 49 height 20
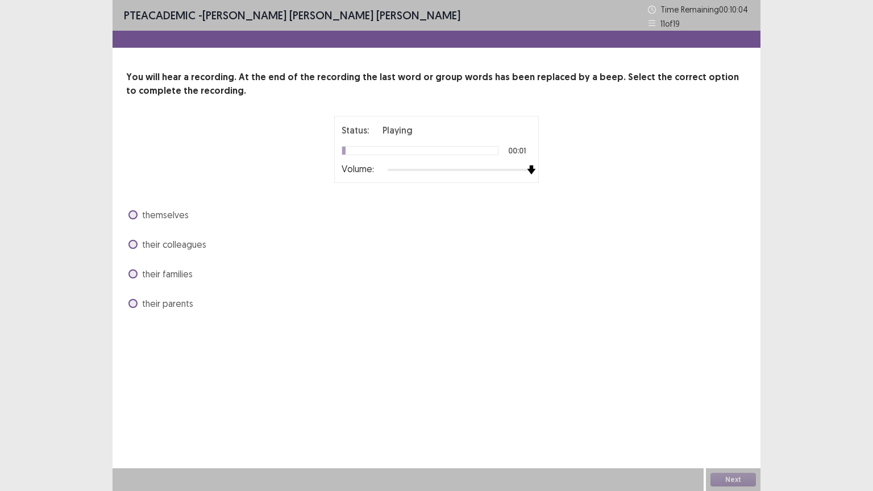
click at [528, 169] on div at bounding box center [460, 169] width 144 height 9
click at [130, 216] on span at bounding box center [132, 214] width 9 height 9
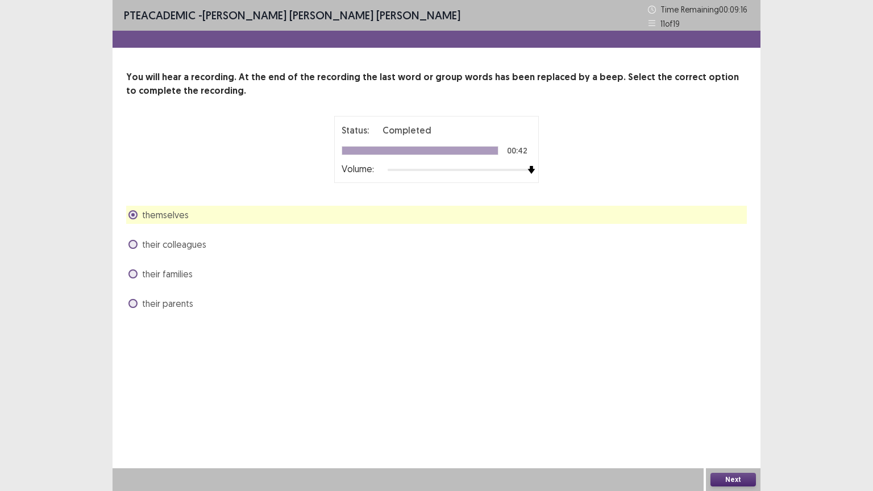
click at [730, 399] on button "Next" at bounding box center [732, 480] width 45 height 14
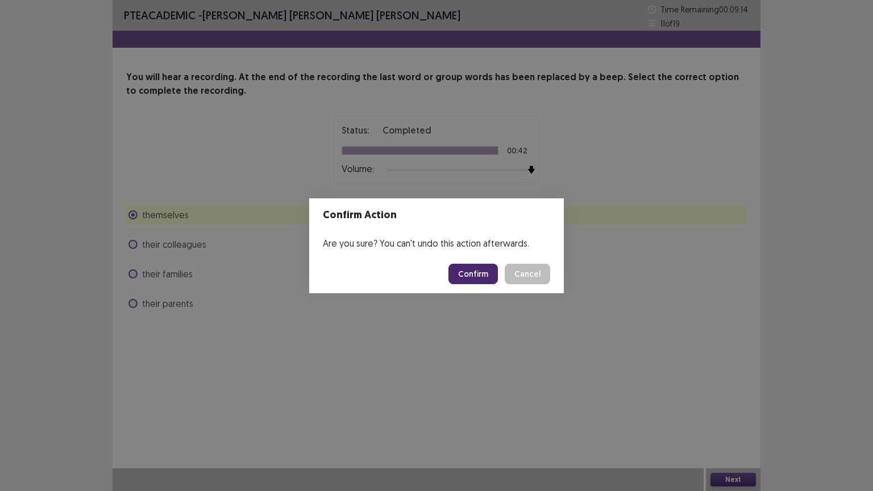
click at [475, 282] on button "Confirm" at bounding box center [472, 274] width 49 height 20
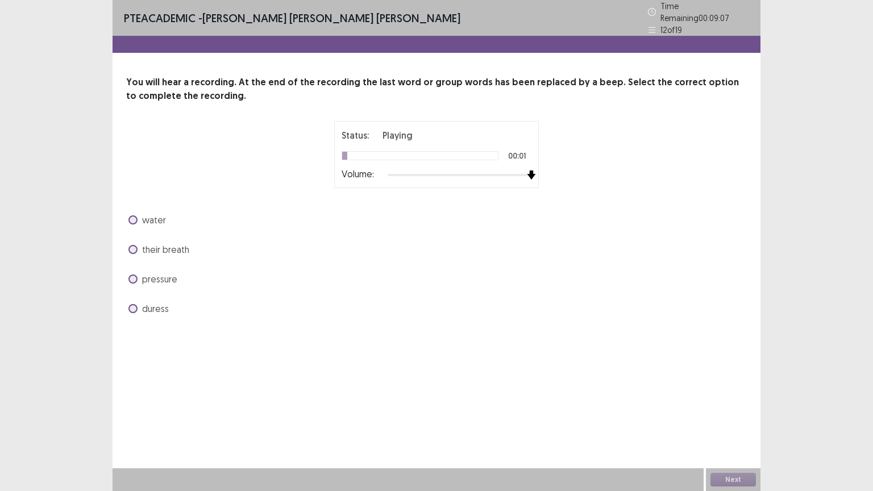
click at [527, 170] on div at bounding box center [460, 174] width 144 height 9
click at [136, 274] on span at bounding box center [132, 278] width 9 height 9
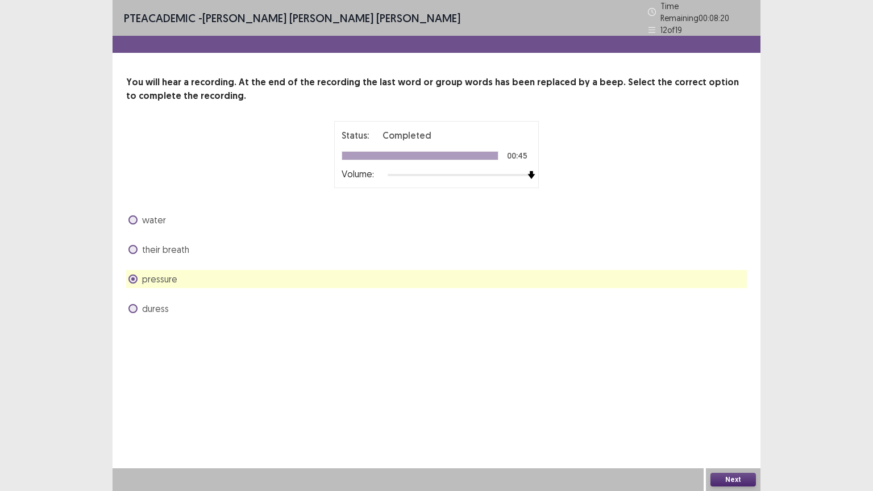
click at [723, 399] on button "Next" at bounding box center [732, 480] width 45 height 14
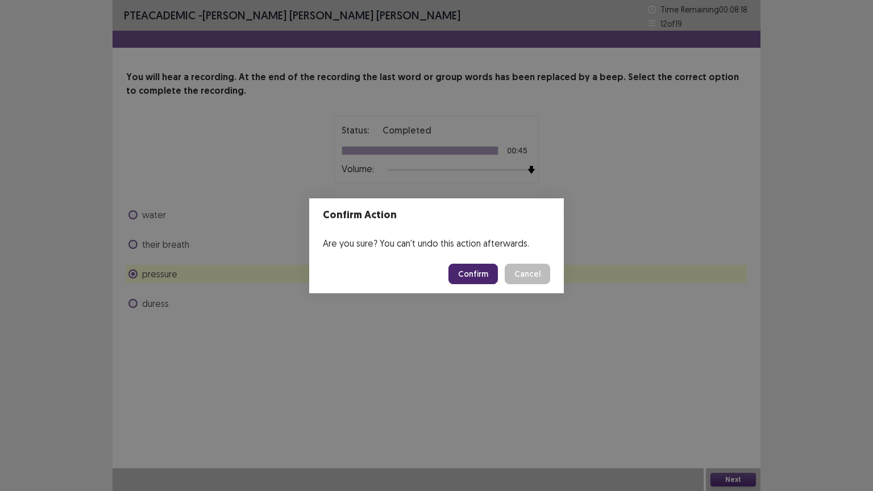
click at [471, 278] on button "Confirm" at bounding box center [472, 274] width 49 height 20
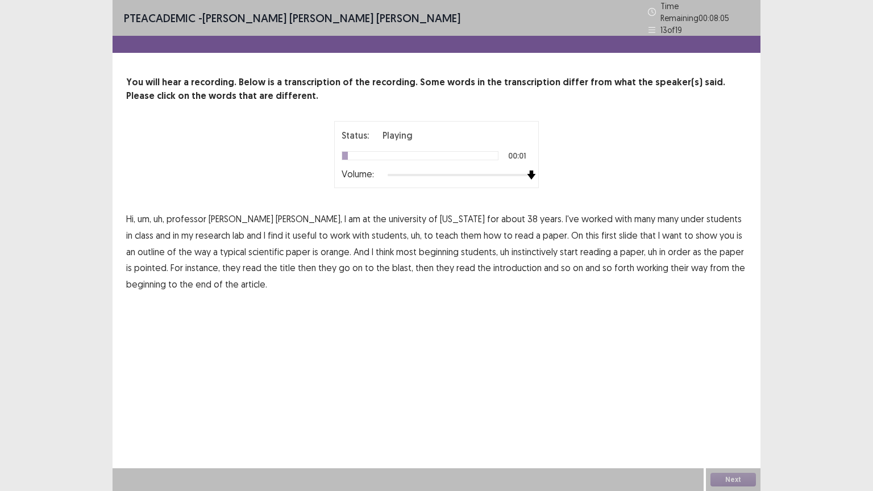
click at [531, 170] on div at bounding box center [460, 174] width 144 height 9
click at [681, 212] on span "under" at bounding box center [692, 219] width 23 height 14
click at [321, 247] on span "orange." at bounding box center [336, 252] width 31 height 14
click at [168, 261] on span "pointed." at bounding box center [151, 268] width 34 height 14
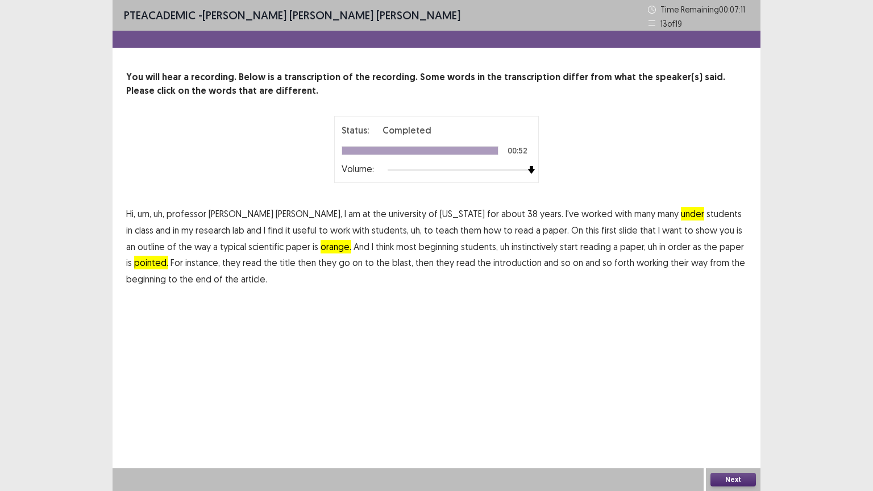
click at [724, 399] on button "Next" at bounding box center [732, 480] width 45 height 14
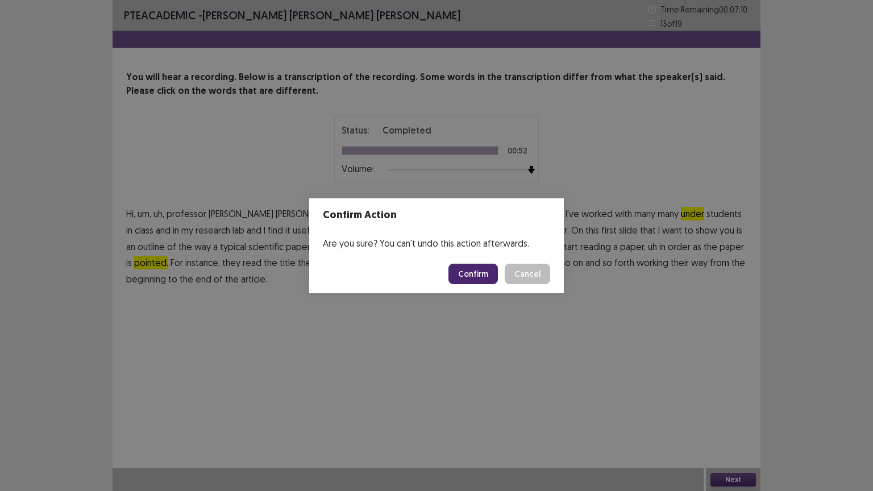
click at [473, 271] on button "Confirm" at bounding box center [472, 274] width 49 height 20
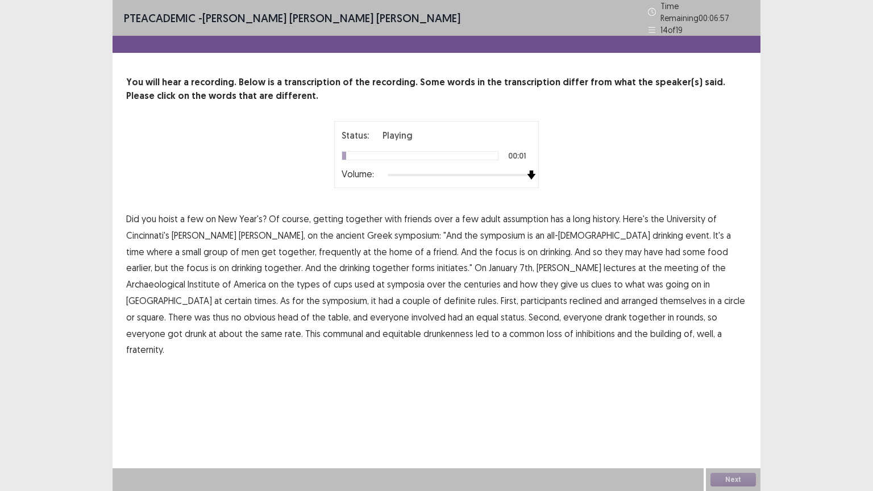
click at [530, 170] on div at bounding box center [460, 174] width 144 height 9
click at [515, 218] on span "assumption" at bounding box center [525, 219] width 45 height 14
click at [319, 246] on span "frequently" at bounding box center [340, 252] width 42 height 14
click at [437, 265] on span "initiates."" at bounding box center [454, 268] width 35 height 14
click at [252, 294] on span "certain" at bounding box center [237, 301] width 27 height 14
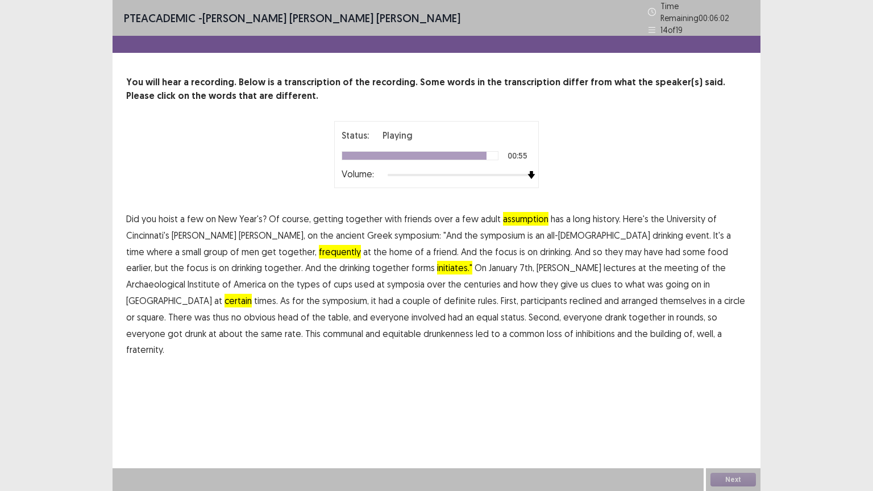
click at [423, 331] on span "drunkenness" at bounding box center [448, 334] width 50 height 14
click at [736, 399] on button "Next" at bounding box center [732, 480] width 45 height 14
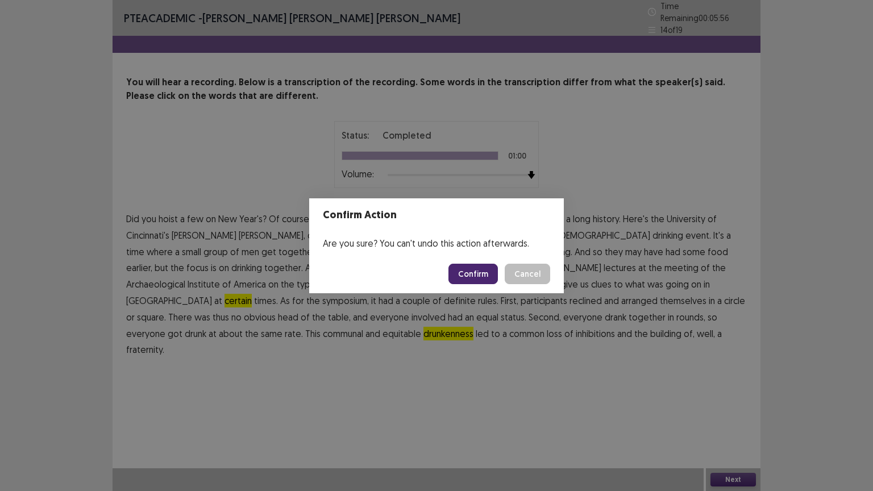
click at [474, 273] on button "Confirm" at bounding box center [472, 274] width 49 height 20
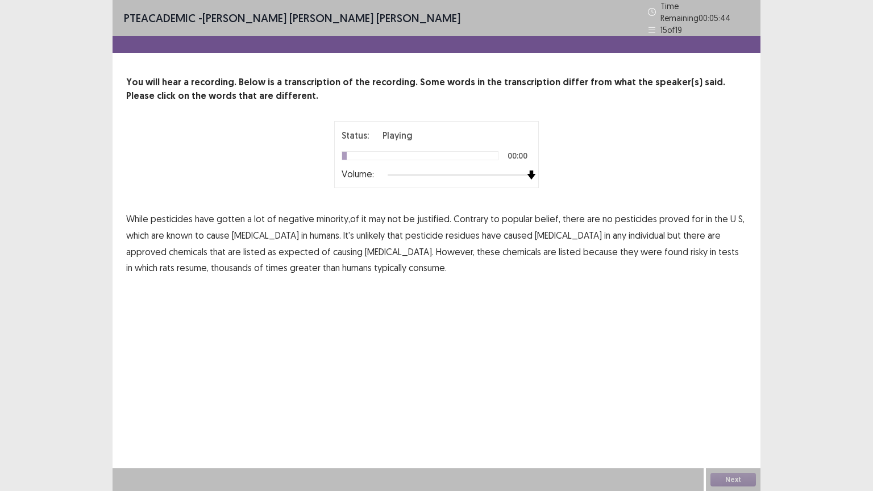
click at [530, 172] on div at bounding box center [460, 174] width 144 height 9
click at [326, 212] on span "minority,of" at bounding box center [338, 219] width 43 height 14
click at [504, 231] on span "caused" at bounding box center [518, 235] width 29 height 14
click at [504, 230] on span "caused" at bounding box center [518, 235] width 29 height 14
click at [207, 245] on span "chemicals" at bounding box center [188, 252] width 39 height 14
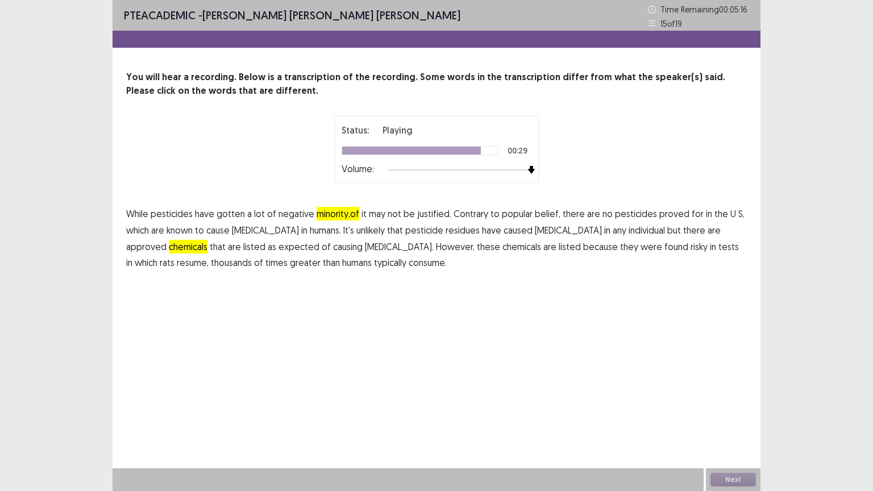
click at [209, 256] on span "resume," at bounding box center [193, 263] width 32 height 14
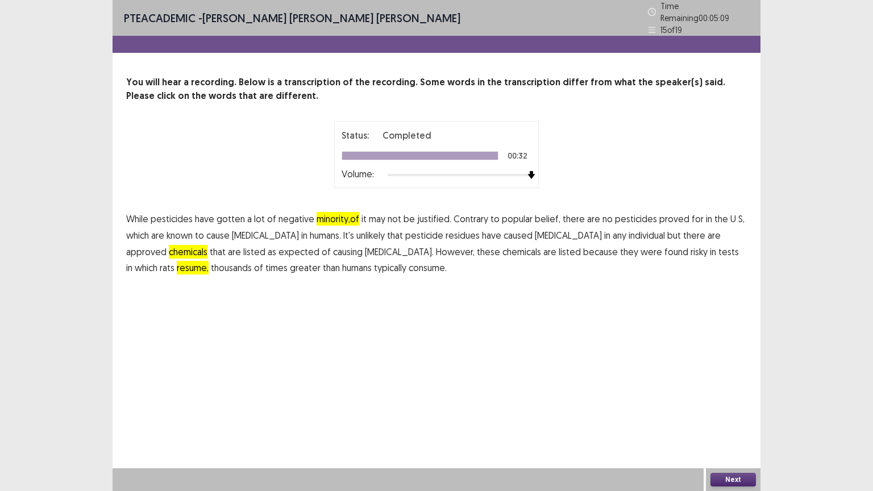
click at [752, 399] on button "Next" at bounding box center [732, 480] width 45 height 14
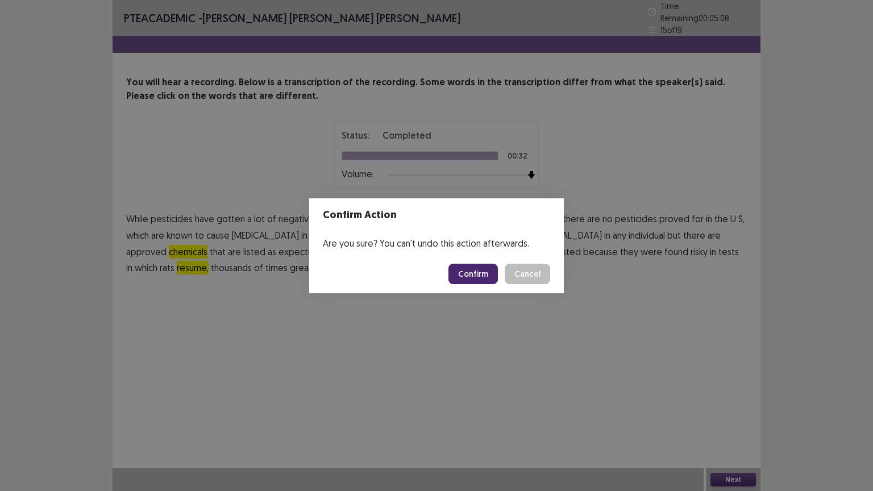
click at [471, 277] on button "Confirm" at bounding box center [472, 274] width 49 height 20
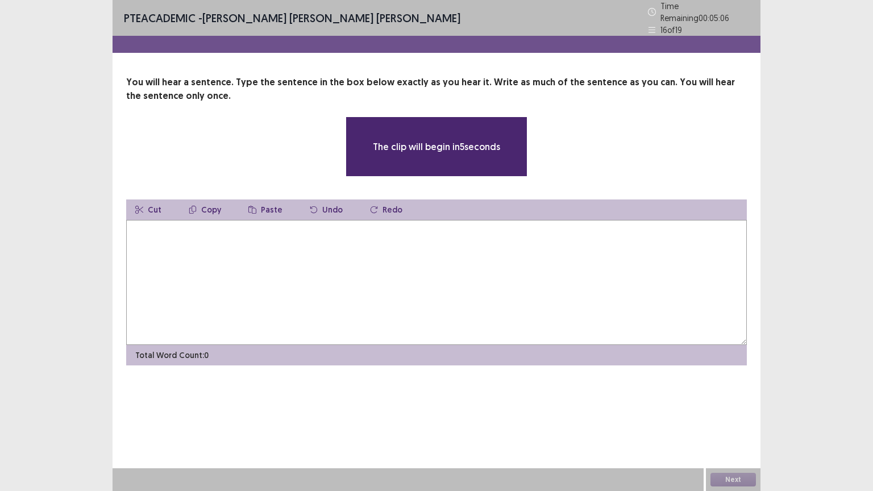
click at [434, 264] on textarea at bounding box center [436, 282] width 621 height 125
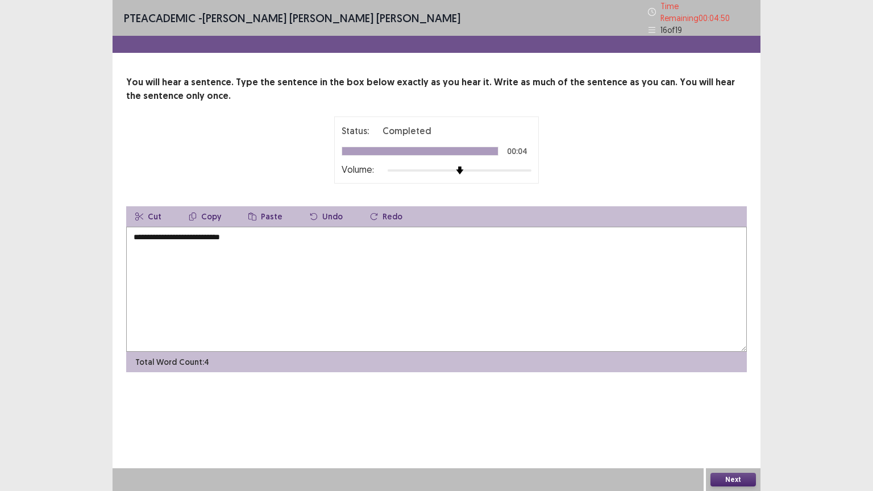
click at [186, 232] on textarea "**********" at bounding box center [436, 289] width 621 height 125
click at [285, 248] on textarea "**********" at bounding box center [436, 289] width 621 height 125
type textarea "**********"
click at [729, 399] on button "Next" at bounding box center [732, 480] width 45 height 14
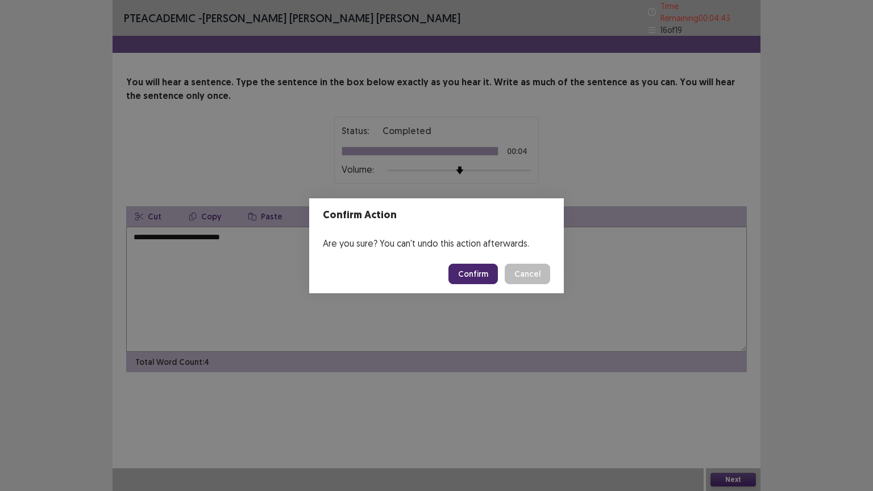
click at [487, 269] on button "Confirm" at bounding box center [472, 274] width 49 height 20
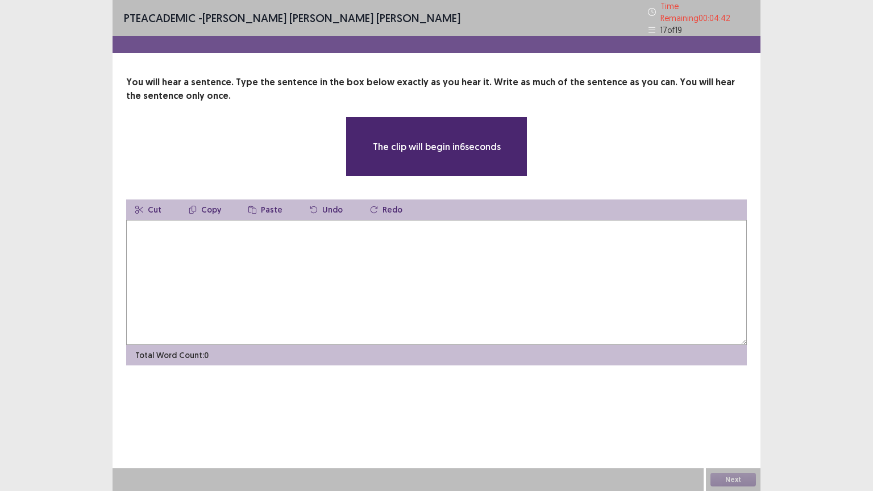
click at [487, 269] on textarea at bounding box center [436, 282] width 621 height 125
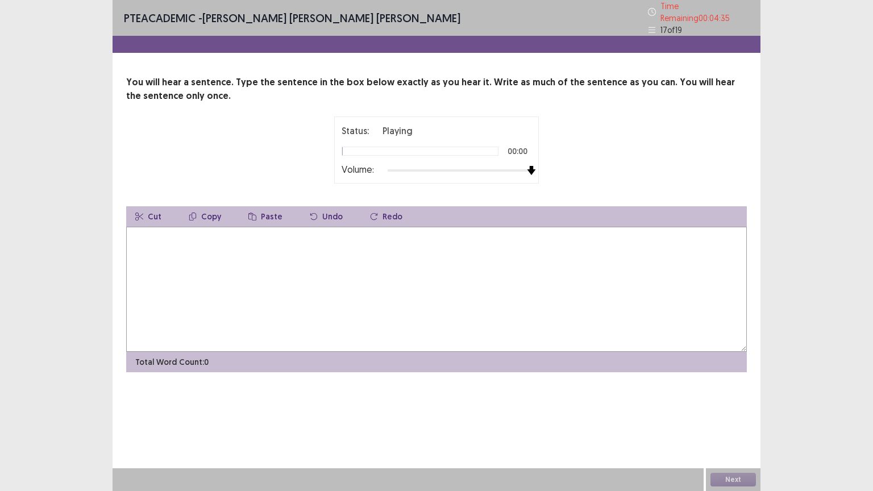
click at [530, 166] on div at bounding box center [460, 170] width 144 height 9
click at [430, 256] on textarea at bounding box center [436, 289] width 621 height 125
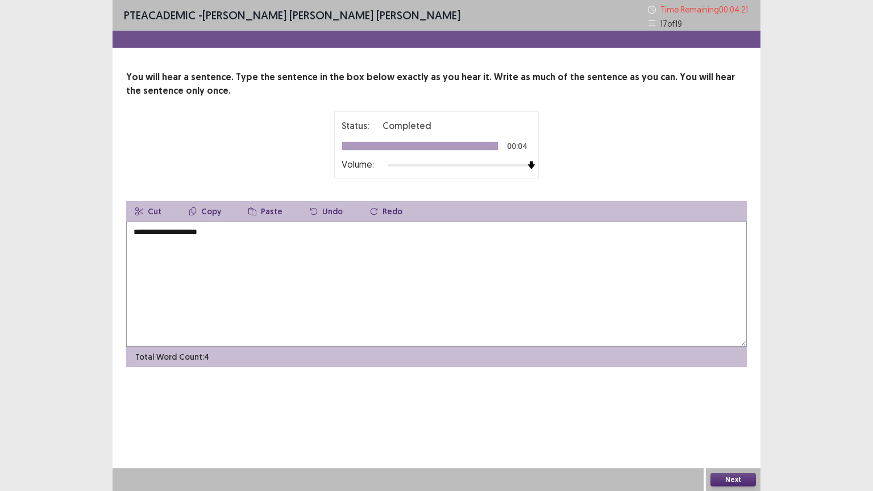
click at [165, 234] on textarea "**********" at bounding box center [436, 284] width 621 height 125
click at [259, 235] on textarea "**********" at bounding box center [436, 284] width 621 height 125
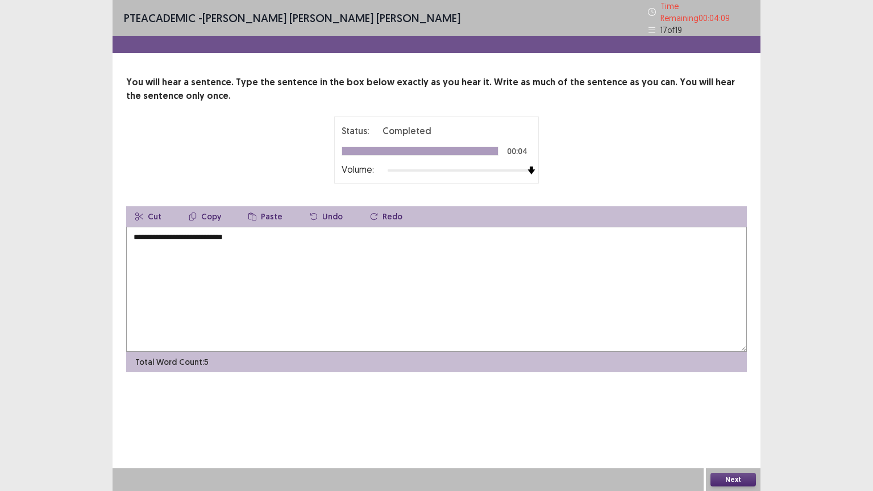
type textarea "**********"
click at [731, 399] on button "Next" at bounding box center [732, 480] width 45 height 14
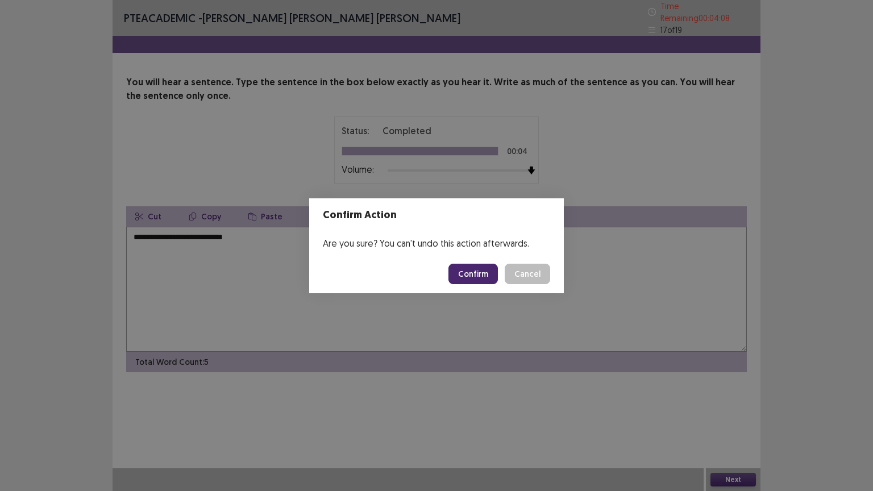
click at [479, 273] on button "Confirm" at bounding box center [472, 274] width 49 height 20
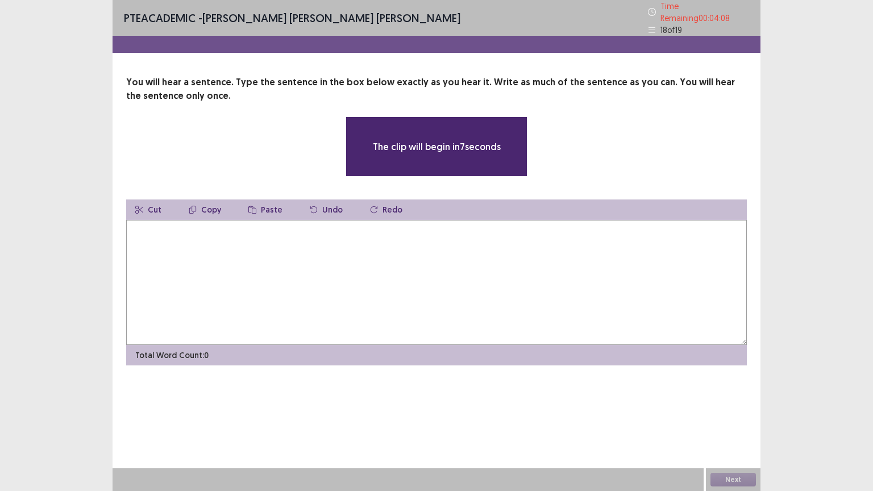
click at [441, 257] on textarea at bounding box center [436, 282] width 621 height 125
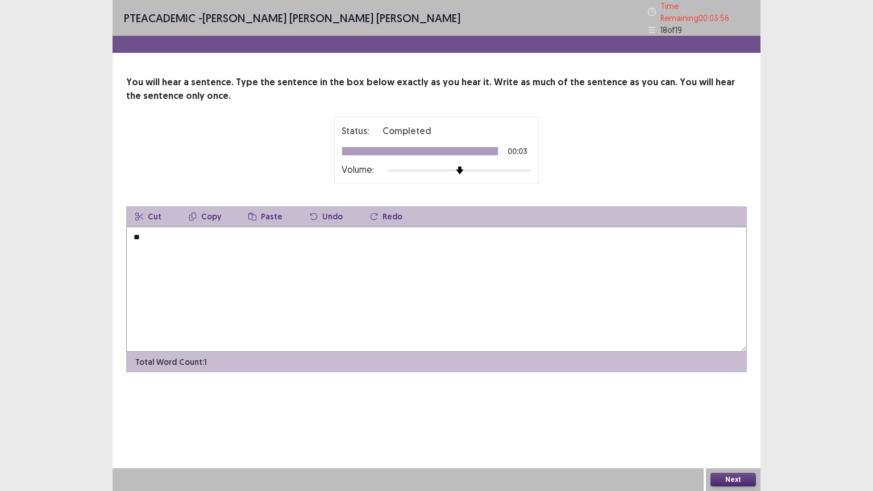
type textarea "*"
click at [131, 230] on textarea "**********" at bounding box center [436, 289] width 621 height 125
click at [277, 232] on textarea "**********" at bounding box center [436, 289] width 621 height 125
click at [178, 231] on textarea "**********" at bounding box center [436, 289] width 621 height 125
type textarea "**********"
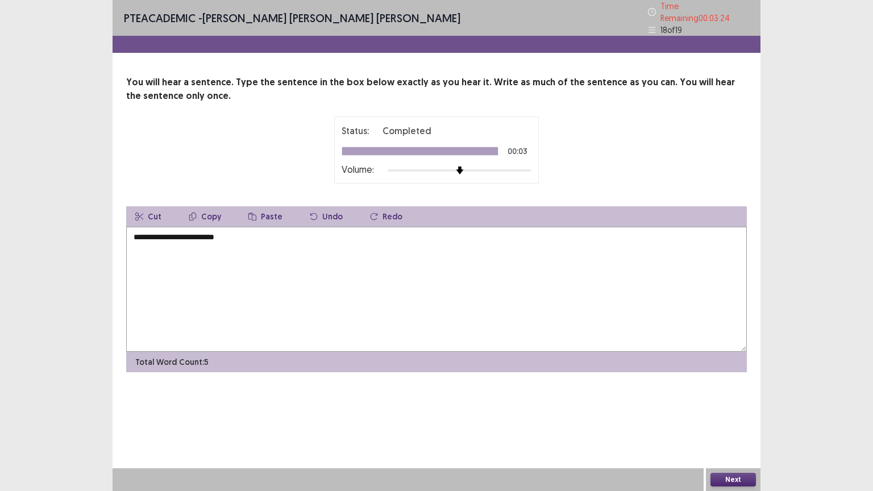
click at [726, 399] on button "Next" at bounding box center [732, 480] width 45 height 14
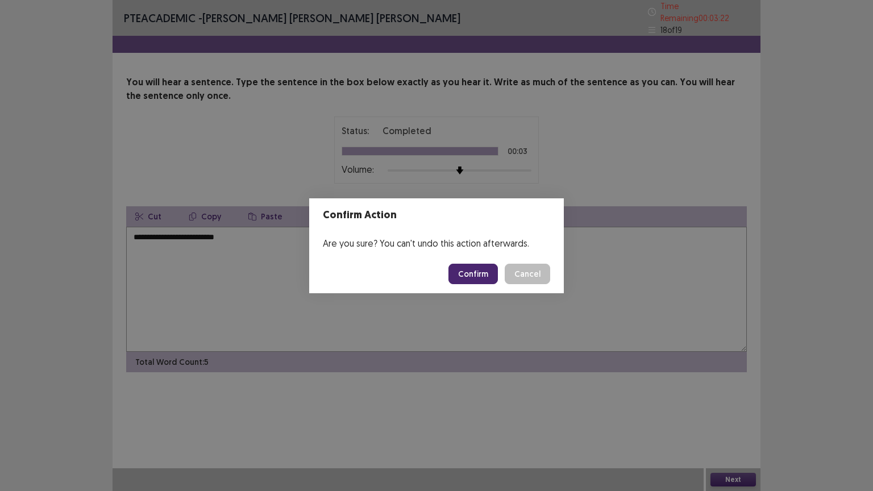
click at [466, 274] on button "Confirm" at bounding box center [472, 274] width 49 height 20
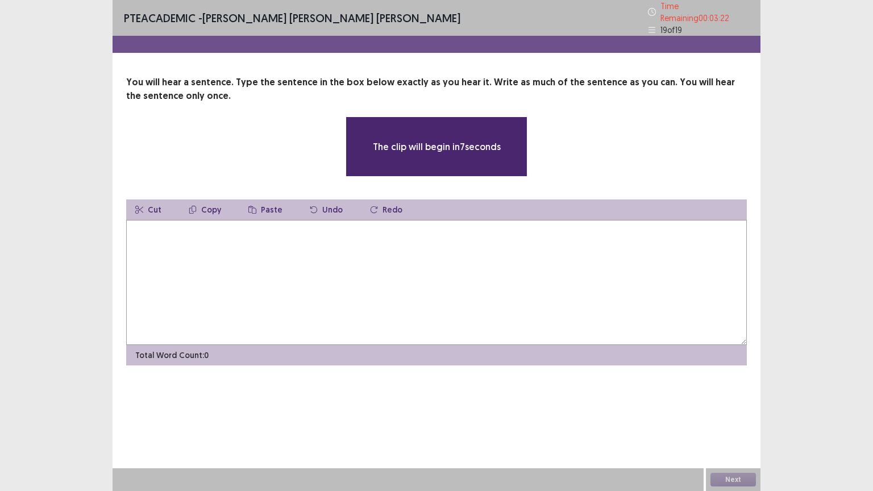
click at [466, 274] on textarea at bounding box center [436, 282] width 621 height 125
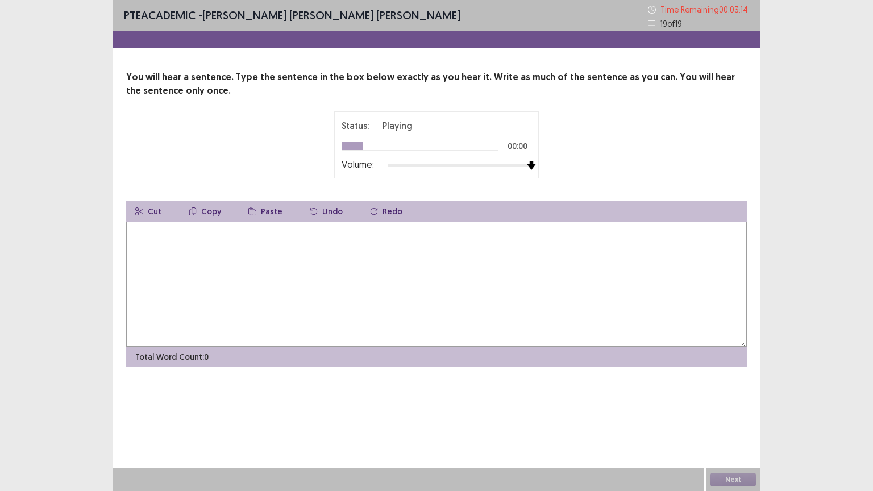
click at [530, 165] on div at bounding box center [460, 165] width 144 height 9
click at [427, 262] on textarea at bounding box center [436, 284] width 621 height 125
type textarea "*"
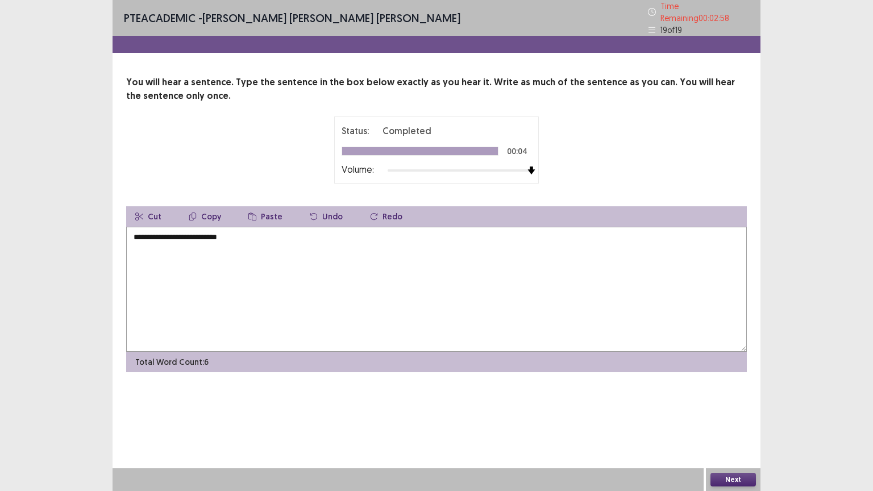
click at [173, 233] on textarea "**********" at bounding box center [436, 289] width 621 height 125
click at [248, 230] on textarea "**********" at bounding box center [436, 289] width 621 height 125
click at [214, 234] on textarea "**********" at bounding box center [436, 289] width 621 height 125
click at [195, 230] on textarea "**********" at bounding box center [436, 289] width 621 height 125
click at [190, 231] on textarea "**********" at bounding box center [436, 289] width 621 height 125
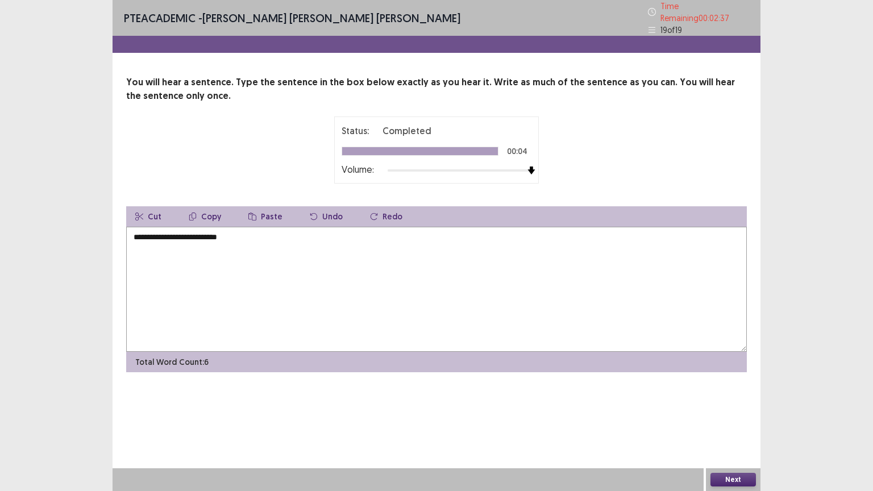
type textarea "**********"
click at [734, 399] on button "Next" at bounding box center [732, 480] width 45 height 14
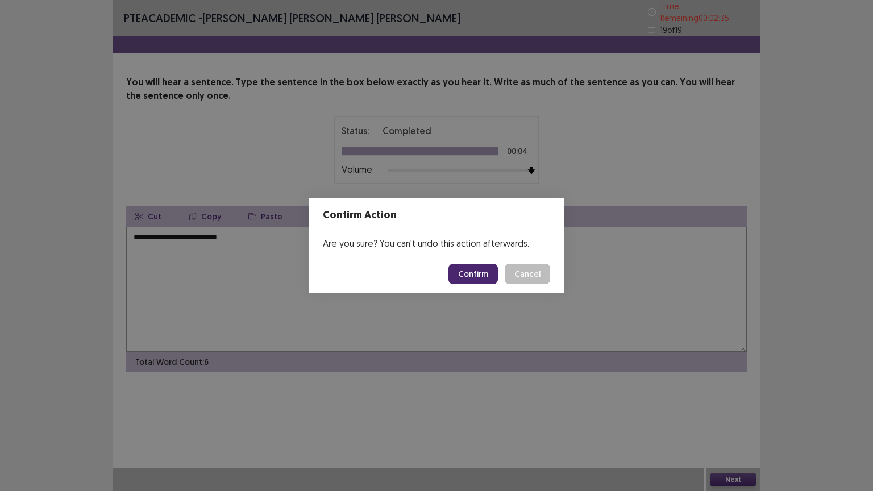
click at [472, 276] on button "Confirm" at bounding box center [472, 274] width 49 height 20
